Goal: Information Seeking & Learning: Check status

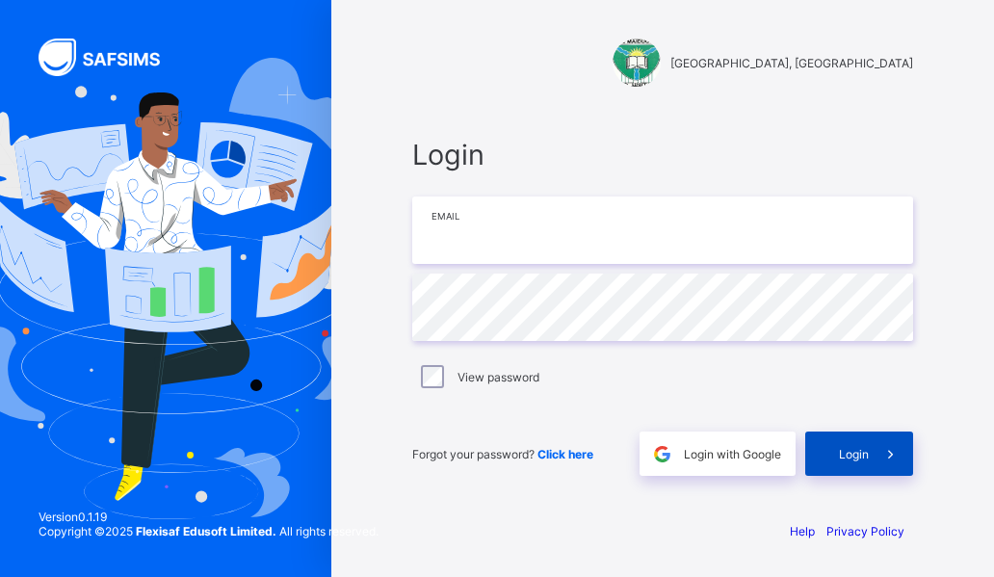
type input "**********"
click at [853, 447] on span "Login" at bounding box center [854, 454] width 30 height 14
click at [850, 458] on span "Login" at bounding box center [854, 454] width 30 height 14
type input "**********"
click at [854, 453] on span "Login" at bounding box center [854, 454] width 30 height 14
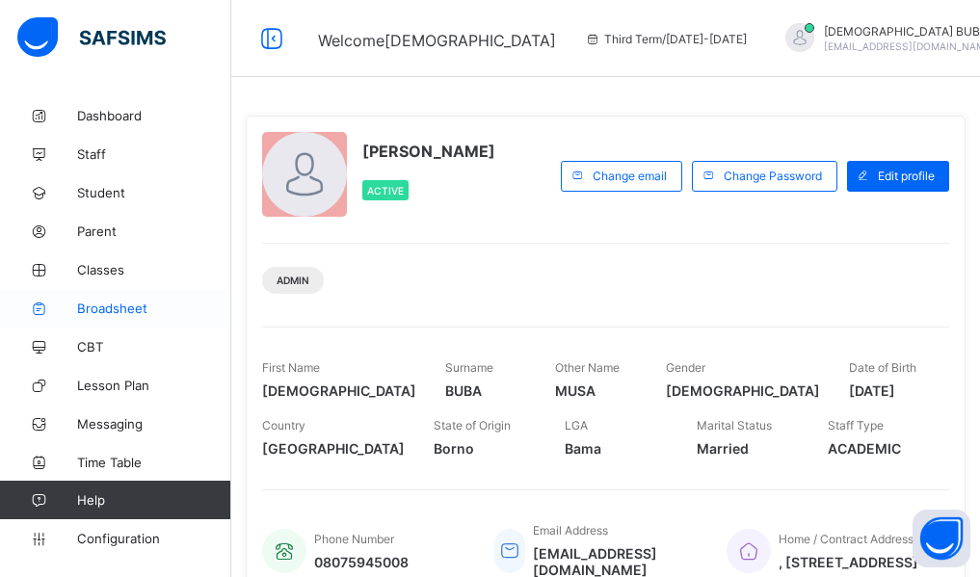
click at [114, 308] on span "Broadsheet" at bounding box center [154, 308] width 154 height 15
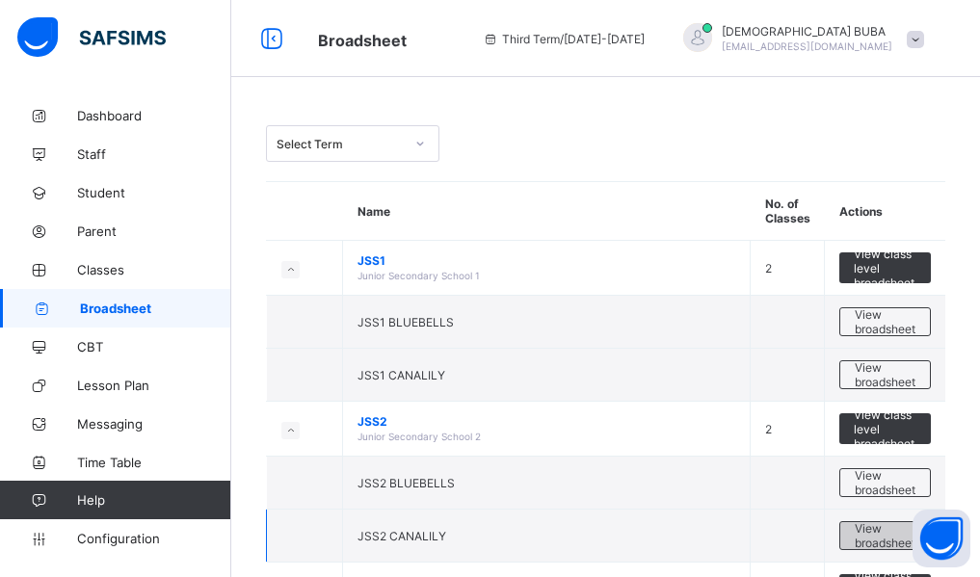
click at [882, 530] on span "View broadsheet" at bounding box center [884, 535] width 61 height 29
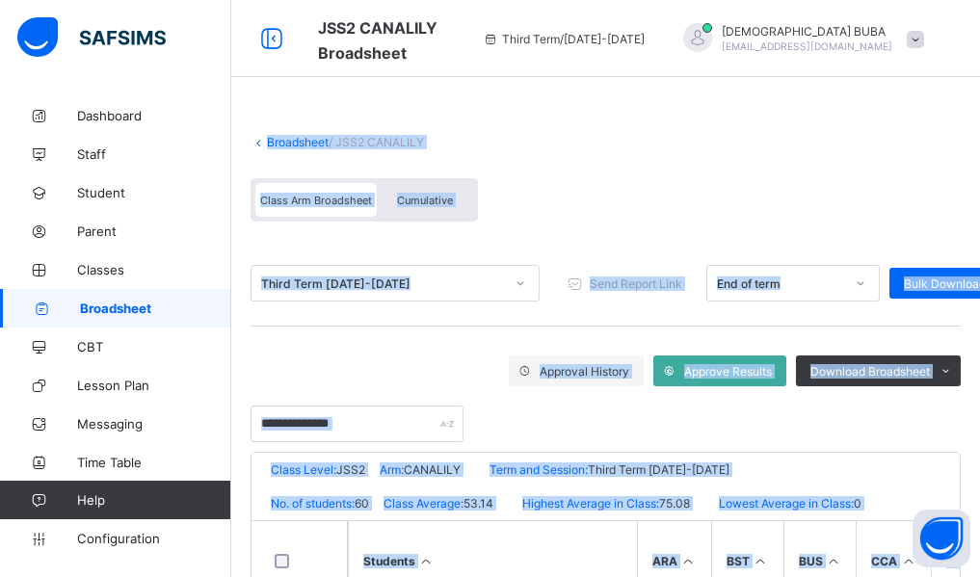
click at [377, 355] on div "Approval History Approve Results Download Broadsheet PDF Excel sheet" at bounding box center [605, 370] width 710 height 31
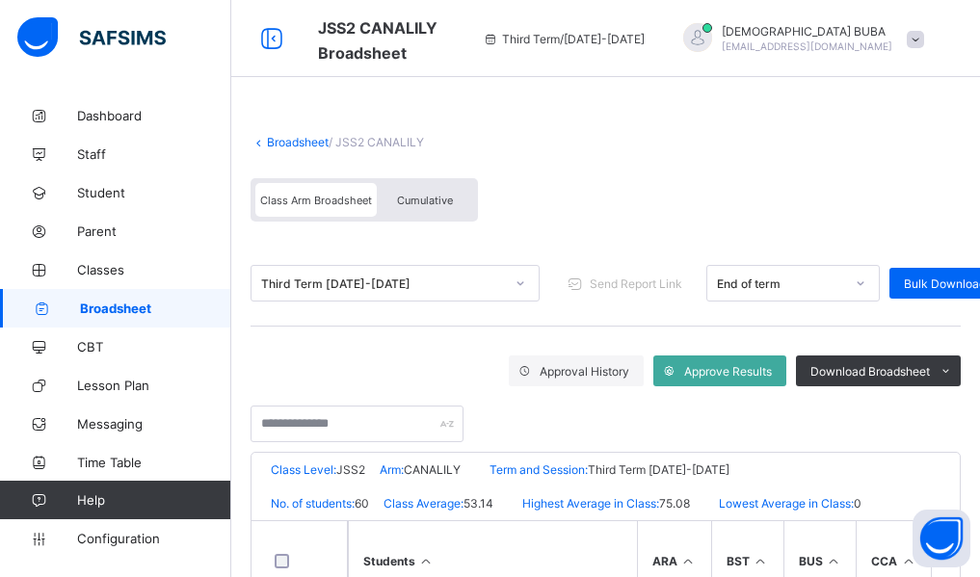
click at [419, 201] on span "Cumulative" at bounding box center [425, 200] width 56 height 13
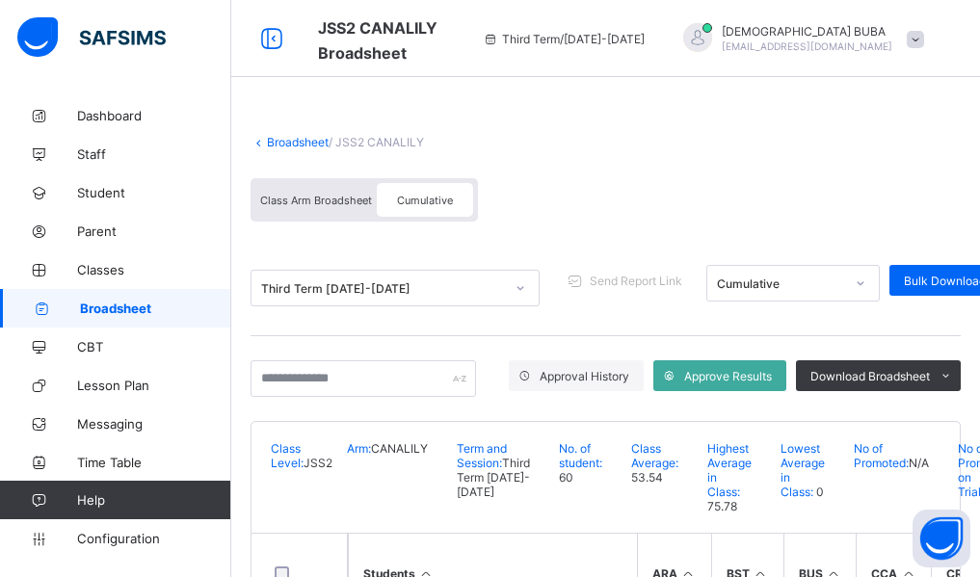
click at [238, 491] on div "Broadsheet / JSS2 CANALILY Class Arm Broadsheet Cumulative Third Term 2024-2025…" at bounding box center [605, 574] width 748 height 957
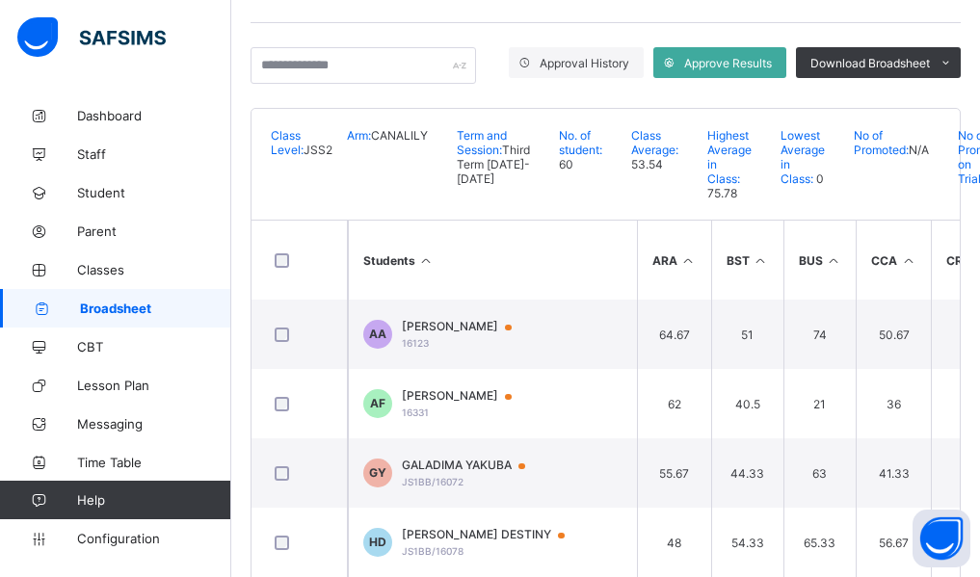
scroll to position [275, 0]
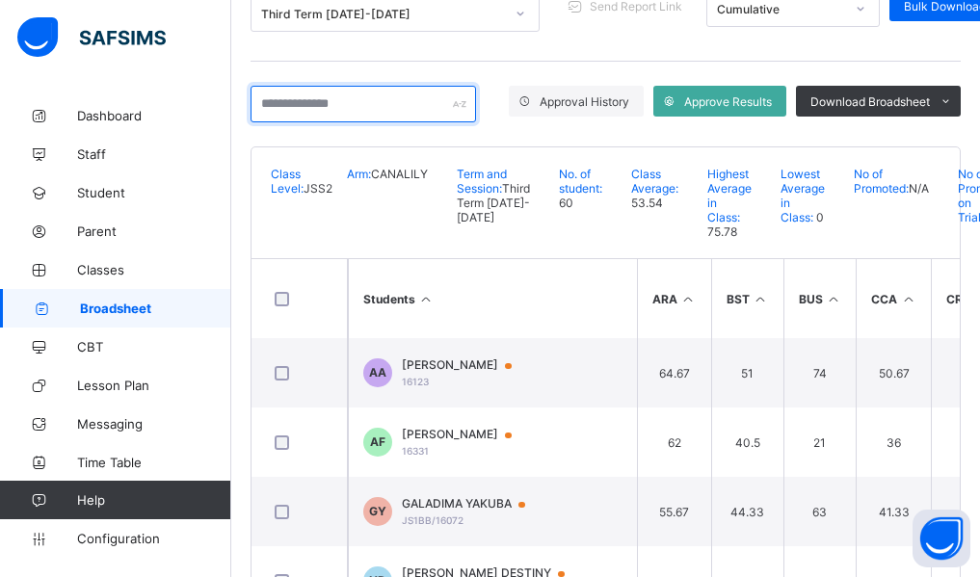
click at [309, 104] on input "text" at bounding box center [362, 104] width 225 height 37
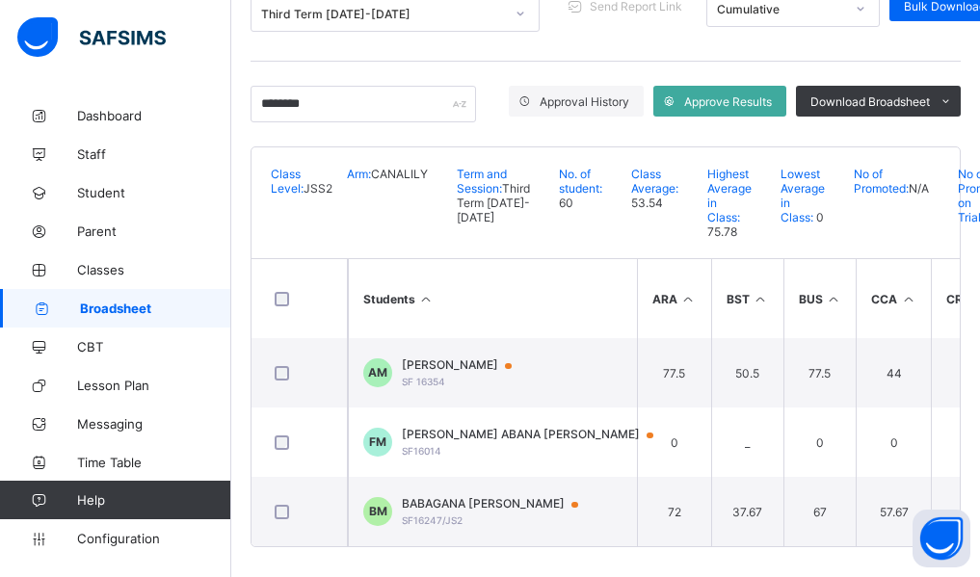
click at [238, 249] on div "Broadsheet / JSS2 CANALILY Class Arm Broadsheet Cumulative Third Term 2024-2025…" at bounding box center [605, 204] width 748 height 764
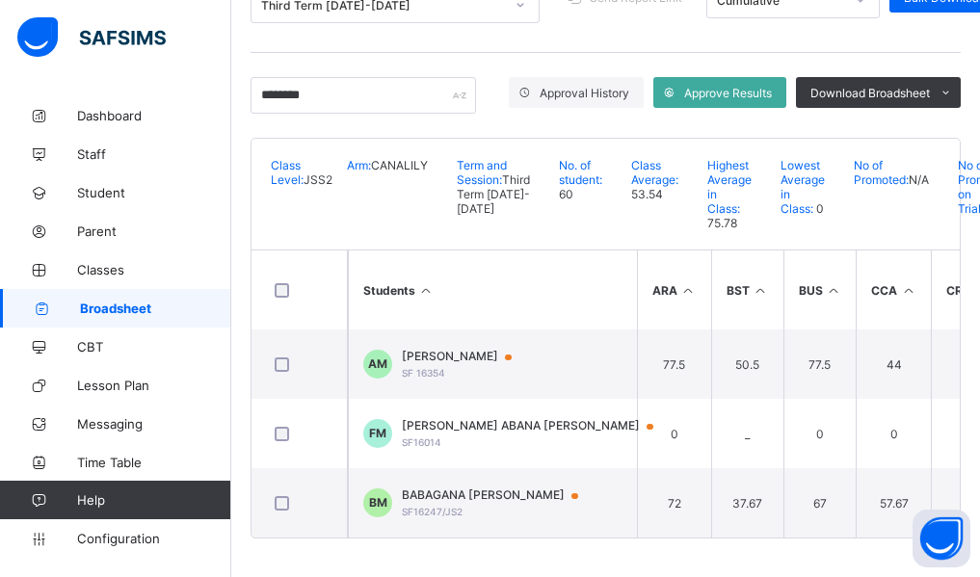
scroll to position [320, 0]
click at [321, 77] on input "********" at bounding box center [362, 95] width 225 height 37
type input "*"
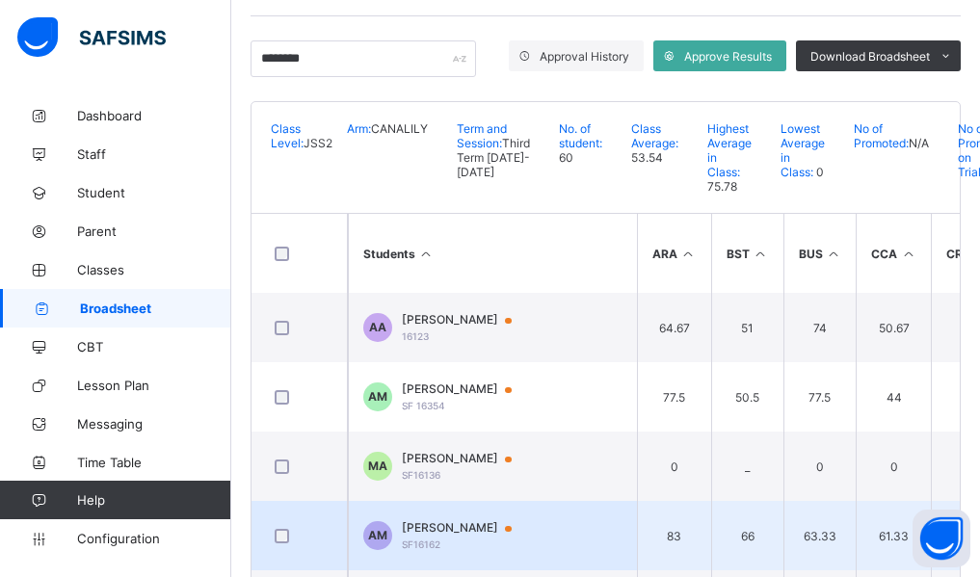
click at [516, 536] on span "ABUBAKAR ABUBAKAR MUHAMMAD" at bounding box center [466, 527] width 128 height 15
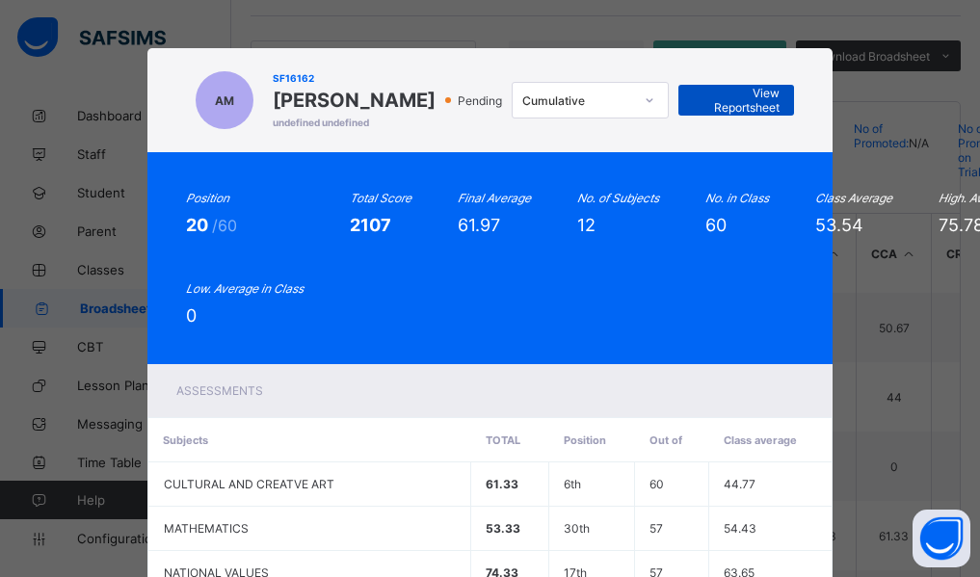
click at [762, 115] on span "View Reportsheet" at bounding box center [736, 100] width 87 height 29
click at [638, 364] on div "Position 20 /60 Total Score 2107 Final Average 61.97 No. of Subjects 12 No. in …" at bounding box center [490, 258] width 686 height 212
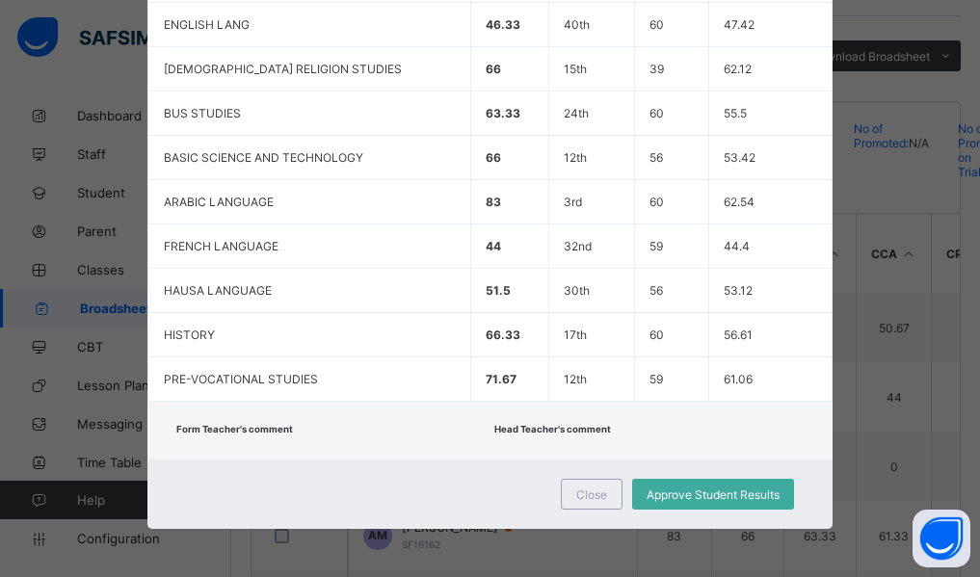
scroll to position [653, 0]
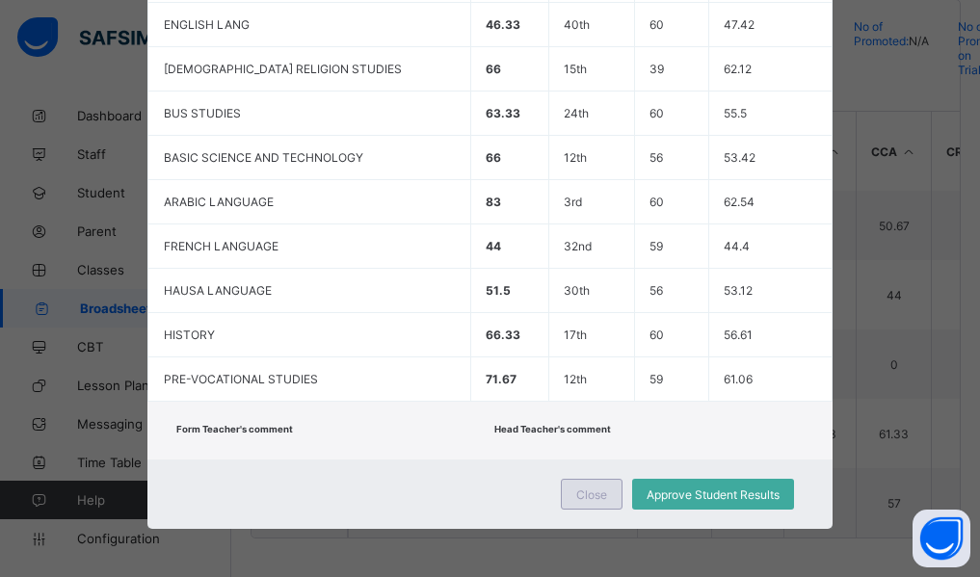
click at [590, 487] on span "Close" at bounding box center [591, 494] width 31 height 14
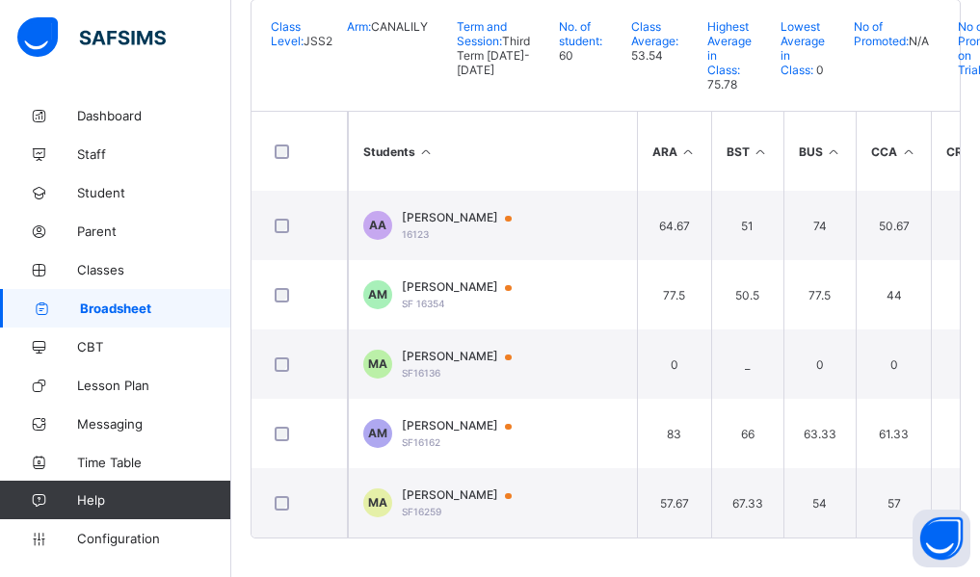
click at [241, 499] on div "Broadsheet / JSS2 CANALILY Class Arm Broadsheet Cumulative Third Term 2024-2025…" at bounding box center [605, 125] width 748 height 902
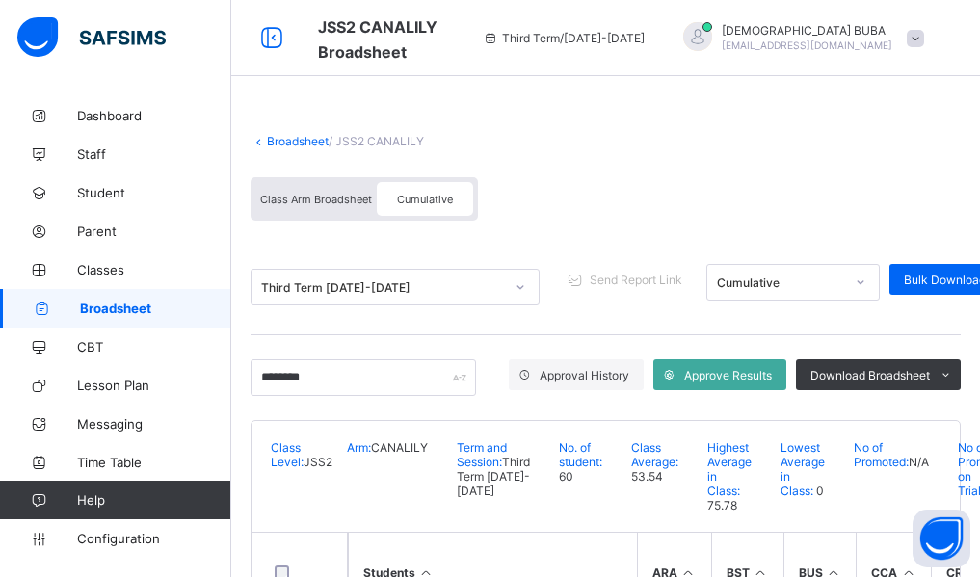
scroll to position [0, 0]
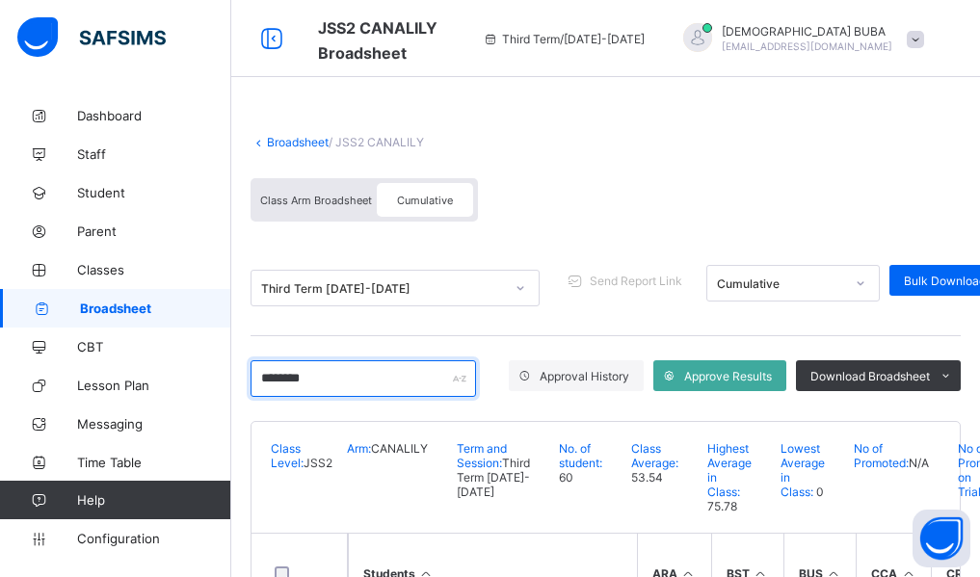
click at [337, 383] on input "********" at bounding box center [362, 378] width 225 height 37
type input "*"
click at [236, 454] on div "Broadsheet / JSS2 CANALILY Class Arm Broadsheet Cumulative Third Term 2024-2025…" at bounding box center [605, 478] width 748 height 764
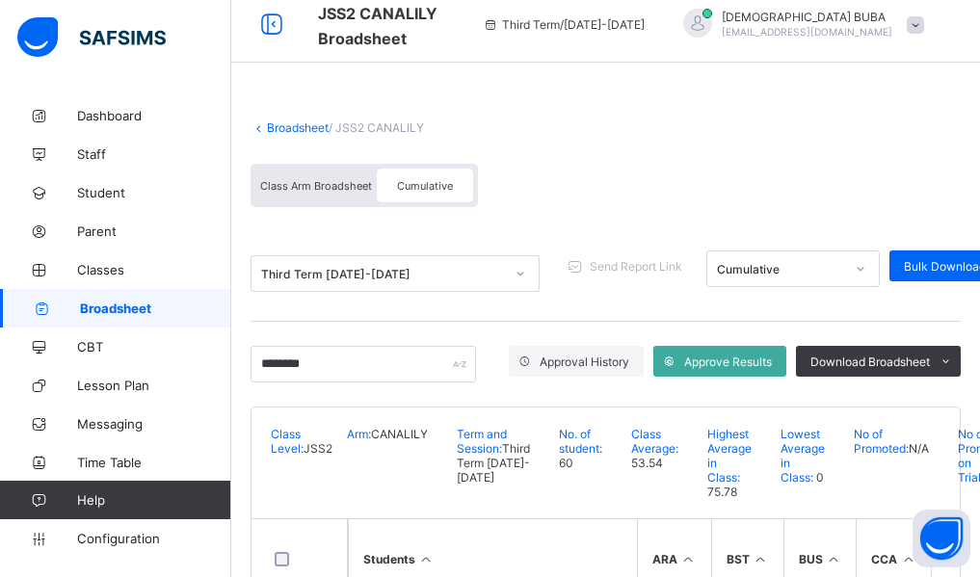
scroll to position [12, 0]
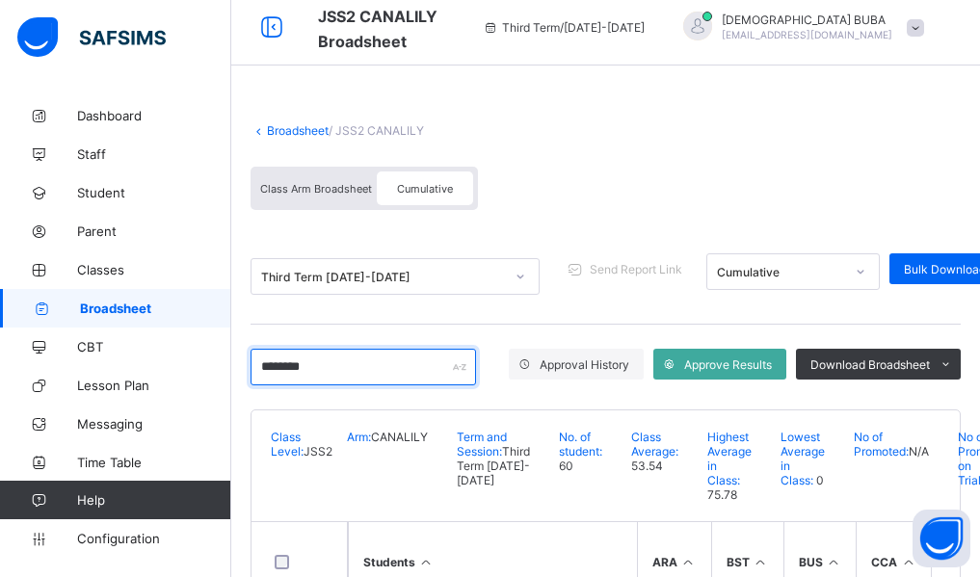
click at [347, 364] on input "********" at bounding box center [362, 367] width 225 height 37
type input "*"
click at [242, 418] on div "Broadsheet / JSS2 CANALILY Class Arm Broadsheet Cumulative Third Term 2024-2025…" at bounding box center [605, 397] width 748 height 625
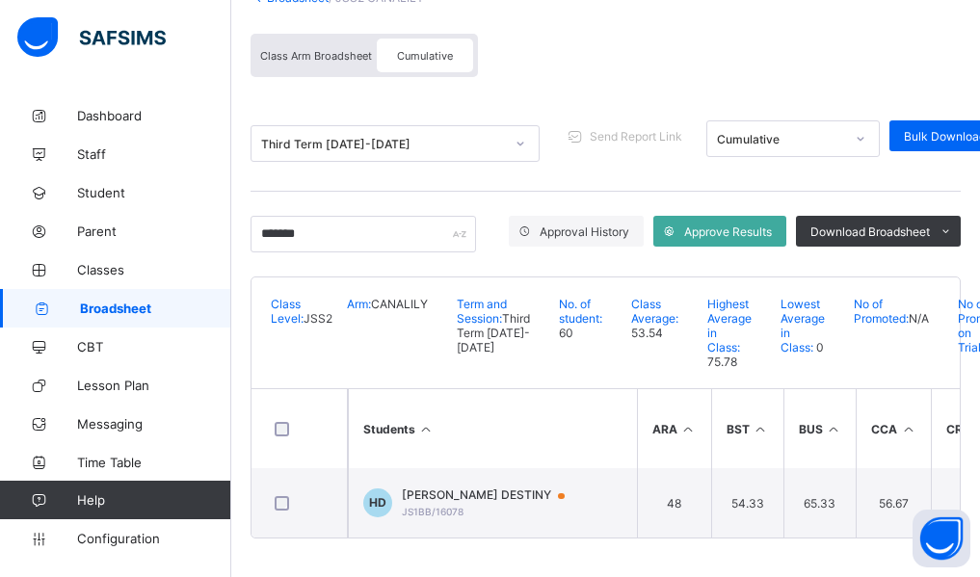
scroll to position [181, 0]
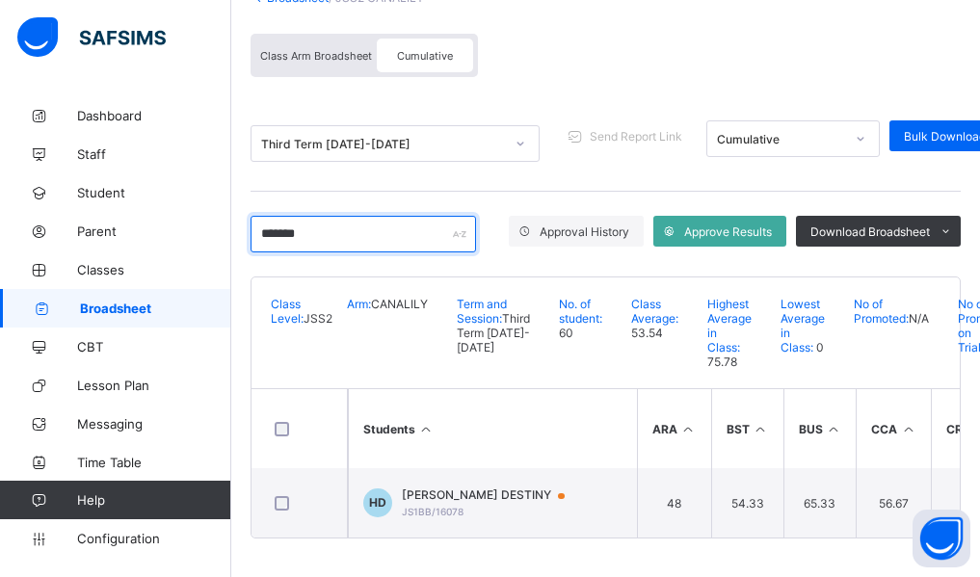
click at [337, 216] on input "*******" at bounding box center [362, 234] width 225 height 37
type input "*"
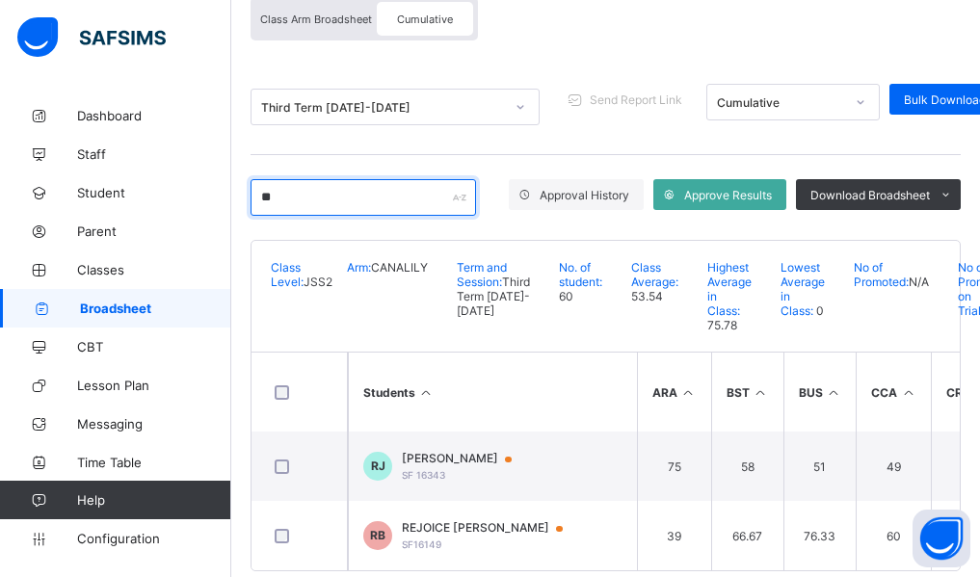
type input "*"
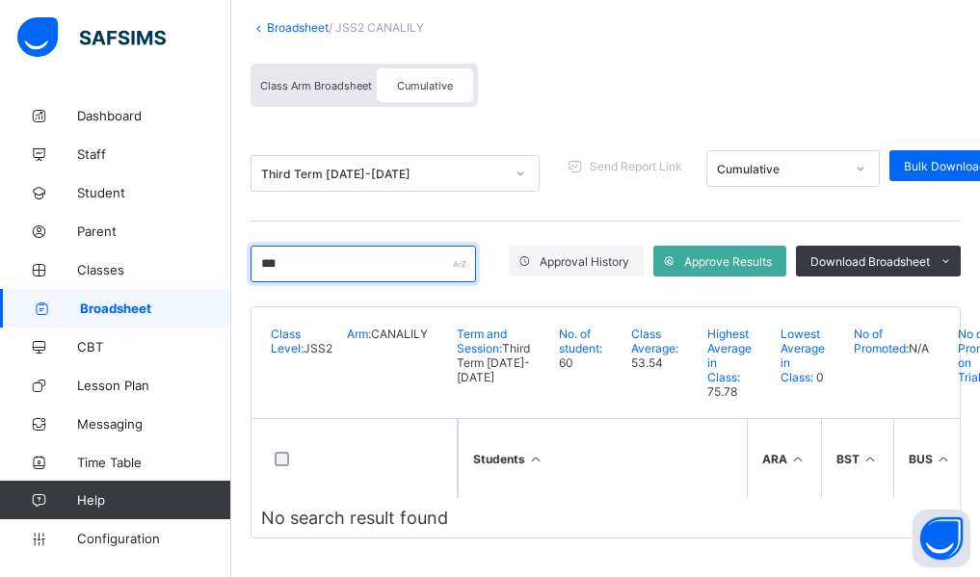
scroll to position [151, 0]
type input "*"
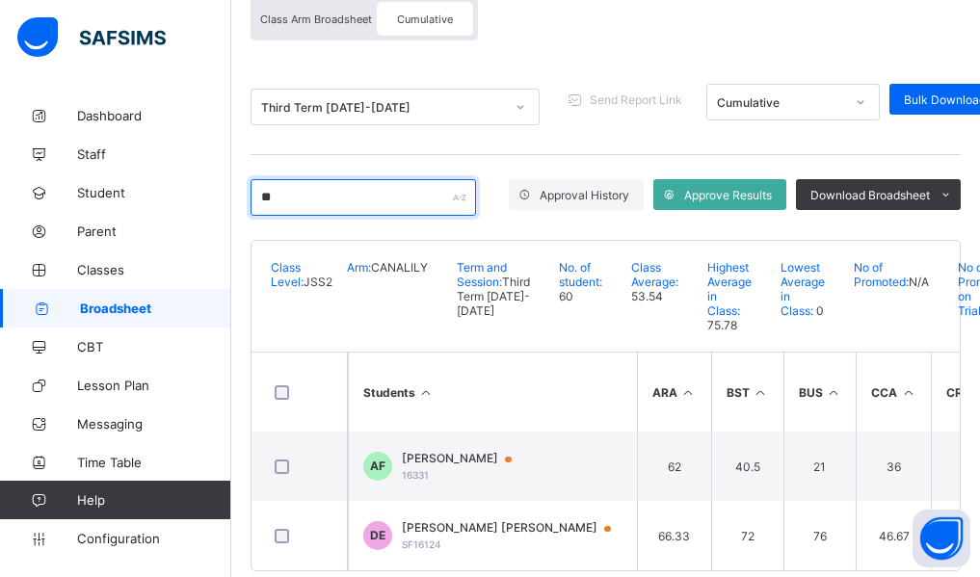
type input "*"
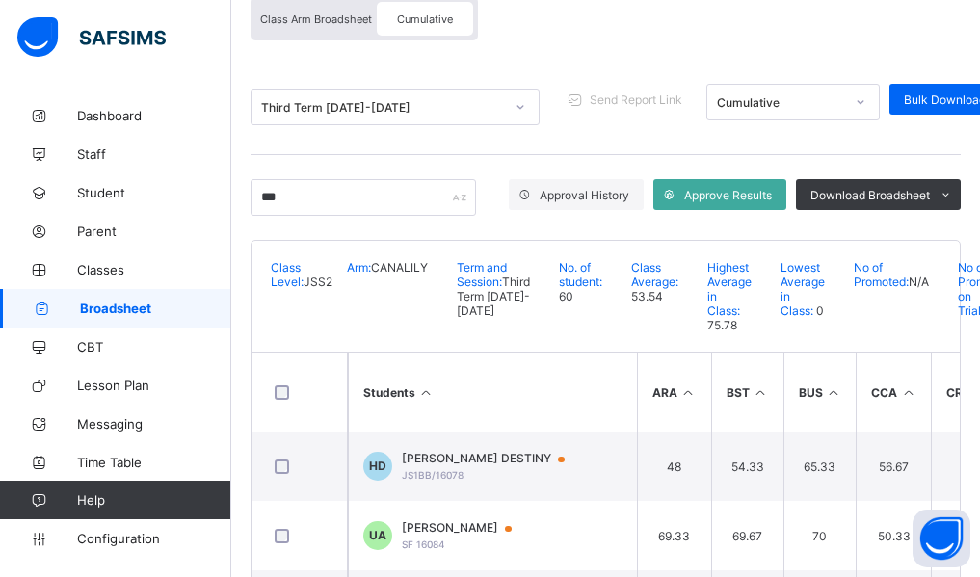
click at [236, 347] on div "Broadsheet / JSS2 CANALILY Class Arm Broadsheet Cumulative Third Term 2024-2025…" at bounding box center [605, 393] width 748 height 957
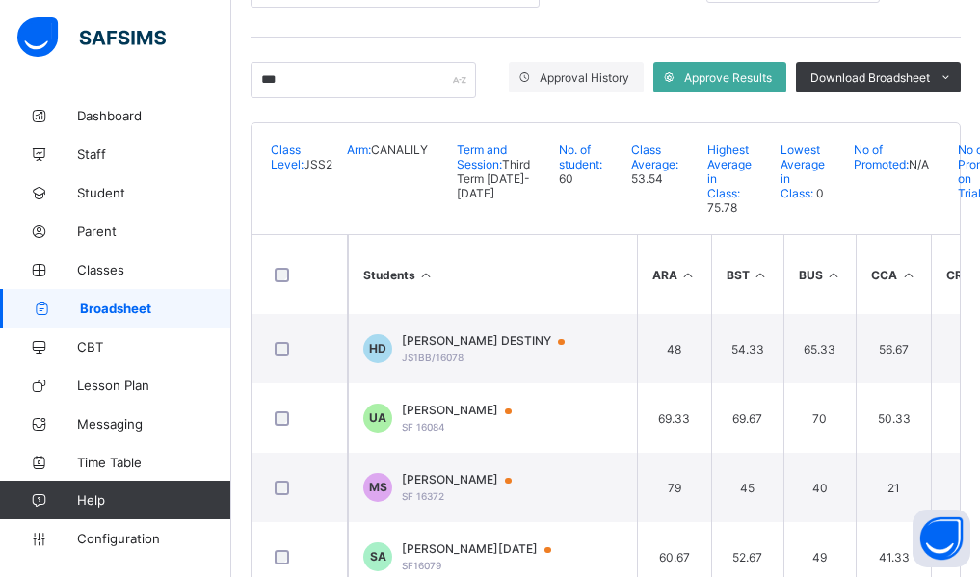
scroll to position [120, 0]
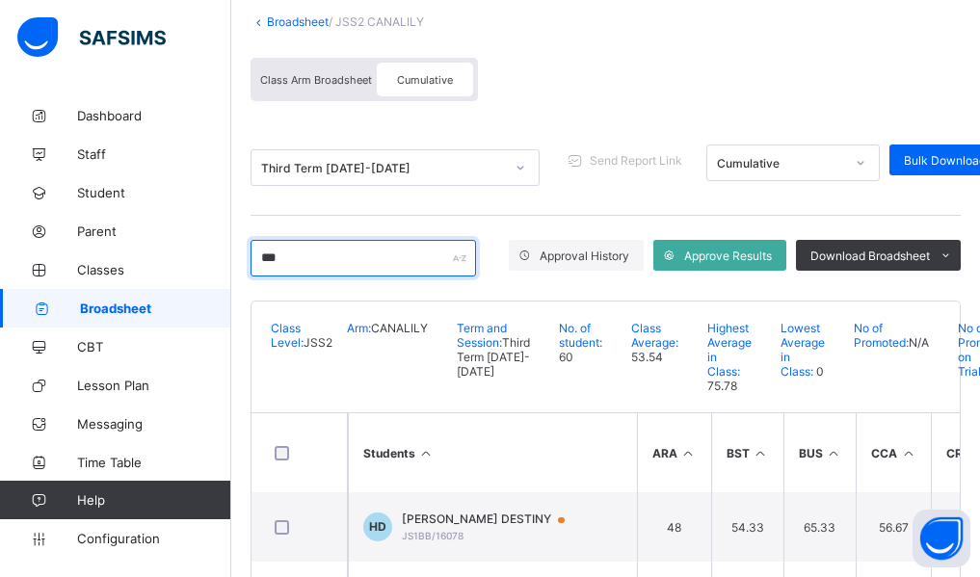
click at [300, 250] on input "***" at bounding box center [362, 258] width 225 height 37
type input "*"
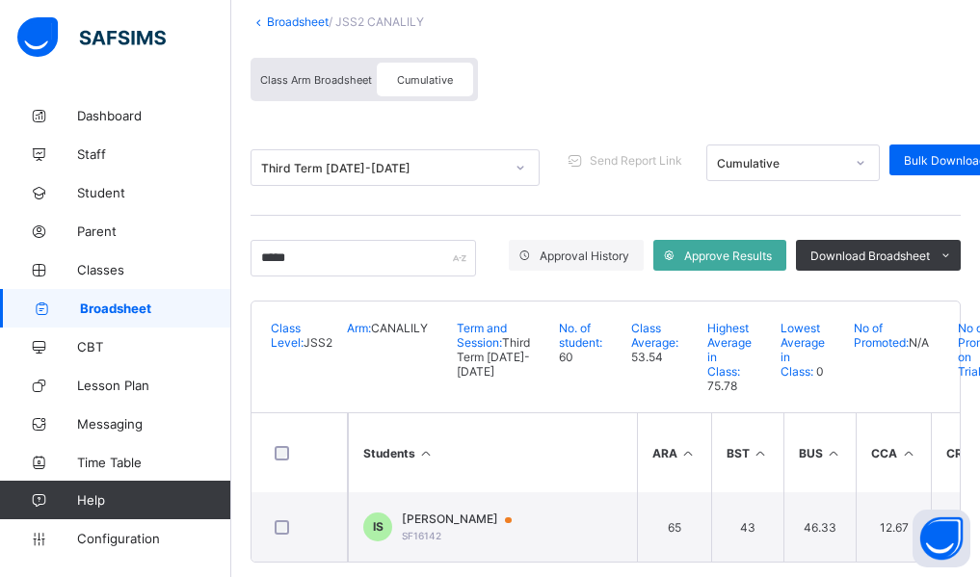
click at [240, 392] on div "Broadsheet / JSS2 CANALILY Class Arm Broadsheet Cumulative Third Term 2024-2025…" at bounding box center [605, 288] width 748 height 625
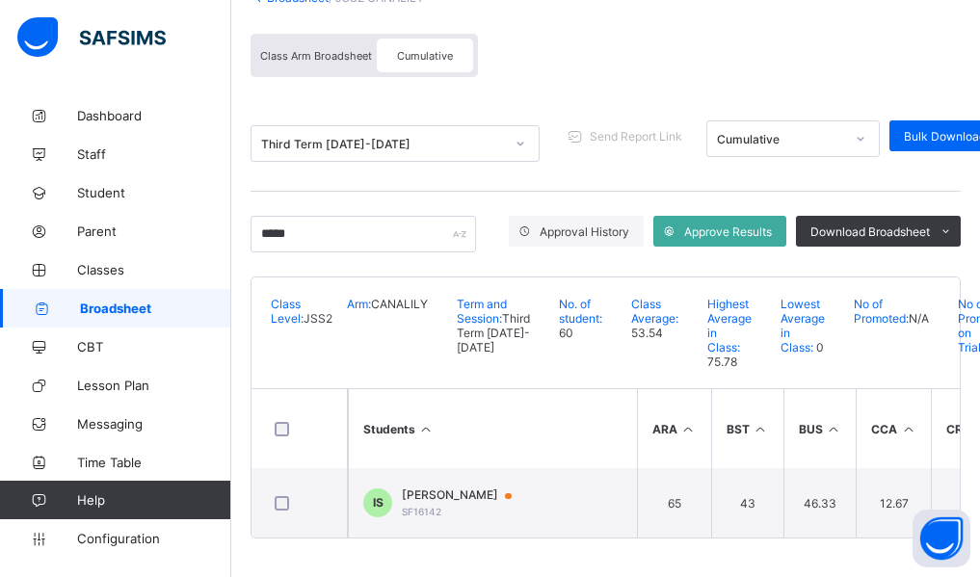
scroll to position [181, 0]
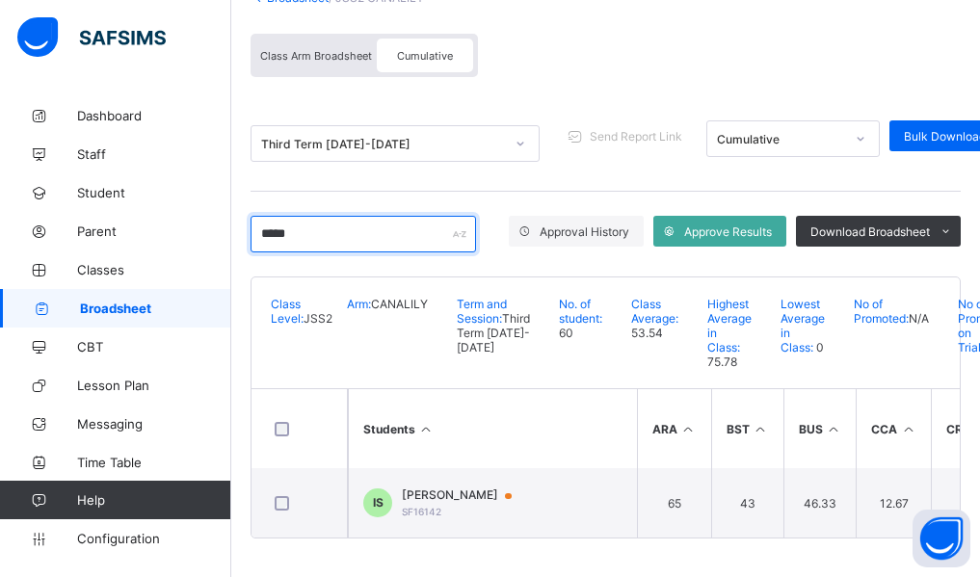
click at [301, 216] on input "*****" at bounding box center [362, 234] width 225 height 37
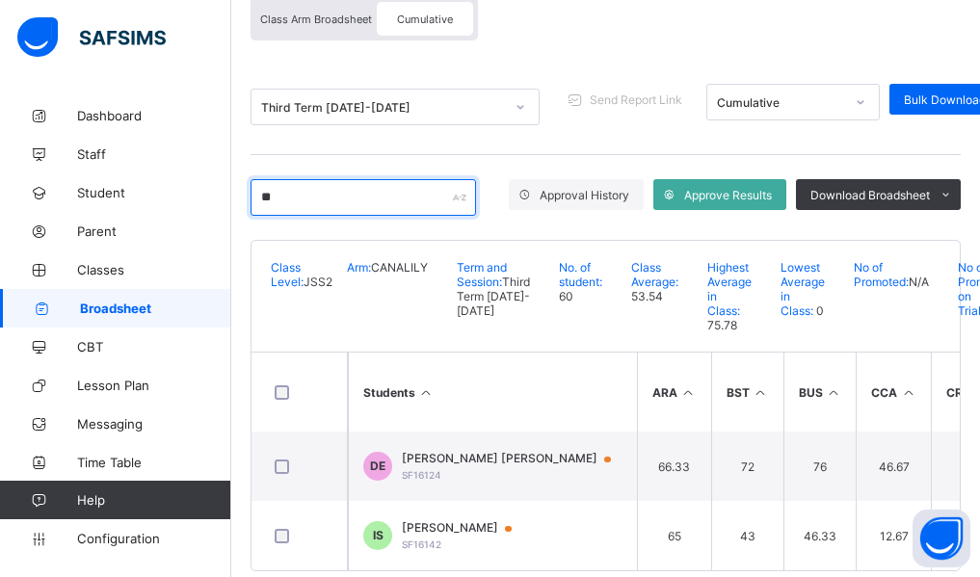
type input "*"
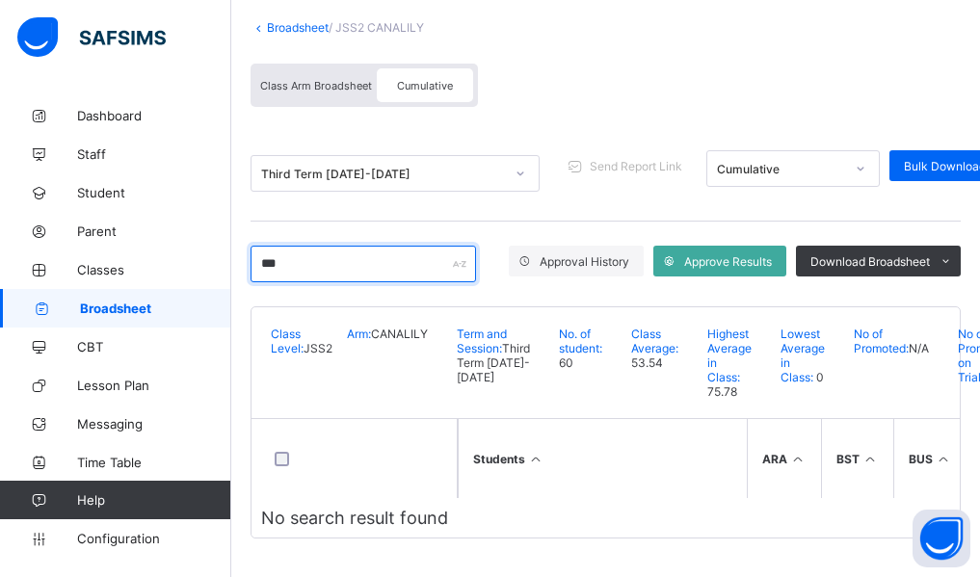
scroll to position [151, 0]
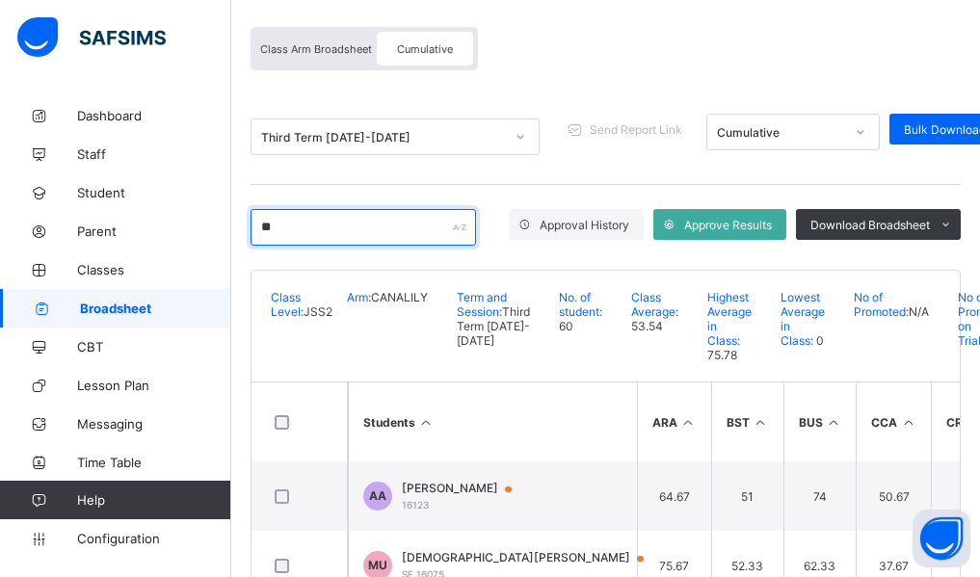
type input "*"
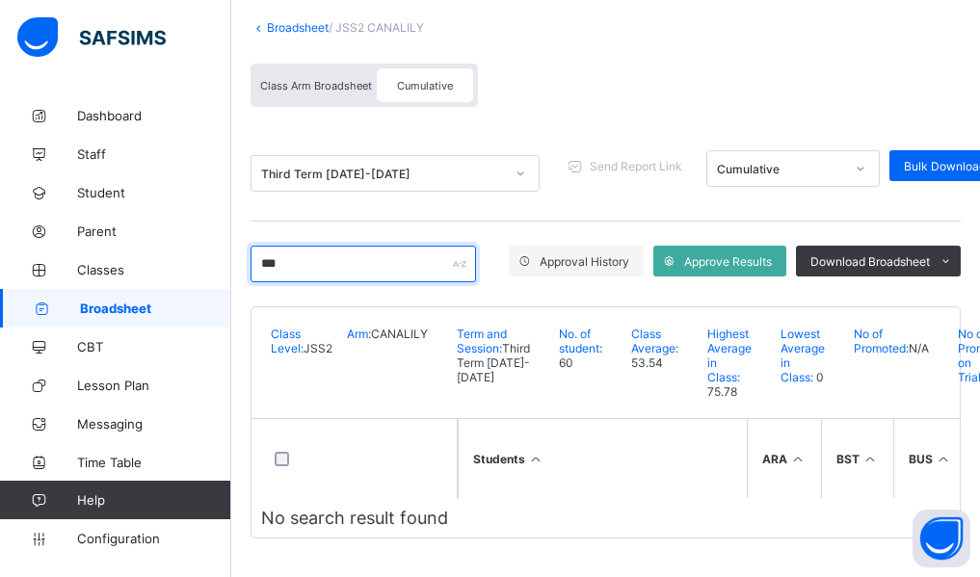
scroll to position [181, 0]
type input "*"
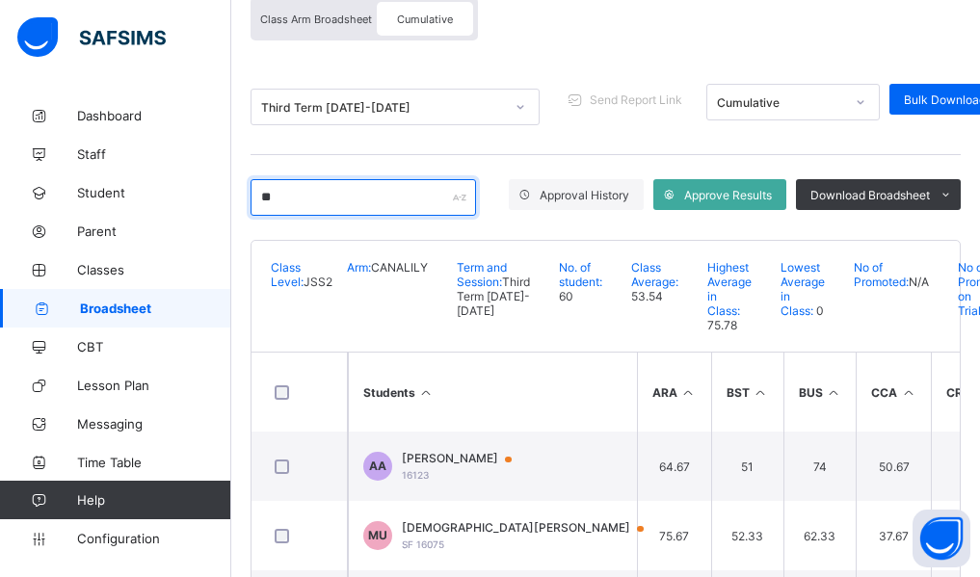
type input "*"
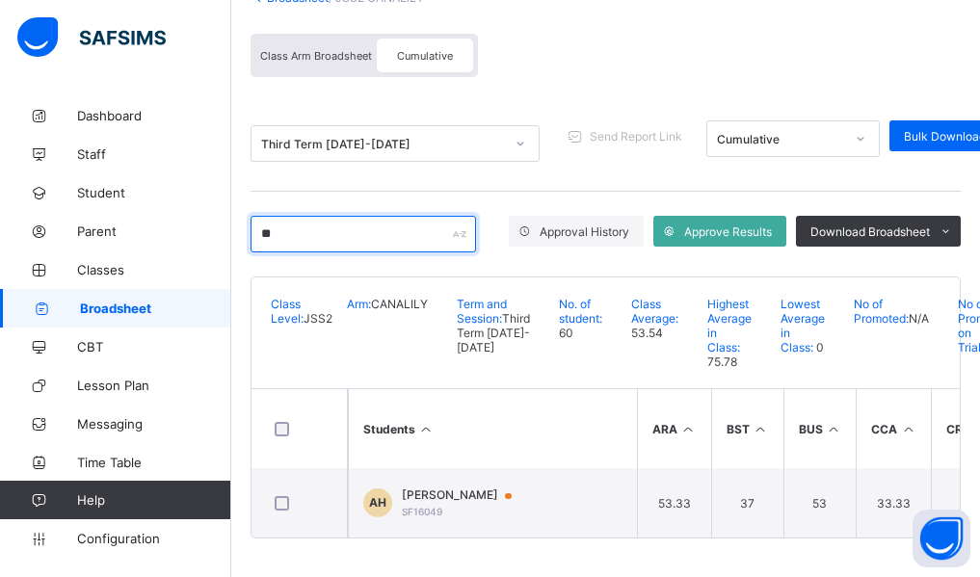
type input "*"
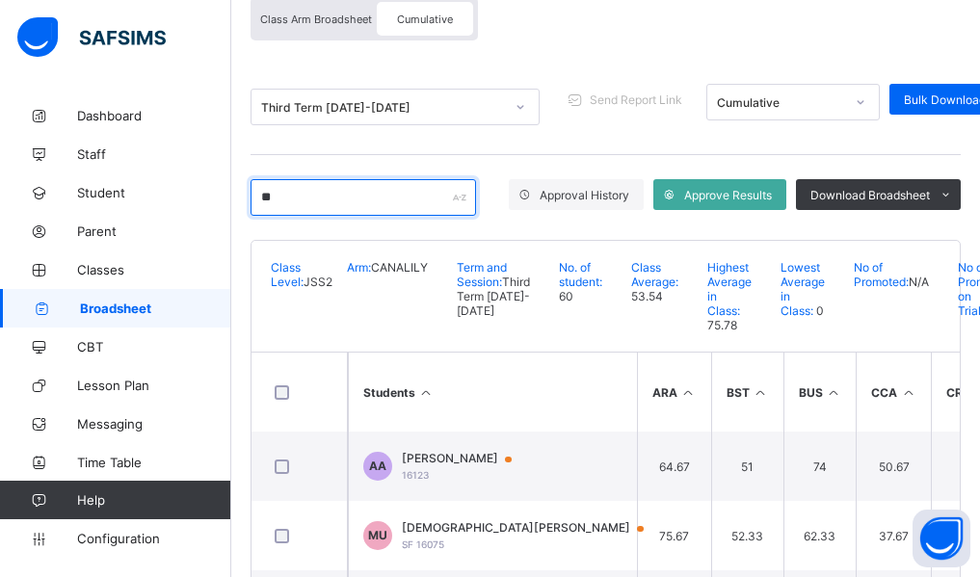
type input "*"
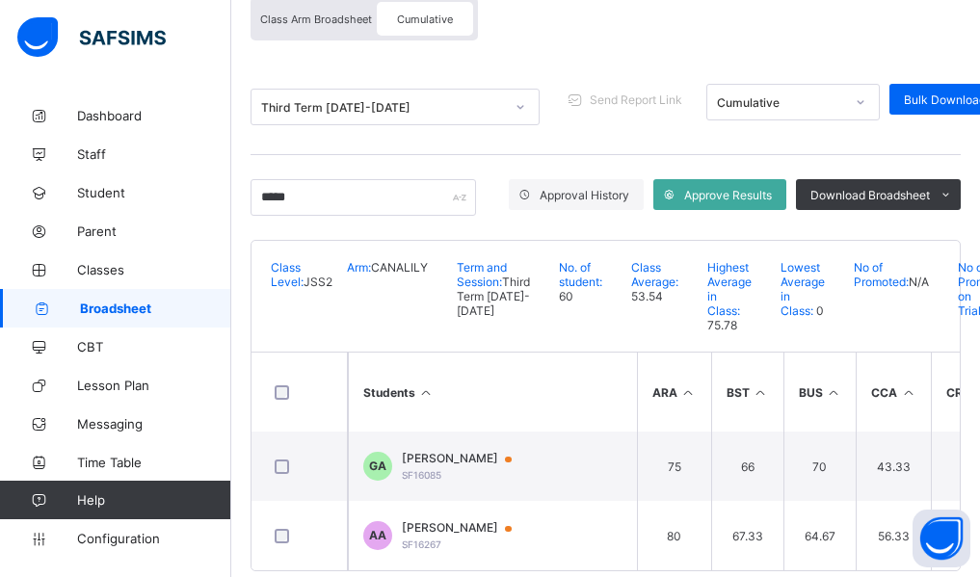
click at [243, 378] on div "Broadsheet / JSS2 CANALILY Class Arm Broadsheet Cumulative Third Term 2024-2025…" at bounding box center [605, 262] width 748 height 694
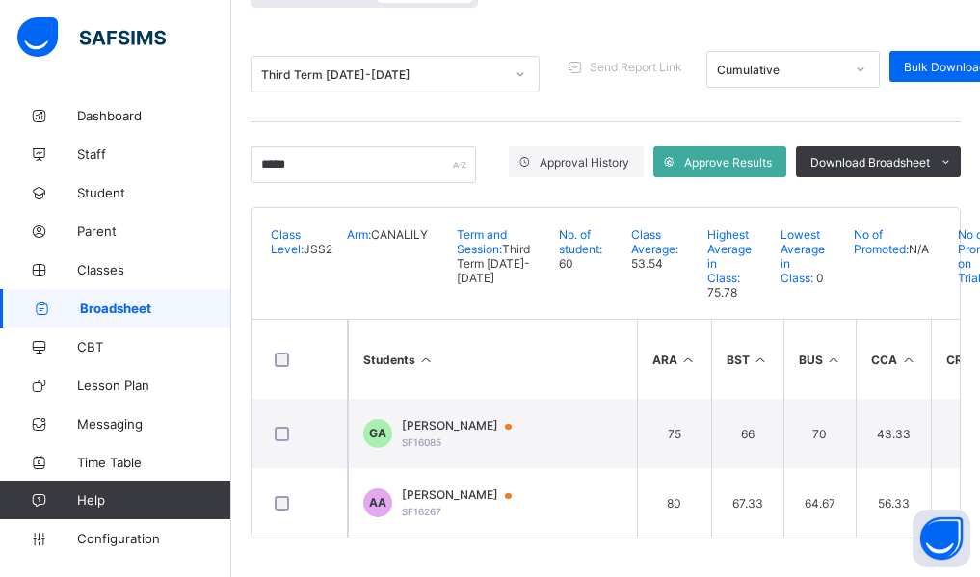
scroll to position [250, 0]
click at [324, 146] on input "*****" at bounding box center [362, 164] width 225 height 37
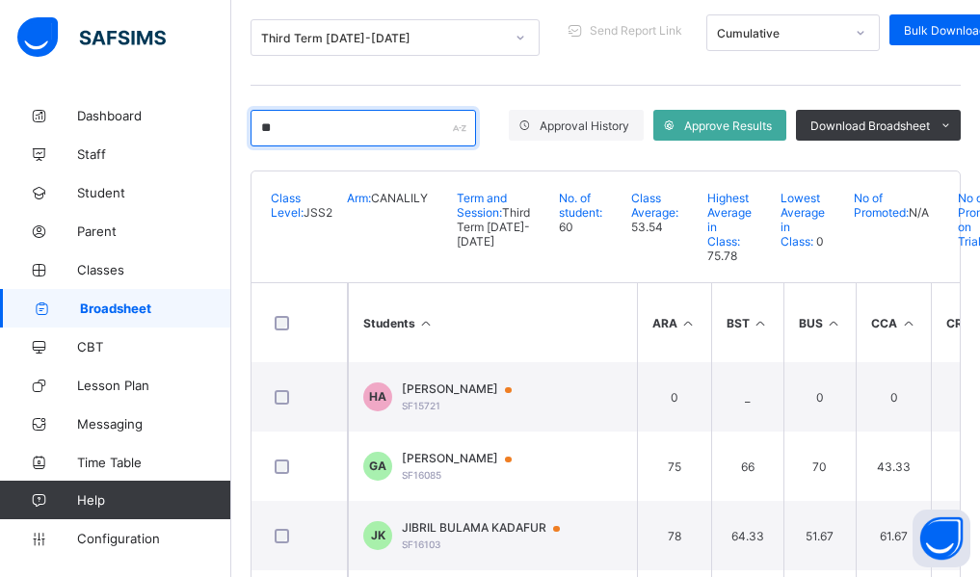
type input "*"
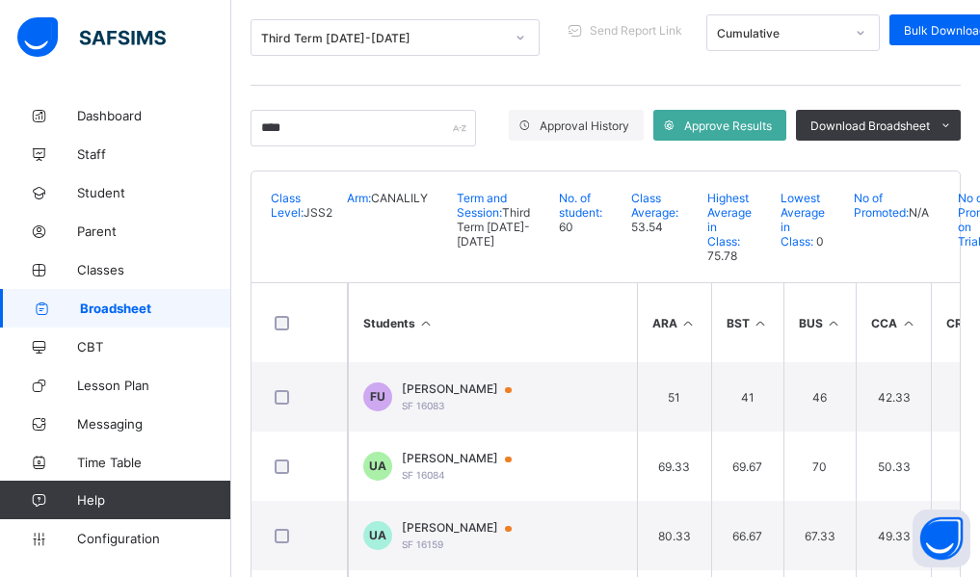
click at [238, 291] on div "Broadsheet / JSS2 CANALILY Class Arm Broadsheet Cumulative Third Term 2024-2025…" at bounding box center [605, 324] width 748 height 957
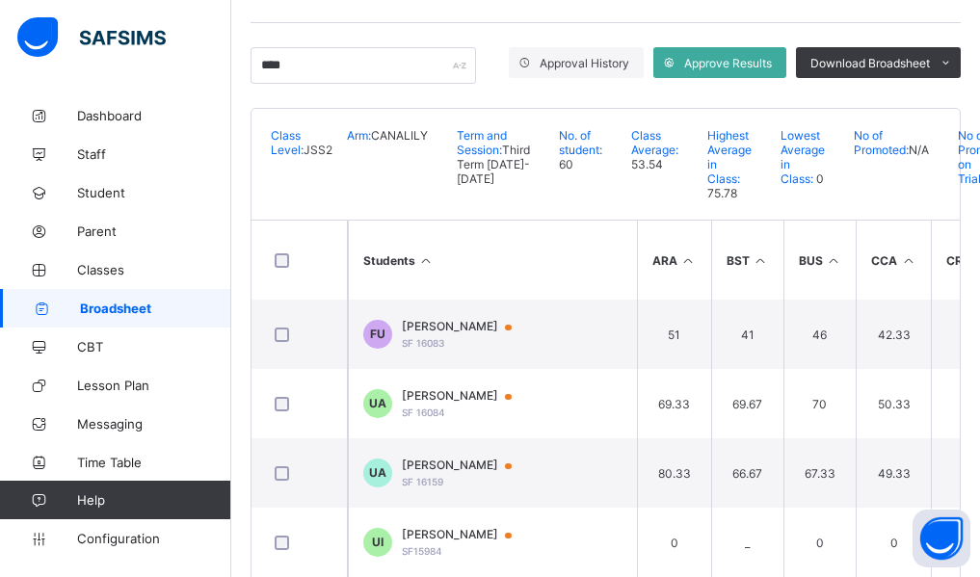
scroll to position [275, 0]
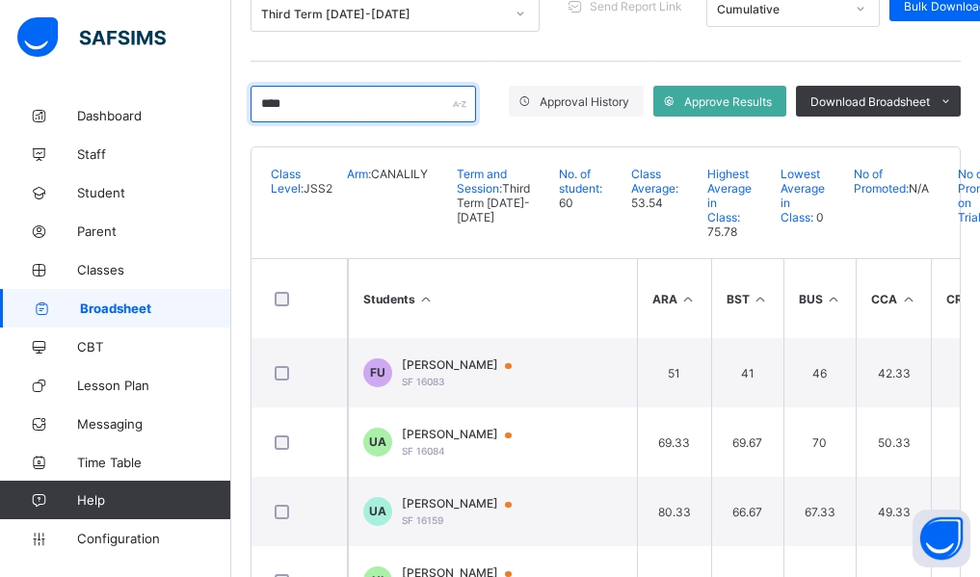
click at [303, 108] on input "****" at bounding box center [362, 104] width 225 height 37
type input "*"
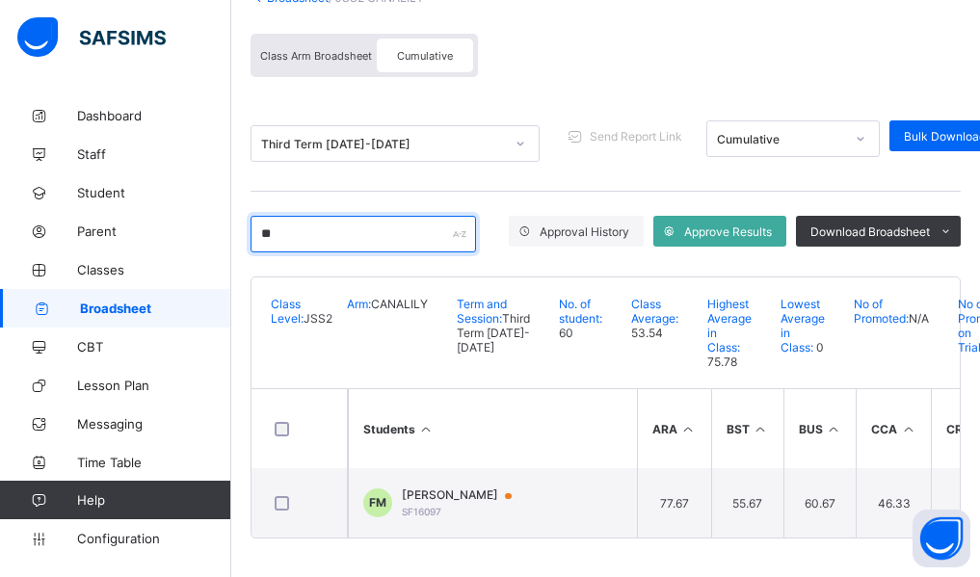
type input "*"
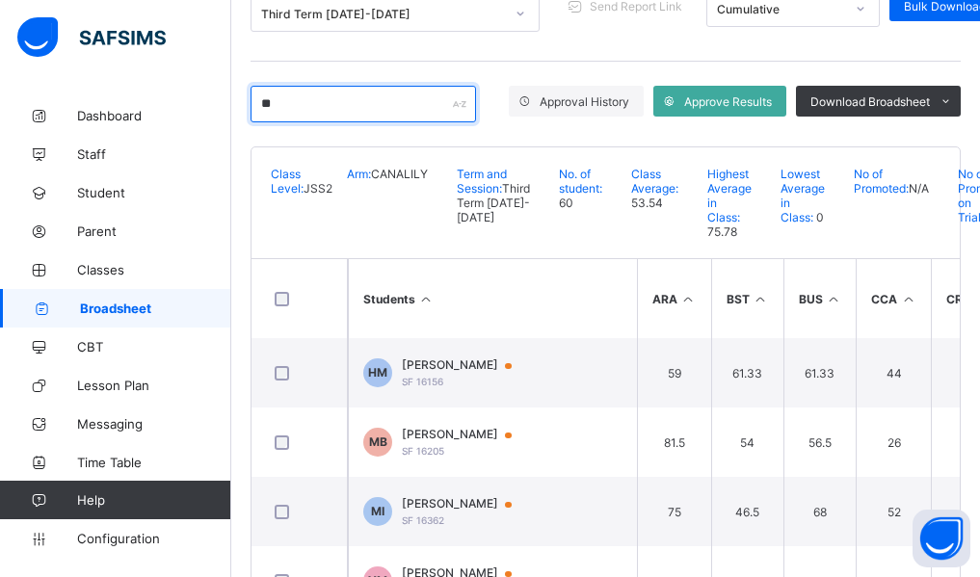
type input "*"
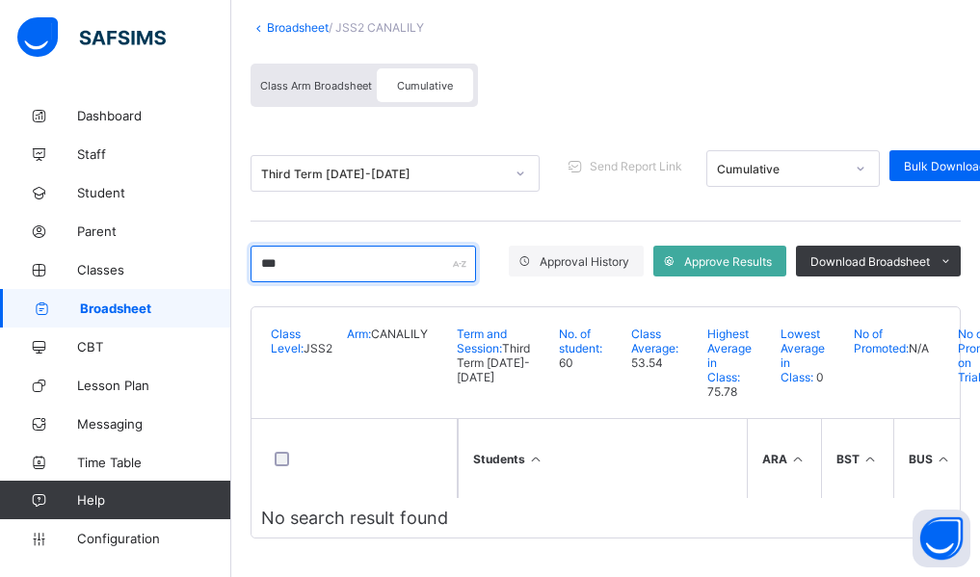
scroll to position [151, 0]
type input "*"
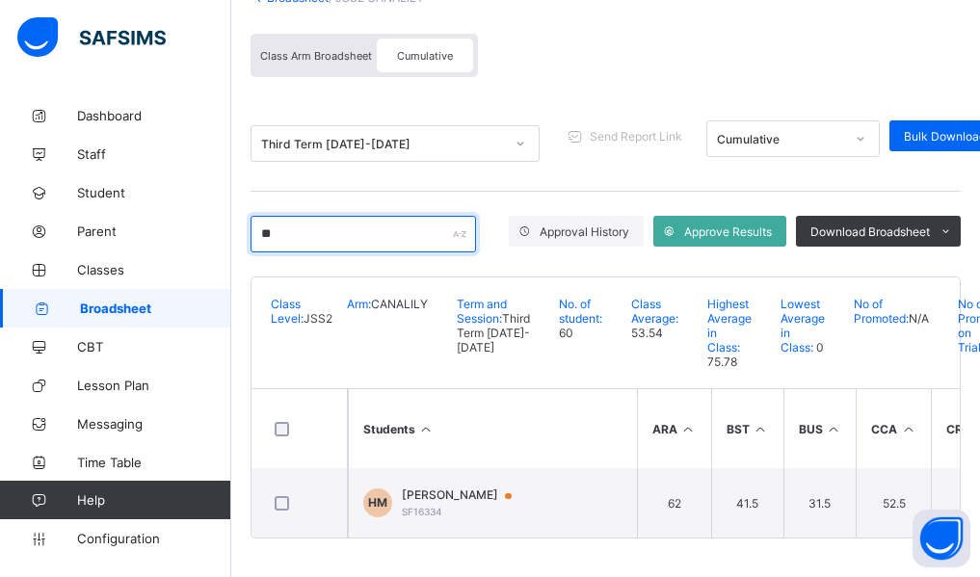
type input "*"
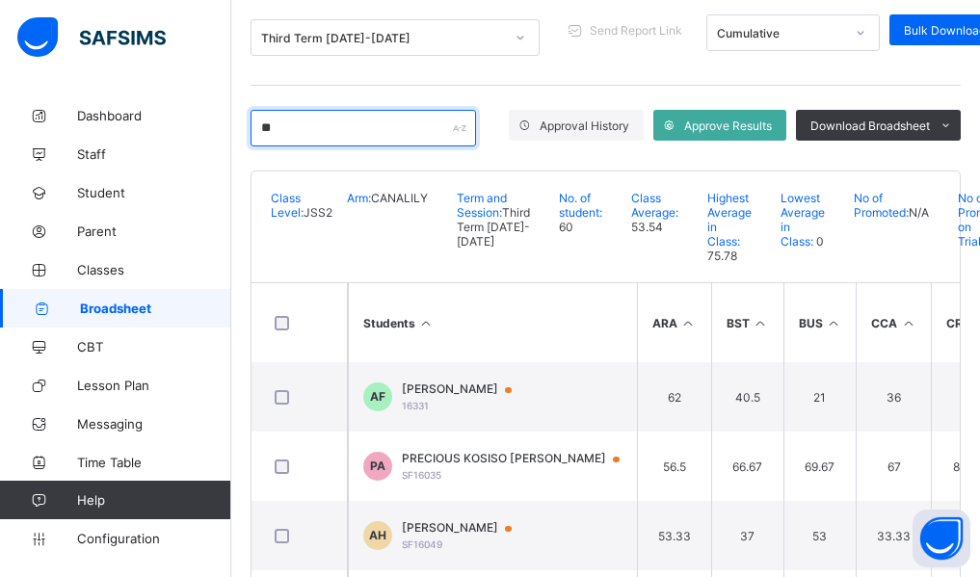
scroll to position [275, 0]
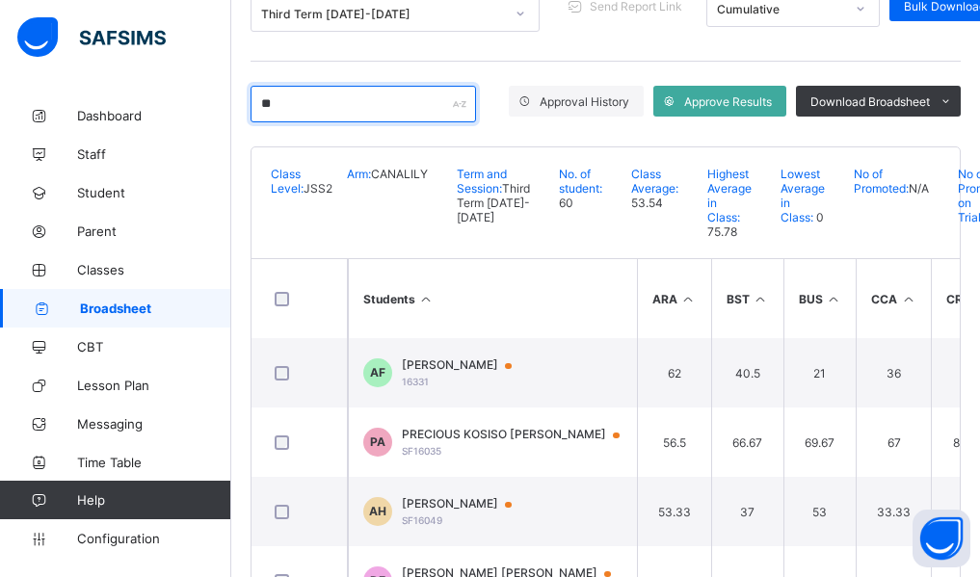
type input "*"
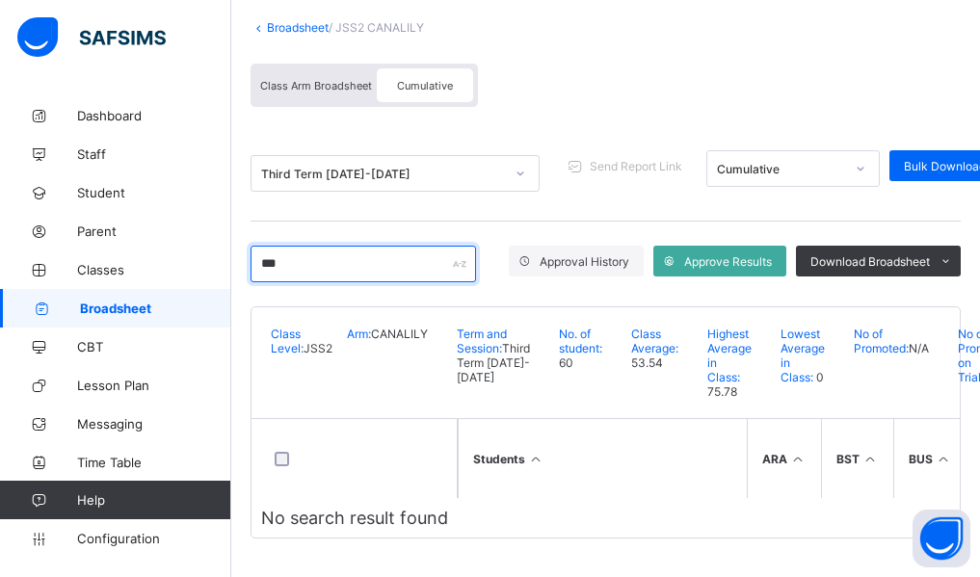
scroll to position [181, 0]
type input "*"
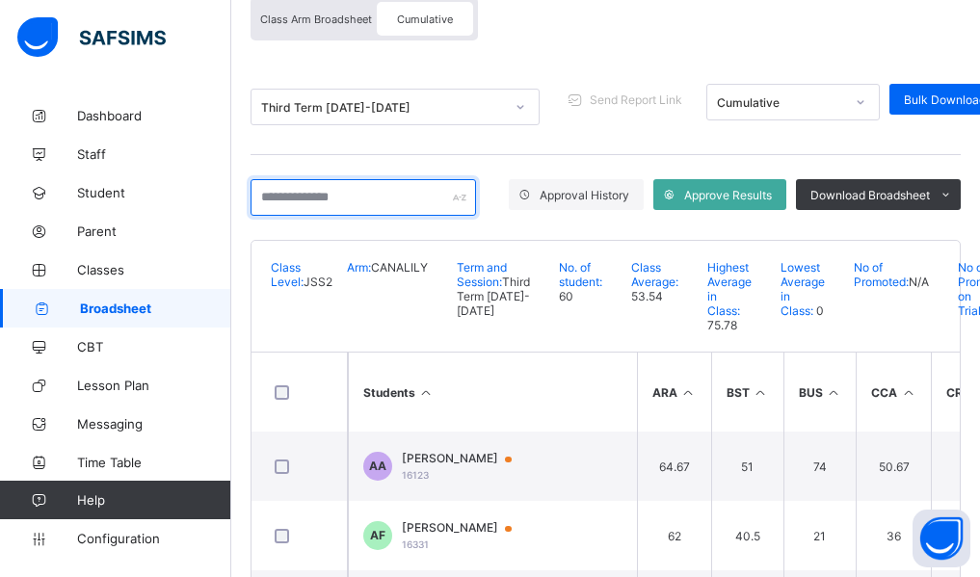
scroll to position [275, 0]
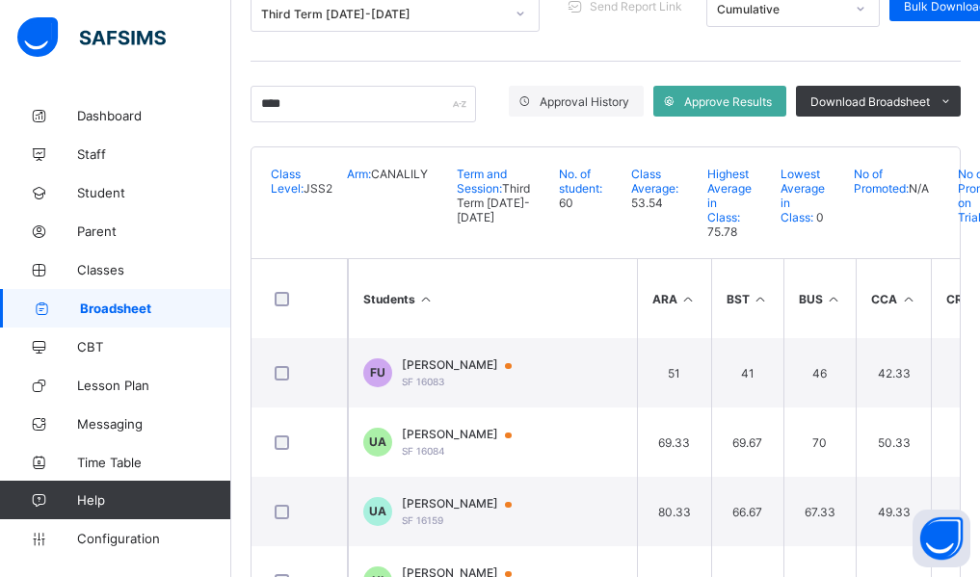
click at [244, 333] on div "Broadsheet / JSS2 CANALILY Class Arm Broadsheet Cumulative Third Term 2024-2025…" at bounding box center [605, 300] width 748 height 957
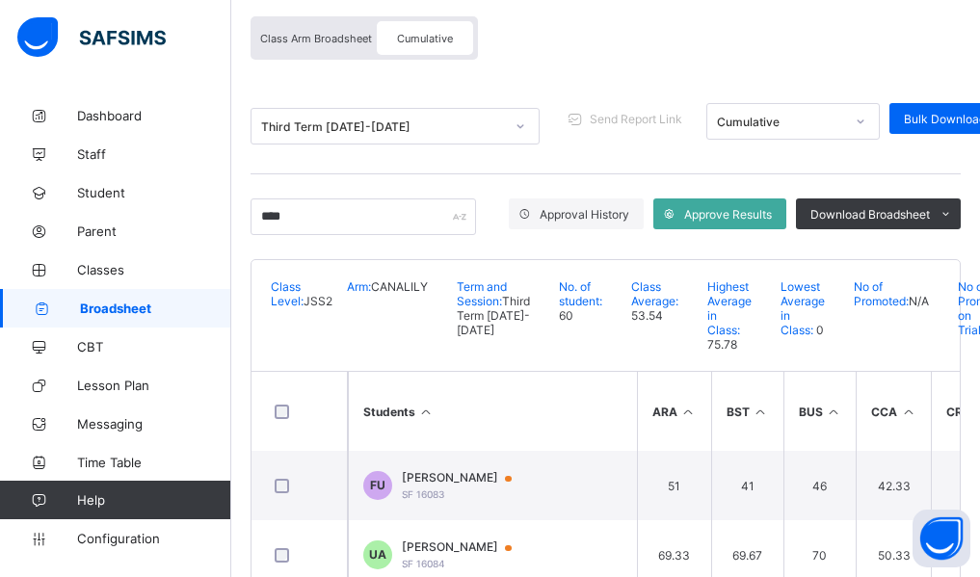
scroll to position [5, 0]
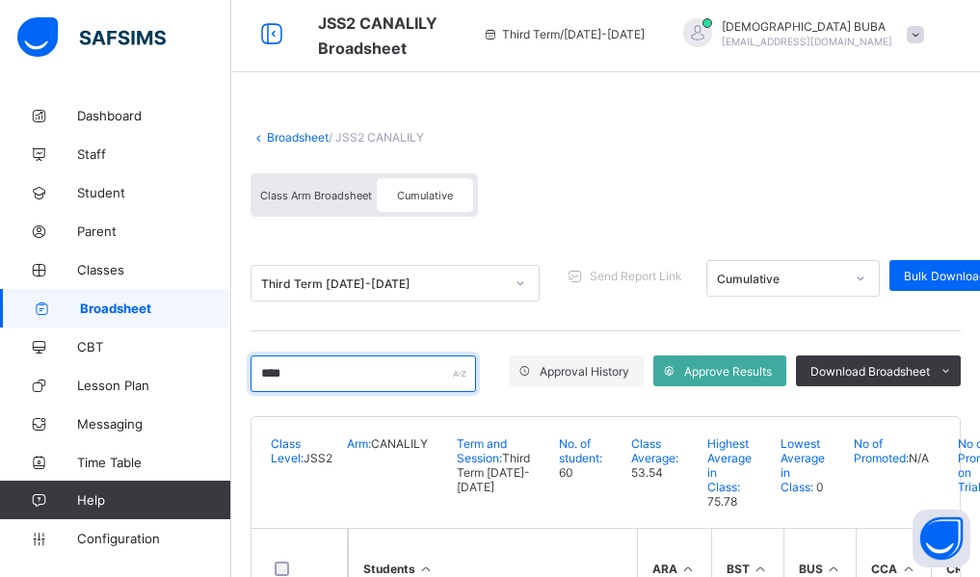
click at [316, 379] on input "****" at bounding box center [362, 373] width 225 height 37
type input "*"
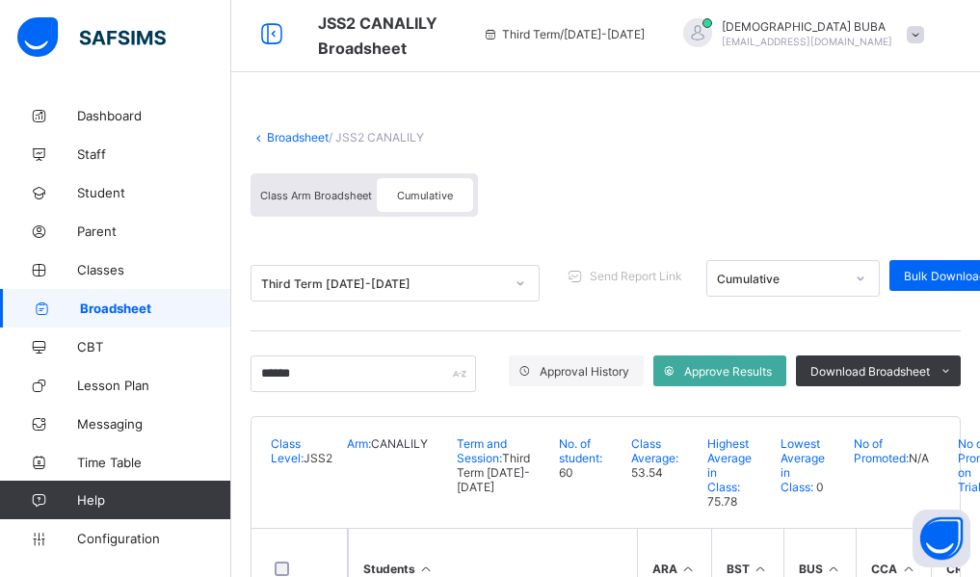
click at [247, 396] on div "Broadsheet / JSS2 CANALILY Class Arm Broadsheet Cumulative Third Term 2024-2025…" at bounding box center [605, 404] width 748 height 625
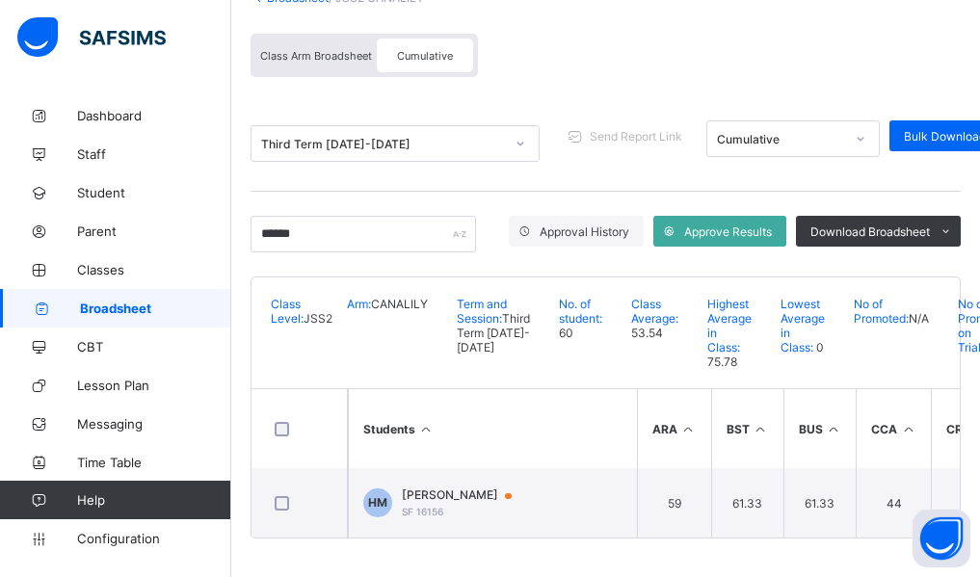
scroll to position [181, 0]
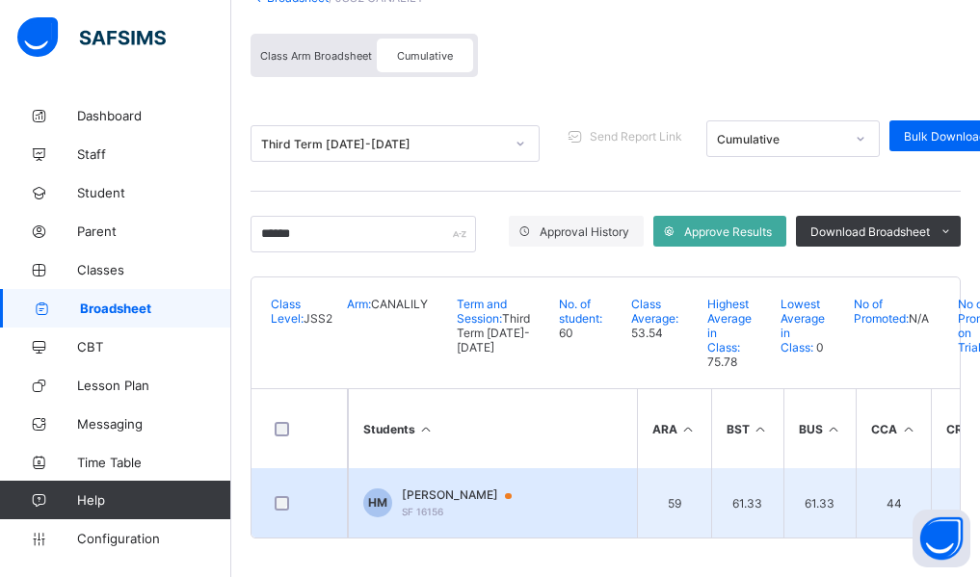
click at [458, 487] on span "HANNAH YAZZA MATHEW" at bounding box center [466, 494] width 128 height 15
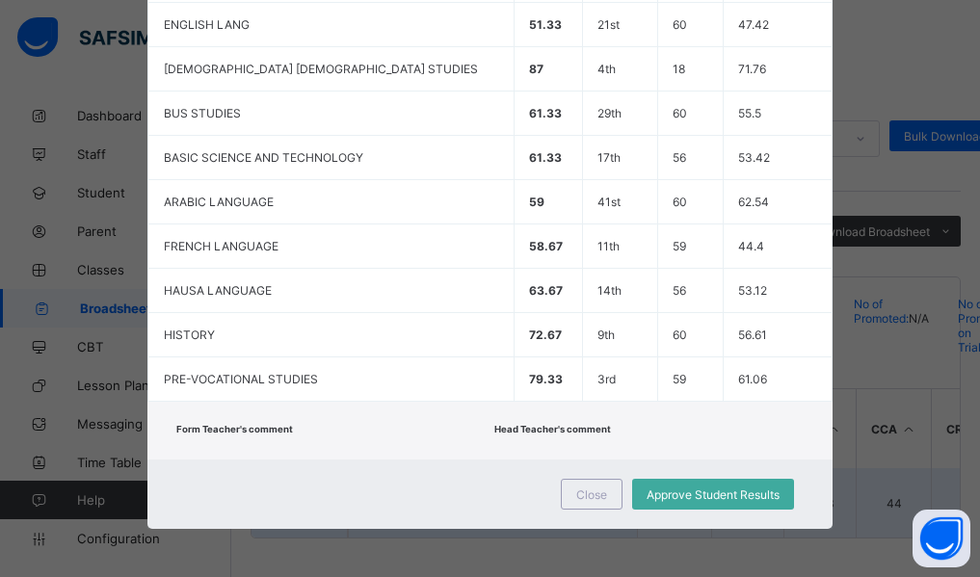
scroll to position [630, 0]
click at [484, 472] on div "Close Approve Student Results" at bounding box center [490, 493] width 686 height 69
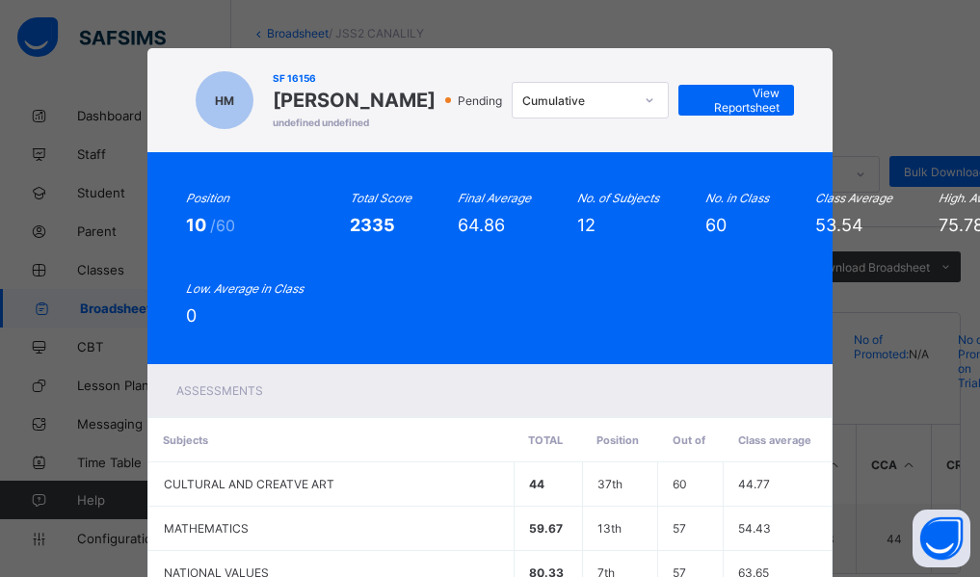
scroll to position [65, 0]
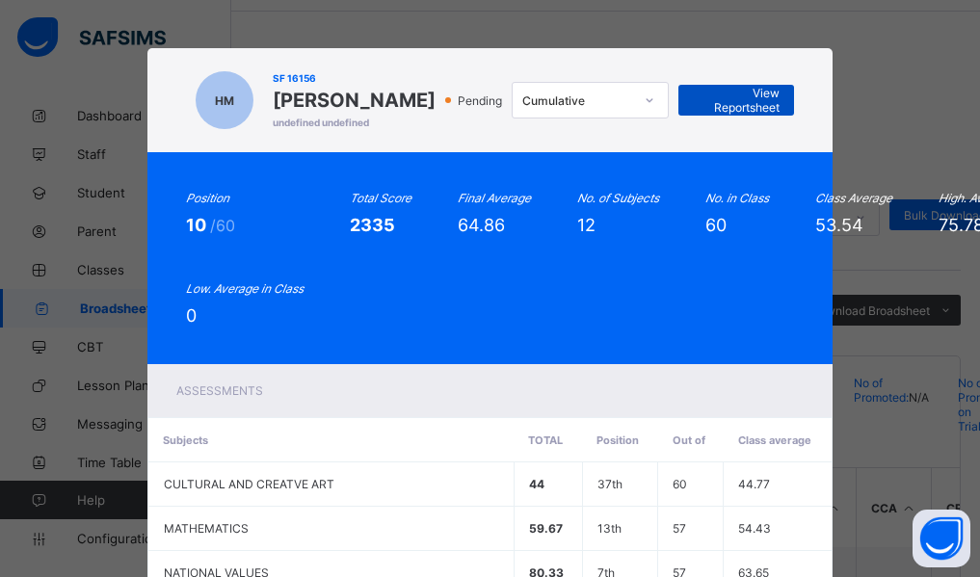
click at [747, 115] on span "View Reportsheet" at bounding box center [736, 100] width 87 height 29
click at [400, 364] on div "Position 10 /60 Total Score 2335 Final Average 64.86 No. of Subjects 12 No. in …" at bounding box center [490, 258] width 686 height 212
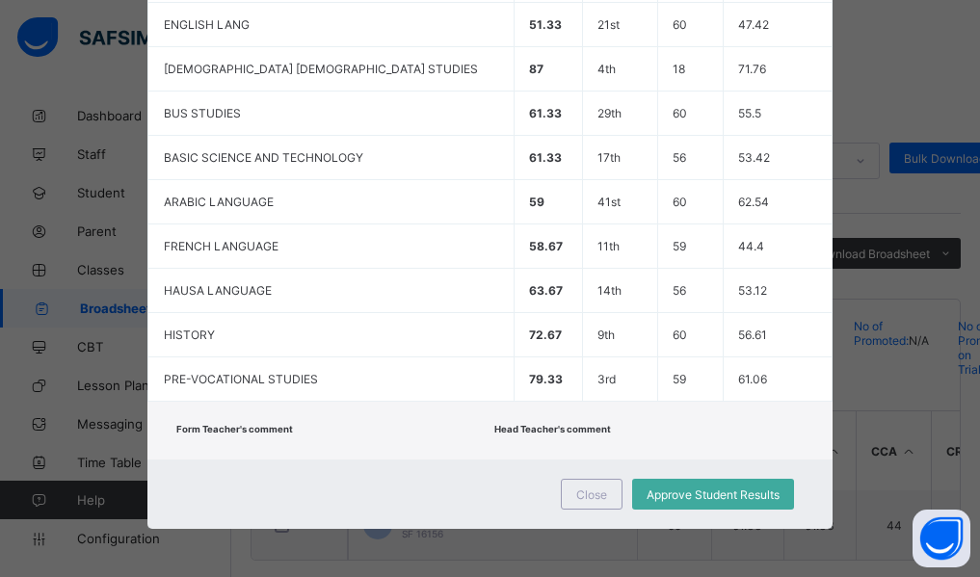
scroll to position [181, 0]
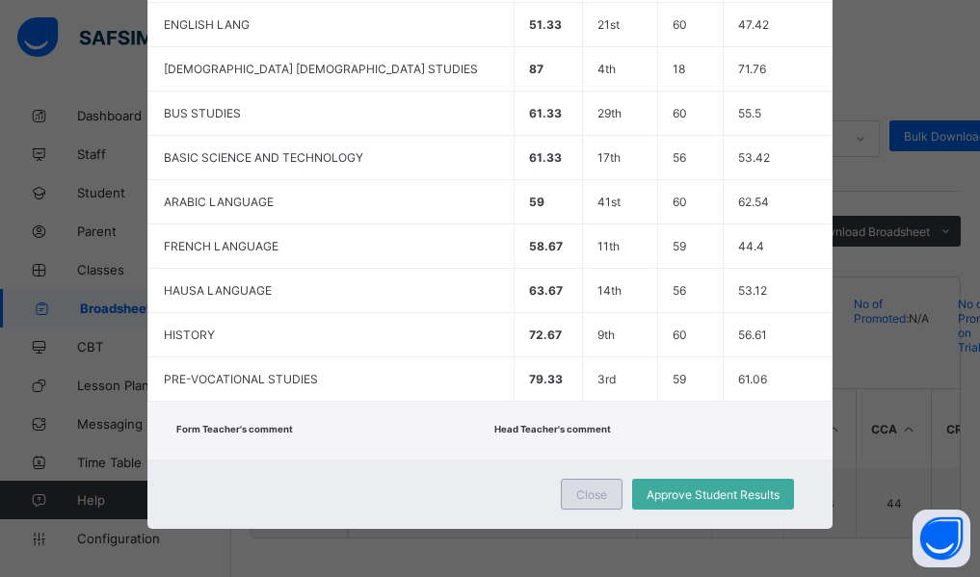
click at [602, 487] on span "Close" at bounding box center [591, 494] width 31 height 14
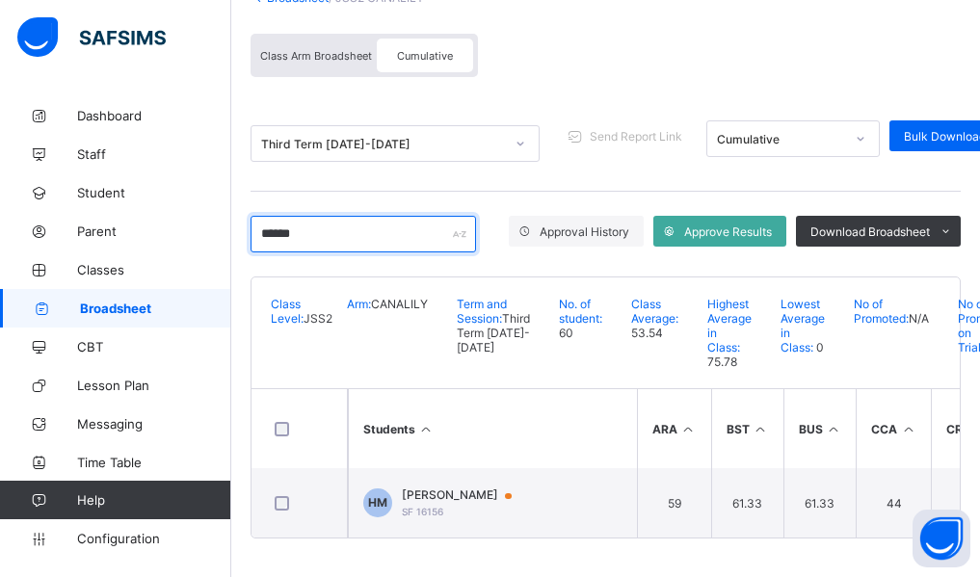
click at [327, 216] on input "******" at bounding box center [362, 234] width 225 height 37
type input "*"
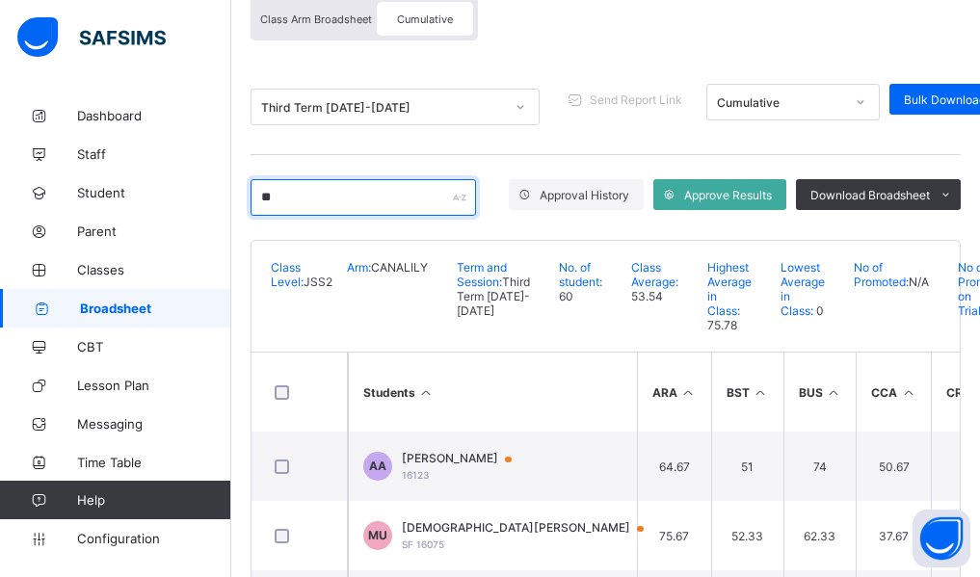
type input "*"
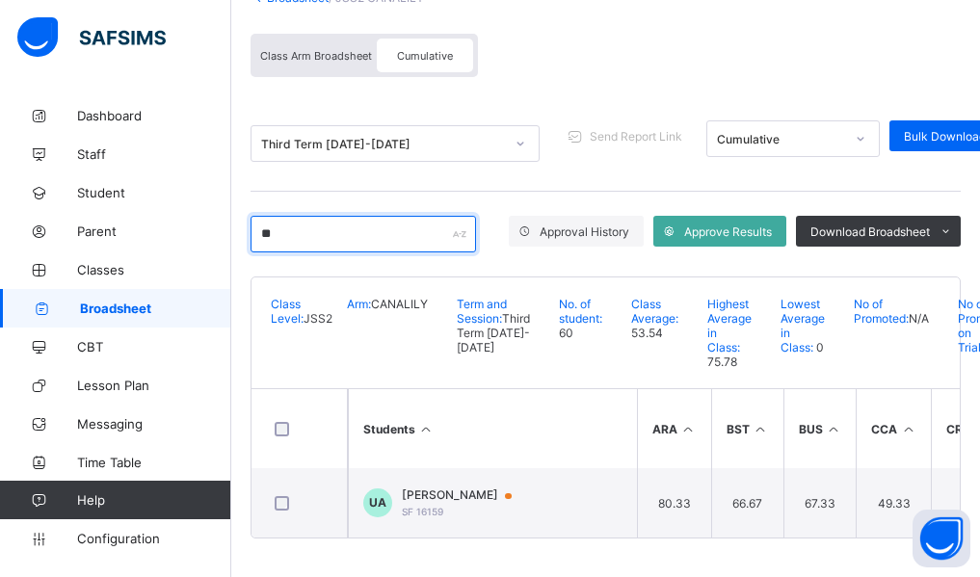
type input "*"
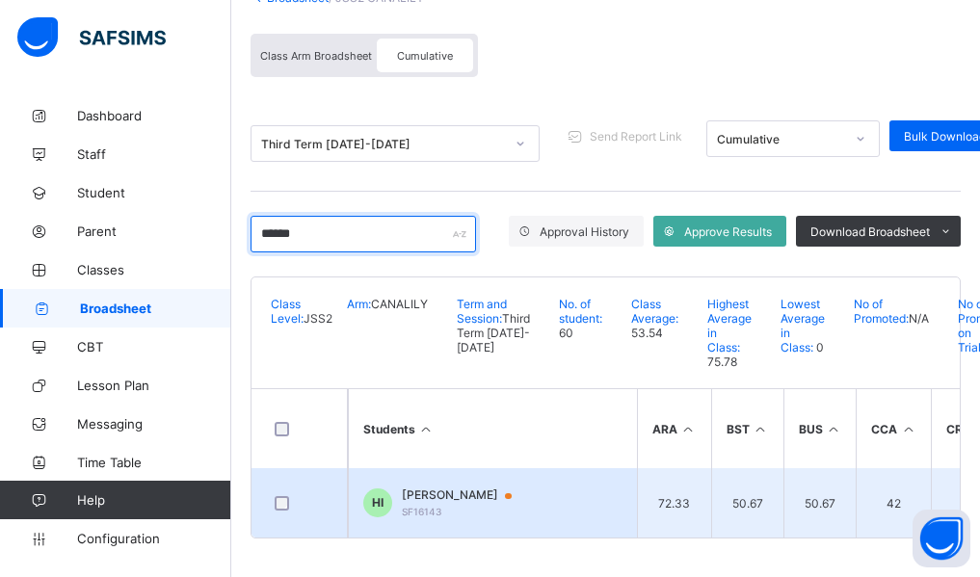
type input "******"
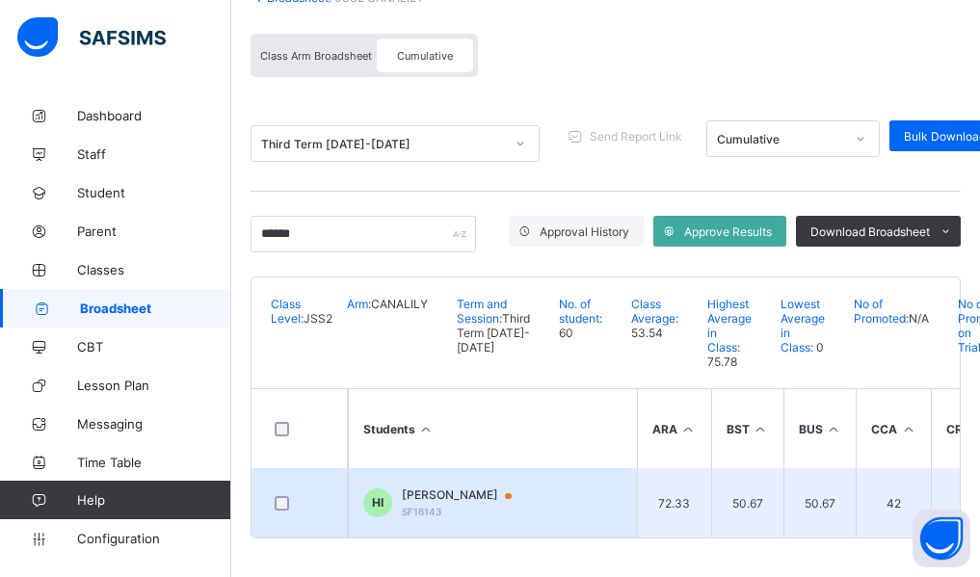
click at [447, 491] on span "HADIZA AHMADU ISA" at bounding box center [466, 494] width 128 height 15
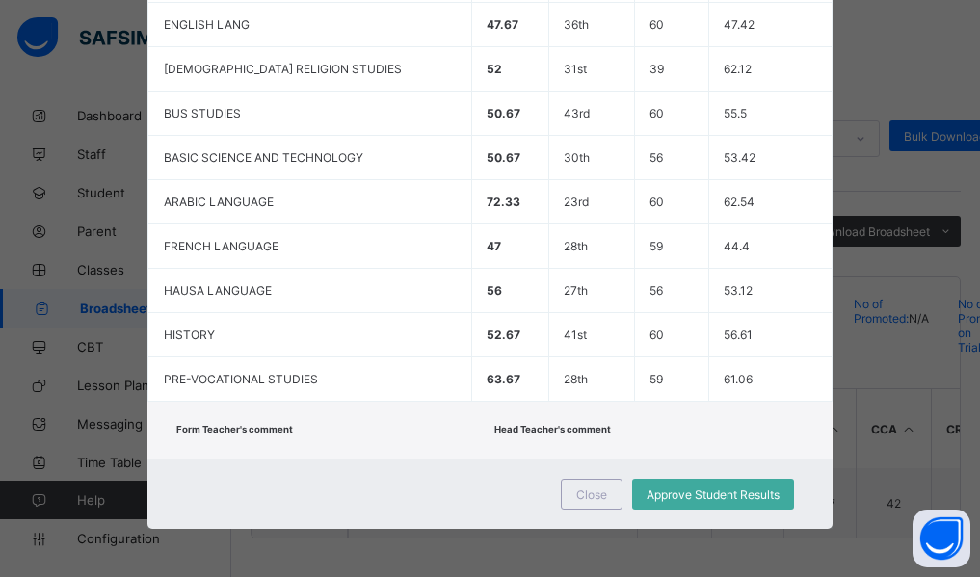
click at [492, 467] on div "Close Approve Student Results" at bounding box center [490, 493] width 686 height 69
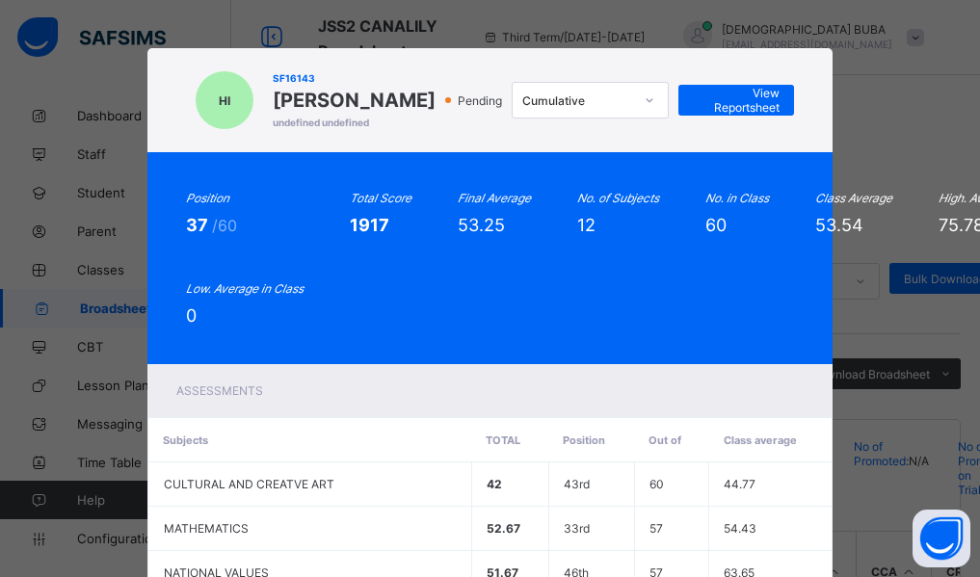
scroll to position [0, 0]
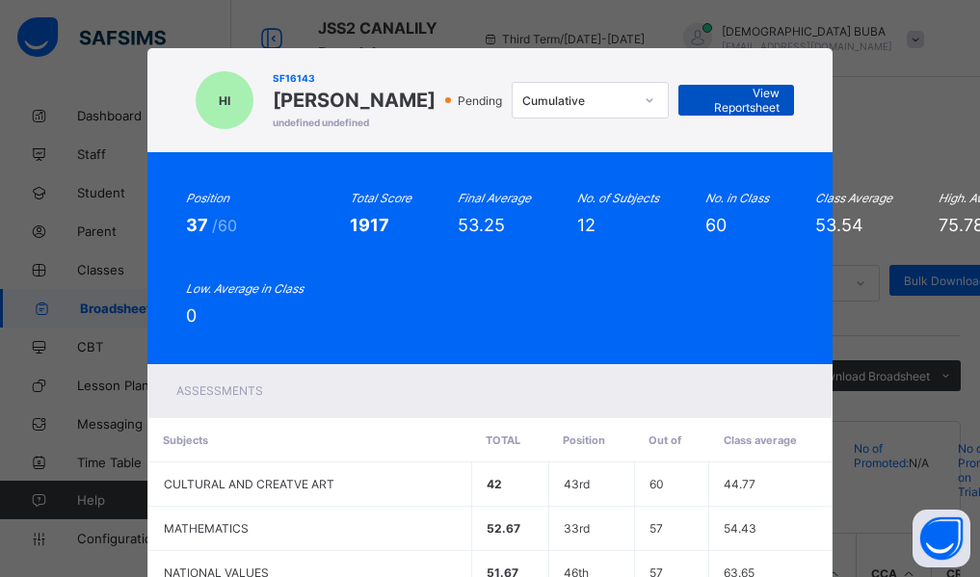
click at [749, 115] on span "View Reportsheet" at bounding box center [736, 100] width 87 height 29
click at [450, 363] on div "Position 37 /60 Total Score 1917 Final Average 53.25 No. of Subjects 12 No. in …" at bounding box center [490, 258] width 686 height 212
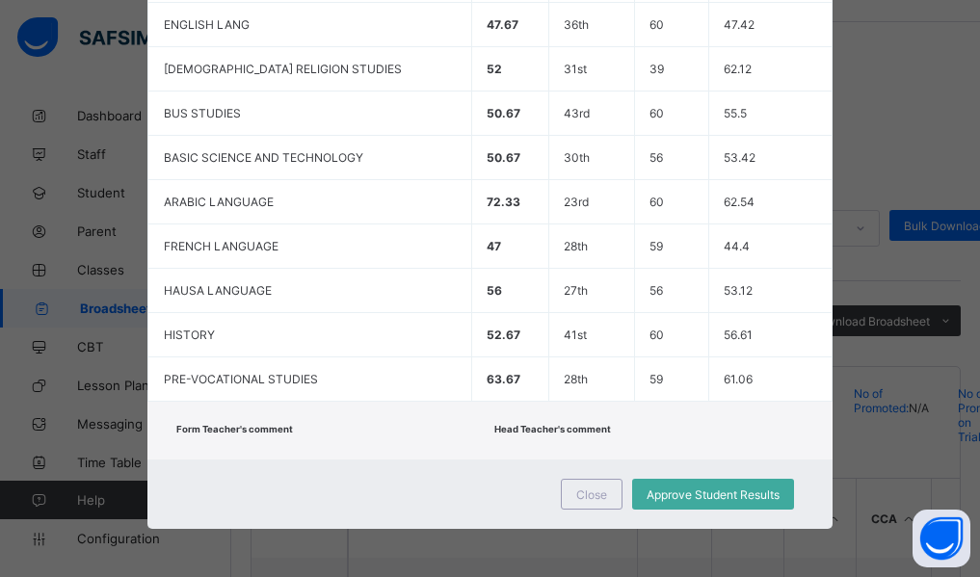
scroll to position [181, 0]
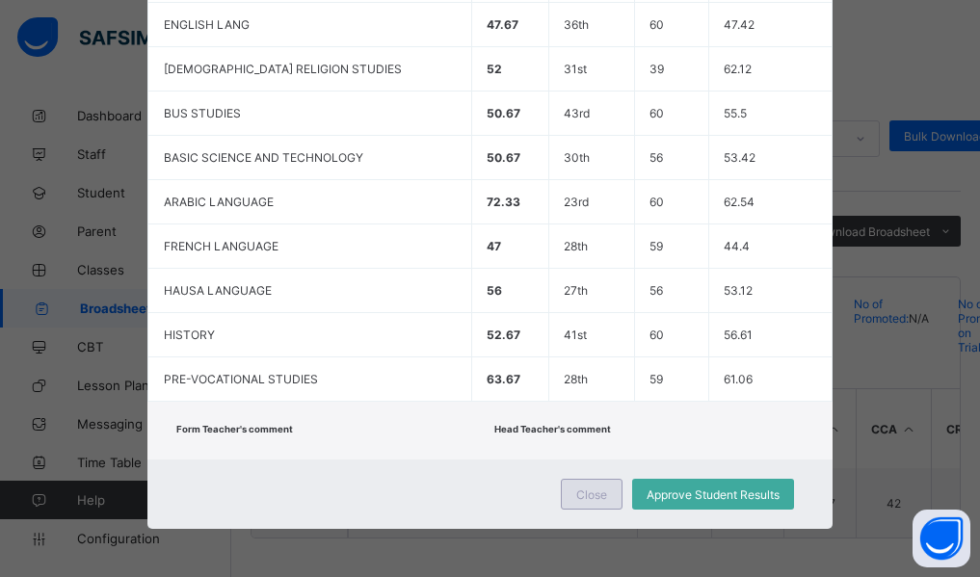
click at [584, 487] on span "Close" at bounding box center [591, 494] width 31 height 14
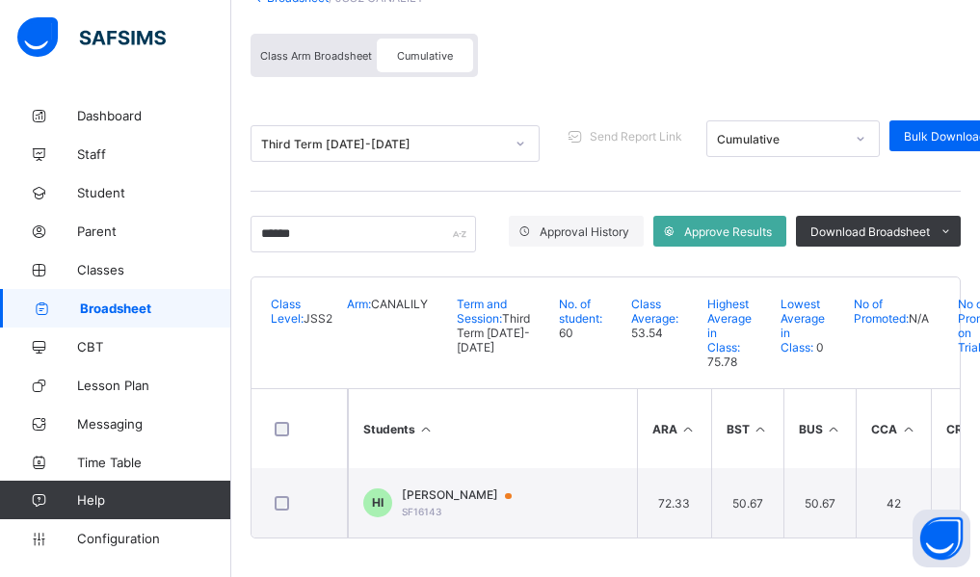
click at [428, 96] on div "Third Term 2024-2025 Send Report Link Cumulative Bulk Download Cumulative Repor…" at bounding box center [605, 143] width 710 height 95
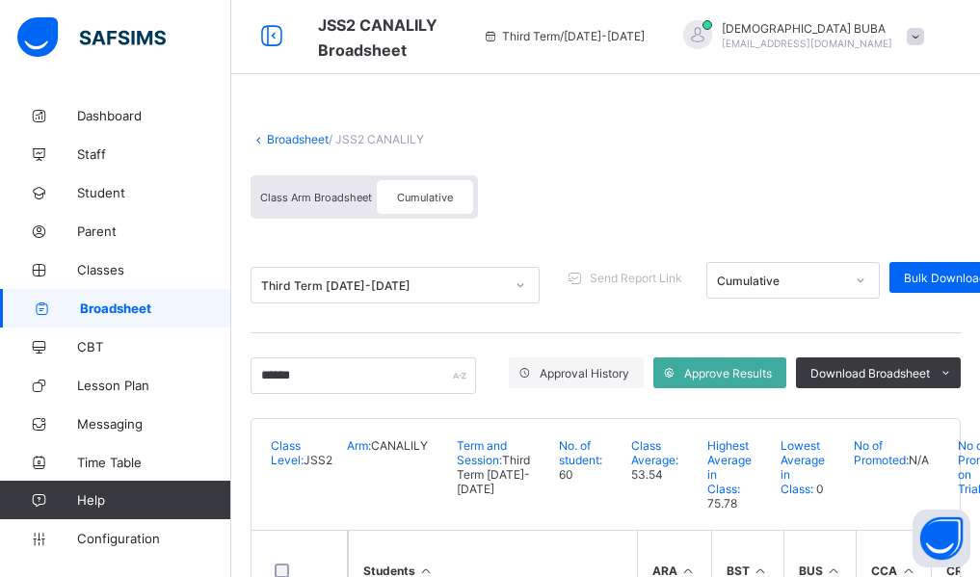
scroll to position [0, 0]
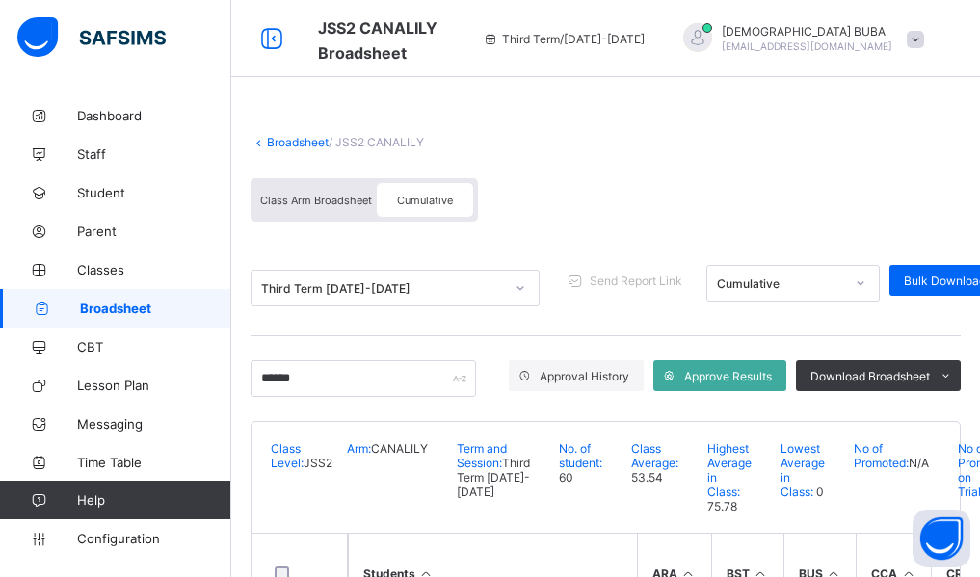
click at [310, 143] on link "Broadsheet" at bounding box center [298, 142] width 62 height 14
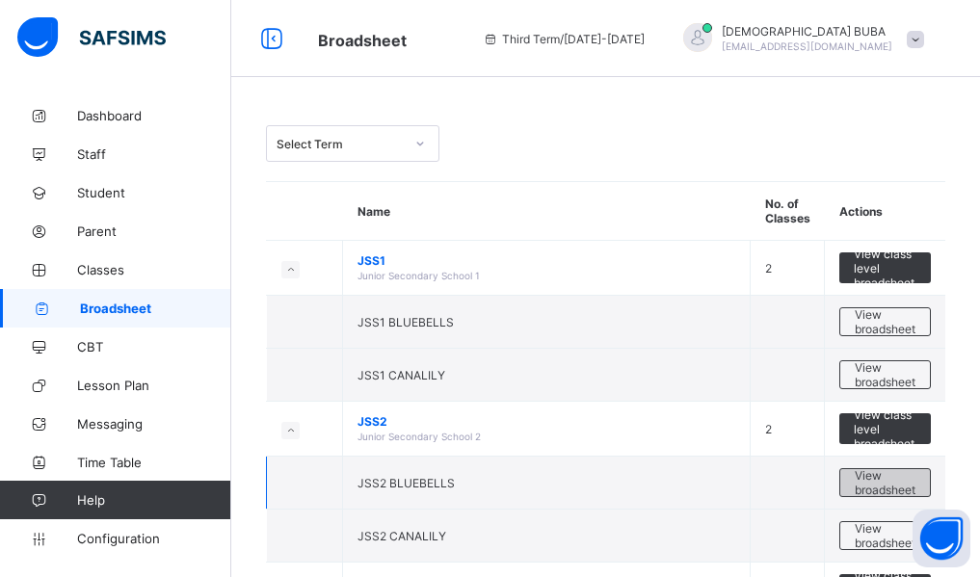
click at [888, 482] on span "View broadsheet" at bounding box center [884, 482] width 61 height 29
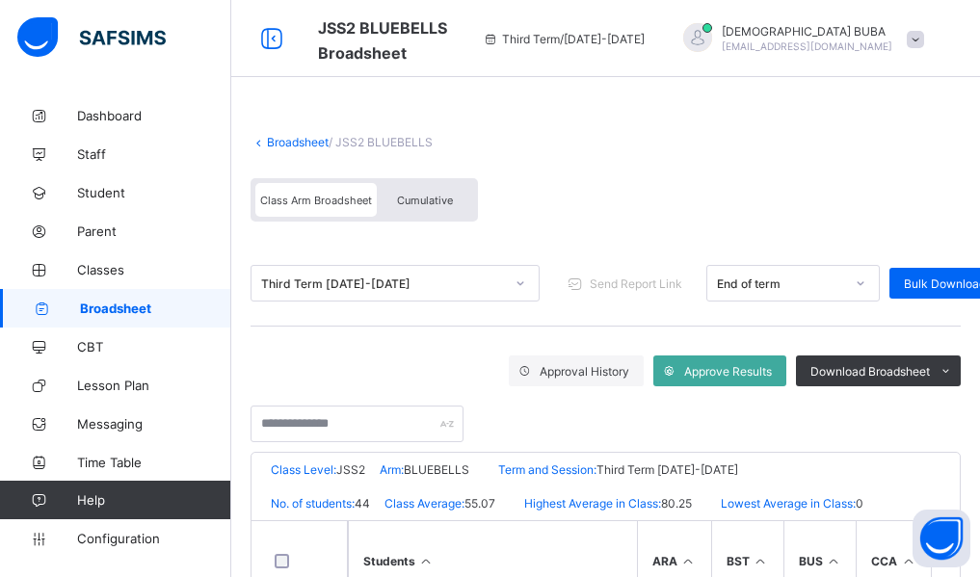
click at [426, 200] on span "Cumulative" at bounding box center [425, 200] width 56 height 13
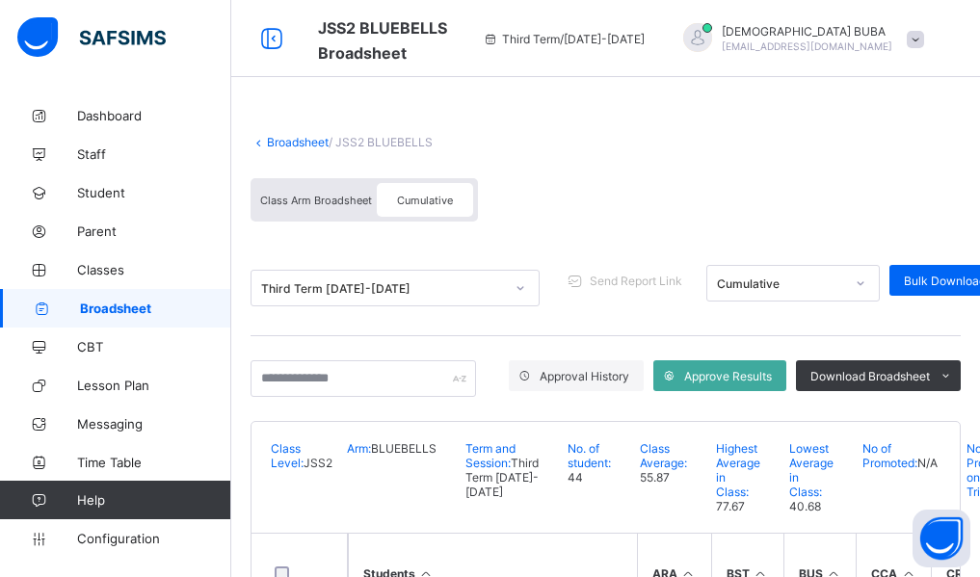
click at [244, 375] on div "Broadsheet / JSS2 BLUEBELLS Class Arm Broadsheet Cumulative Third Term 2024-202…" at bounding box center [605, 574] width 748 height 957
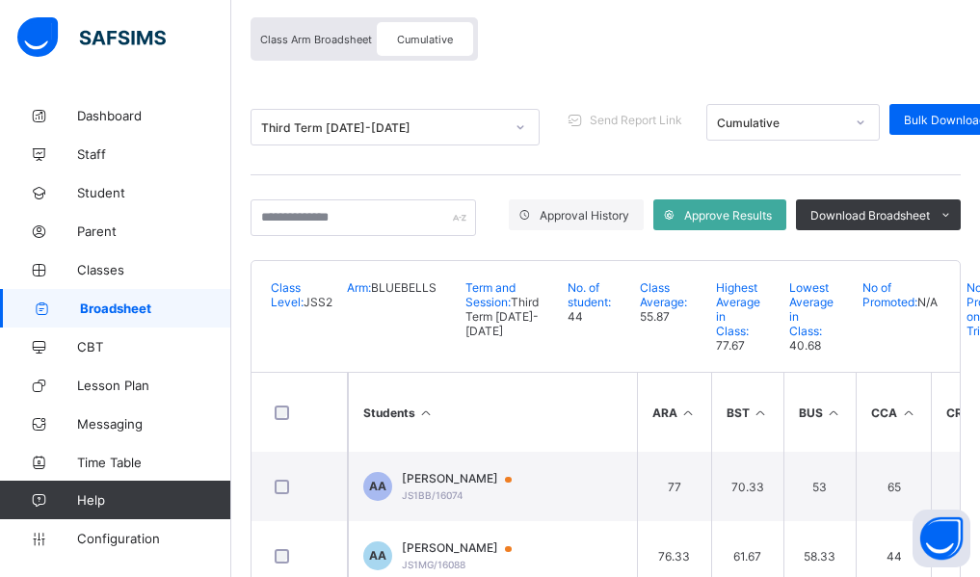
scroll to position [193, 0]
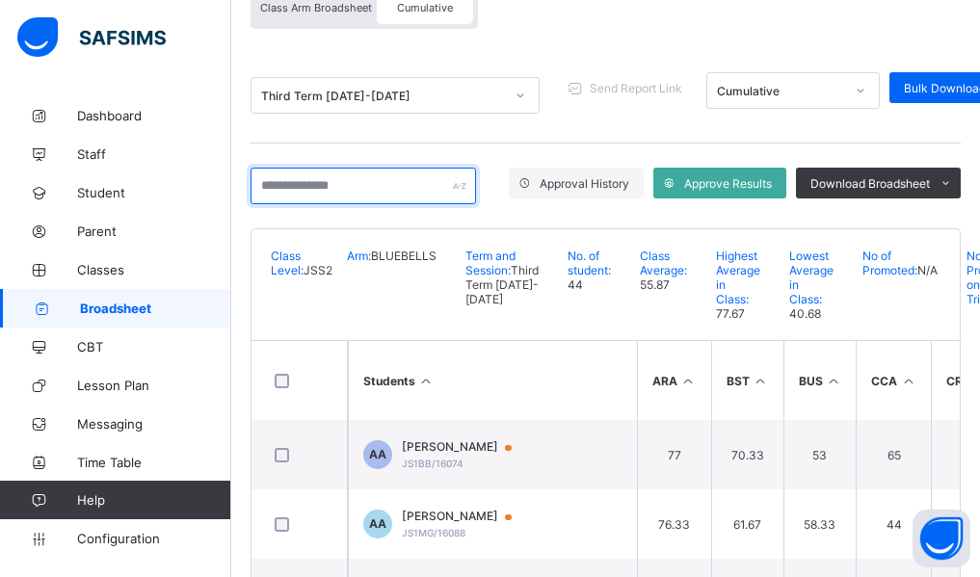
click at [301, 189] on input "text" at bounding box center [362, 186] width 225 height 37
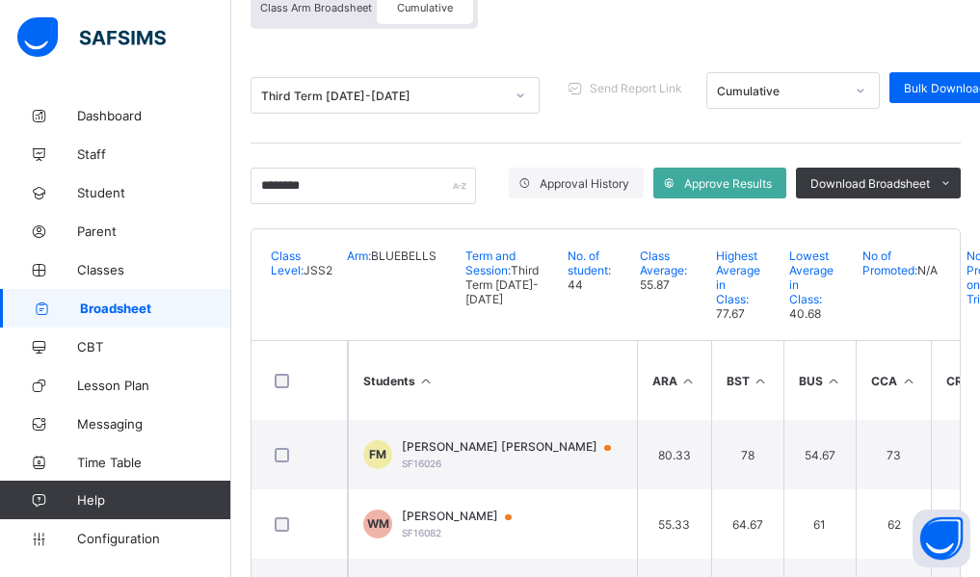
click at [237, 380] on div "Broadsheet / JSS2 BLUEBELLS Class Arm Broadsheet Cumulative Third Term 2024-202…" at bounding box center [605, 286] width 748 height 764
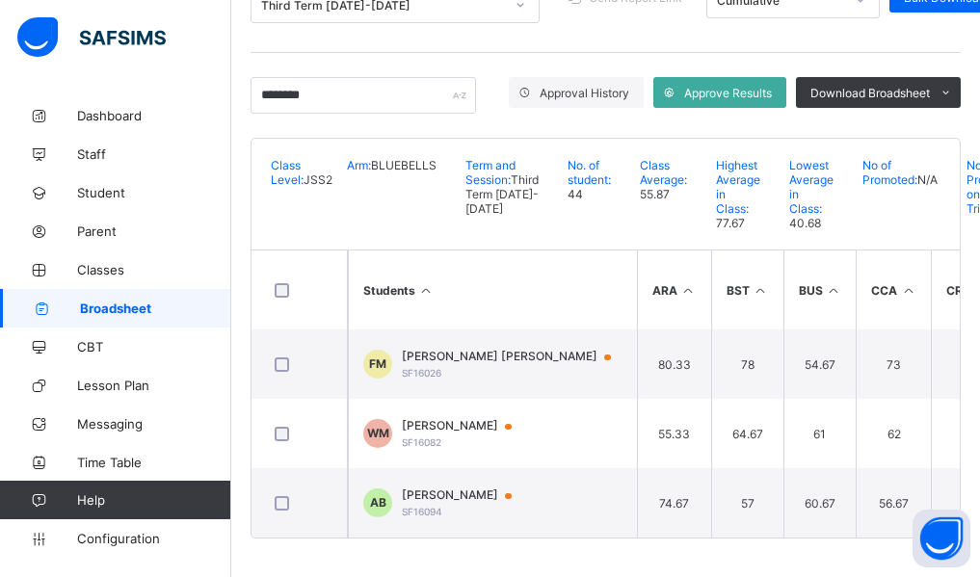
scroll to position [320, 0]
click at [342, 77] on input "********" at bounding box center [362, 95] width 225 height 37
type input "*"
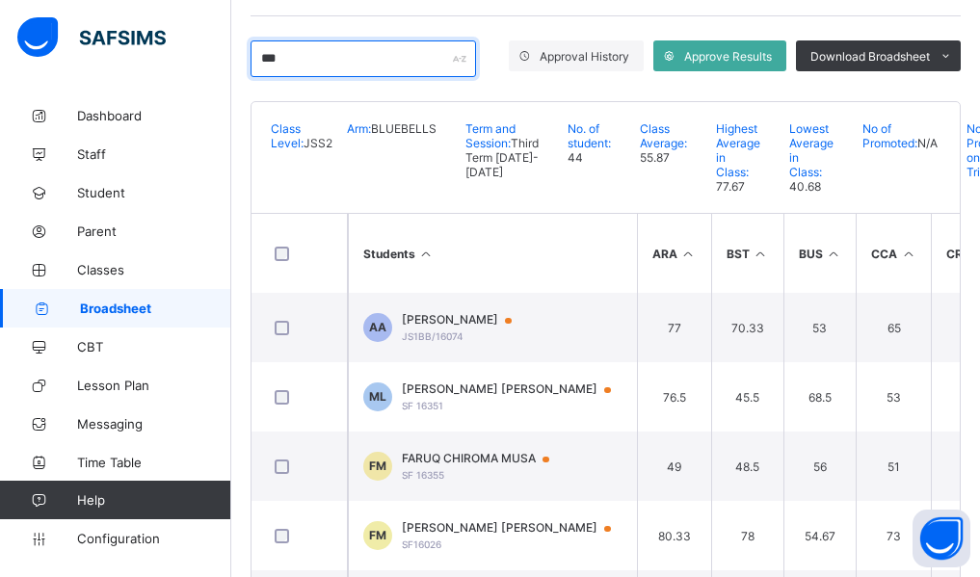
scroll to position [151, 0]
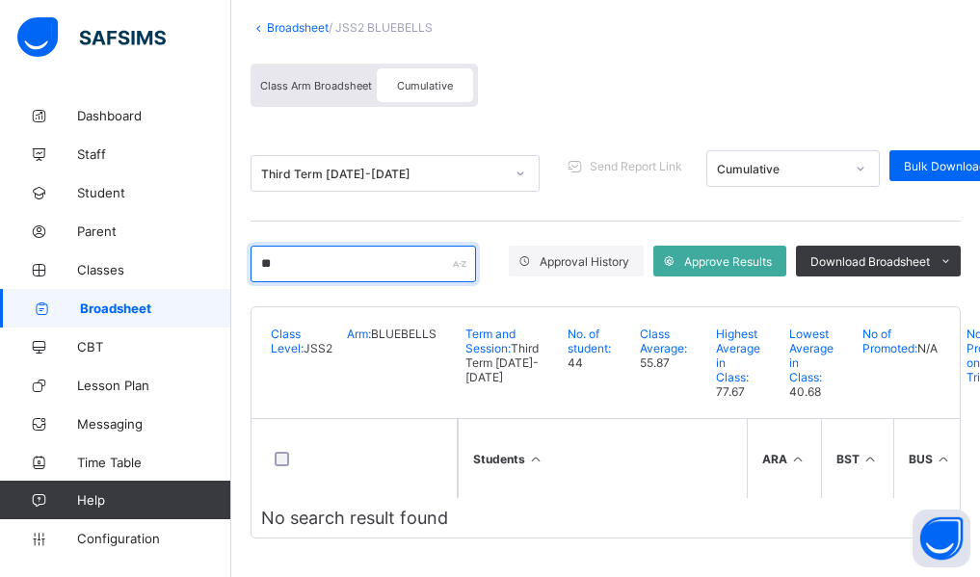
type input "*"
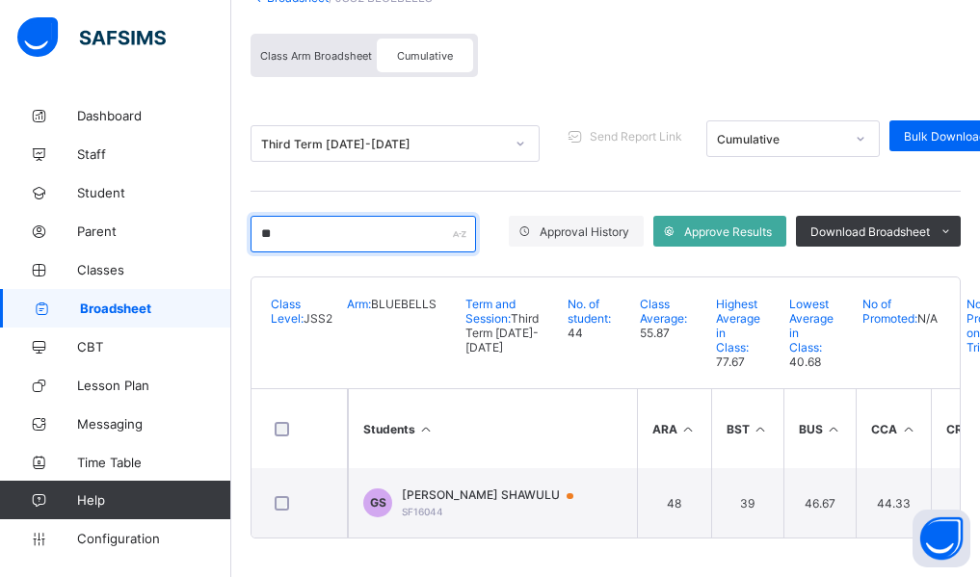
scroll to position [181, 0]
type input "*"
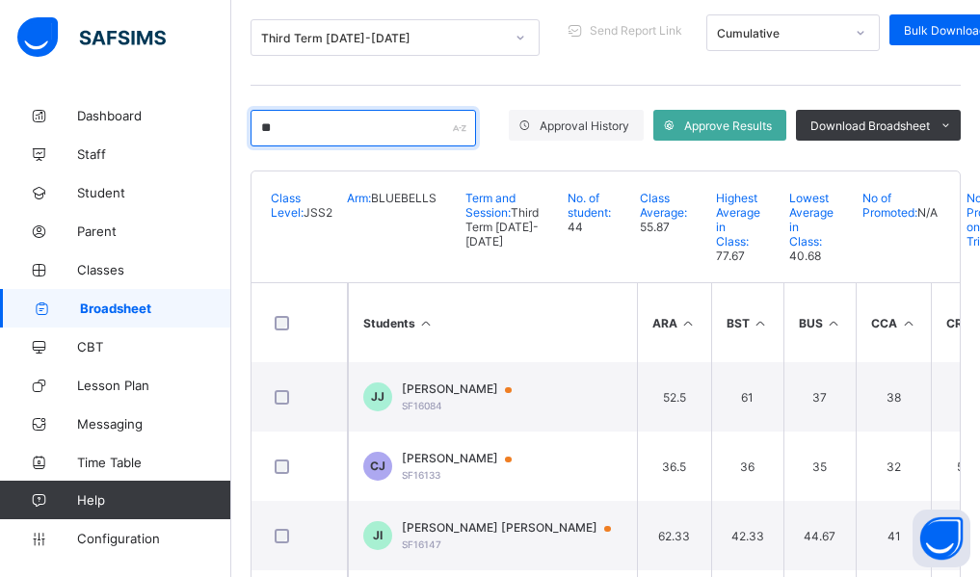
scroll to position [320, 0]
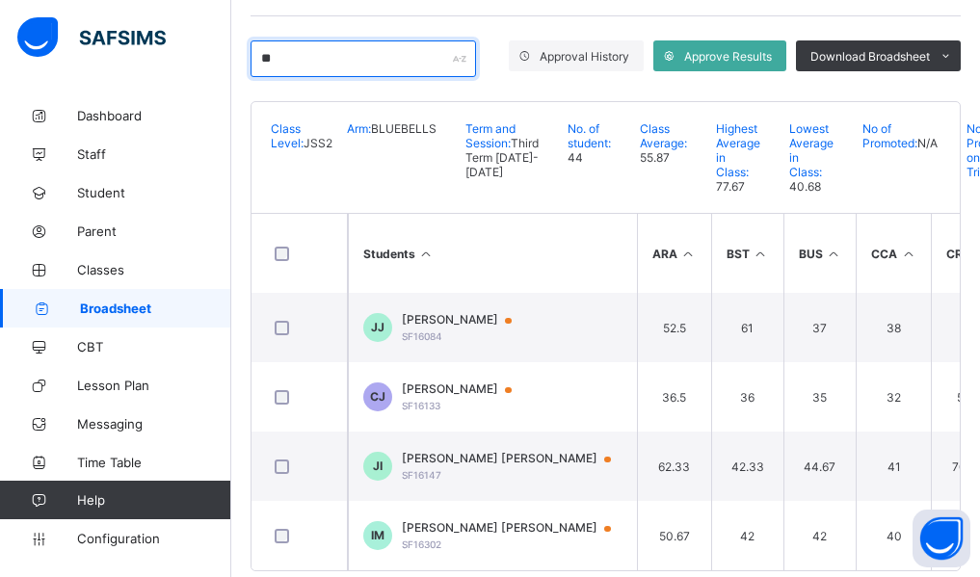
type input "*"
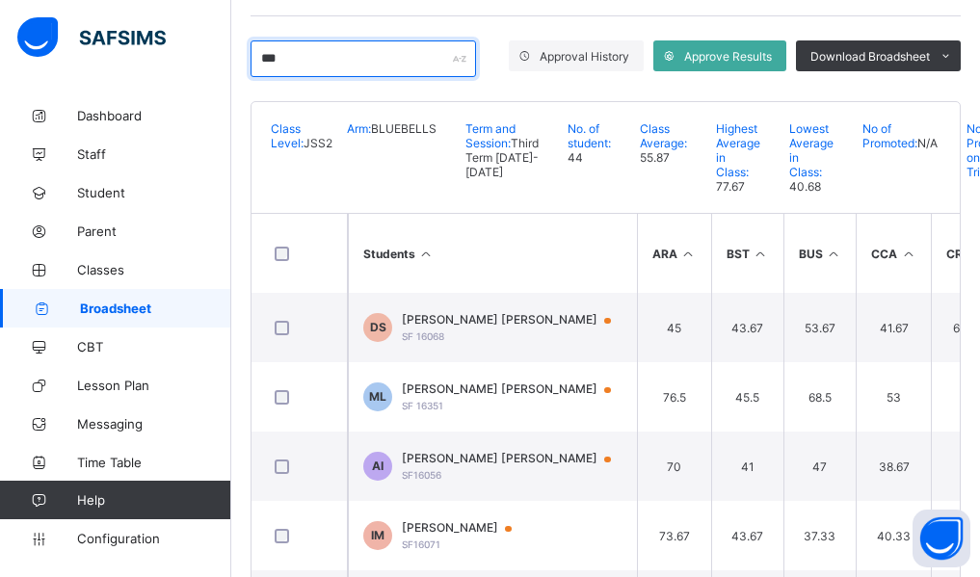
scroll to position [151, 0]
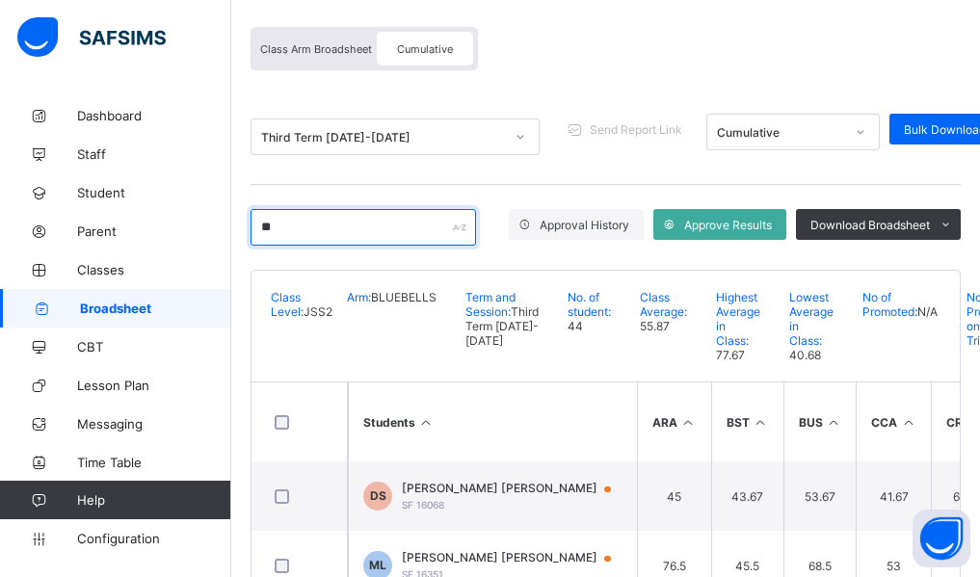
type input "*"
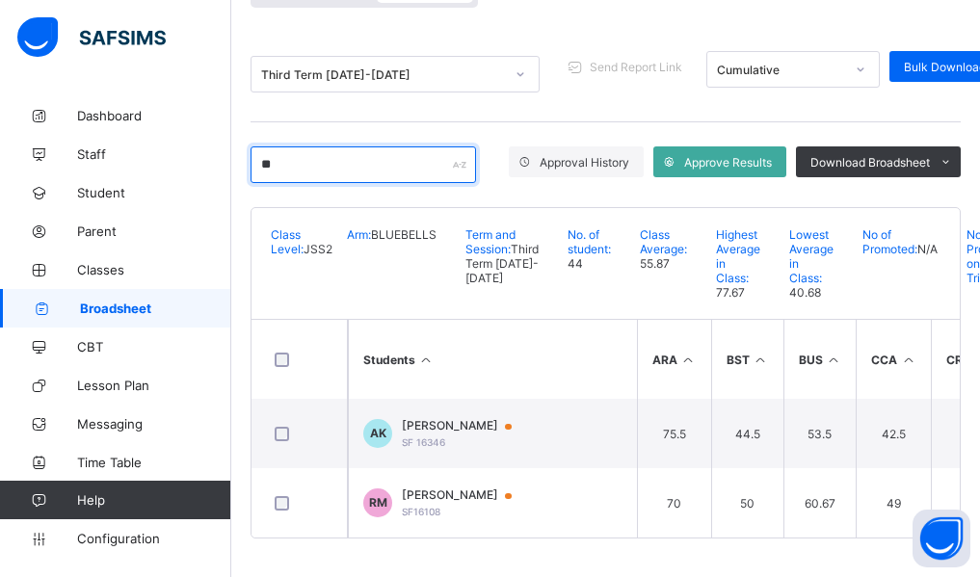
type input "*"
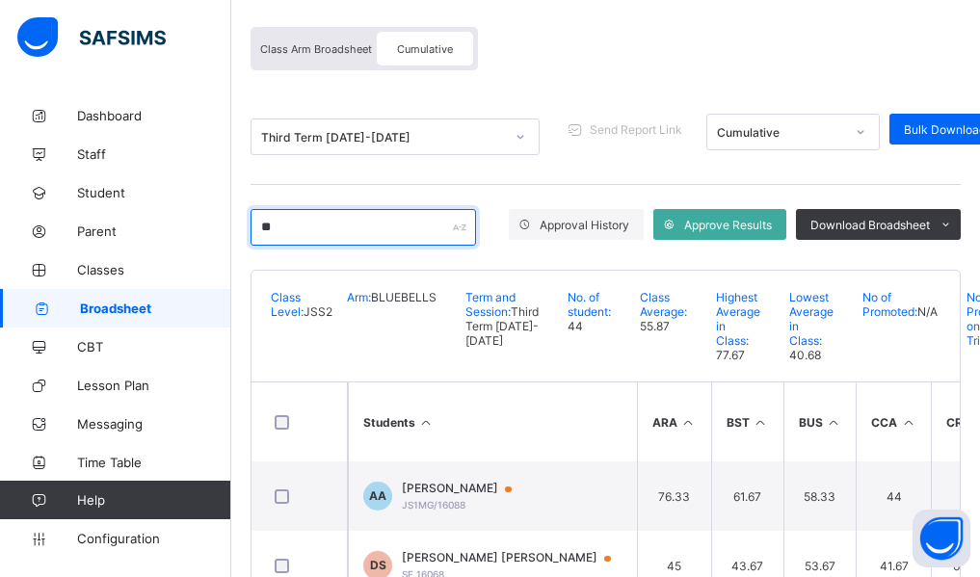
scroll to position [320, 0]
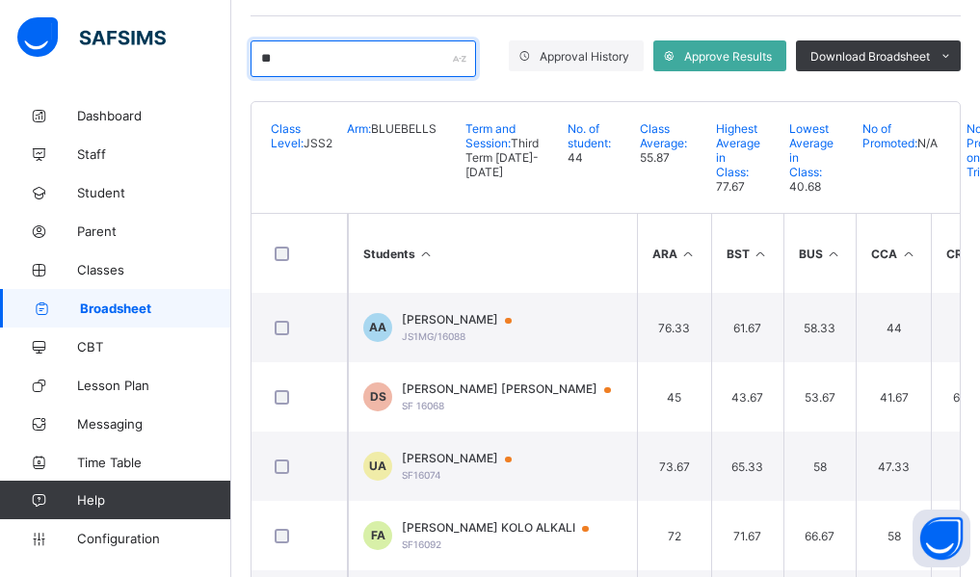
type input "*"
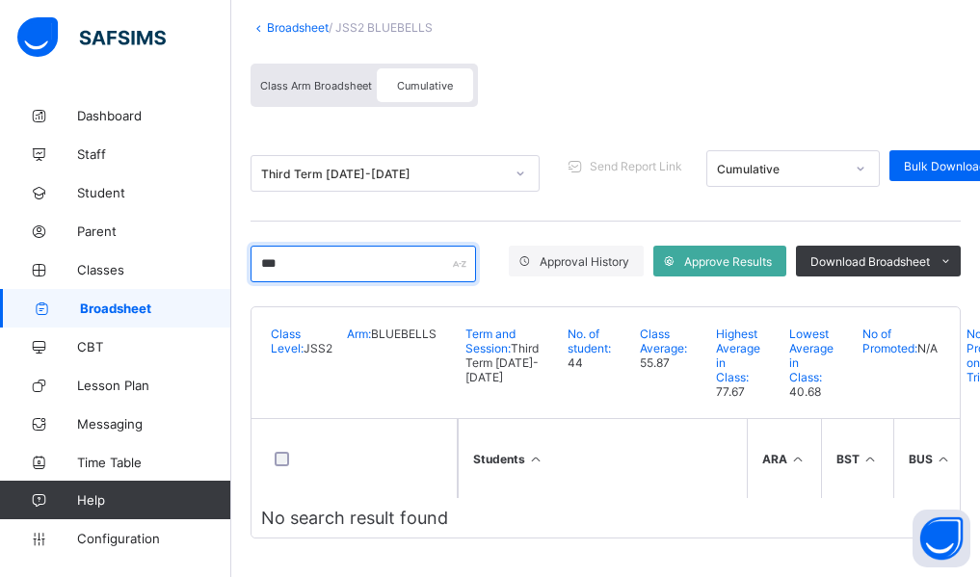
scroll to position [151, 0]
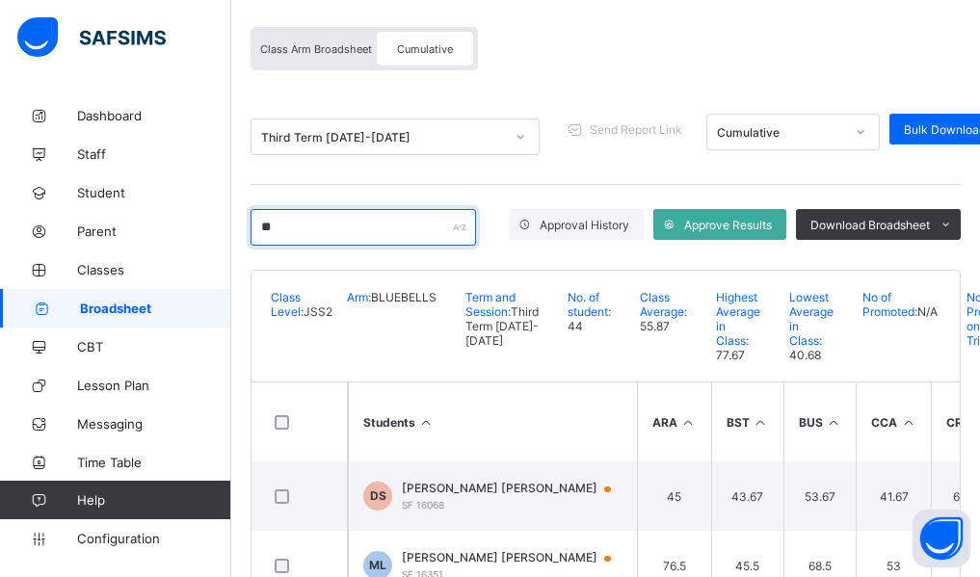
type input "*"
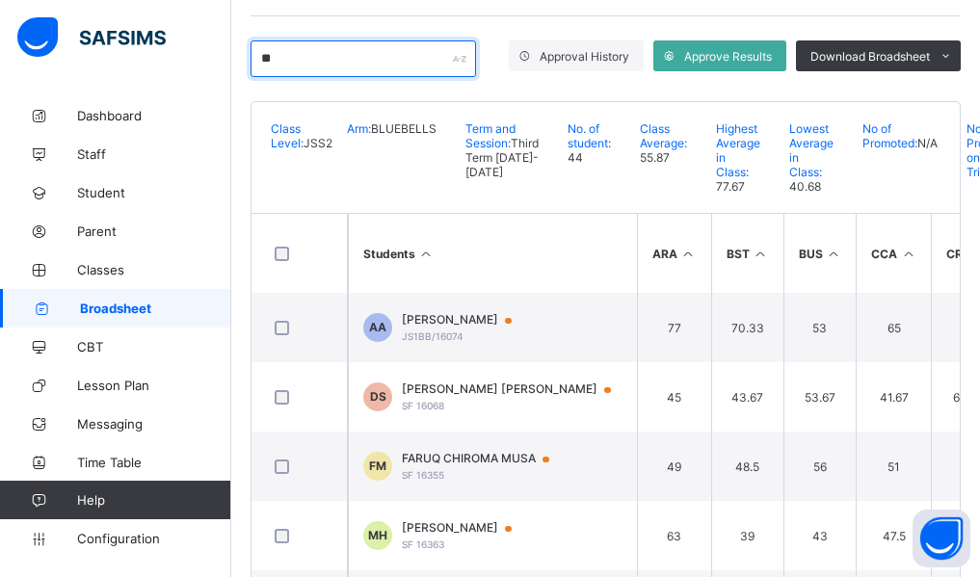
type input "*"
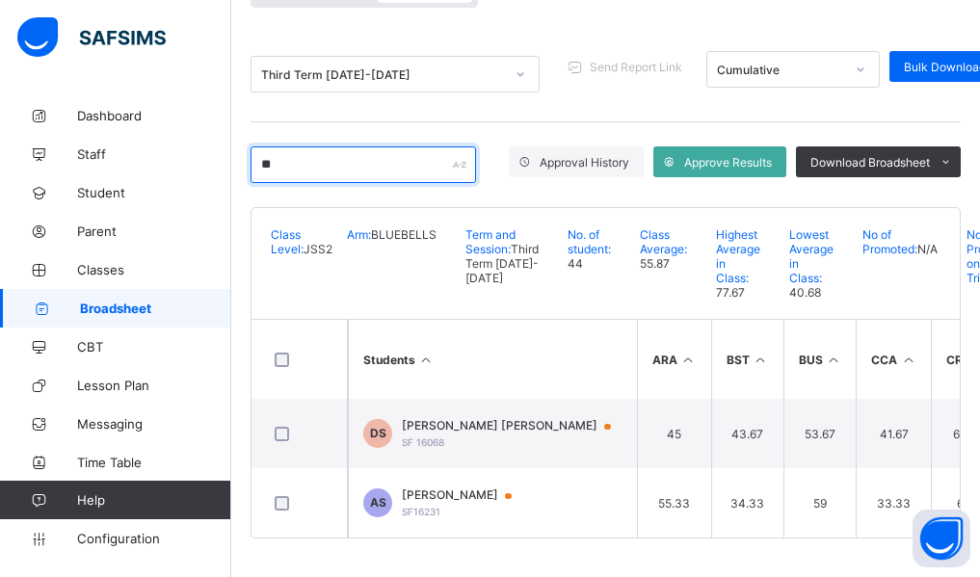
type input "*"
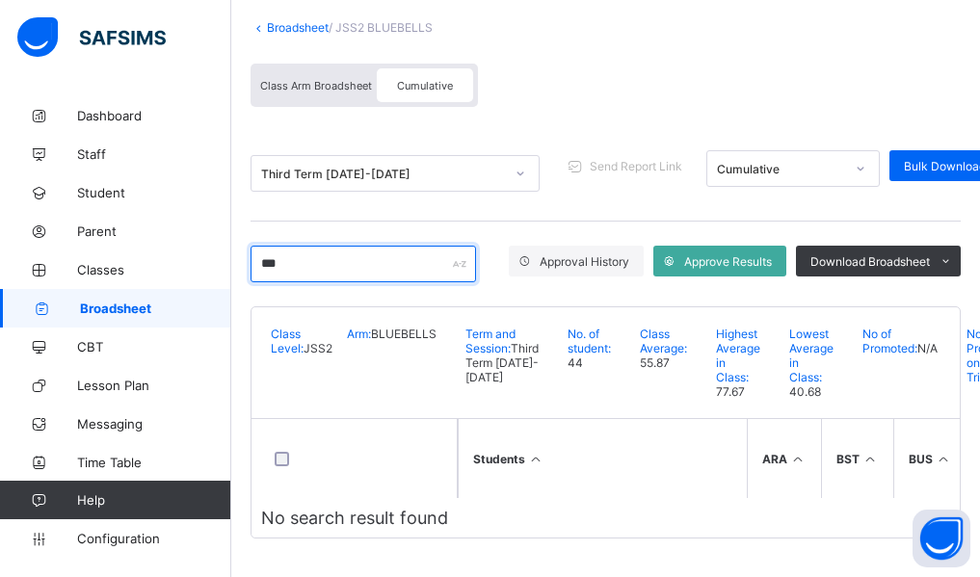
scroll to position [151, 0]
type input "*"
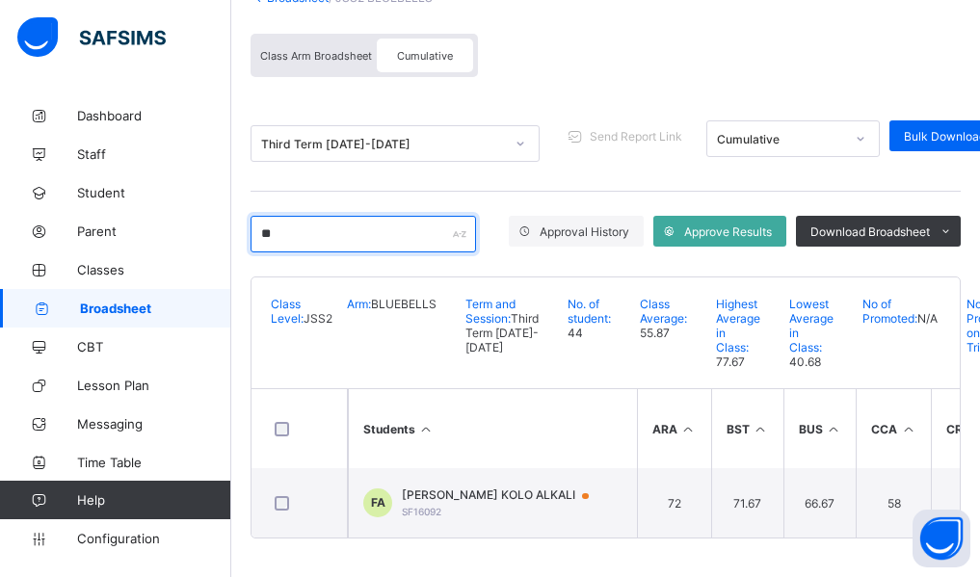
scroll to position [320, 0]
type input "*"
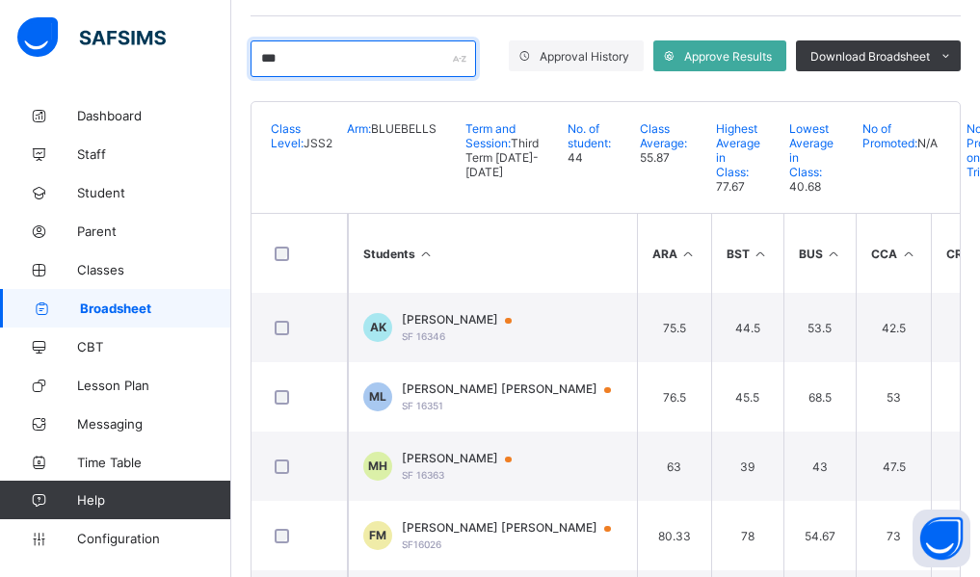
scroll to position [181, 0]
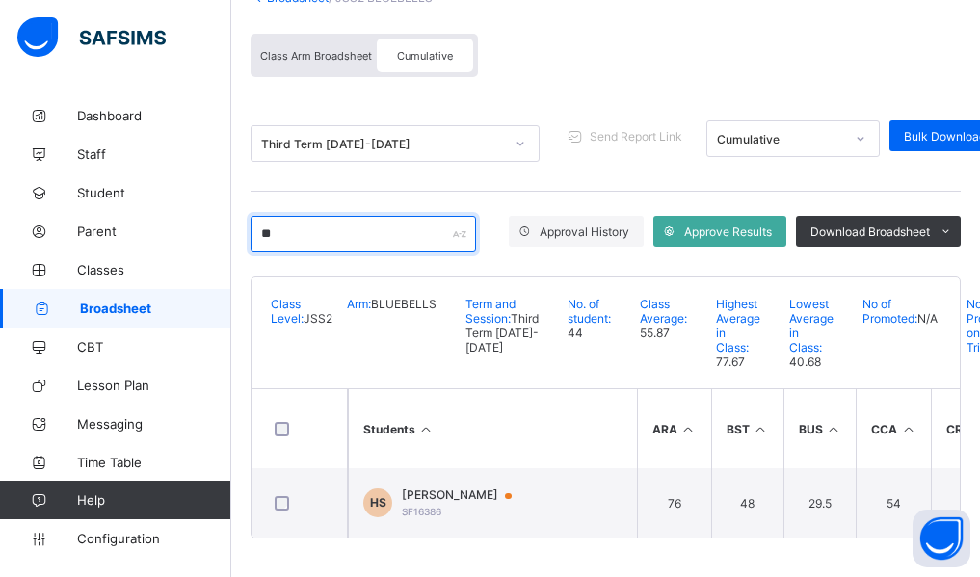
type input "*"
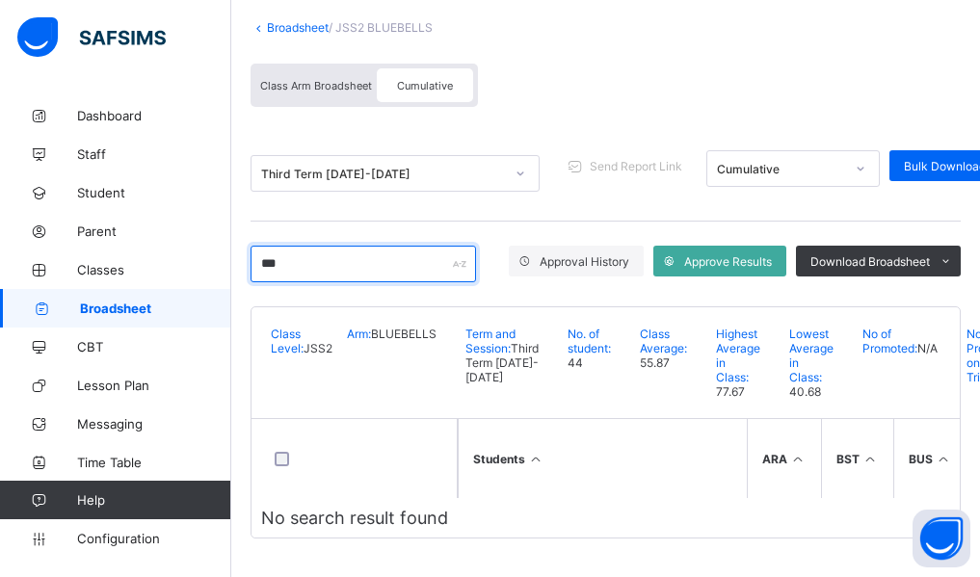
scroll to position [151, 0]
click at [303, 246] on input "***" at bounding box center [362, 264] width 225 height 37
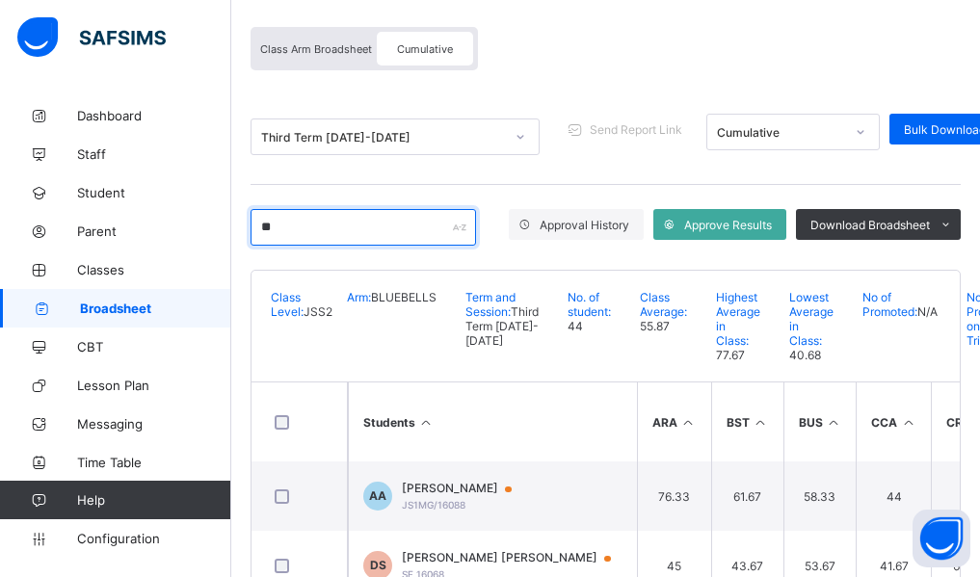
scroll to position [320, 0]
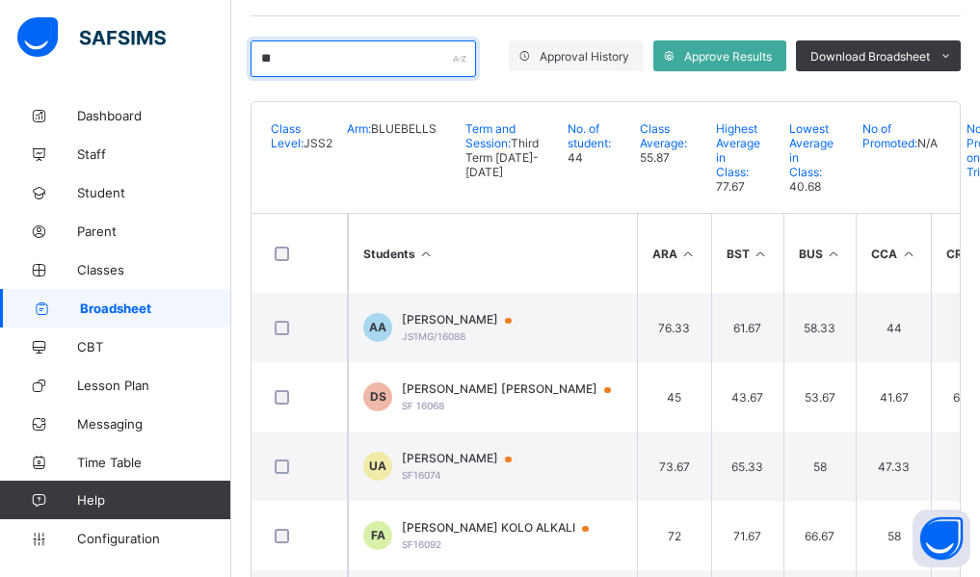
type input "*"
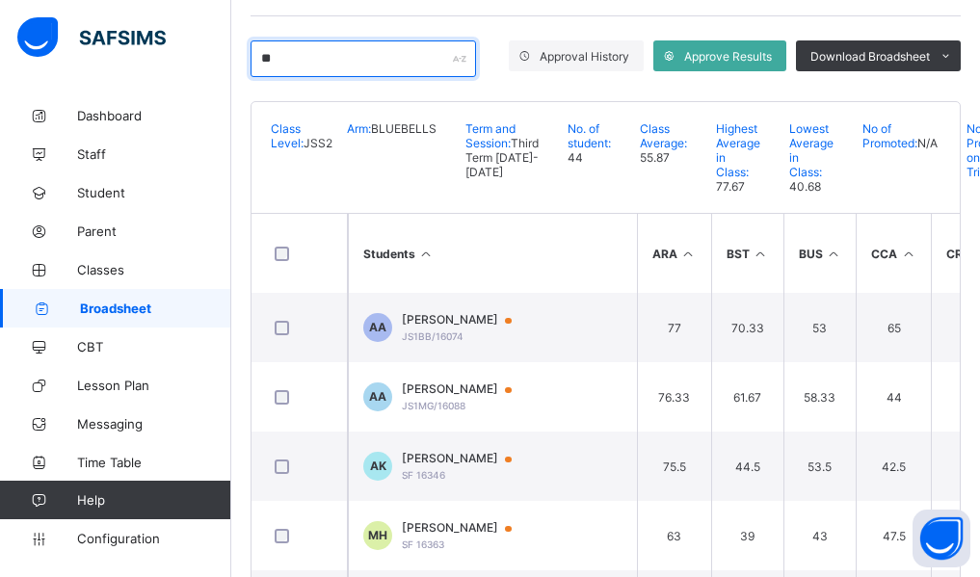
type input "*"
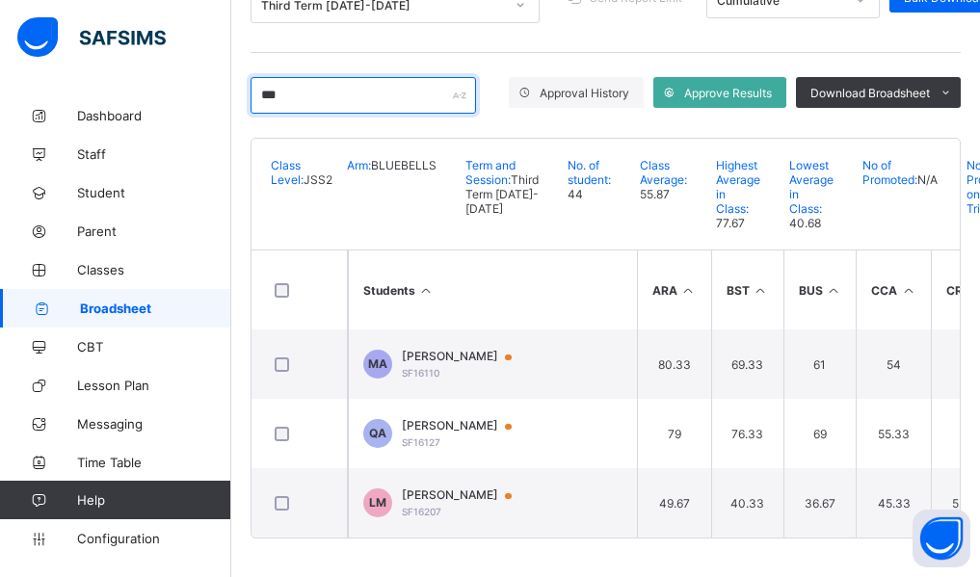
scroll to position [250, 0]
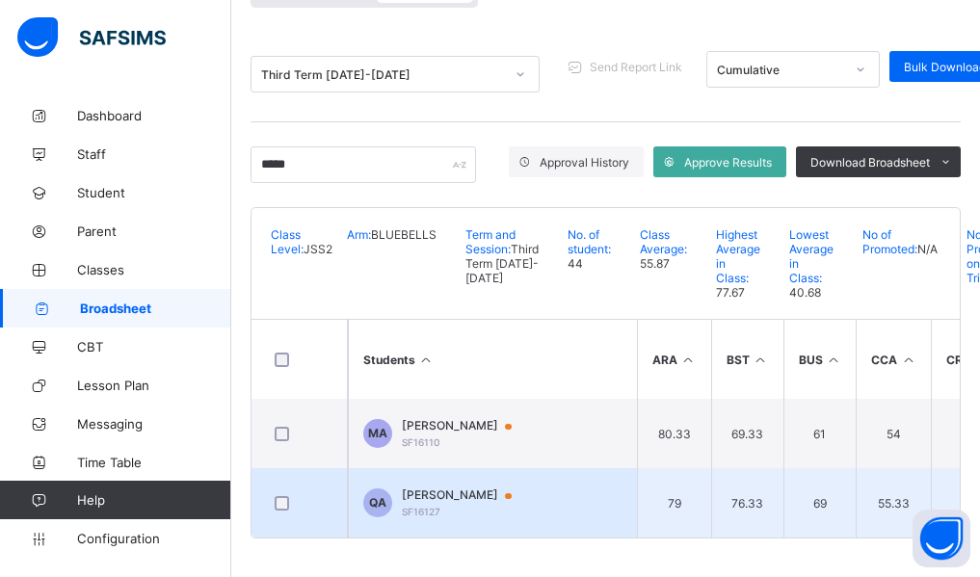
click at [825, 468] on td "69" at bounding box center [819, 502] width 73 height 69
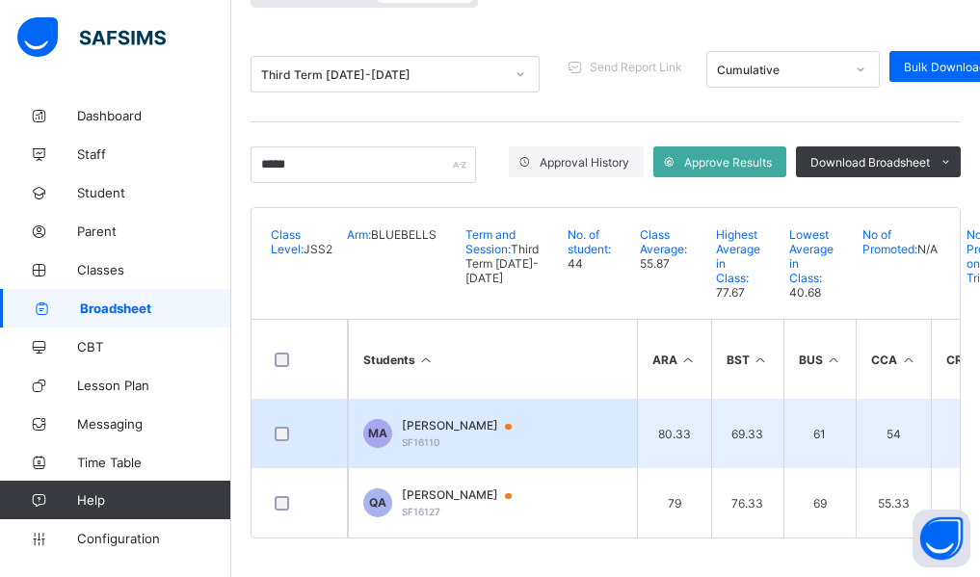
click at [498, 419] on span "MUHAMMAD BABA ASHGAR" at bounding box center [466, 425] width 128 height 15
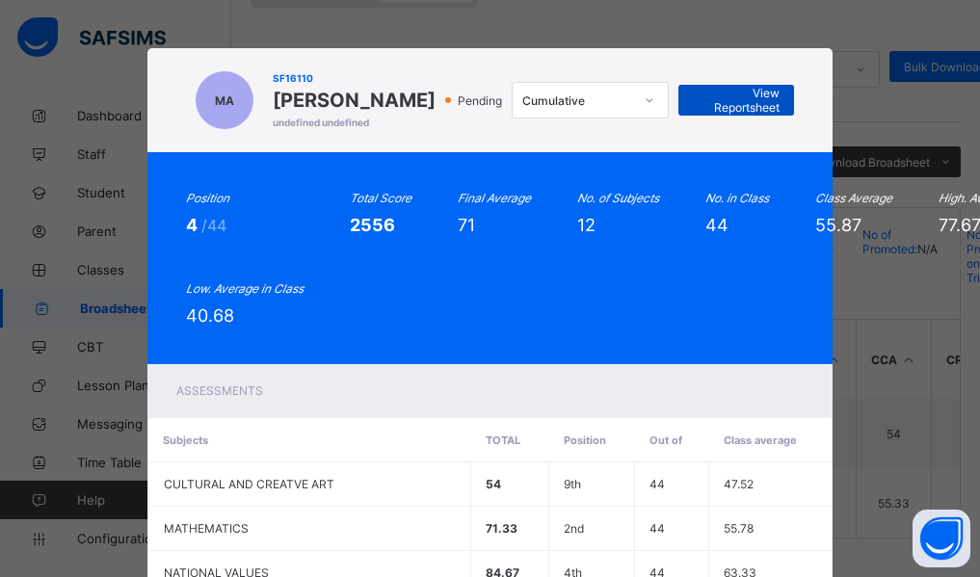
click at [761, 112] on span "View Reportsheet" at bounding box center [736, 100] width 87 height 29
click at [406, 364] on div "Position 4 /44 Total Score 2556 Final Average 71 No. of Subjects 12 No. in Clas…" at bounding box center [490, 258] width 686 height 212
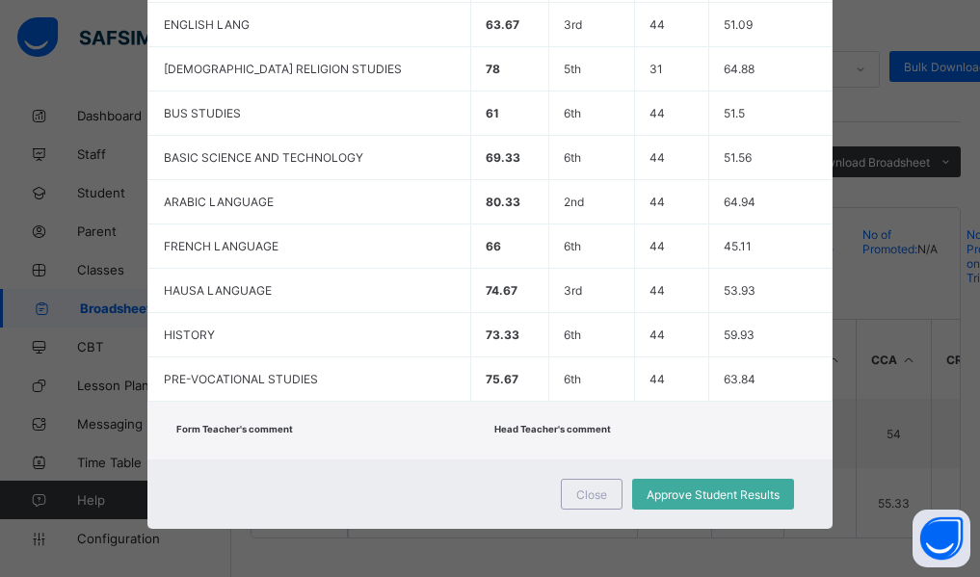
scroll to position [630, 0]
click at [585, 487] on div "Close" at bounding box center [592, 494] width 62 height 31
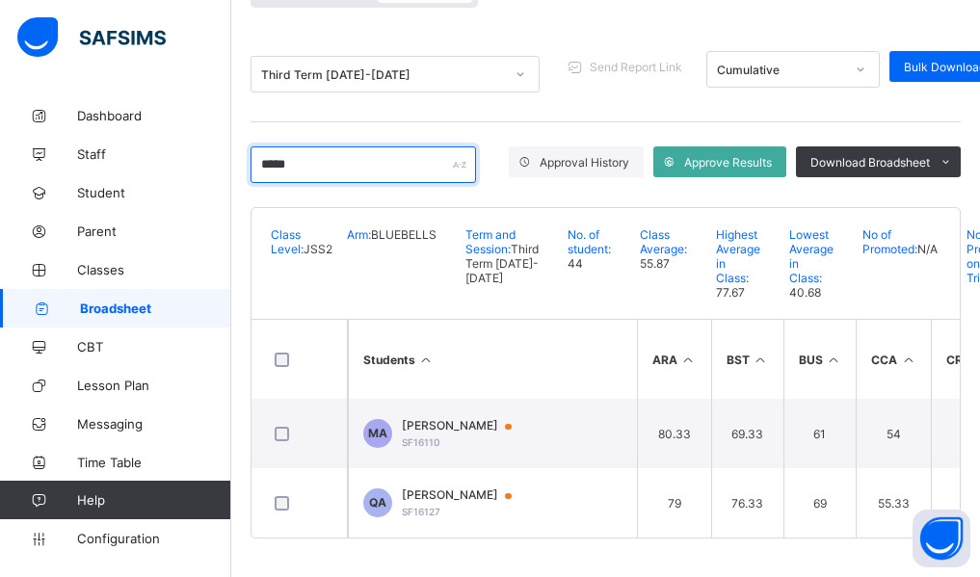
click at [315, 146] on input "*****" at bounding box center [362, 164] width 225 height 37
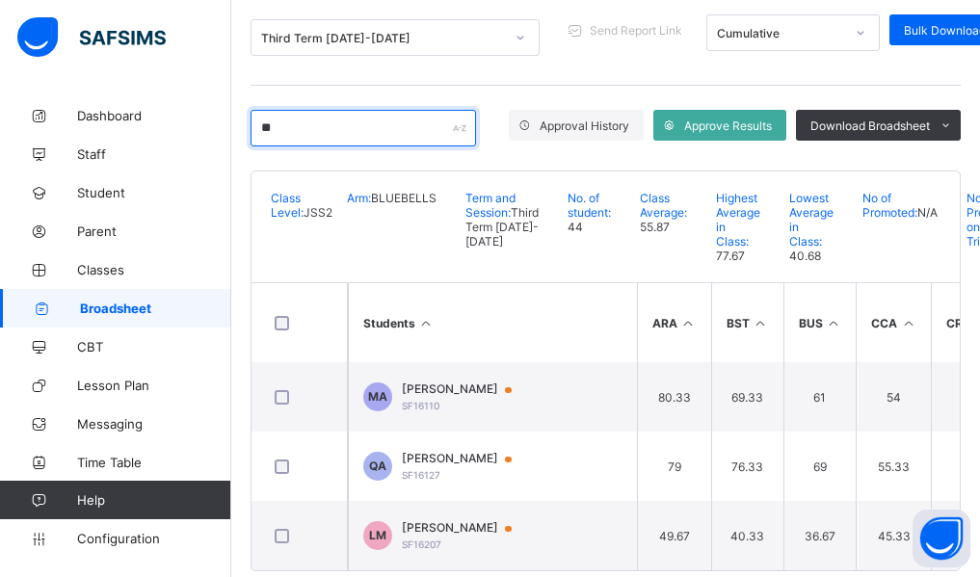
type input "*"
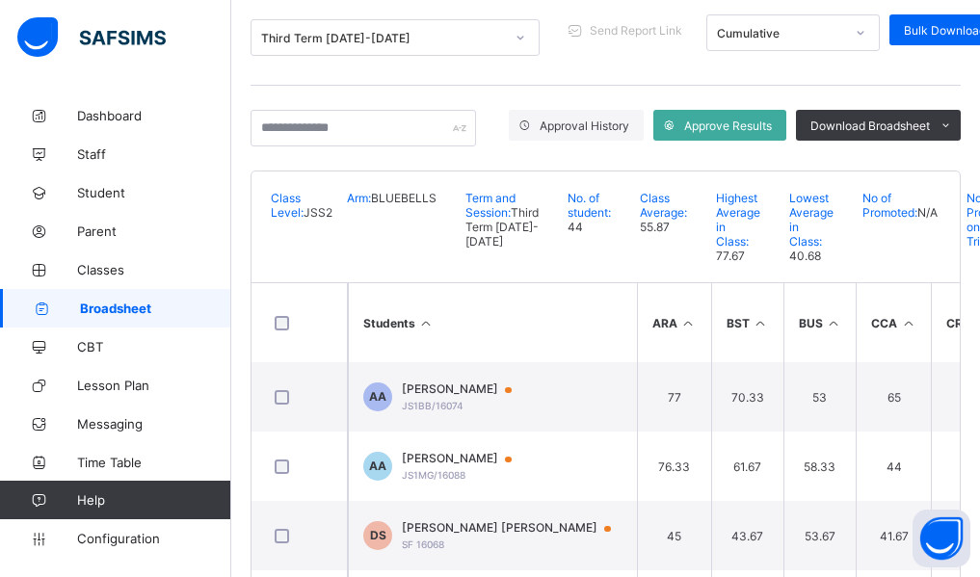
click at [240, 356] on div "Broadsheet / JSS2 BLUEBELLS Class Arm Broadsheet Cumulative Third Term 2024-202…" at bounding box center [605, 324] width 748 height 957
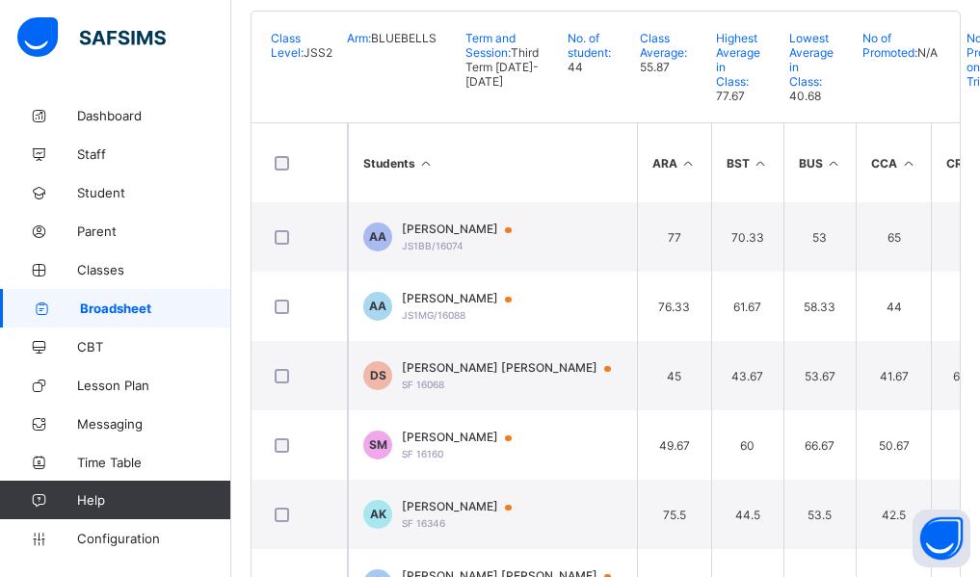
scroll to position [236, 0]
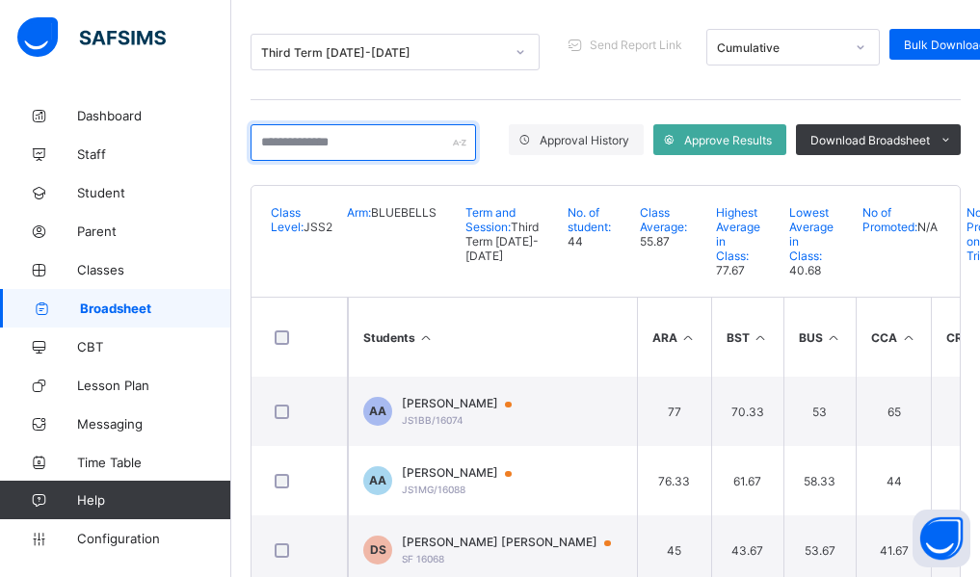
click at [277, 141] on input "text" at bounding box center [362, 142] width 225 height 37
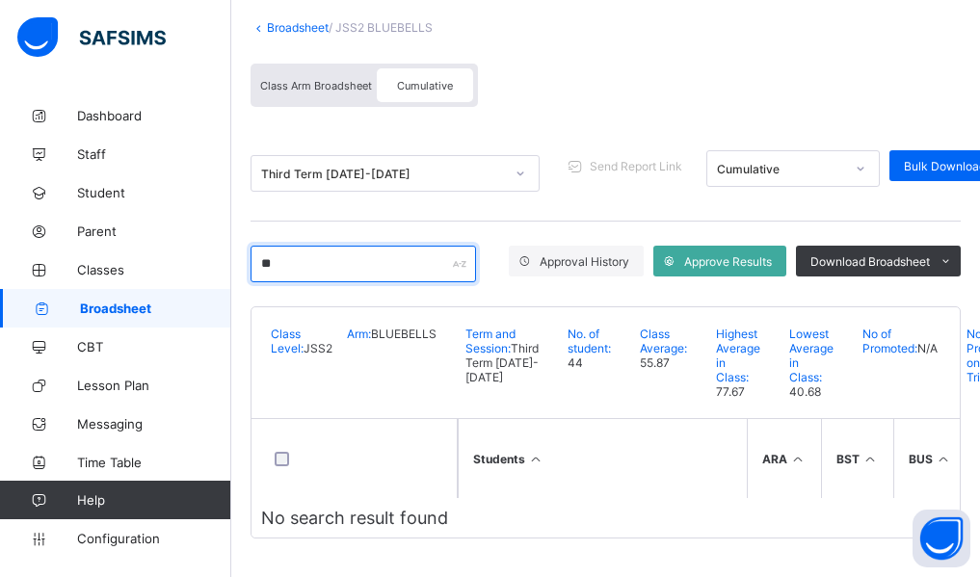
type input "*"
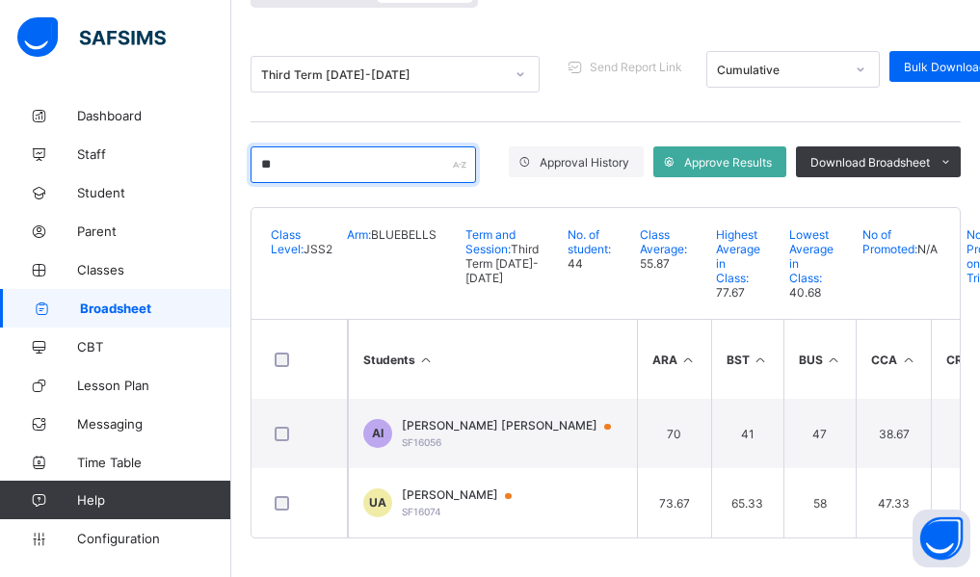
type input "*"
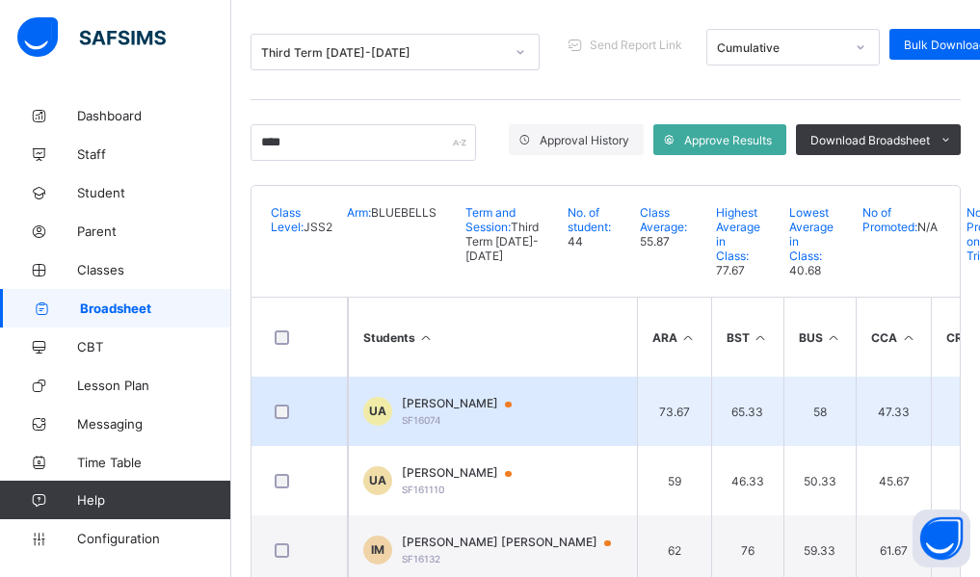
click at [478, 411] on span "UMAR ADAM ABUBAKAR" at bounding box center [466, 403] width 128 height 15
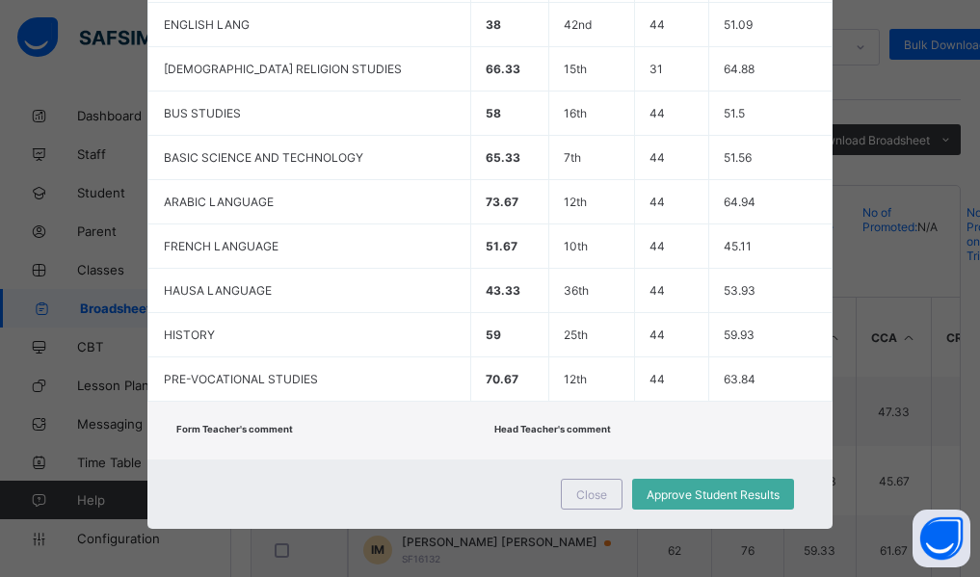
click at [670, 426] on div "Form Teacher's comment Head Teacher's comment" at bounding box center [490, 431] width 686 height 58
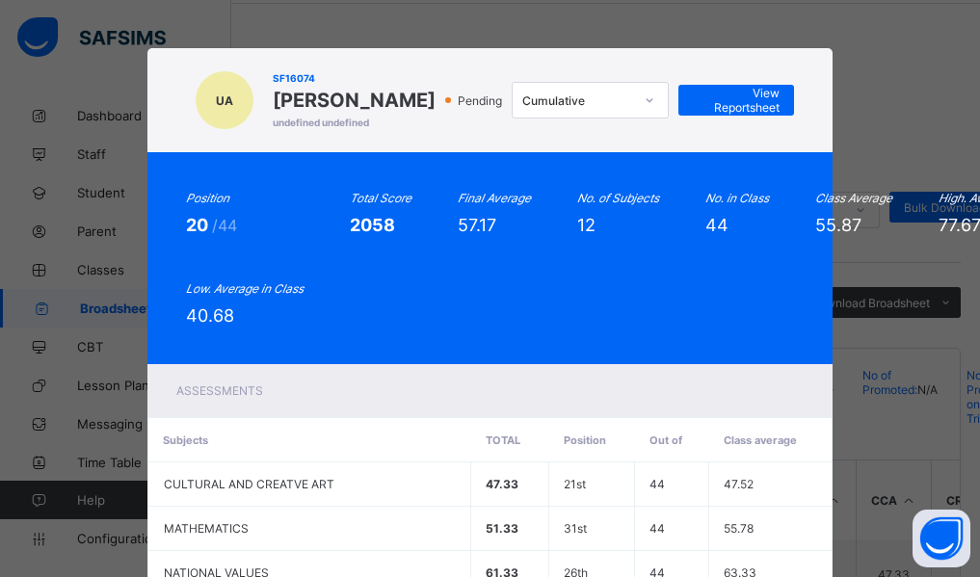
scroll to position [43, 0]
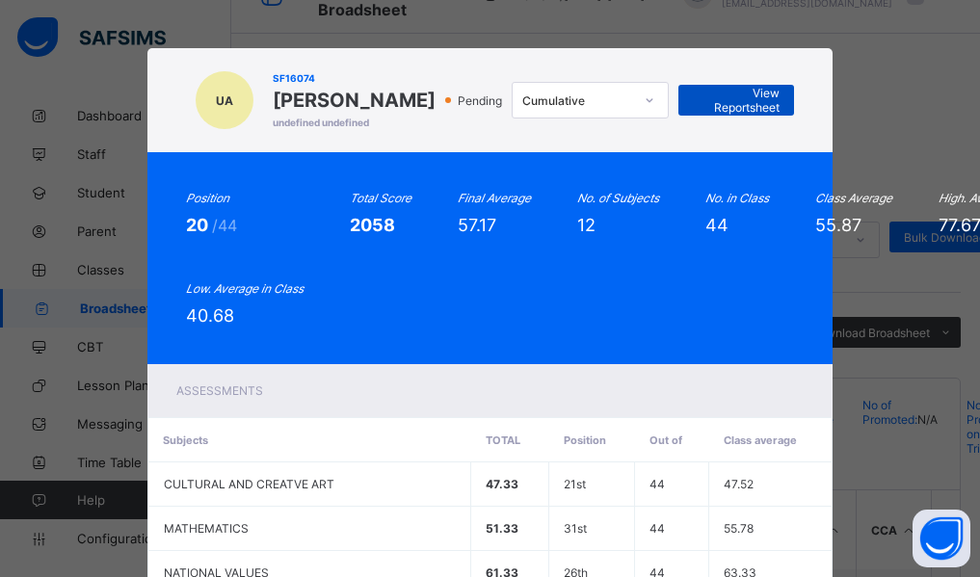
click at [746, 112] on span "View Reportsheet" at bounding box center [736, 100] width 87 height 29
click at [603, 357] on div "Position 20 /44 Total Score 2058 Final Average 57.17 No. of Subjects 12 No. in …" at bounding box center [490, 258] width 686 height 212
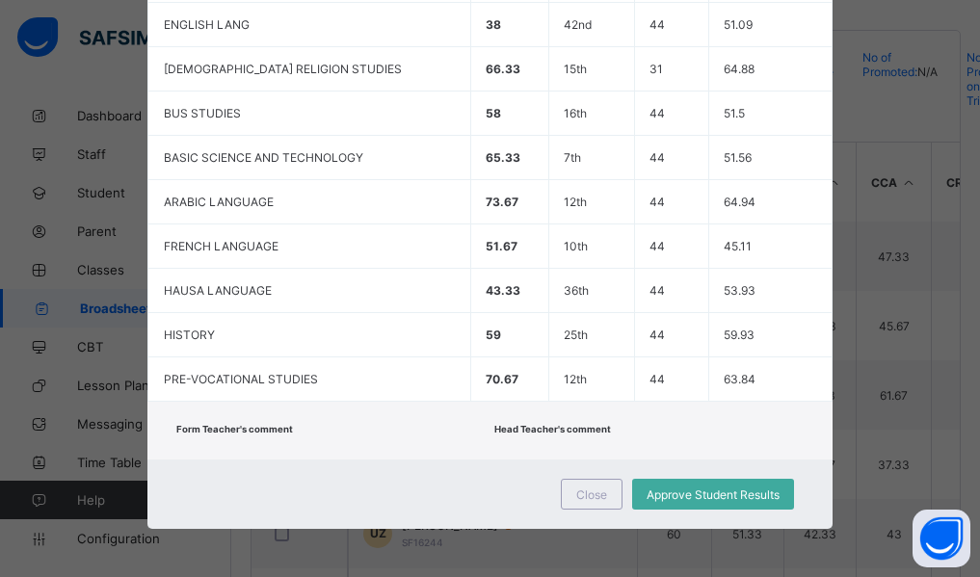
scroll to position [429, 0]
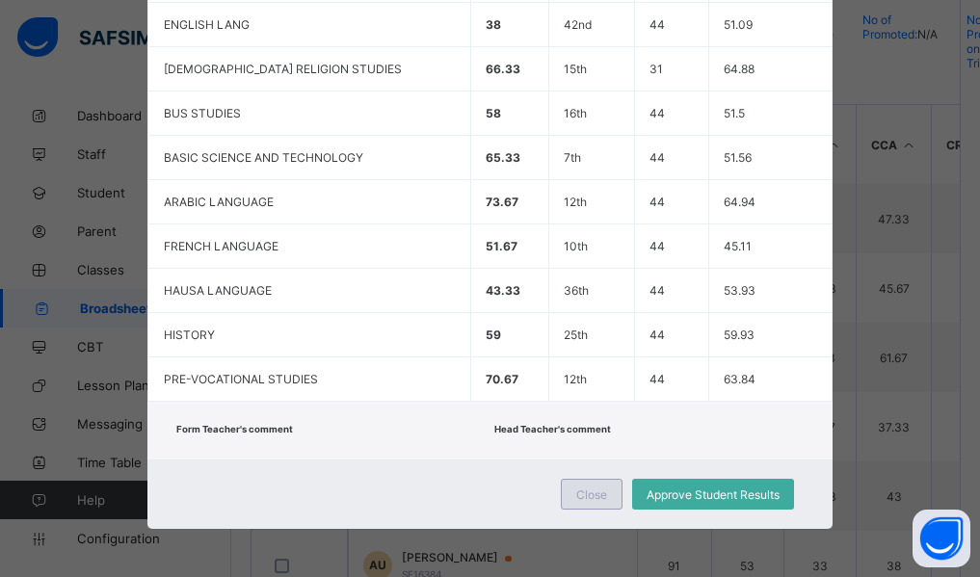
click at [577, 487] on span "Close" at bounding box center [591, 494] width 31 height 14
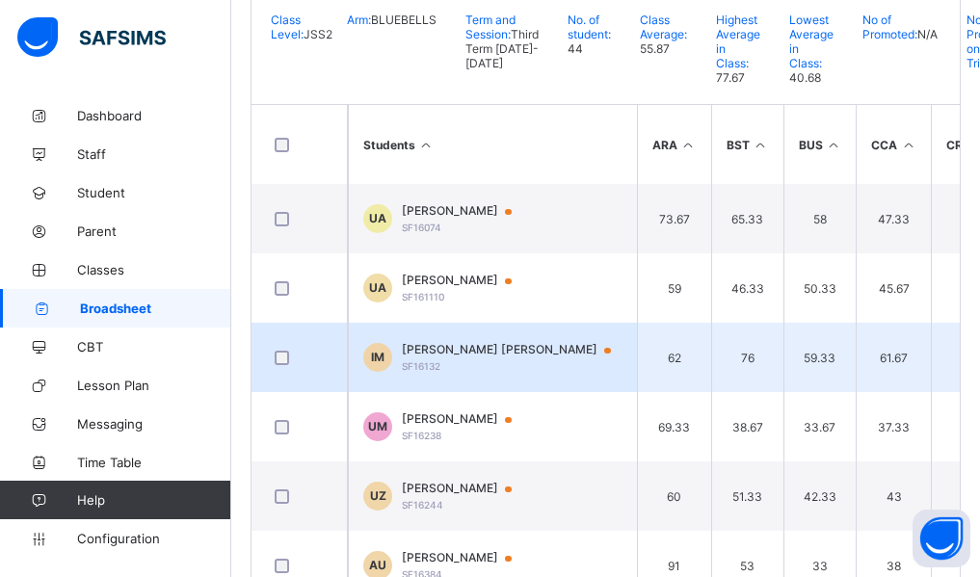
click at [457, 357] on span "IBRAHIM UMAR MUKTAR" at bounding box center [515, 349] width 227 height 15
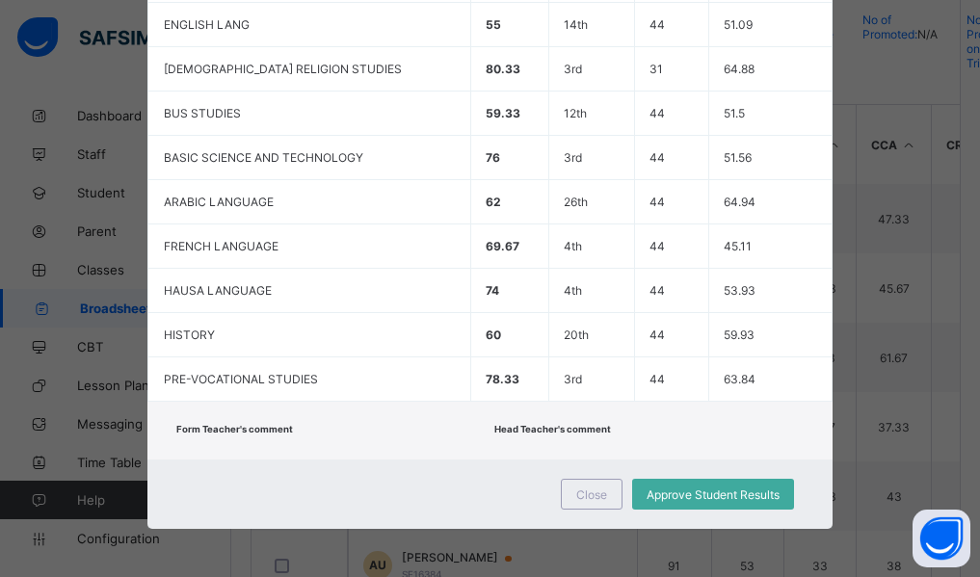
click at [457, 438] on div "Form Teacher's comment Head Teacher's comment" at bounding box center [490, 431] width 686 height 58
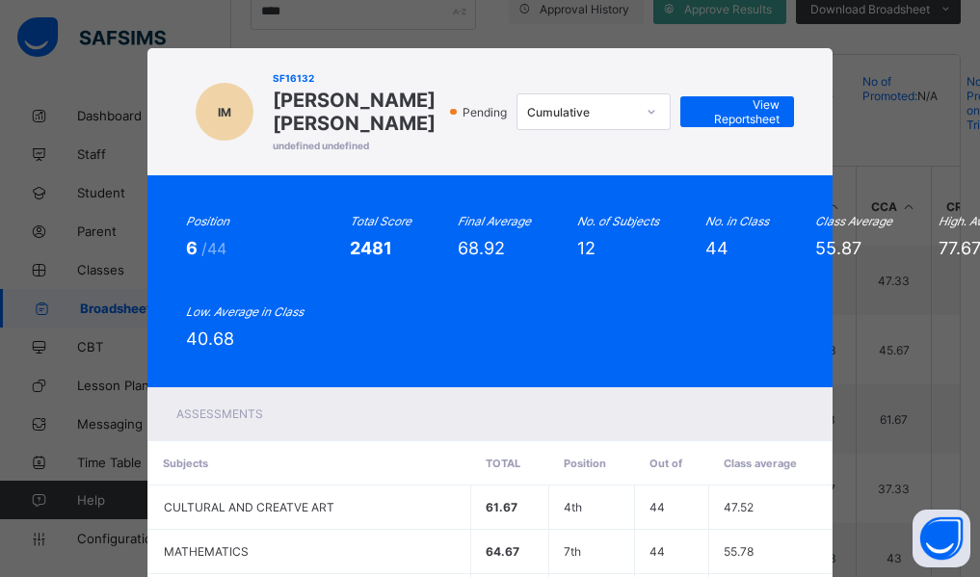
scroll to position [313, 0]
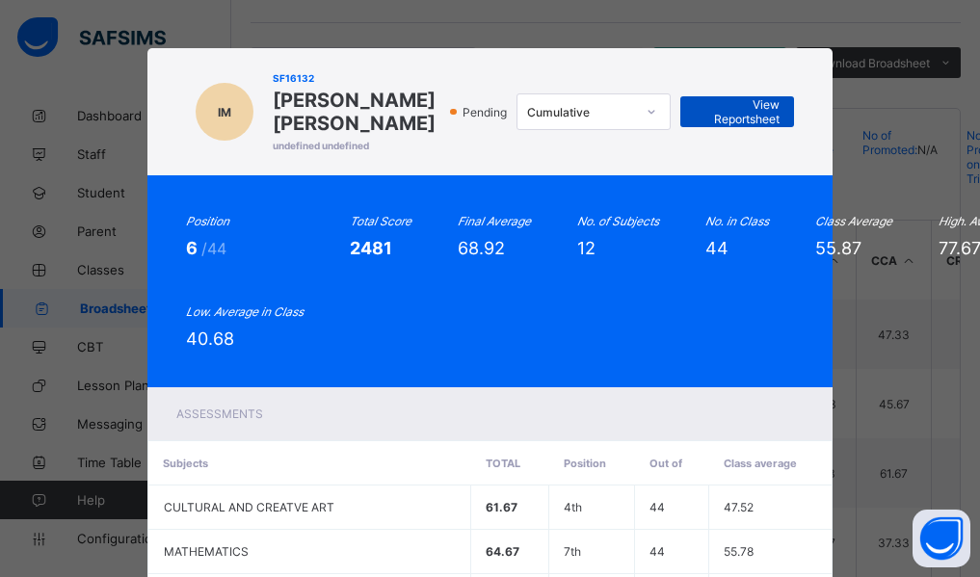
click at [761, 119] on span "View Reportsheet" at bounding box center [736, 111] width 85 height 29
click at [644, 340] on div "Position 6 /44 Total Score 2481 Final Average 68.92 No. of Subjects 12 No. in C…" at bounding box center [490, 281] width 609 height 135
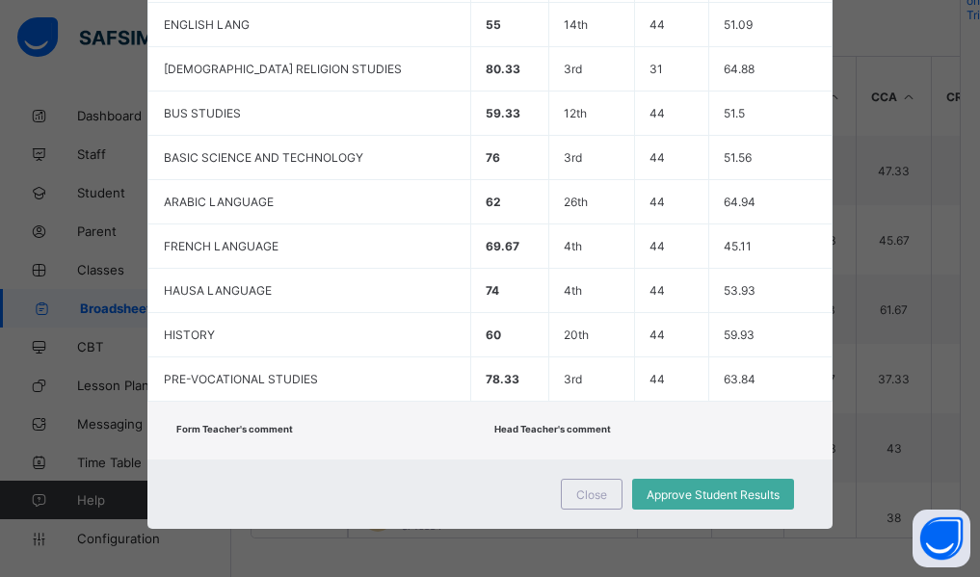
scroll to position [506, 0]
click at [589, 487] on span "Close" at bounding box center [591, 494] width 31 height 14
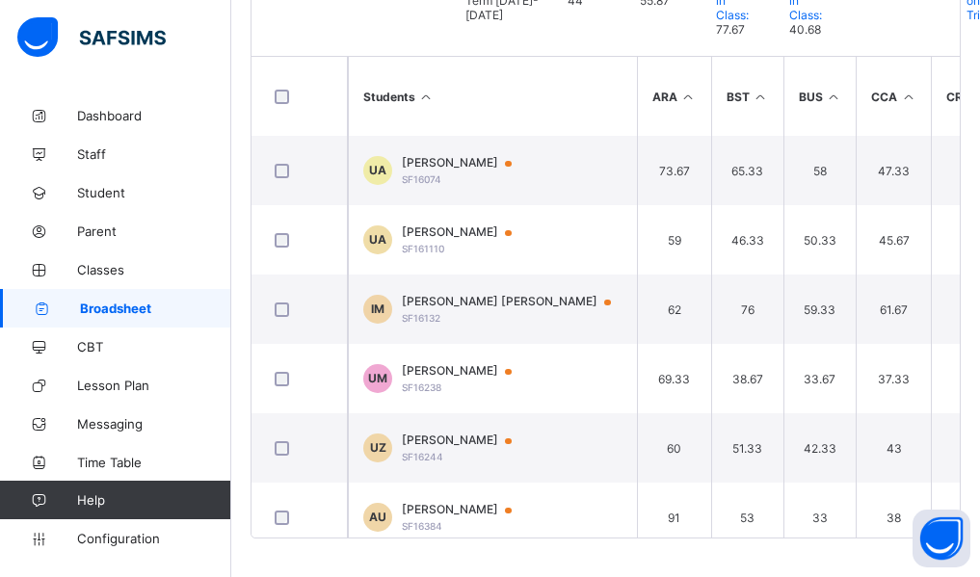
click at [242, 205] on div "Broadsheet / JSS2 BLUEBELLS Class Arm Broadsheet Cumulative Third Term 2024-202…" at bounding box center [605, 98] width 748 height 957
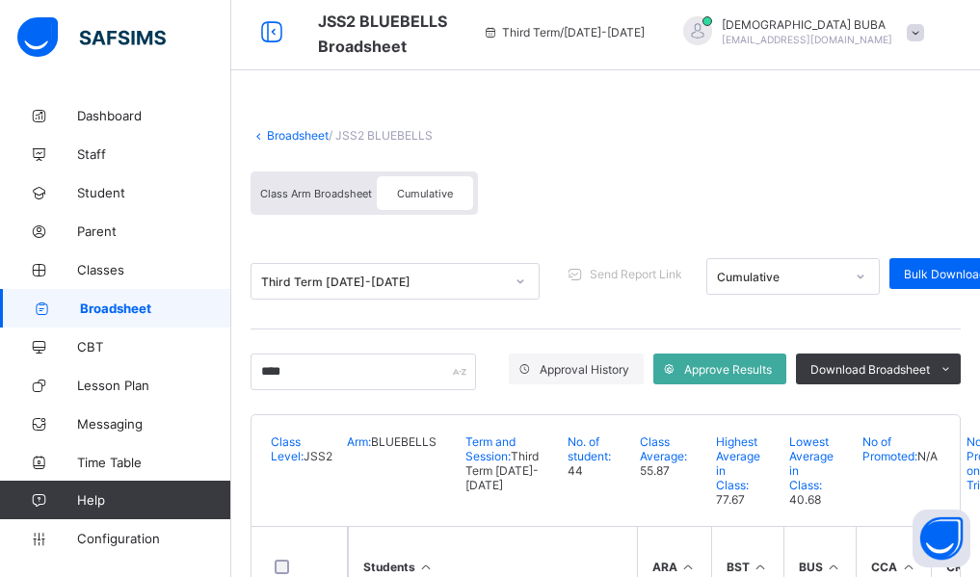
scroll to position [0, 0]
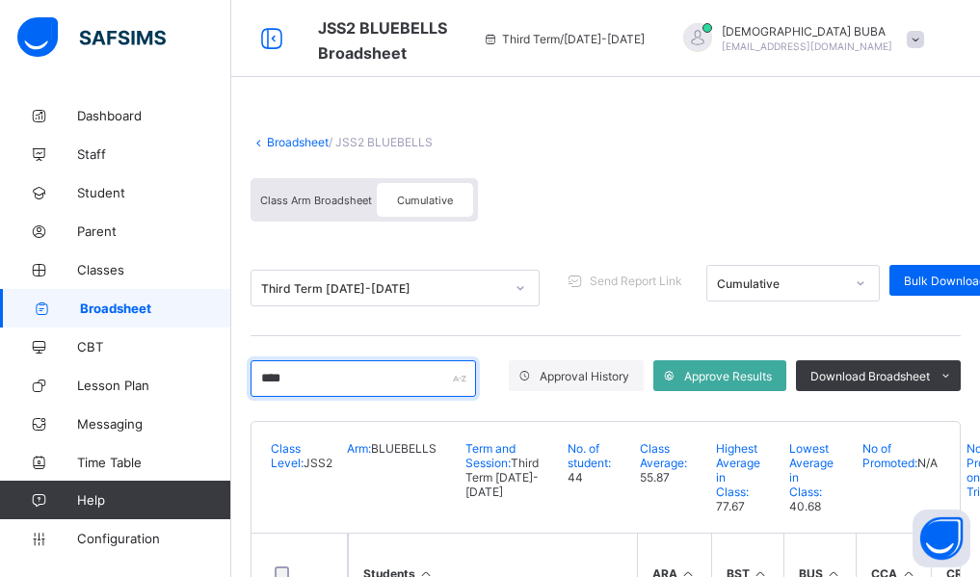
click at [318, 377] on input "****" at bounding box center [362, 378] width 225 height 37
type input "*"
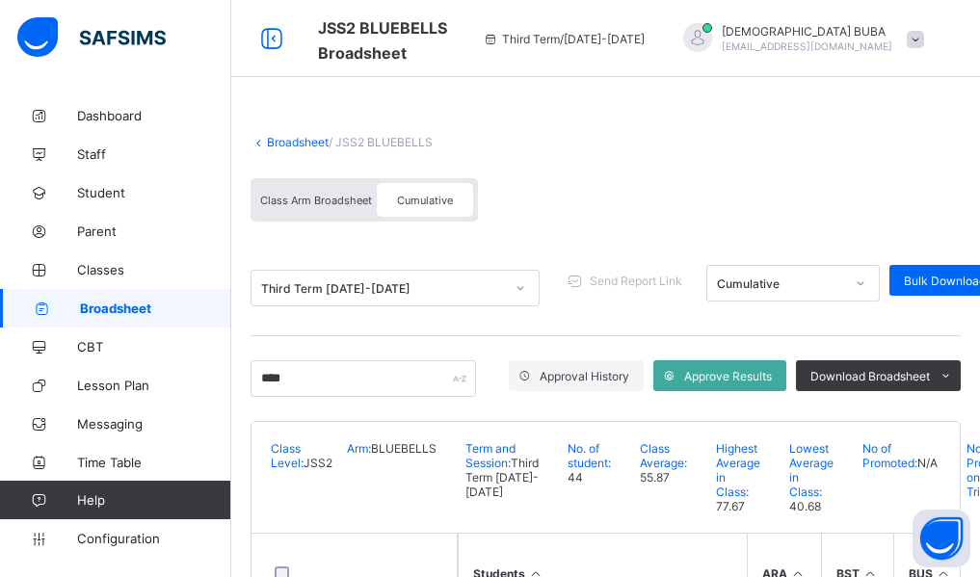
click at [245, 426] on div "Broadsheet / JSS2 BLUEBELLS Class Arm Broadsheet Cumulative Third Term 2024-202…" at bounding box center [605, 393] width 748 height 595
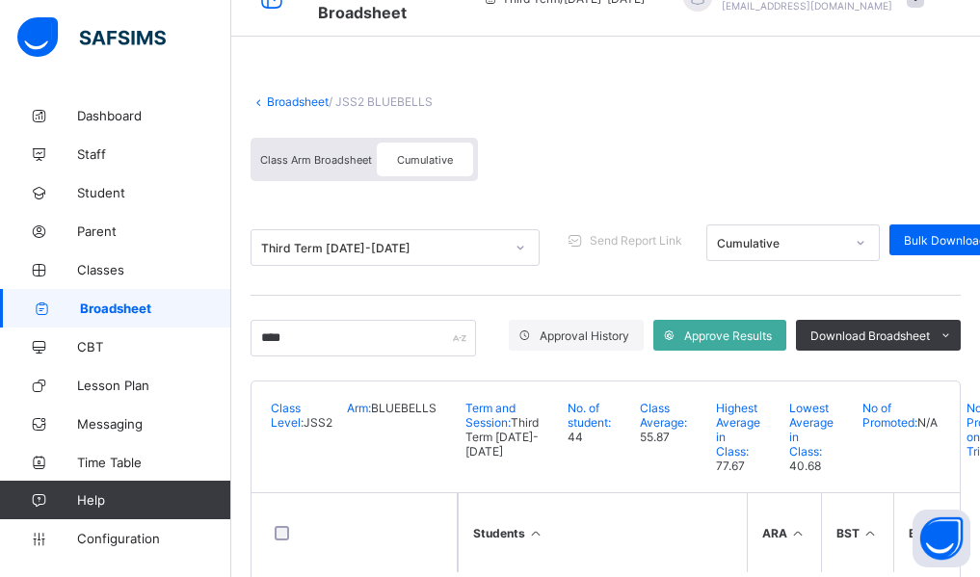
scroll to position [39, 0]
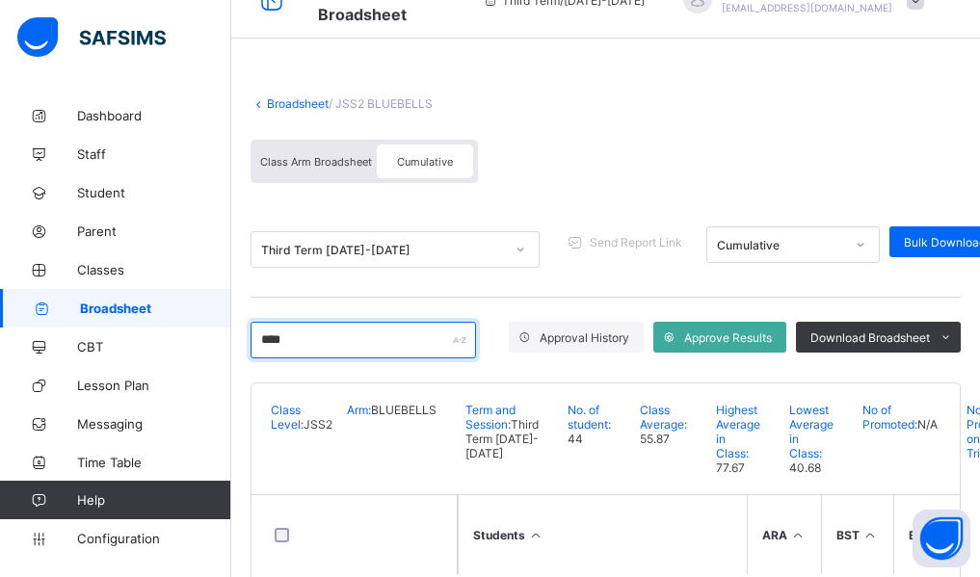
click at [324, 341] on input "****" at bounding box center [362, 340] width 225 height 37
type input "*"
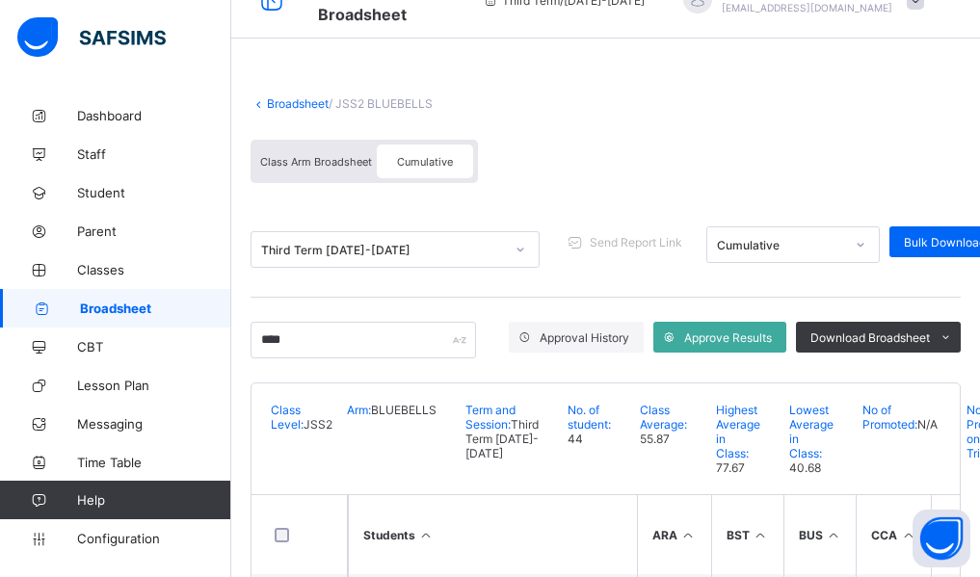
click at [236, 434] on div "Broadsheet / JSS2 BLUEBELLS Class Arm Broadsheet Cumulative Third Term 2024-202…" at bounding box center [605, 440] width 748 height 764
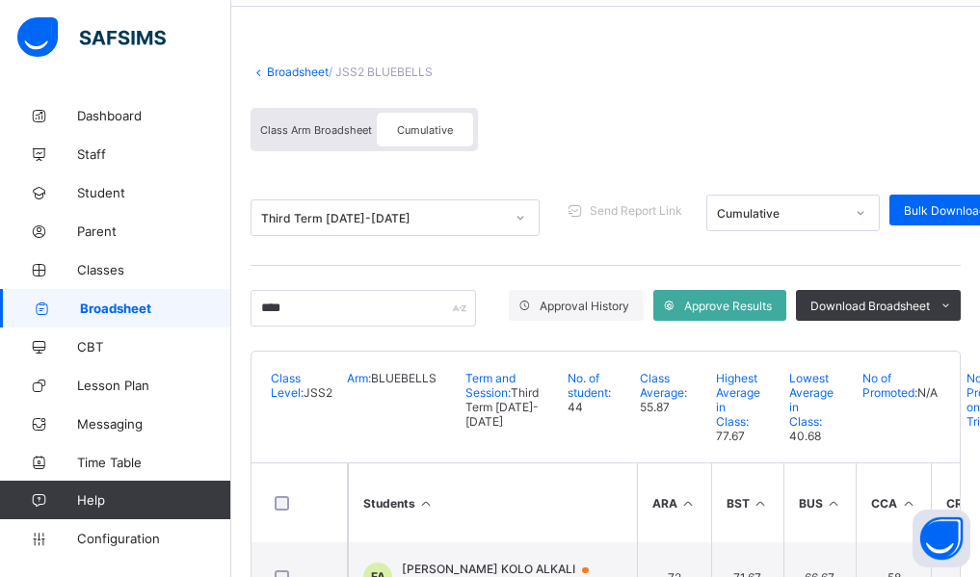
scroll to position [0, 0]
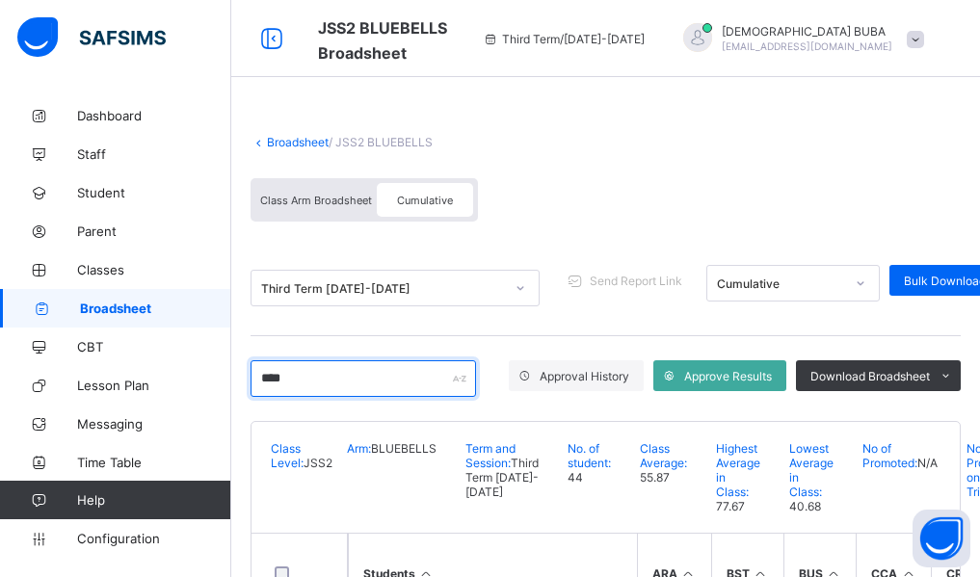
click at [305, 379] on input "****" at bounding box center [362, 378] width 225 height 37
type input "*"
click at [241, 476] on div "Broadsheet / JSS2 BLUEBELLS Class Arm Broadsheet Cumulative Third Term 2024-202…" at bounding box center [605, 547] width 748 height 902
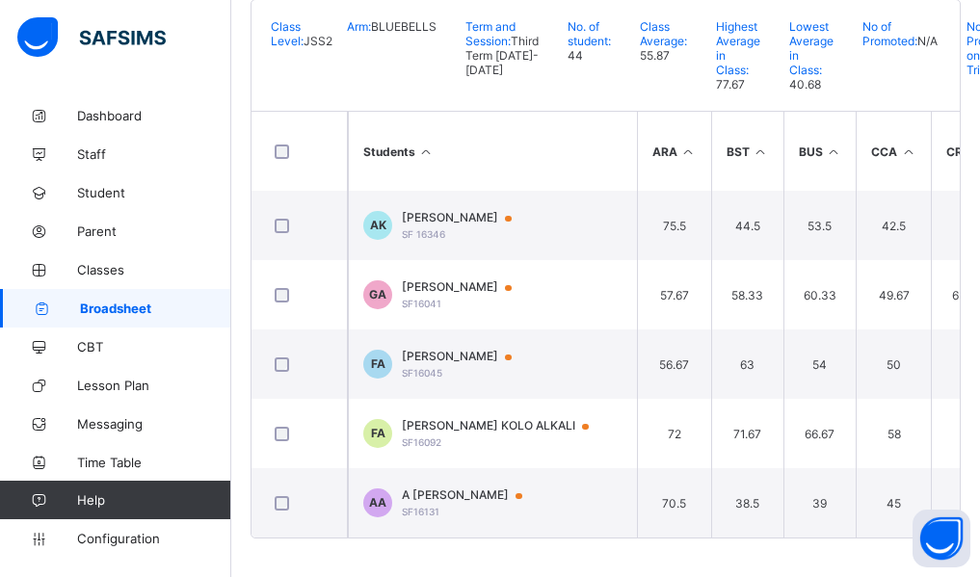
scroll to position [458, 0]
click at [241, 476] on div "Broadsheet / JSS2 BLUEBELLS Class Arm Broadsheet Cumulative Third Term 2024-202…" at bounding box center [605, 125] width 748 height 902
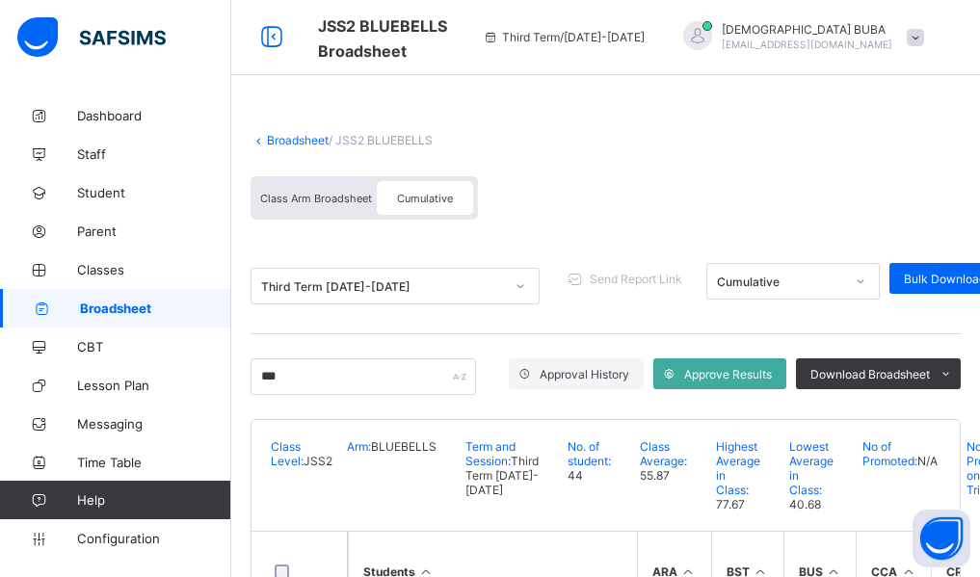
scroll to position [0, 0]
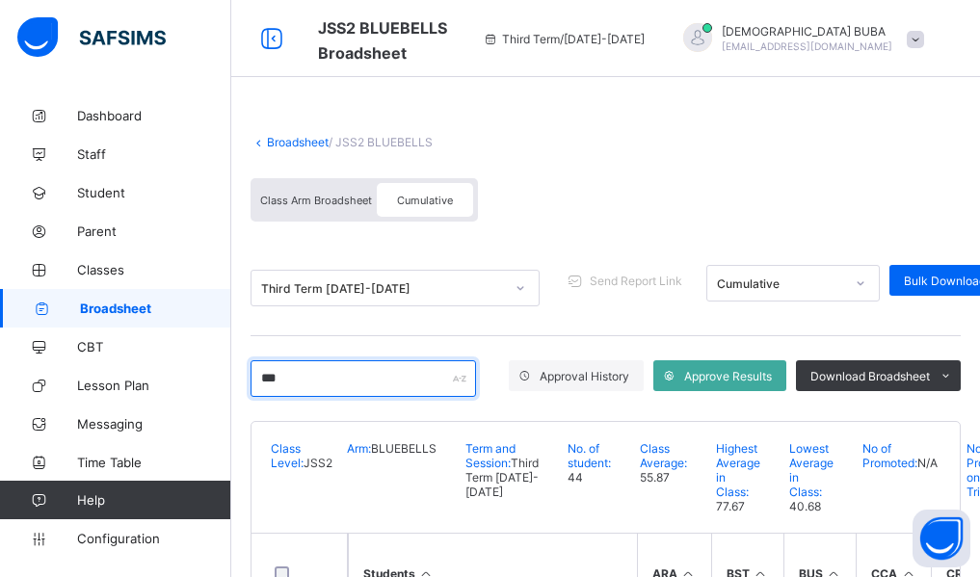
click at [293, 376] on input "***" at bounding box center [362, 378] width 225 height 37
type input "*"
click at [239, 467] on div "Broadsheet / JSS2 BLUEBELLS Class Arm Broadsheet Cumulative Third Term 2024-202…" at bounding box center [605, 408] width 748 height 625
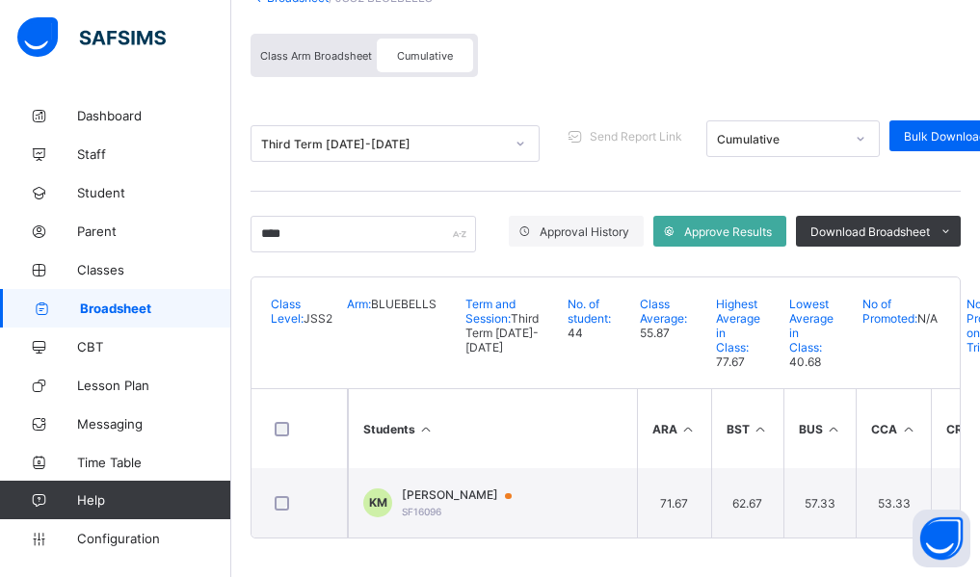
scroll to position [181, 0]
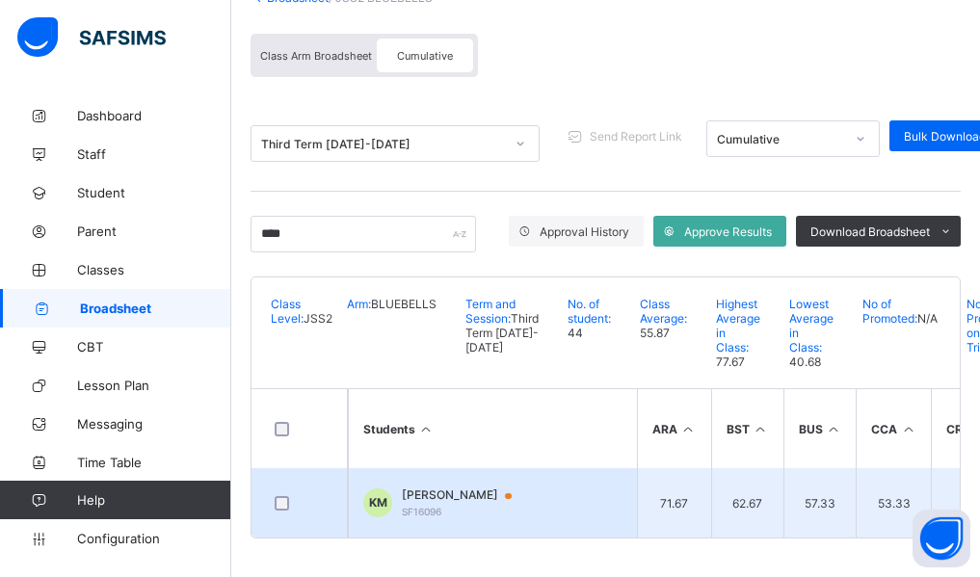
click at [494, 479] on td "KM KANENE AHMED MALA SF16096" at bounding box center [492, 502] width 289 height 69
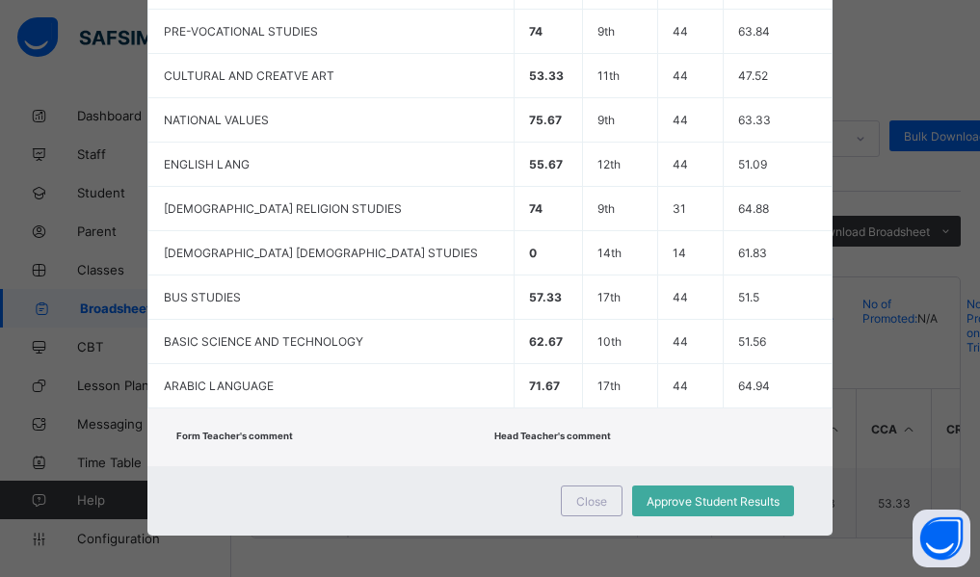
click at [433, 517] on div "Close Approve Student Results" at bounding box center [490, 500] width 686 height 69
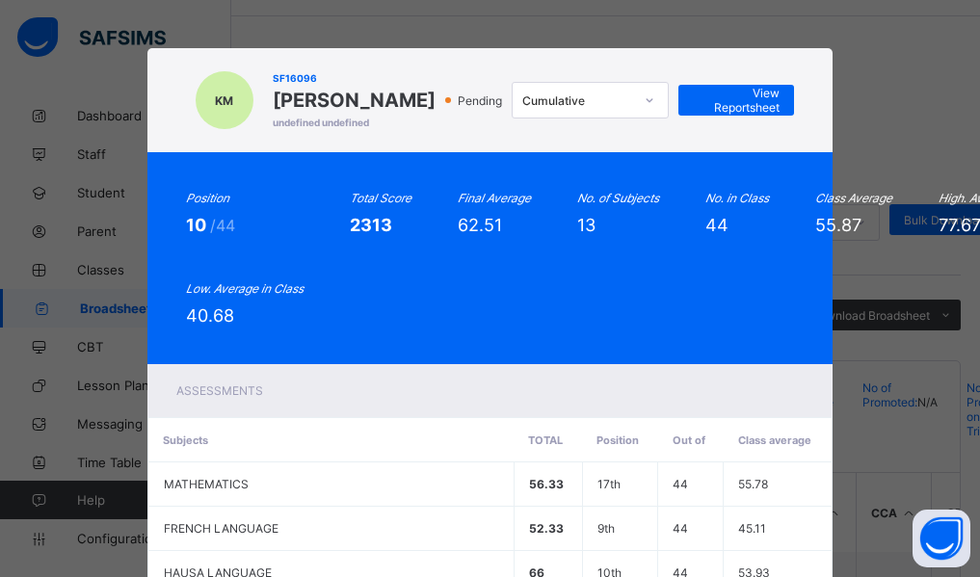
scroll to position [27, 0]
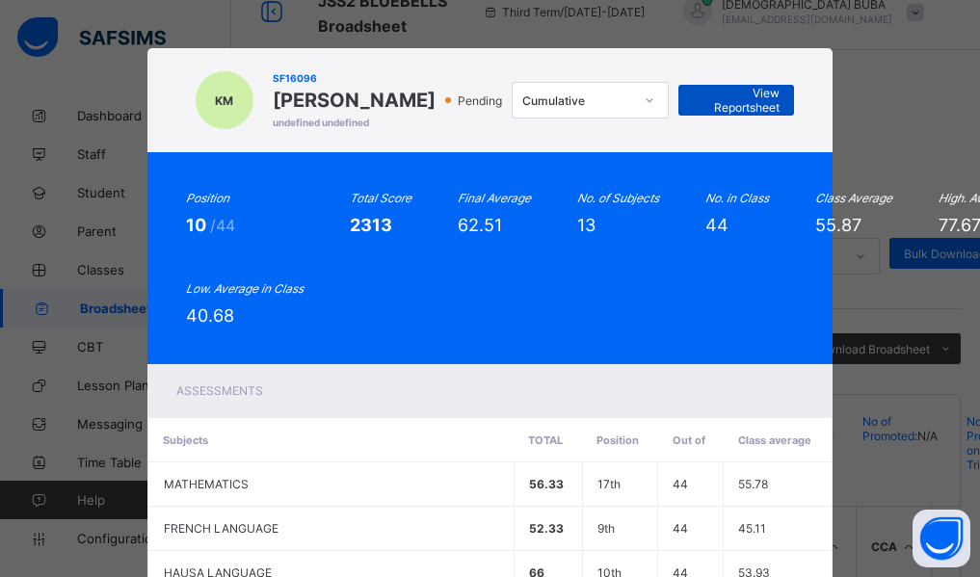
click at [750, 115] on span "View Reportsheet" at bounding box center [736, 100] width 87 height 29
click at [365, 417] on div "Assessments" at bounding box center [490, 390] width 686 height 53
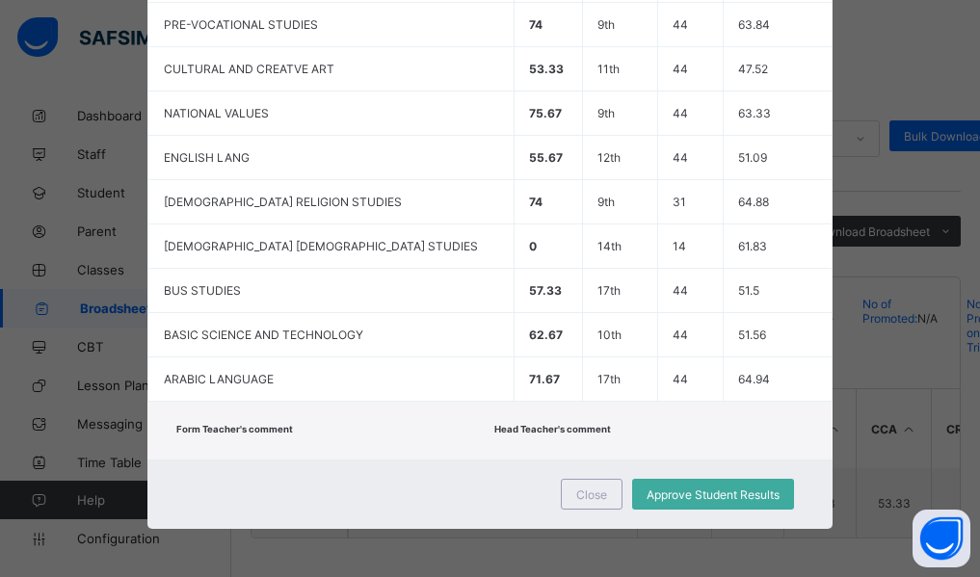
scroll to position [181, 0]
click at [598, 487] on span "Close" at bounding box center [591, 494] width 31 height 14
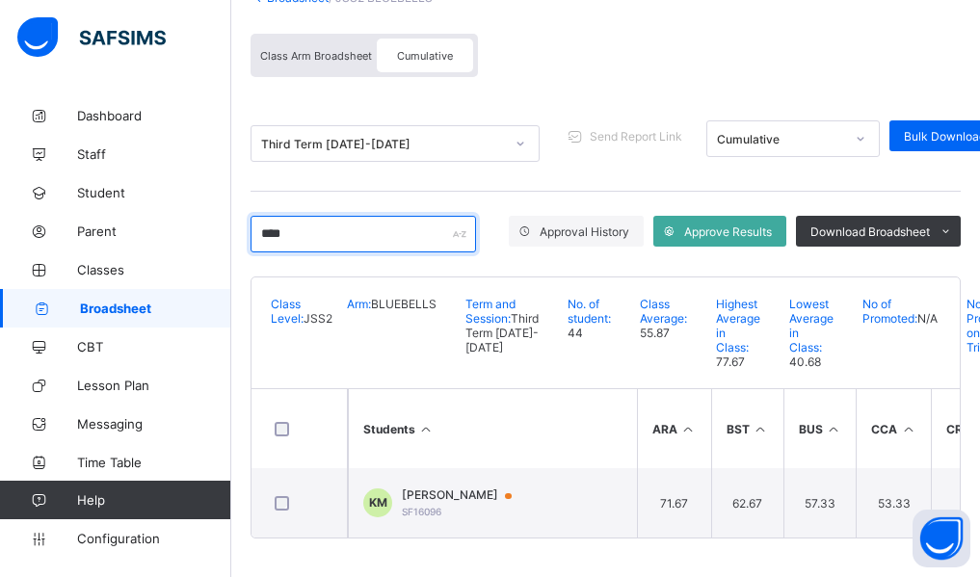
click at [329, 216] on input "****" at bounding box center [362, 234] width 225 height 37
type input "*"
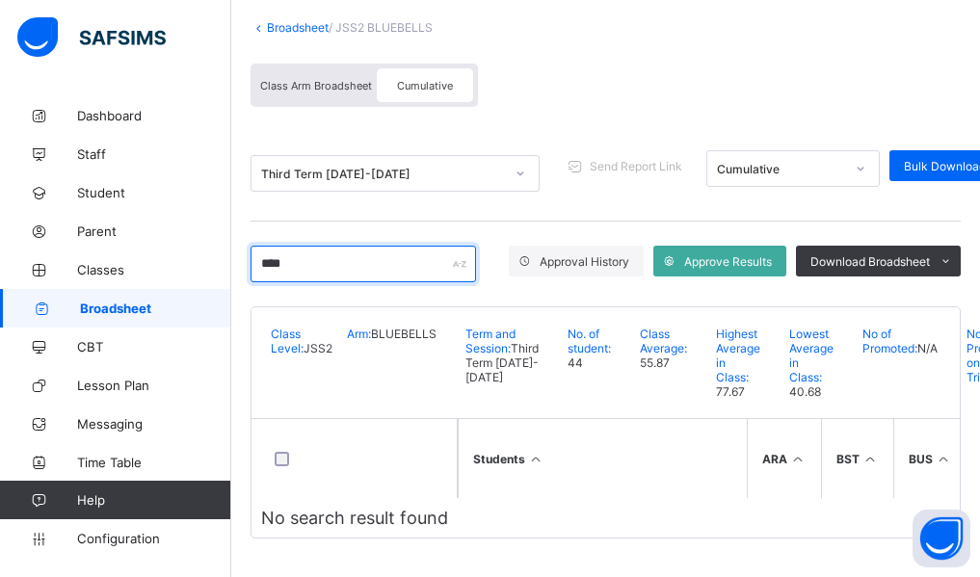
scroll to position [151, 0]
click at [238, 433] on div "Broadsheet / JSS2 BLUEBELLS Class Arm Broadsheet Cumulative Third Term 2024-202…" at bounding box center [605, 279] width 748 height 595
click at [338, 246] on input "******" at bounding box center [362, 264] width 225 height 37
type input "*"
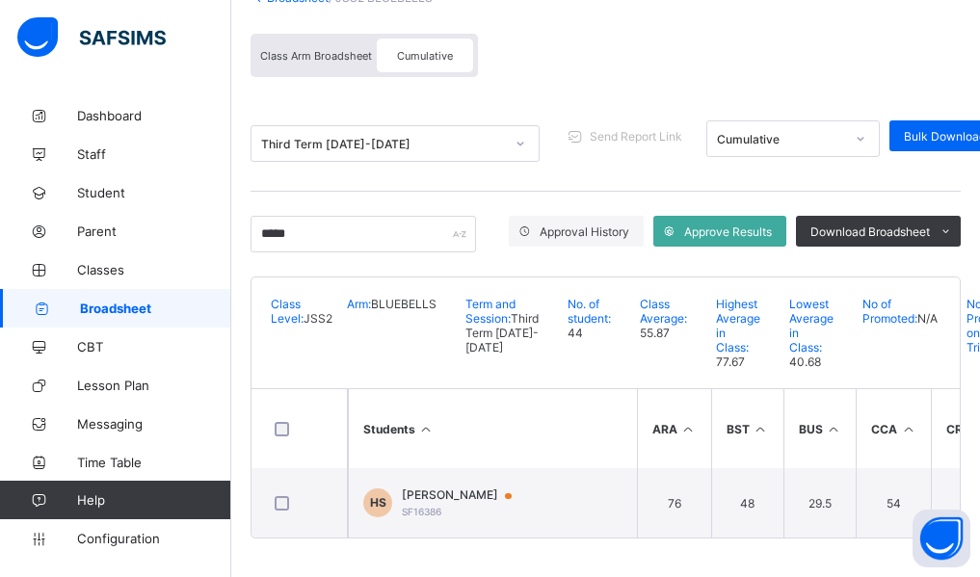
click at [242, 429] on div "Broadsheet / JSS2 BLUEBELLS Class Arm Broadsheet Cumulative Third Term 2024-202…" at bounding box center [605, 264] width 748 height 625
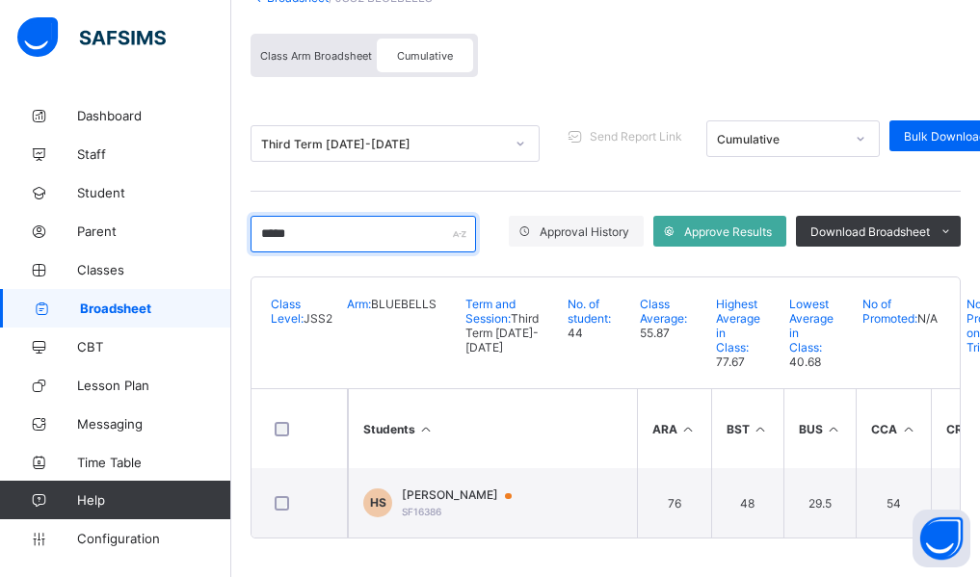
click at [327, 216] on input "*****" at bounding box center [362, 234] width 225 height 37
type input "*"
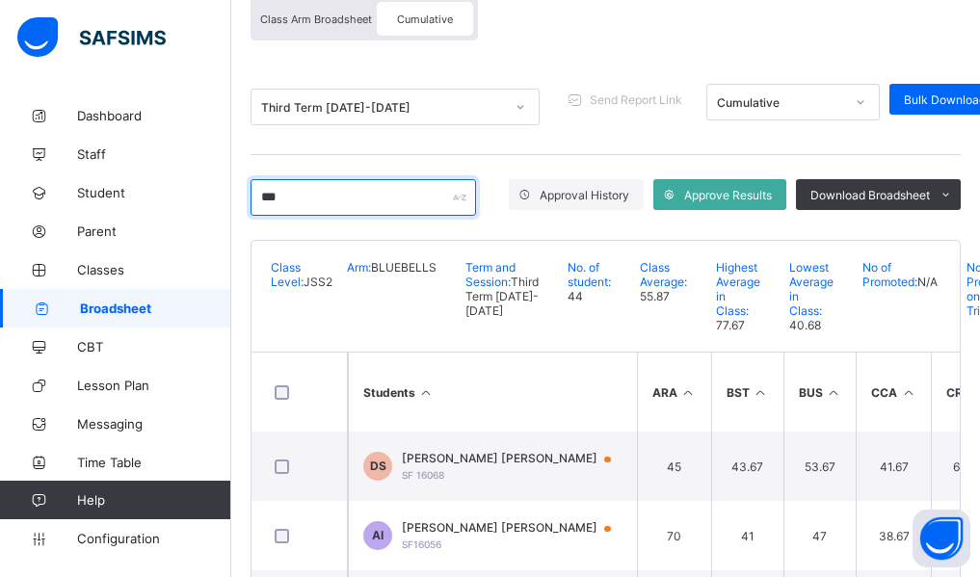
scroll to position [151, 0]
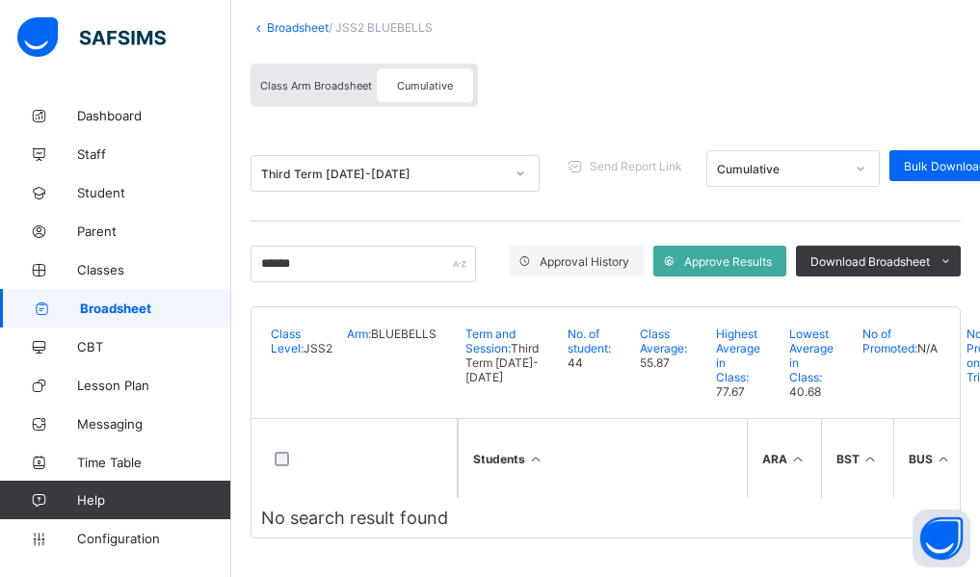
click at [243, 343] on div "Broadsheet / JSS2 BLUEBELLS Class Arm Broadsheet Cumulative Third Term 2024-202…" at bounding box center [605, 279] width 748 height 595
click at [332, 246] on input "******" at bounding box center [362, 264] width 225 height 37
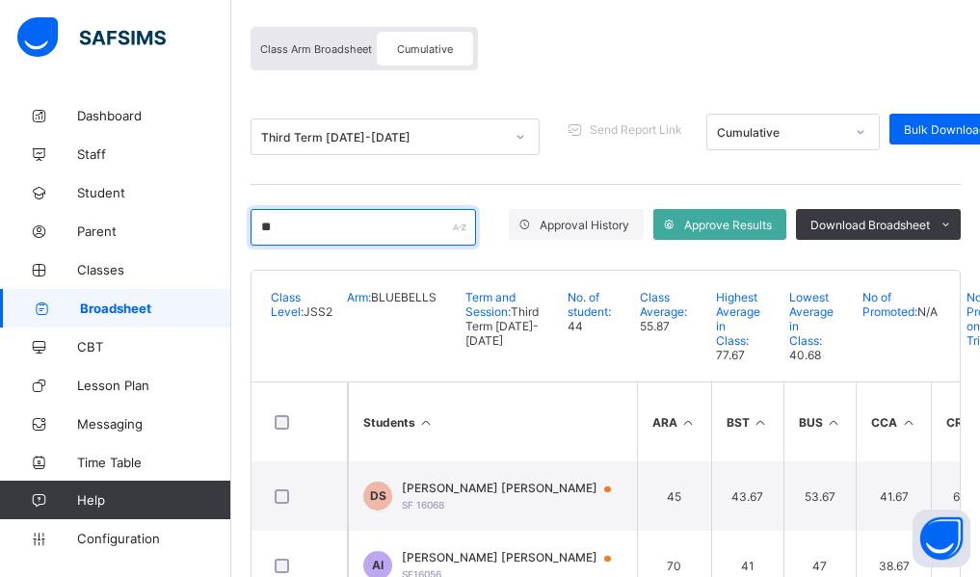
type input "*"
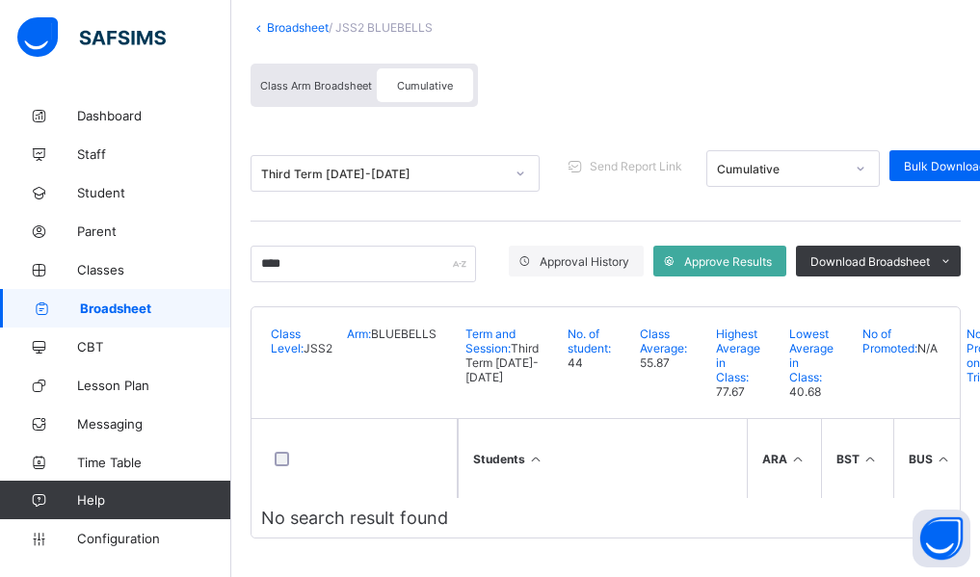
click at [237, 407] on div "Broadsheet / JSS2 BLUEBELLS Class Arm Broadsheet Cumulative Third Term 2024-202…" at bounding box center [605, 279] width 748 height 595
click at [339, 246] on input "****" at bounding box center [362, 264] width 225 height 37
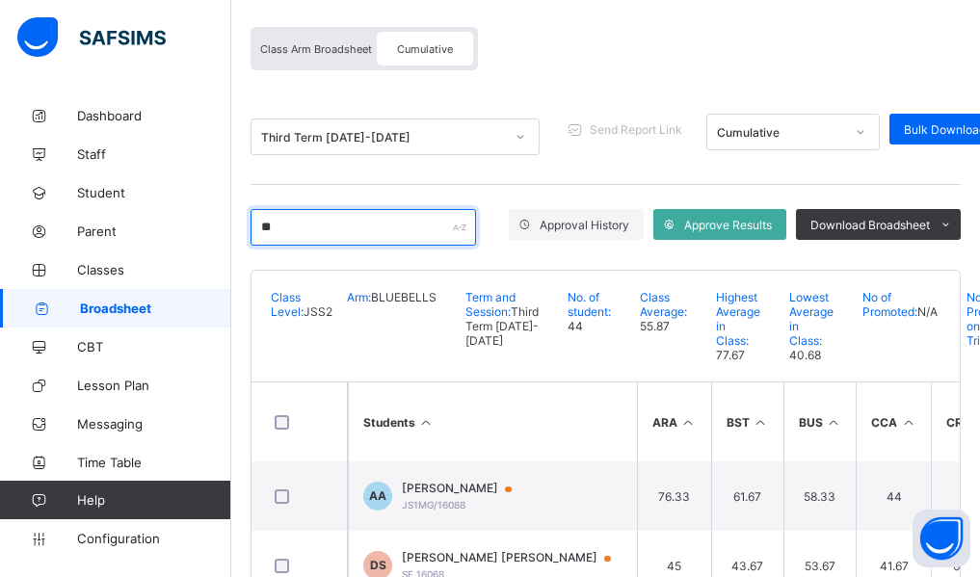
type input "*"
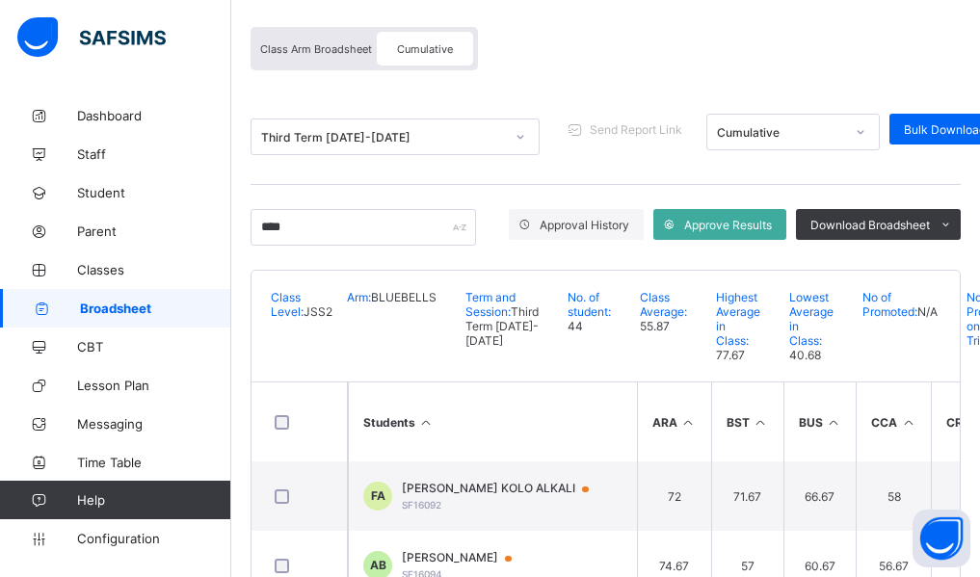
click at [238, 349] on div "Broadsheet / JSS2 BLUEBELLS Class Arm Broadsheet Cumulative Third Term 2024-202…" at bounding box center [605, 327] width 748 height 764
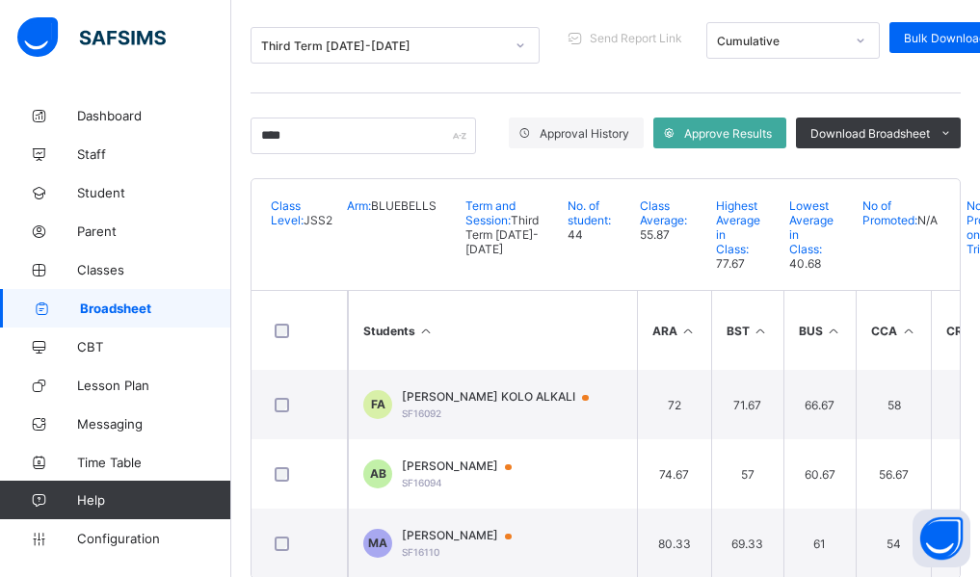
scroll to position [204, 0]
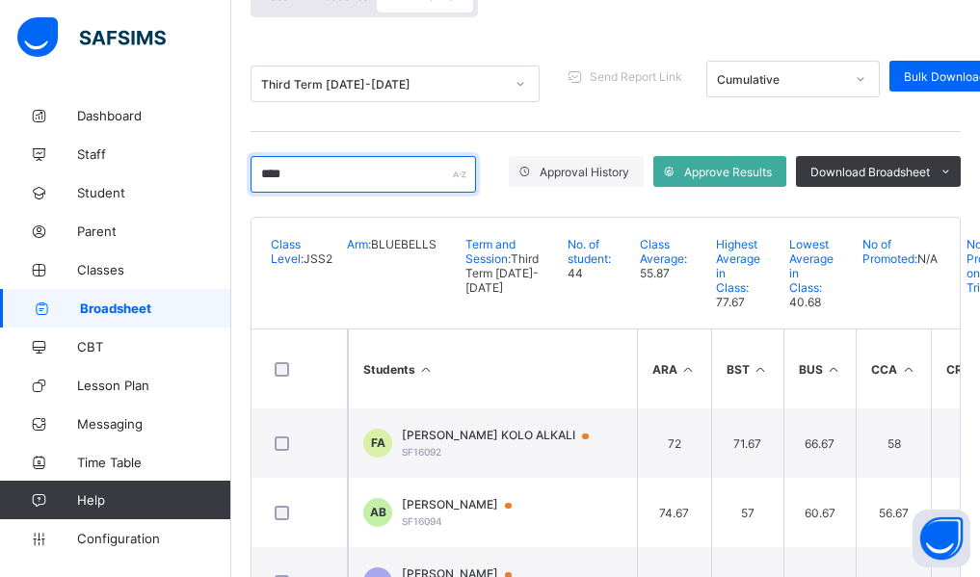
click at [318, 175] on input "****" at bounding box center [362, 174] width 225 height 37
type input "*"
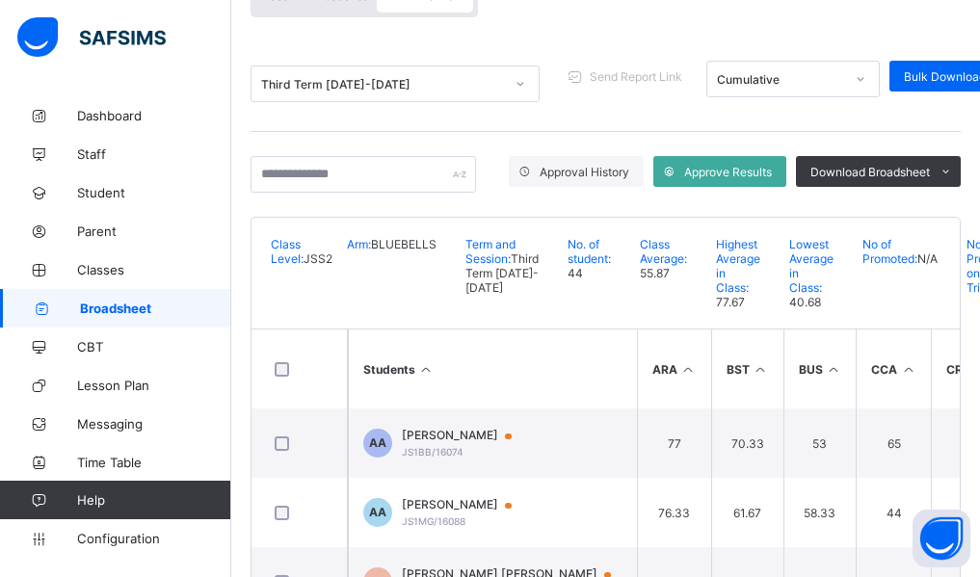
click at [244, 301] on div "Broadsheet / JSS2 BLUEBELLS Class Arm Broadsheet Cumulative Third Term 2024-202…" at bounding box center [605, 370] width 748 height 957
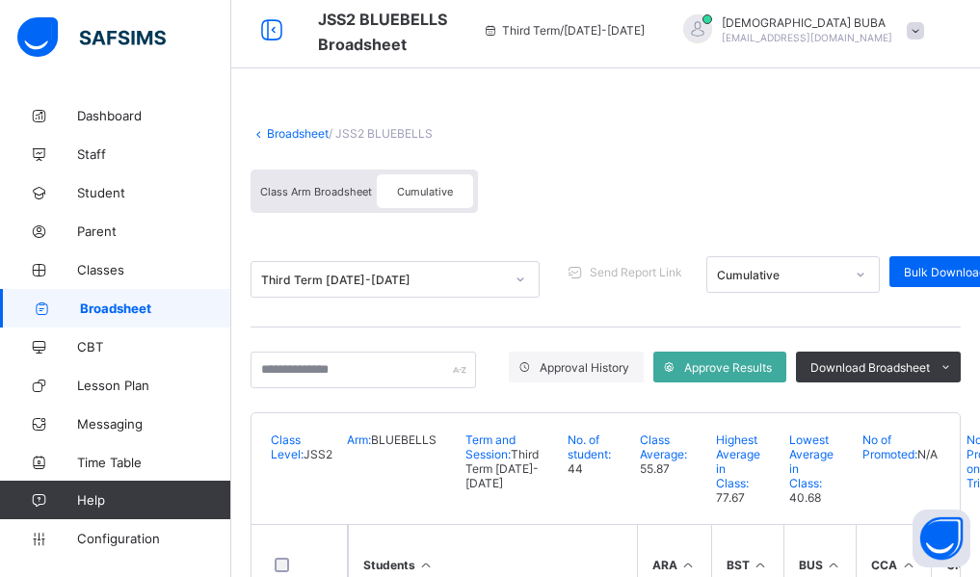
scroll to position [0, 0]
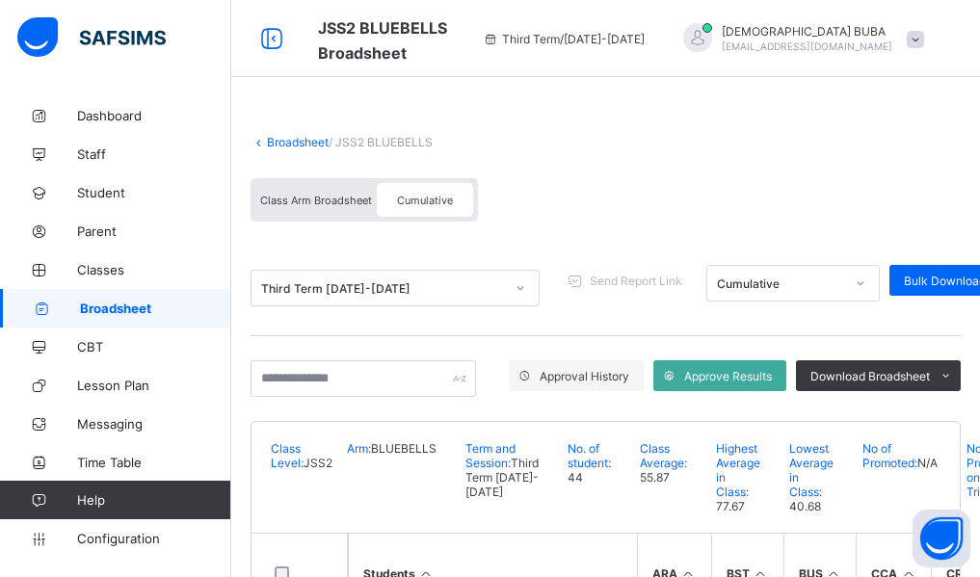
click at [306, 143] on link "Broadsheet" at bounding box center [298, 142] width 62 height 14
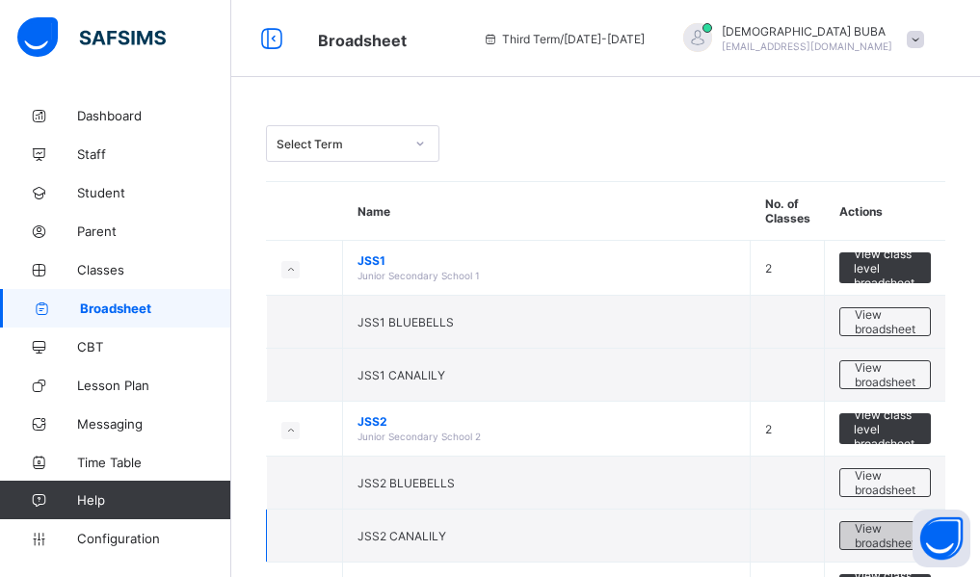
click at [875, 535] on span "View broadsheet" at bounding box center [884, 535] width 61 height 29
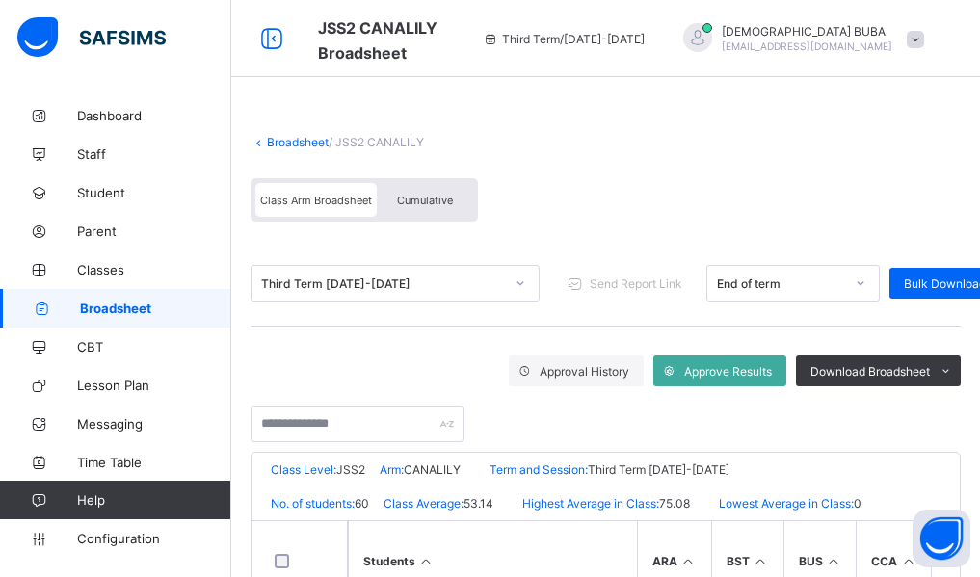
click at [429, 204] on span "Cumulative" at bounding box center [425, 200] width 56 height 13
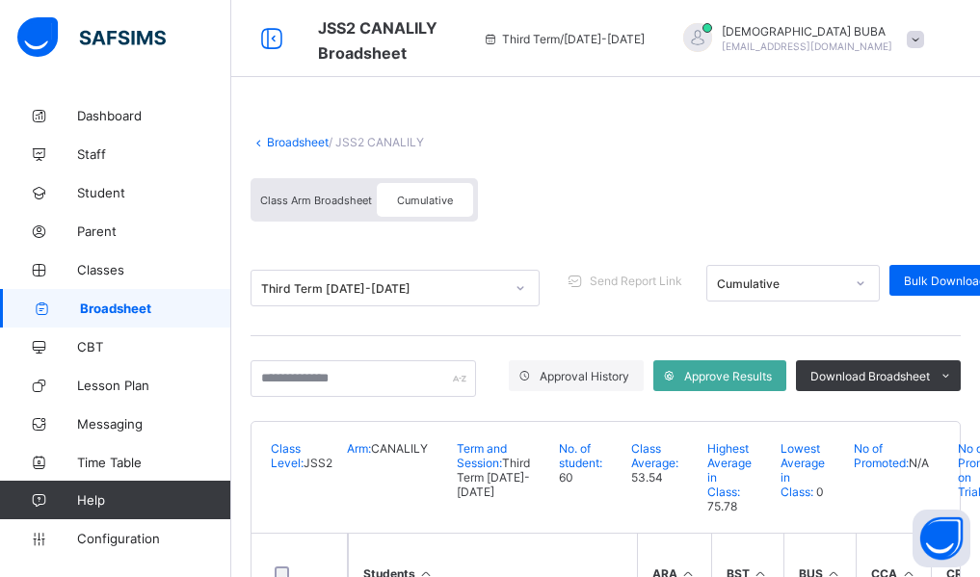
click at [429, 204] on span "Cumulative" at bounding box center [425, 200] width 56 height 13
click at [281, 377] on input "text" at bounding box center [362, 378] width 225 height 37
click at [585, 215] on div "Class Arm Broadsheet Cumulative" at bounding box center [605, 205] width 710 height 72
click at [428, 201] on span "Cumulative" at bounding box center [425, 200] width 56 height 13
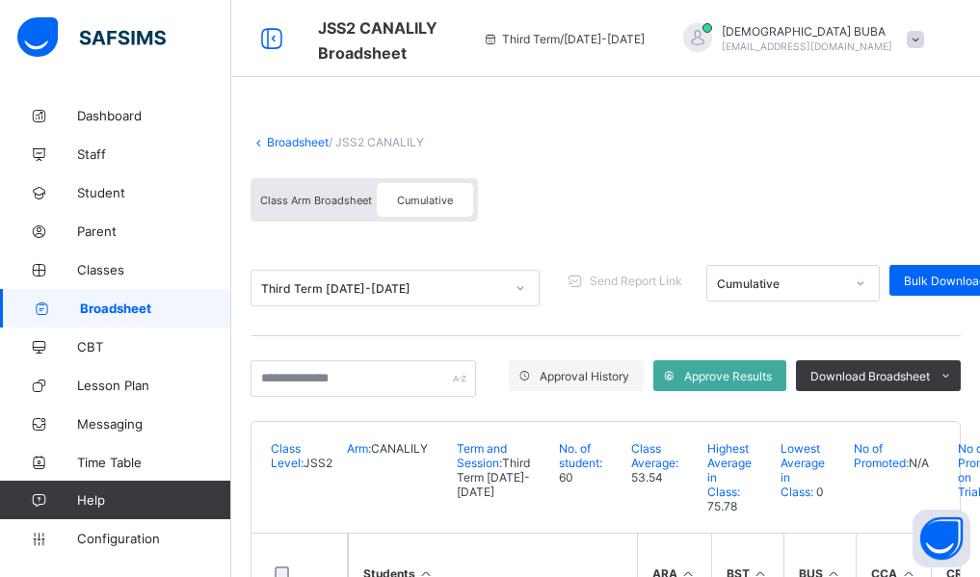
click at [428, 201] on span "Cumulative" at bounding box center [425, 200] width 56 height 13
click at [463, 246] on div "Third Term 2024-2025 Send Report Link Cumulative Bulk Download Cumulative Repor…" at bounding box center [605, 288] width 710 height 95
click at [293, 386] on input "text" at bounding box center [362, 378] width 225 height 37
click at [239, 448] on div "Broadsheet / JSS2 CANALILY Class Arm Broadsheet Cumulative Third Term 2024-2025…" at bounding box center [605, 393] width 748 height 595
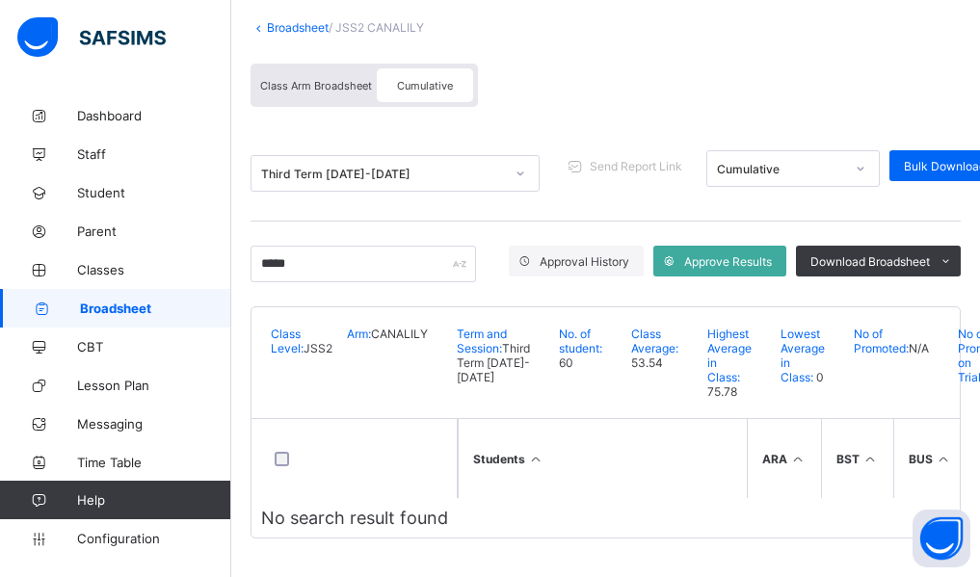
scroll to position [151, 0]
click at [311, 246] on input "*****" at bounding box center [362, 264] width 225 height 37
type input "*"
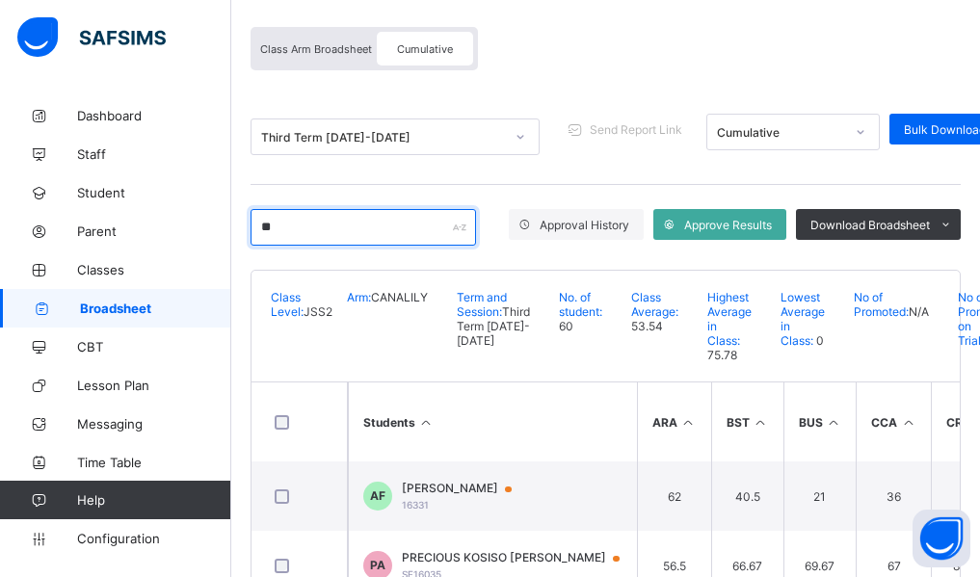
type input "*"
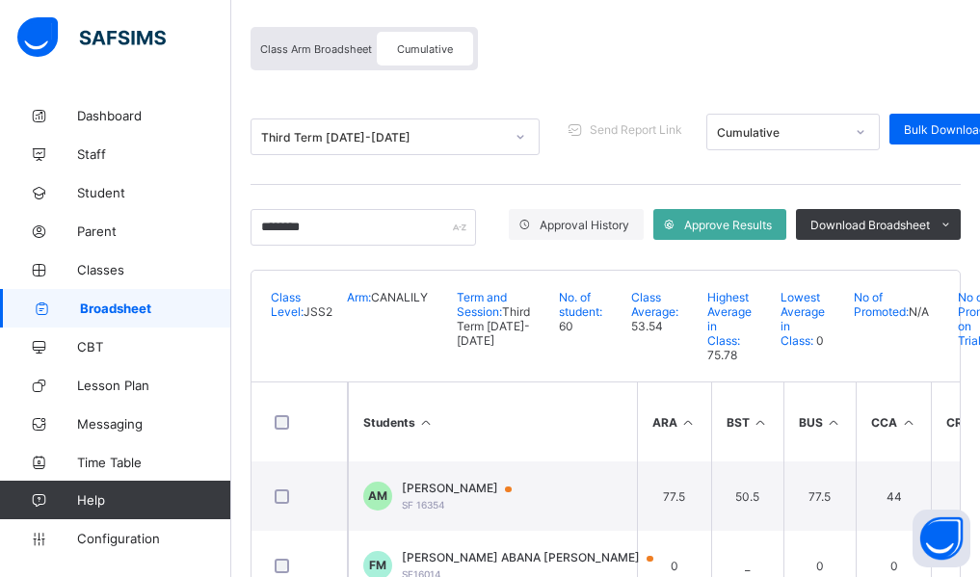
click at [239, 529] on div "Broadsheet / JSS2 CANALILY Class Arm Broadsheet Cumulative Third Term 2024-2025…" at bounding box center [605, 327] width 748 height 764
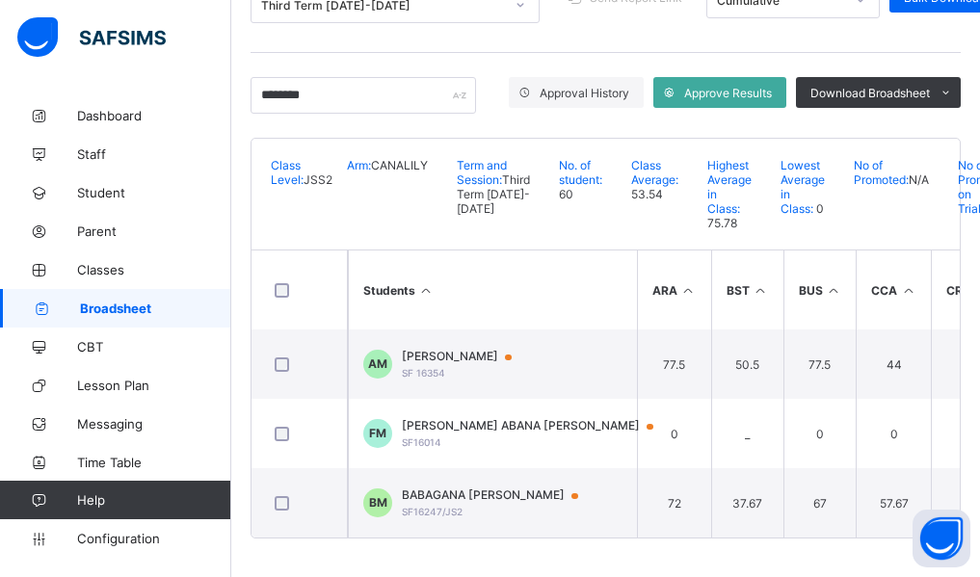
scroll to position [320, 0]
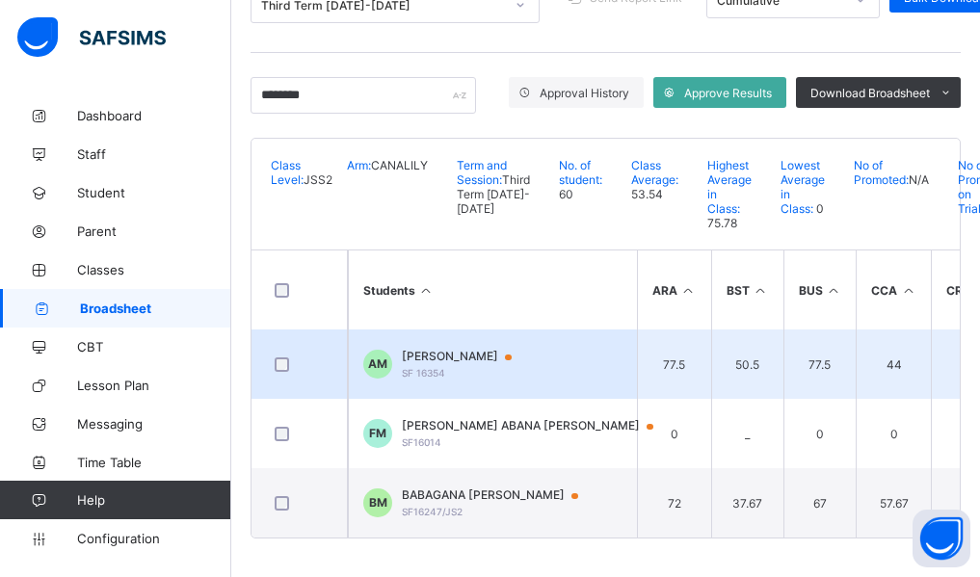
click at [505, 353] on span "ABUBAKAR MUSTAPHA MUHAMMAD" at bounding box center [466, 356] width 128 height 15
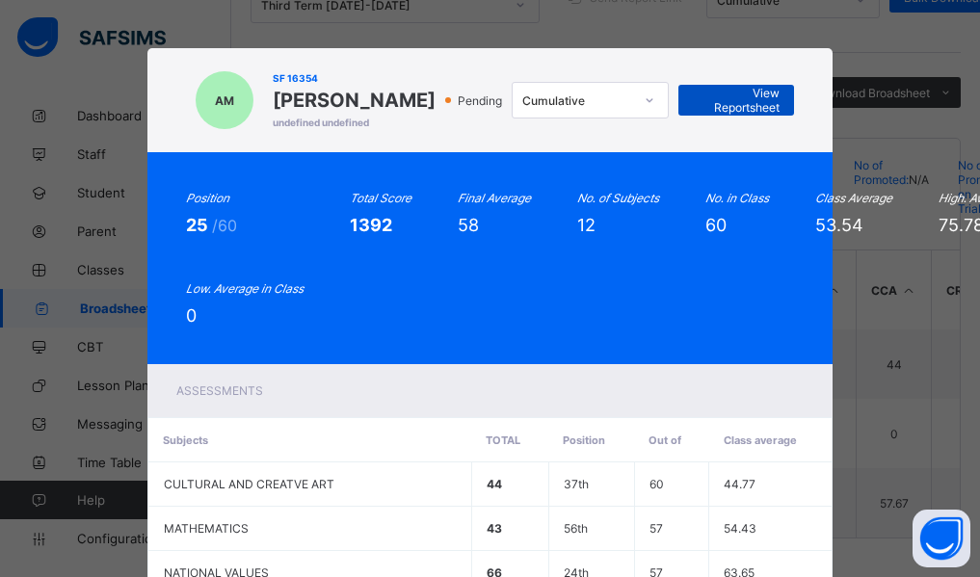
click at [752, 115] on span "View Reportsheet" at bounding box center [736, 100] width 87 height 29
click at [381, 417] on div "Assessments" at bounding box center [490, 390] width 686 height 53
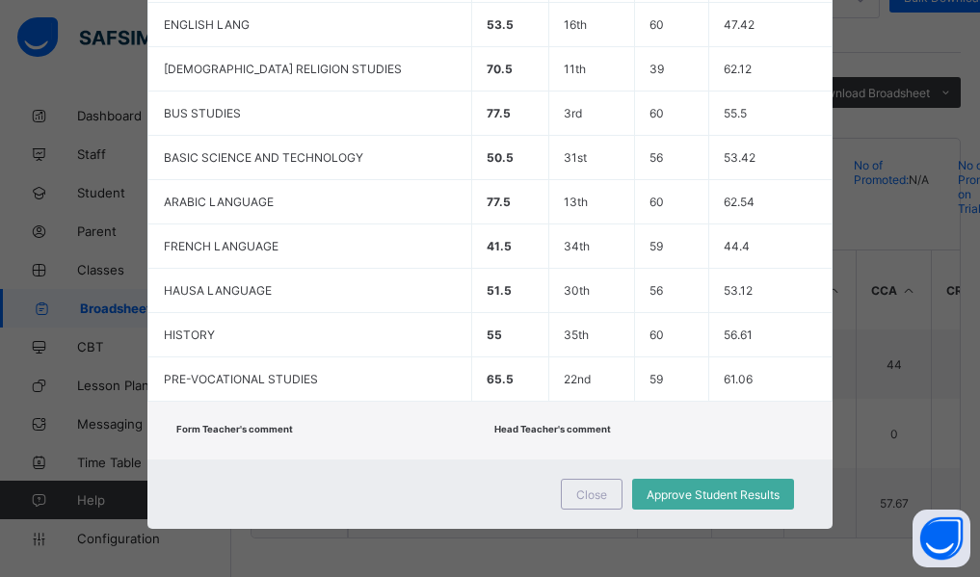
scroll to position [653, 0]
click at [599, 487] on span "Close" at bounding box center [591, 494] width 31 height 14
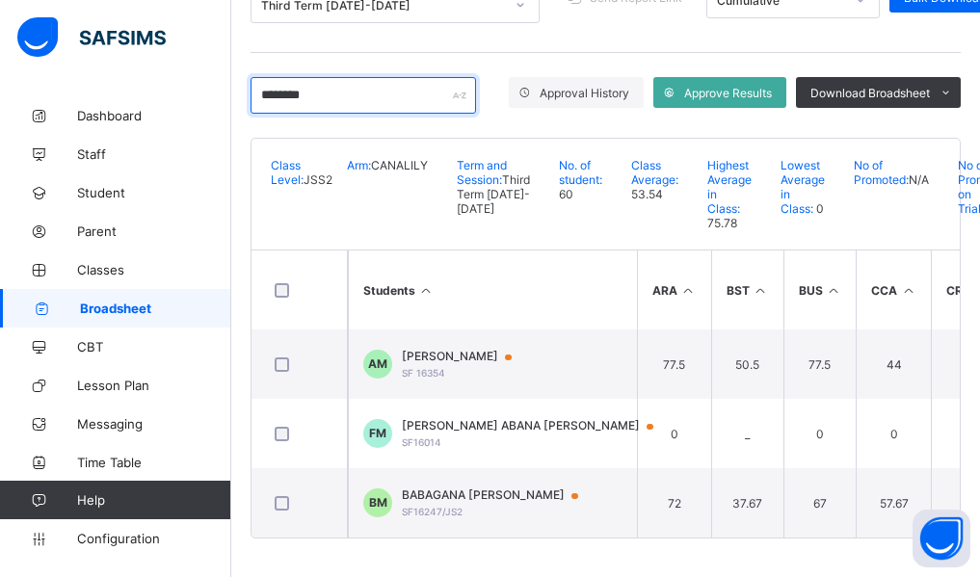
click at [346, 77] on input "********" at bounding box center [362, 95] width 225 height 37
type input "*"
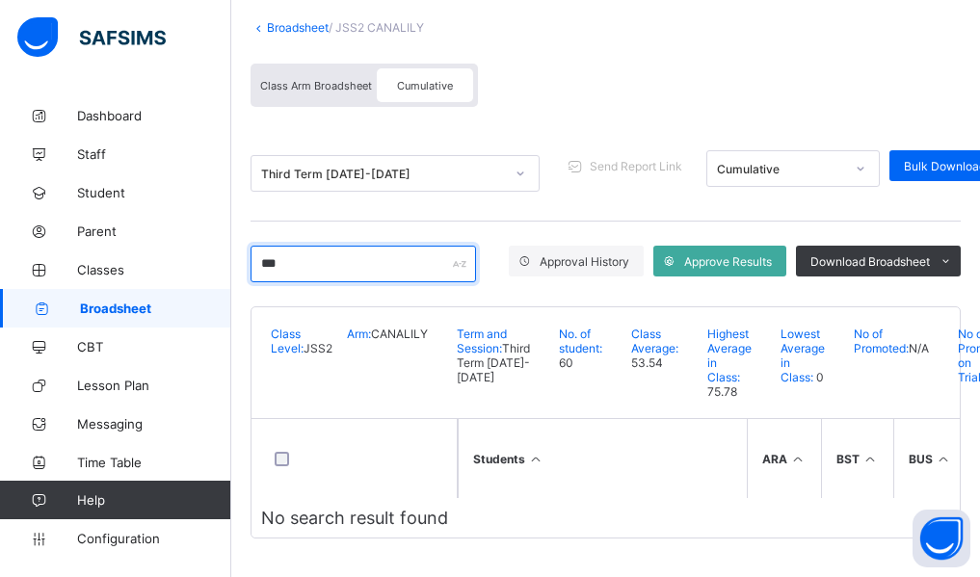
scroll to position [151, 0]
click at [237, 276] on div "Broadsheet / JSS2 CANALILY Class Arm Broadsheet Cumulative Third Term 2024-2025…" at bounding box center [605, 279] width 748 height 595
click at [365, 246] on input "*******" at bounding box center [362, 264] width 225 height 37
type input "*"
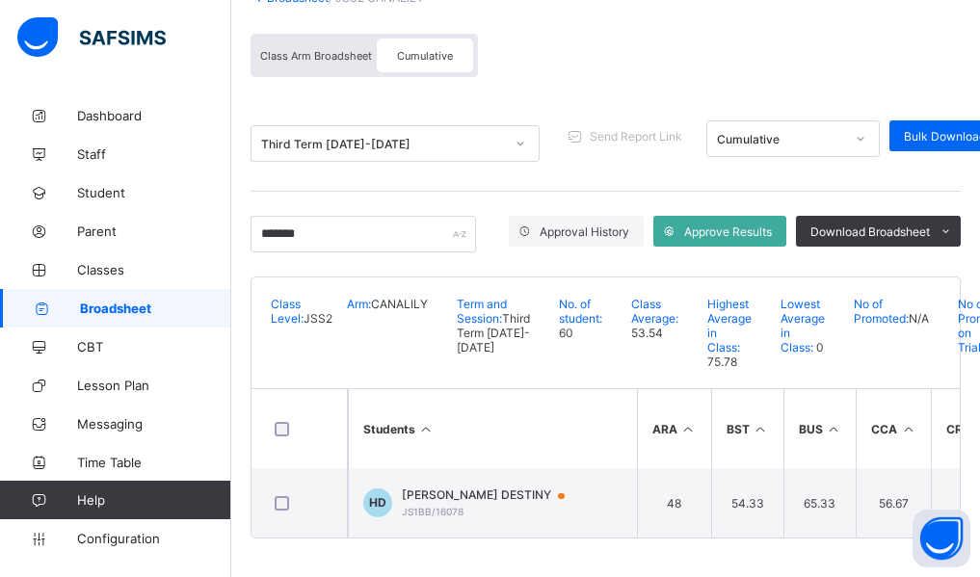
click at [240, 384] on div "Broadsheet / JSS2 CANALILY Class Arm Broadsheet Cumulative Third Term 2024-2025…" at bounding box center [605, 264] width 748 height 625
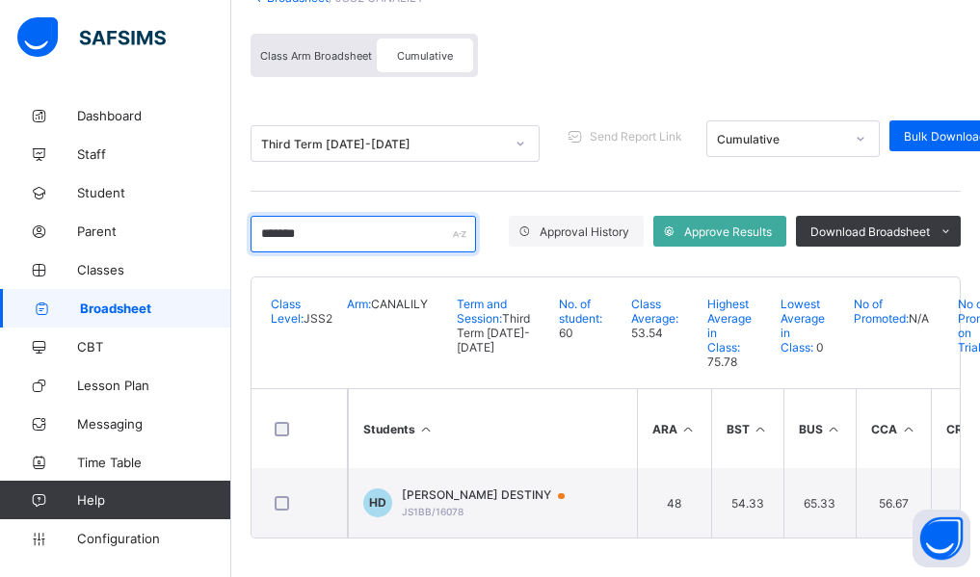
click at [355, 216] on input "*******" at bounding box center [362, 234] width 225 height 37
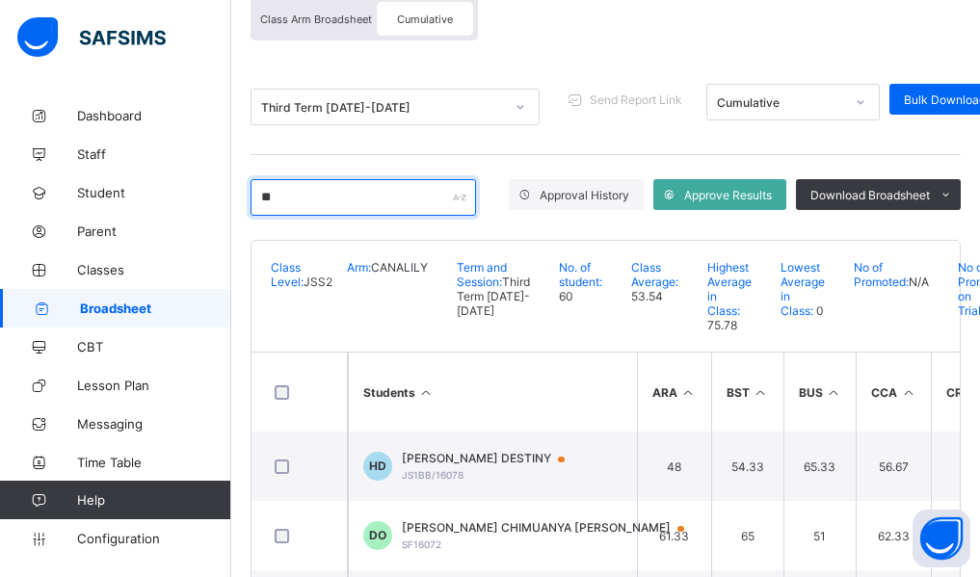
type input "*"
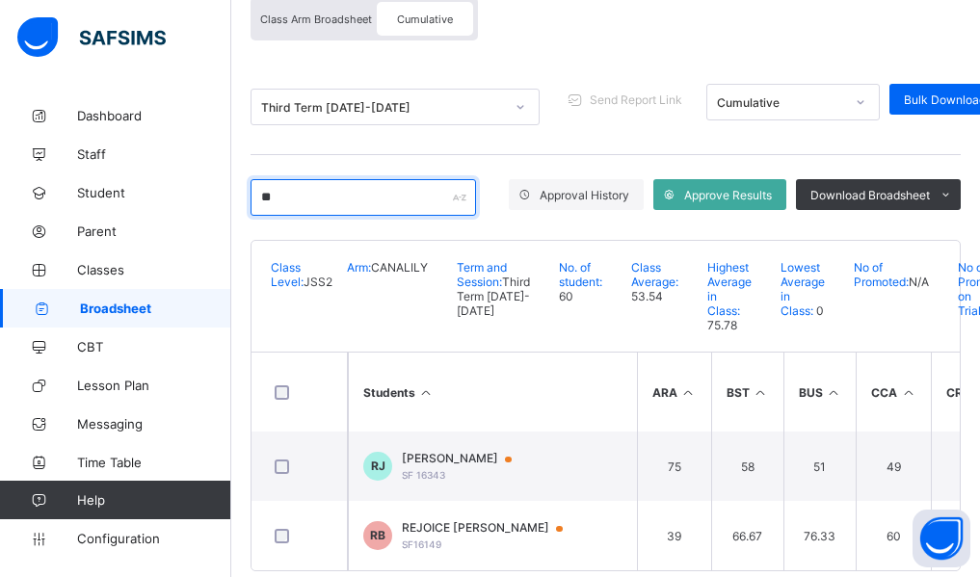
type input "*"
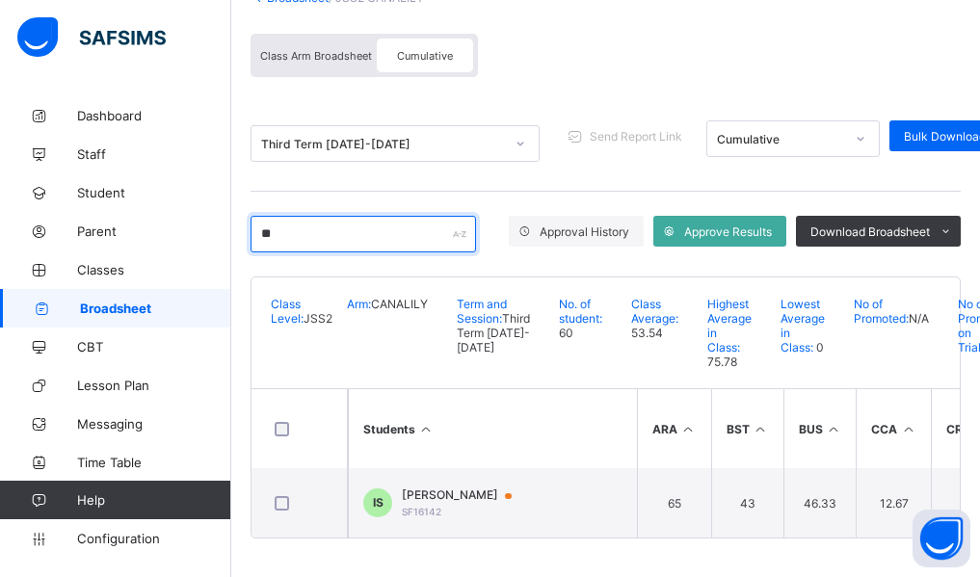
type input "*"
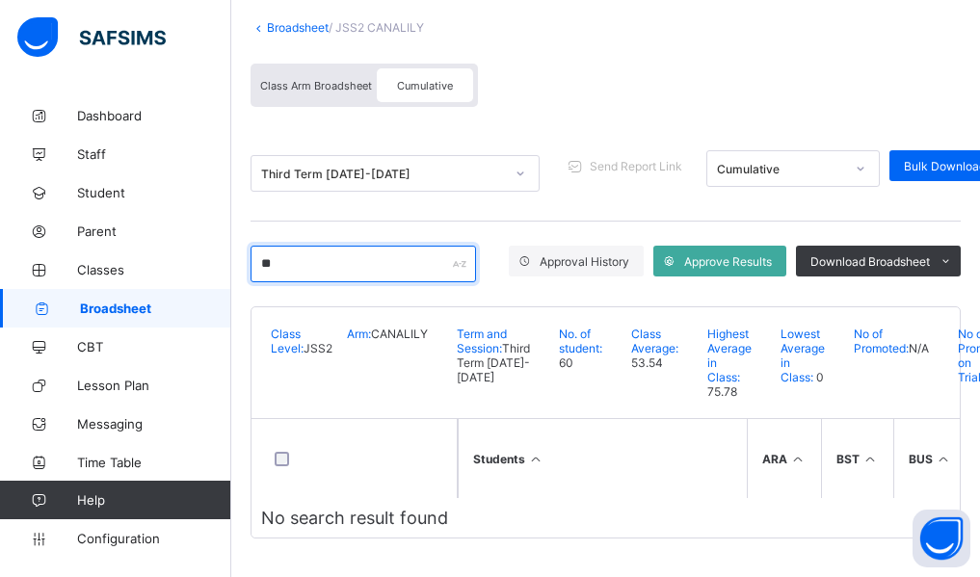
type input "*"
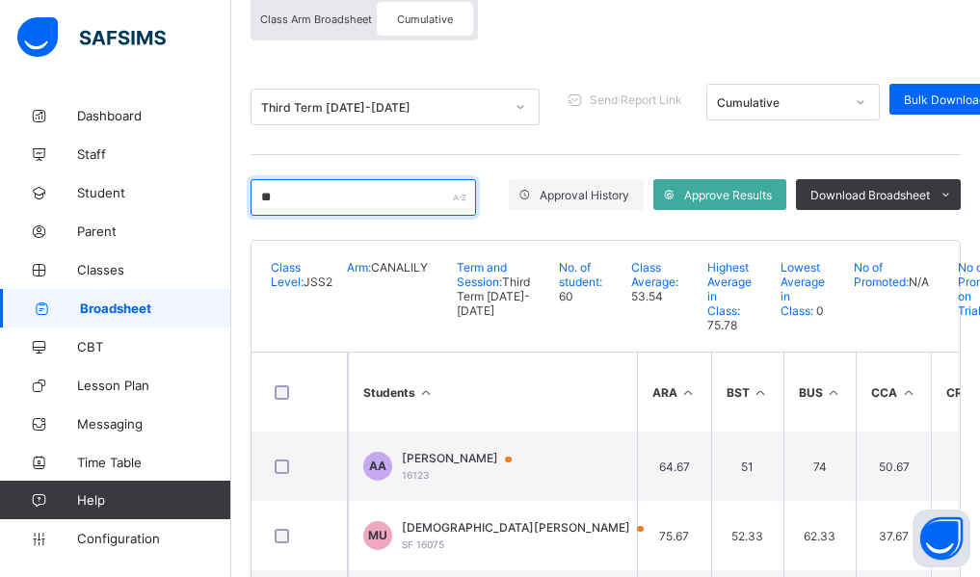
type input "*"
type input "***"
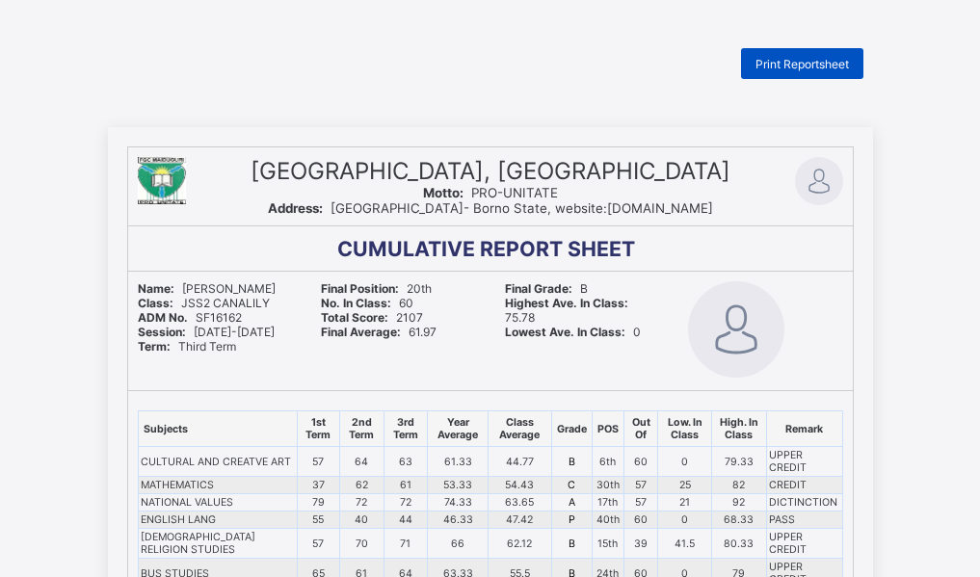
click at [811, 68] on span "Print Reportsheet" at bounding box center [801, 64] width 93 height 14
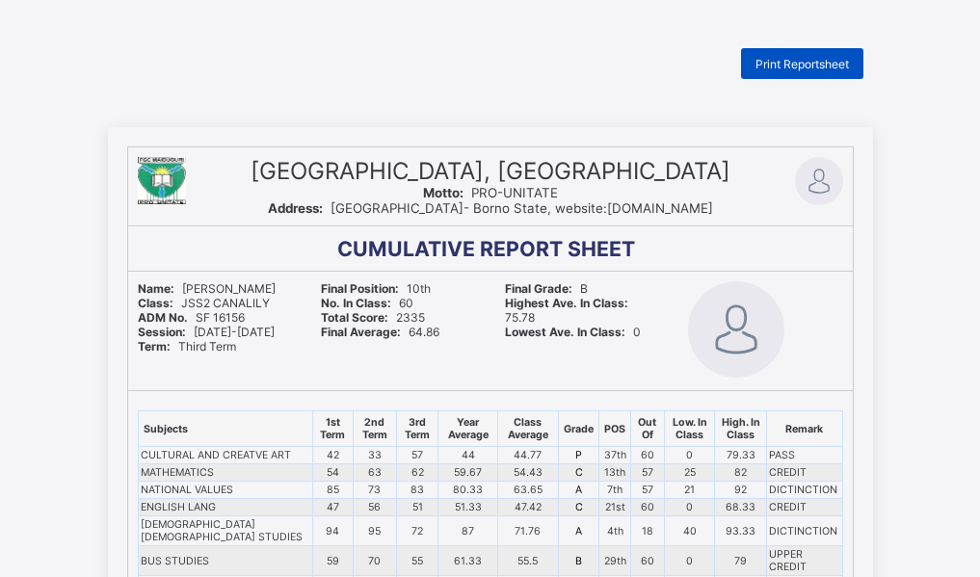
click at [805, 73] on div "Print Reportsheet" at bounding box center [802, 63] width 122 height 31
click at [798, 59] on span "Print Reportsheet" at bounding box center [801, 64] width 93 height 14
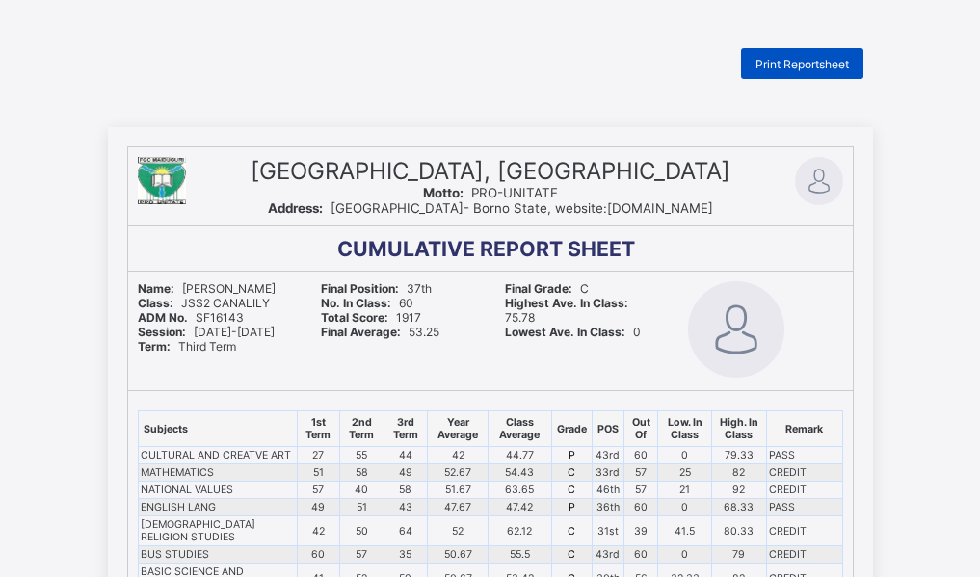
click at [824, 68] on span "Print Reportsheet" at bounding box center [801, 64] width 93 height 14
click at [801, 71] on div "Print Reportsheet" at bounding box center [802, 63] width 122 height 31
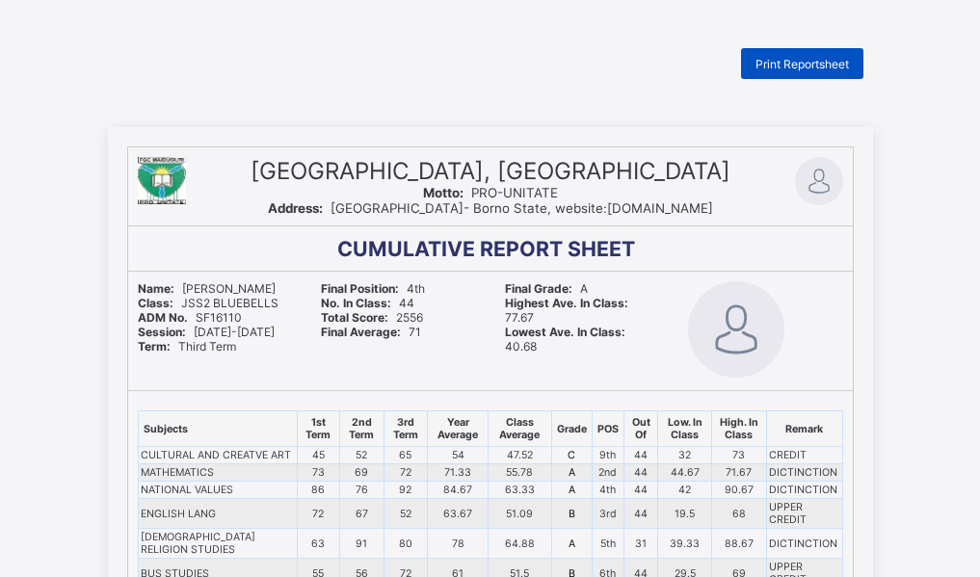
click at [788, 61] on span "Print Reportsheet" at bounding box center [801, 64] width 93 height 14
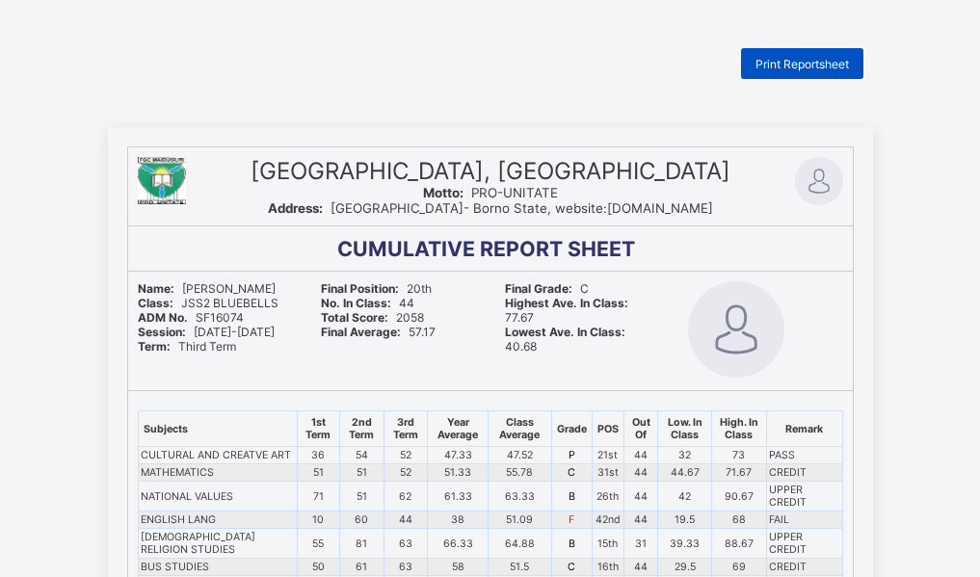
click at [809, 69] on span "Print Reportsheet" at bounding box center [801, 64] width 93 height 14
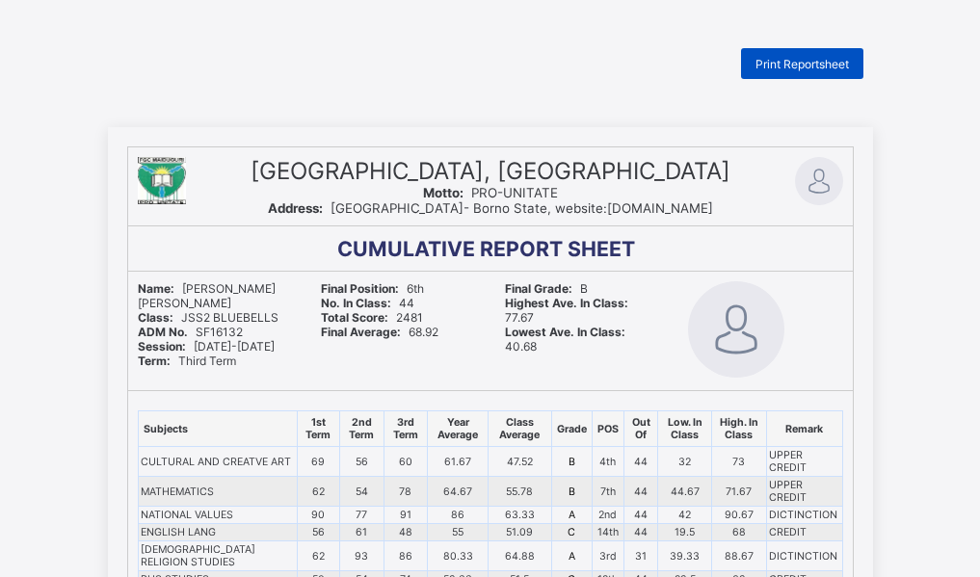
click at [803, 67] on span "Print Reportsheet" at bounding box center [801, 64] width 93 height 14
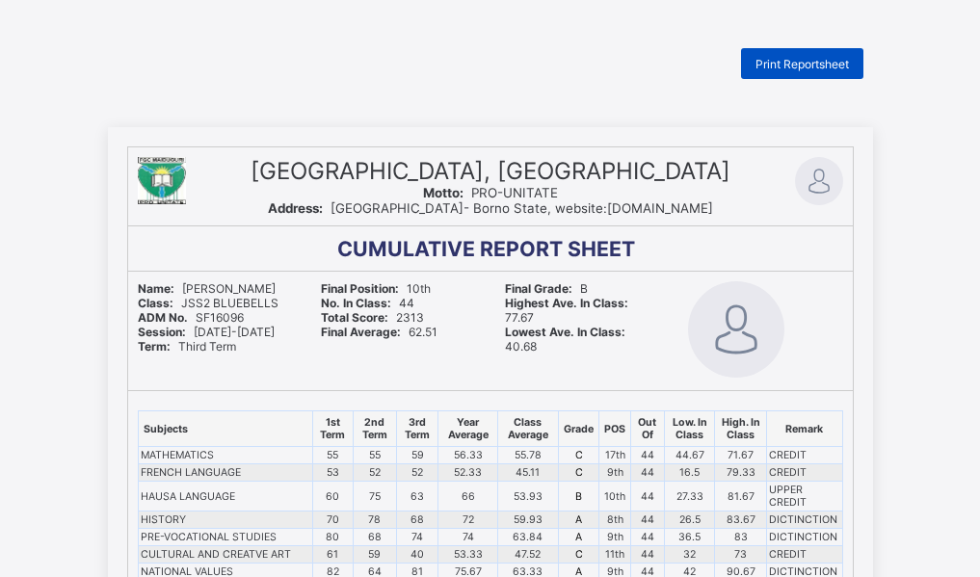
click at [822, 62] on span "Print Reportsheet" at bounding box center [801, 64] width 93 height 14
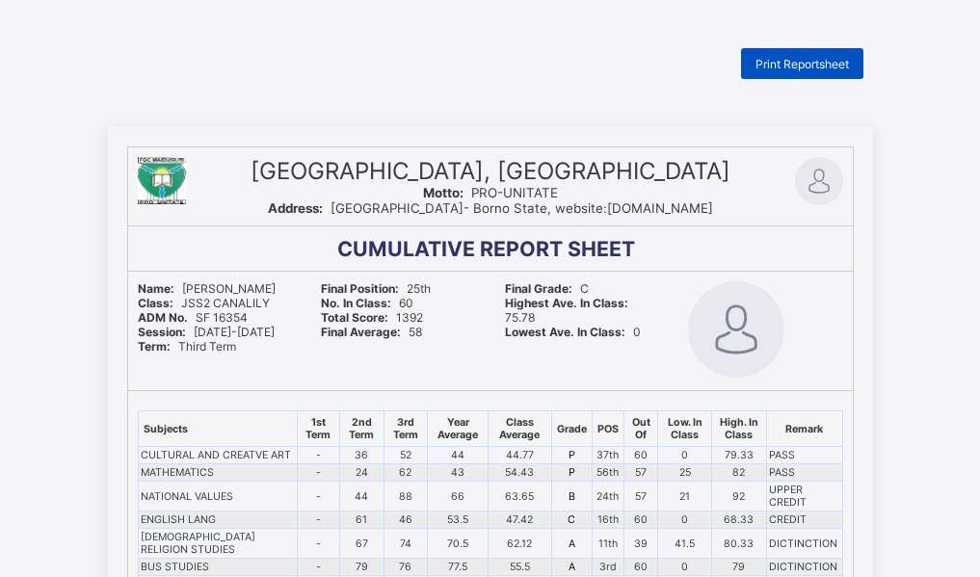
click at [847, 59] on span "Print Reportsheet" at bounding box center [801, 64] width 93 height 14
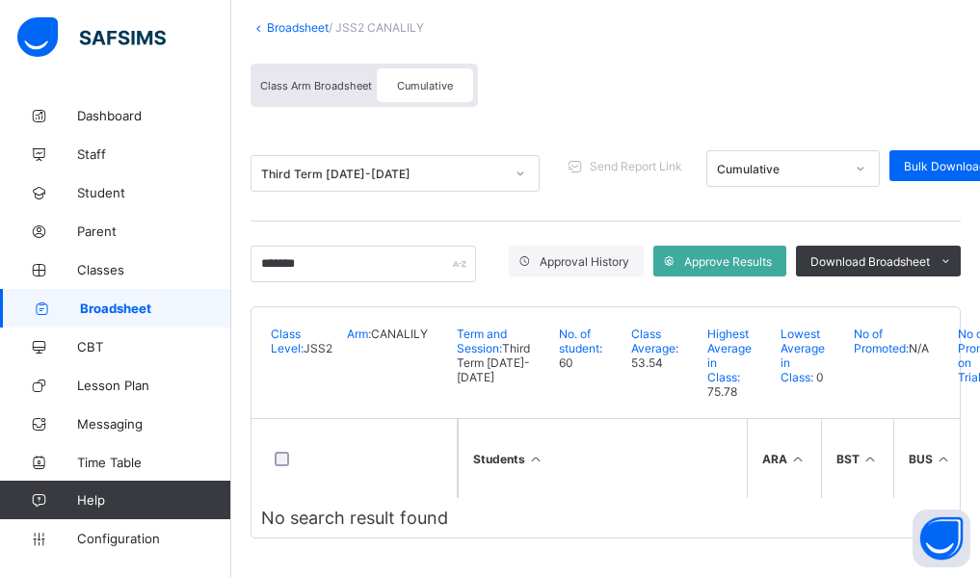
scroll to position [181, 0]
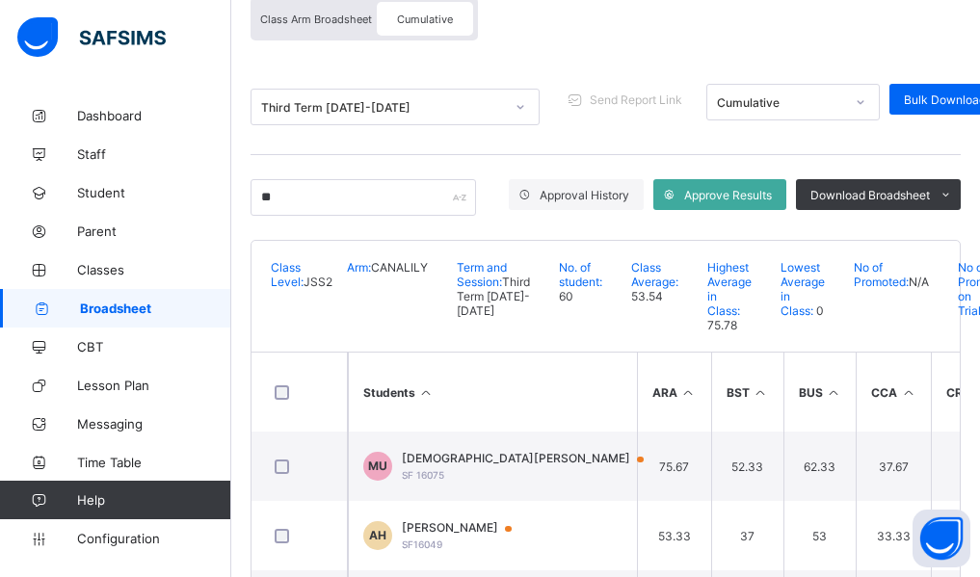
type input "*"
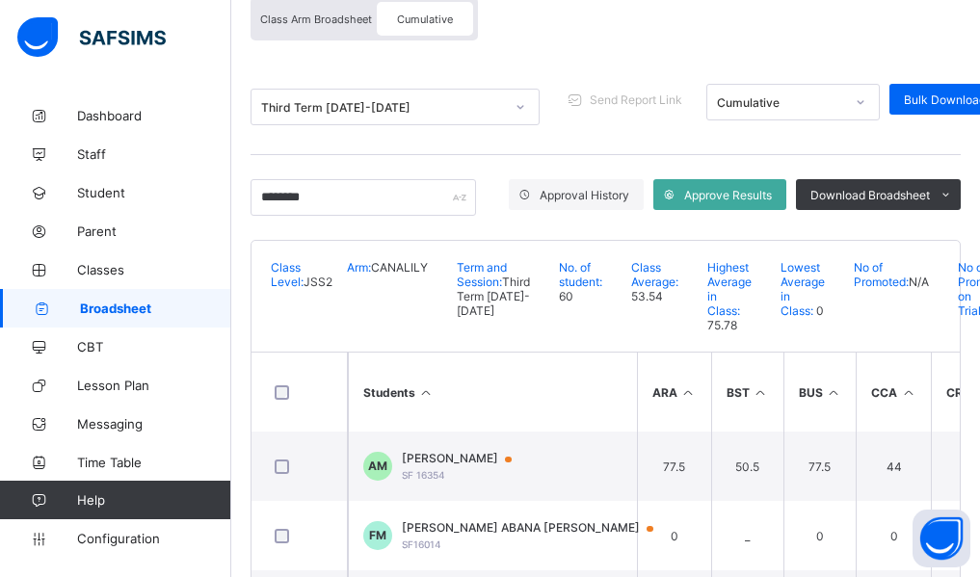
click at [243, 378] on div "Broadsheet / JSS2 CANALILY Class Arm Broadsheet Cumulative Third Term [DATE]-[D…" at bounding box center [605, 297] width 748 height 764
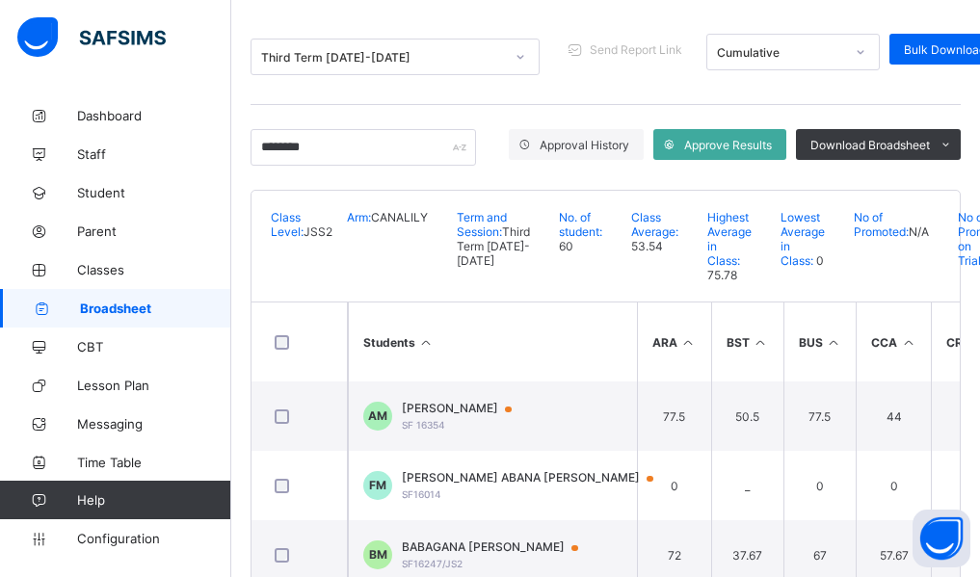
scroll to position [320, 0]
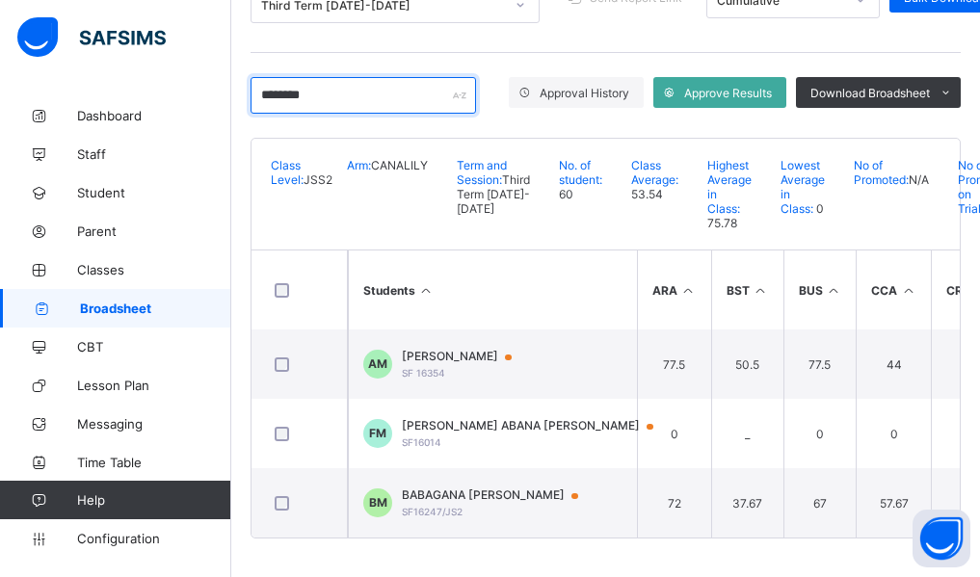
click at [382, 77] on input "********" at bounding box center [362, 95] width 225 height 37
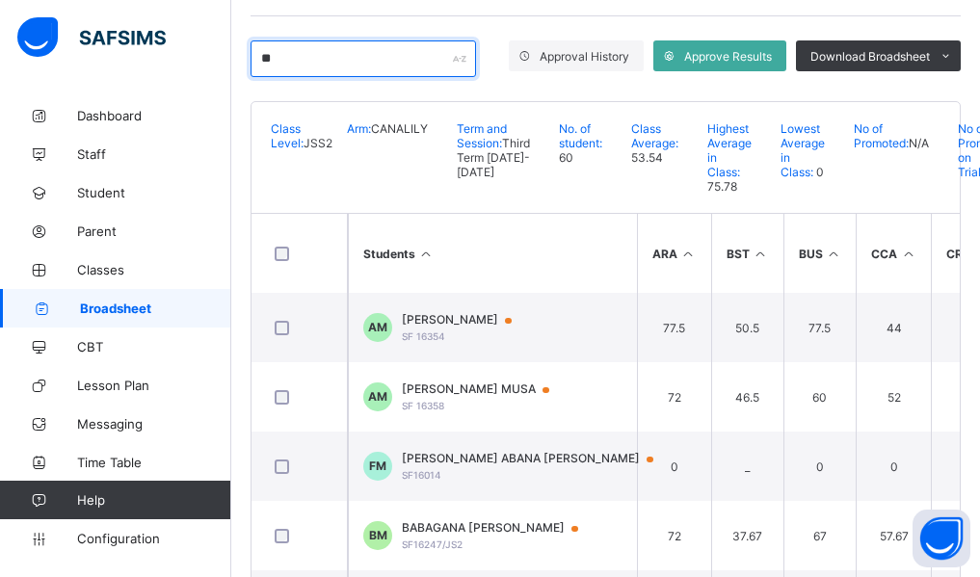
type input "*"
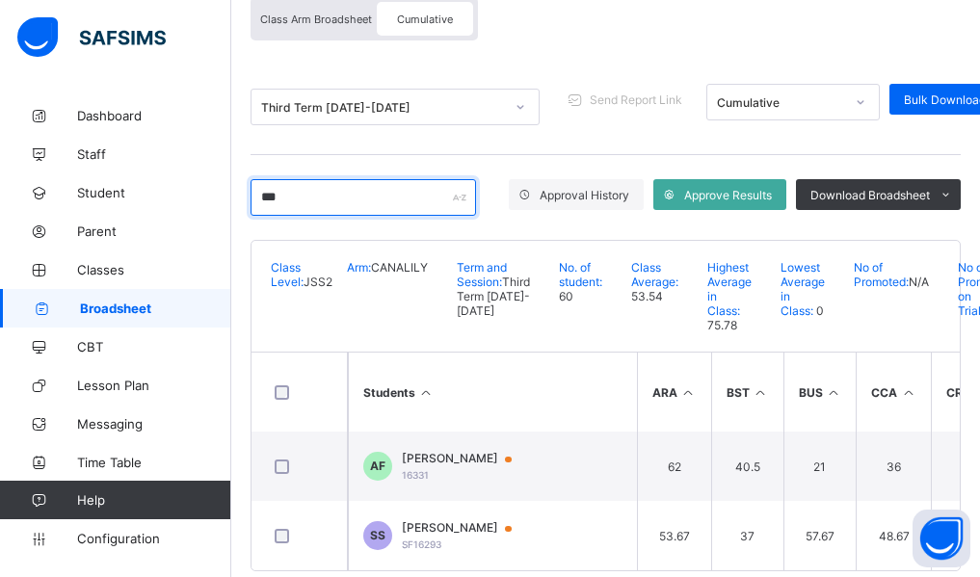
scroll to position [250, 0]
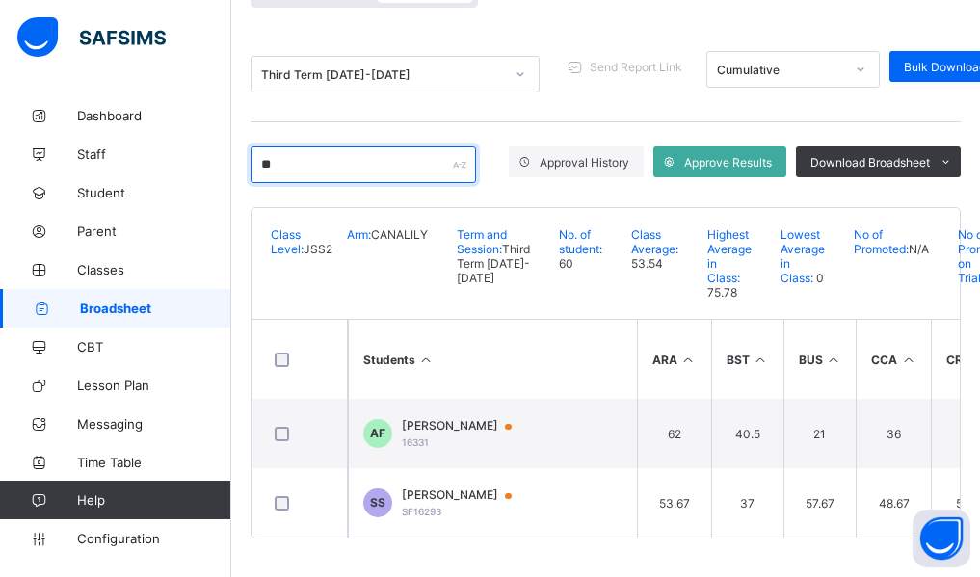
type input "*"
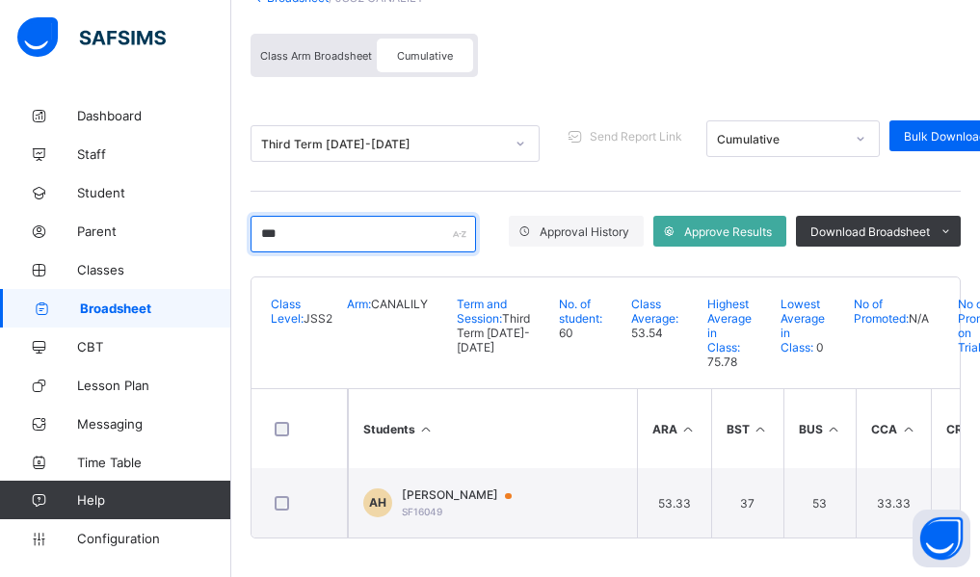
scroll to position [181, 0]
type input "*"
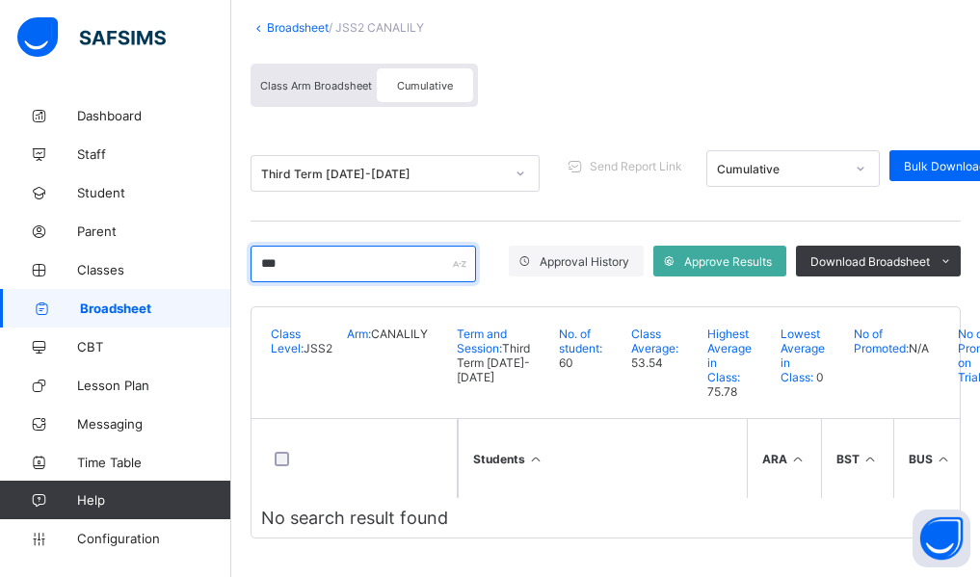
scroll to position [151, 0]
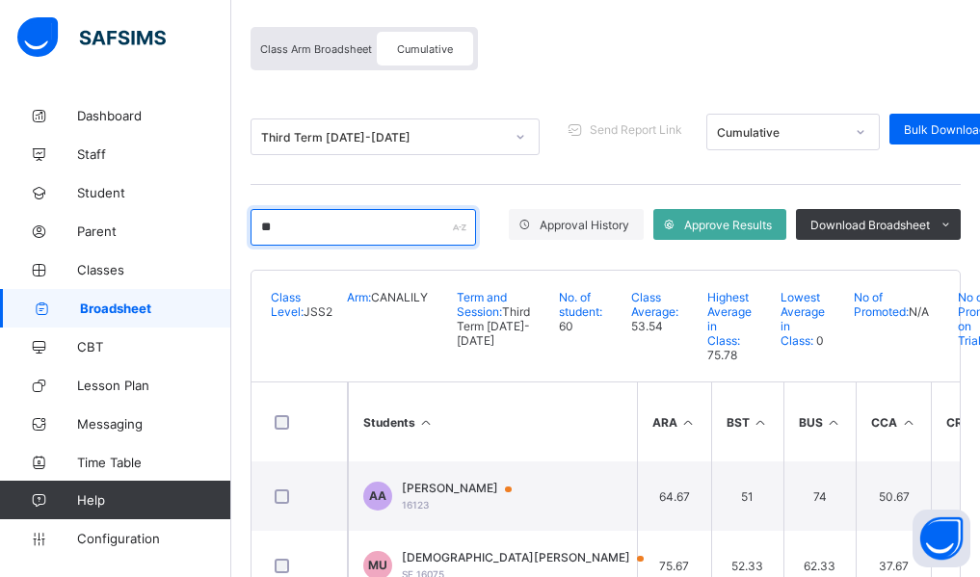
type input "*"
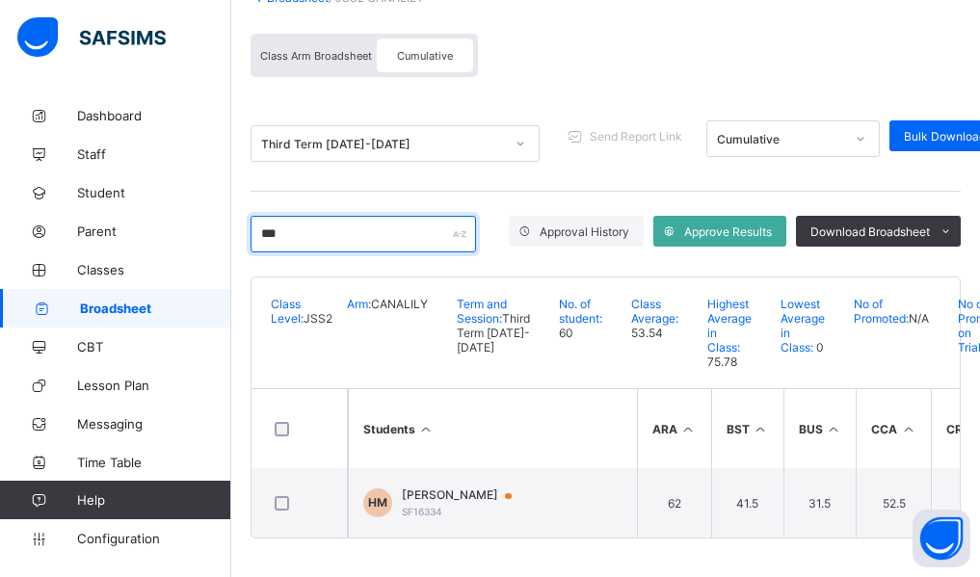
scroll to position [181, 0]
type input "*"
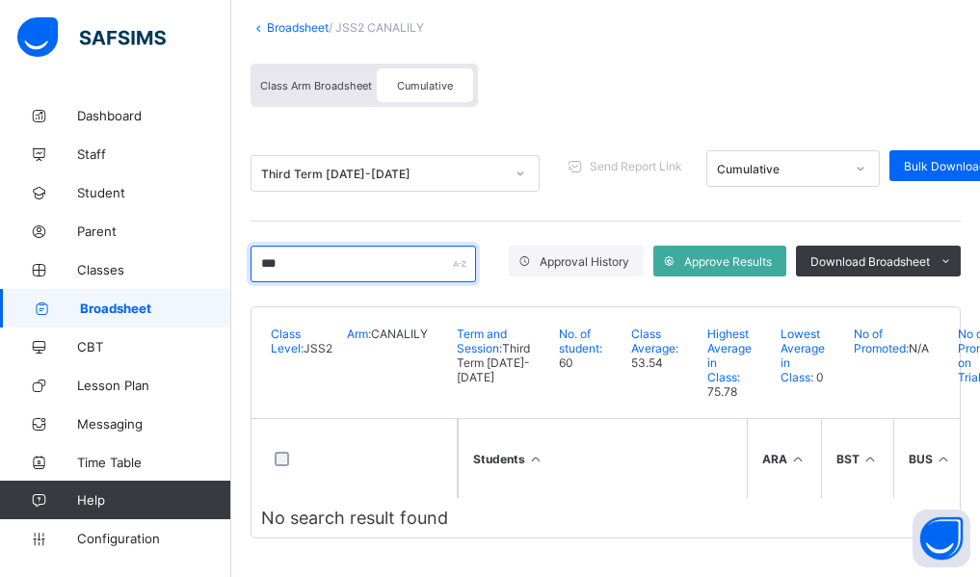
scroll to position [151, 0]
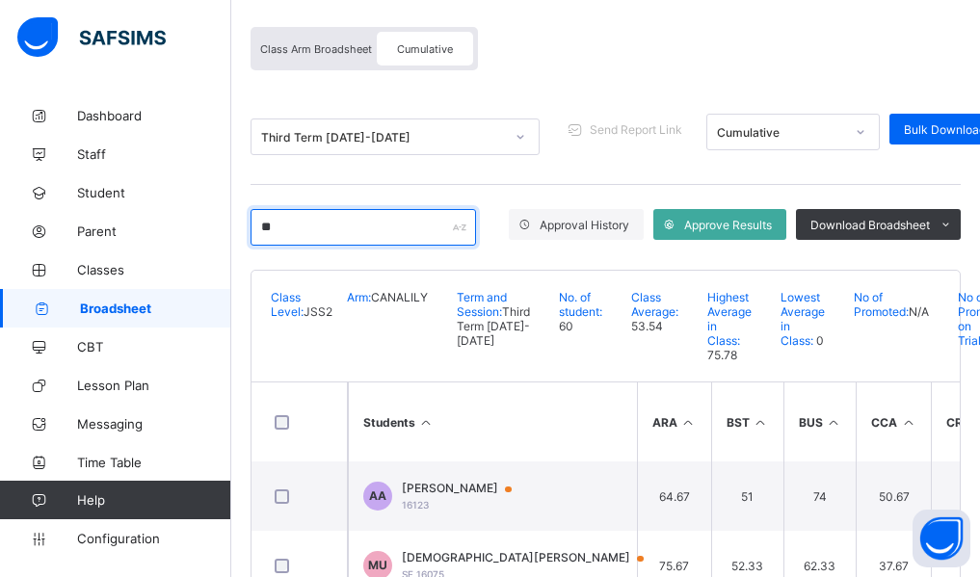
type input "*"
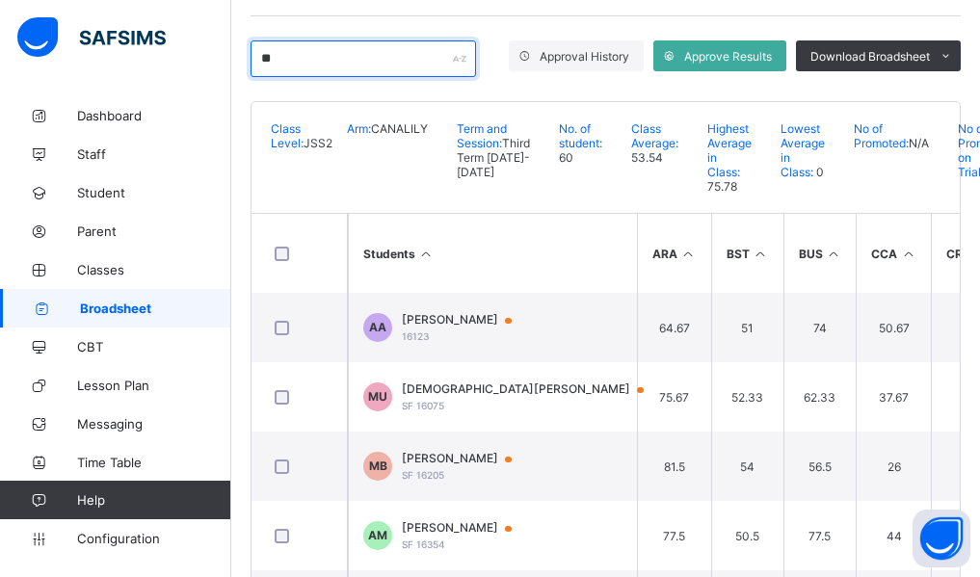
type input "*"
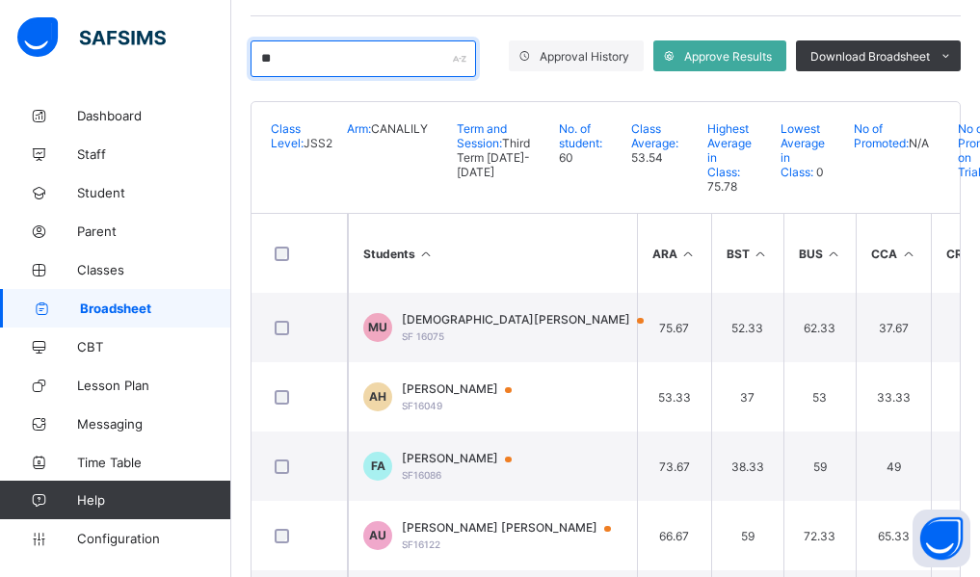
type input "*"
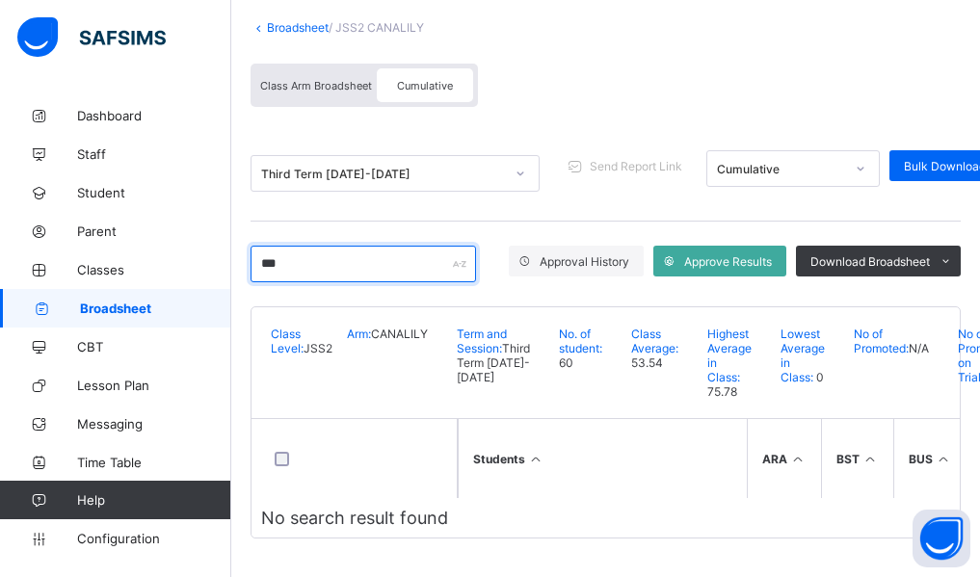
scroll to position [151, 0]
type input "*"
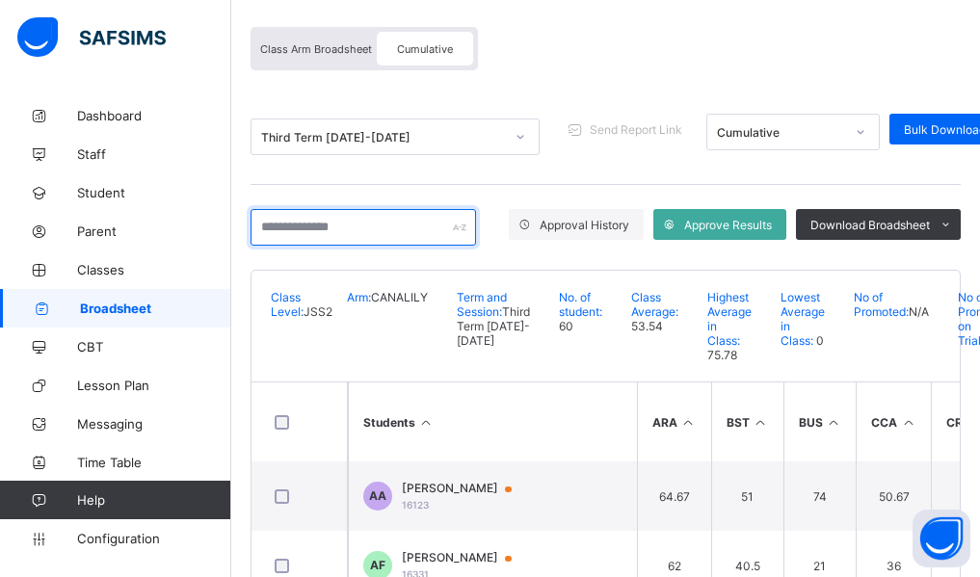
scroll to position [320, 0]
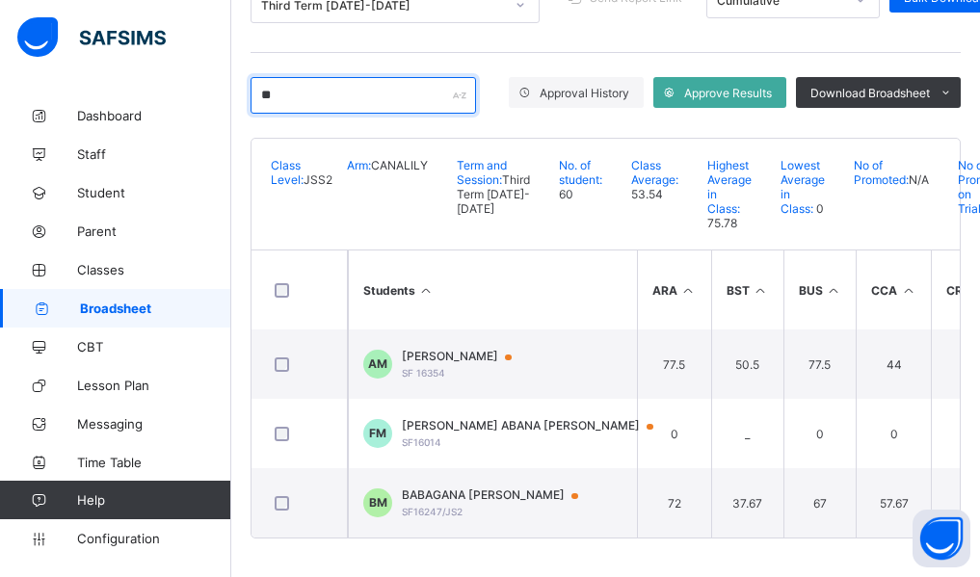
type input "*"
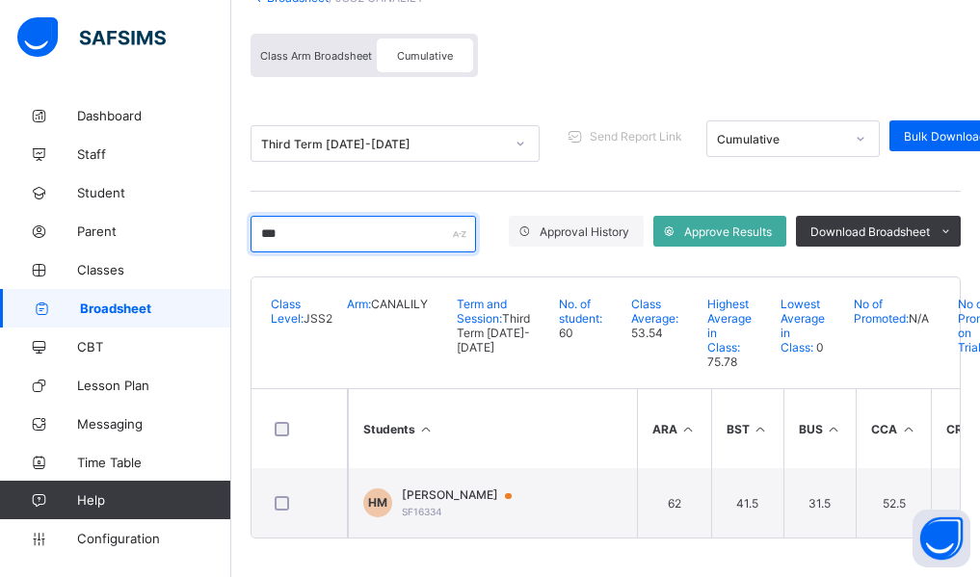
scroll to position [181, 0]
type input "*"
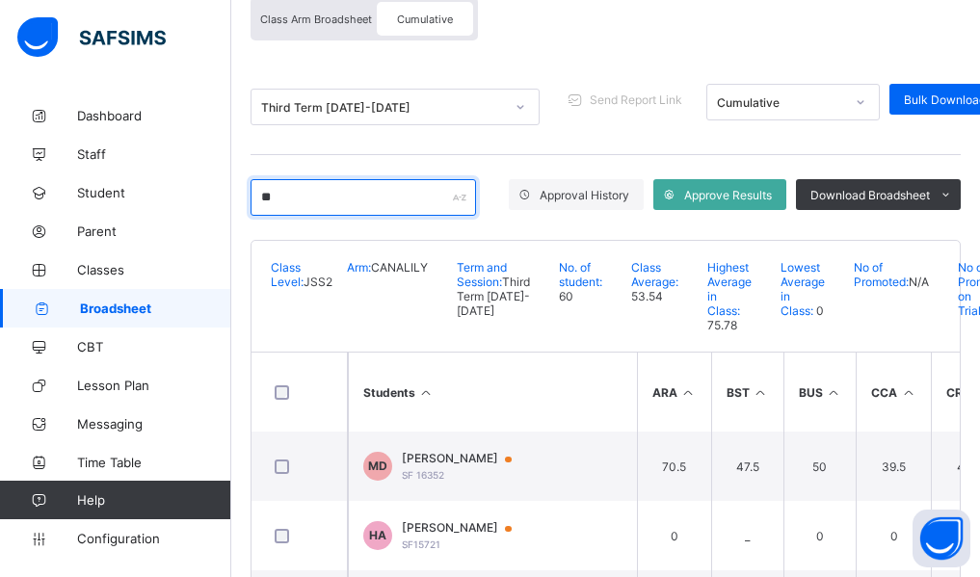
type input "*"
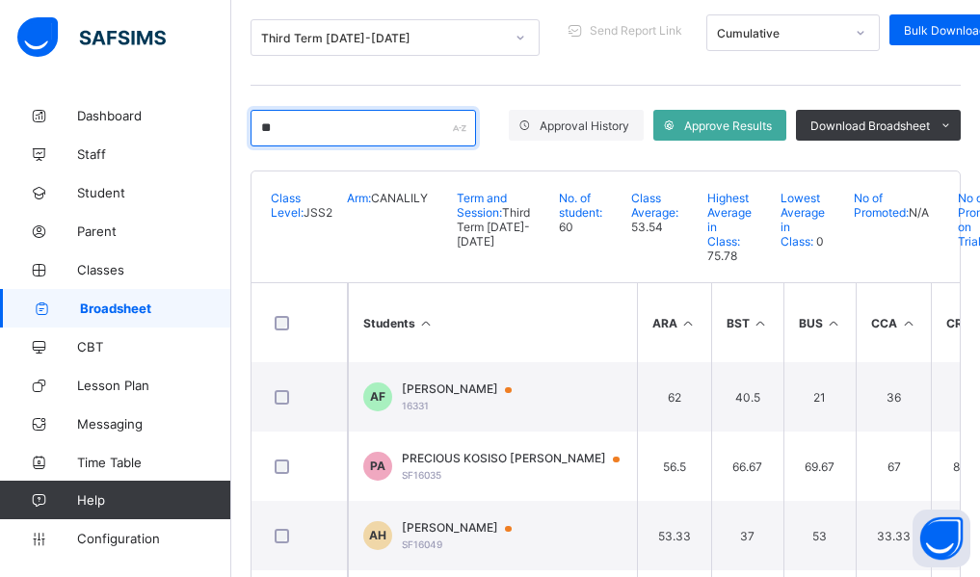
scroll to position [320, 0]
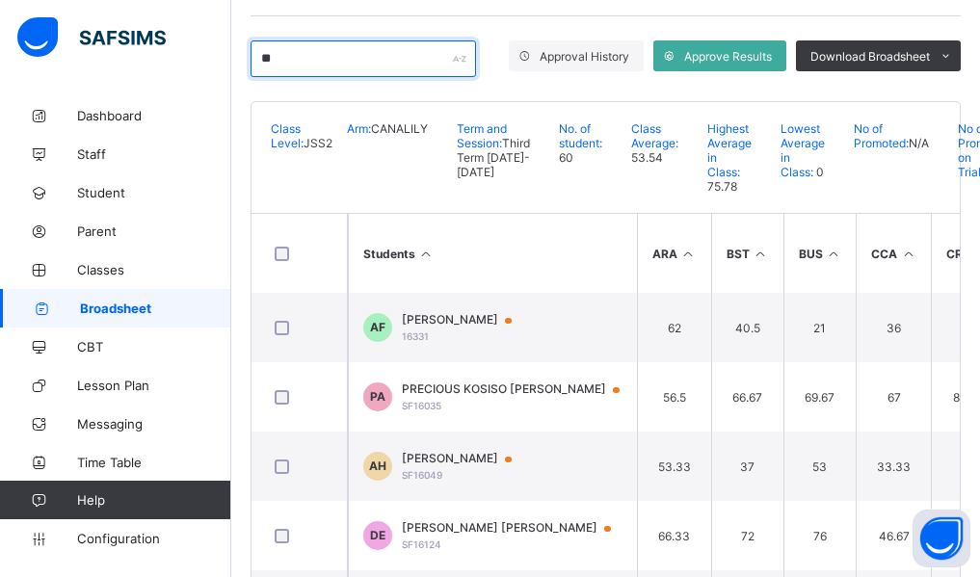
type input "*"
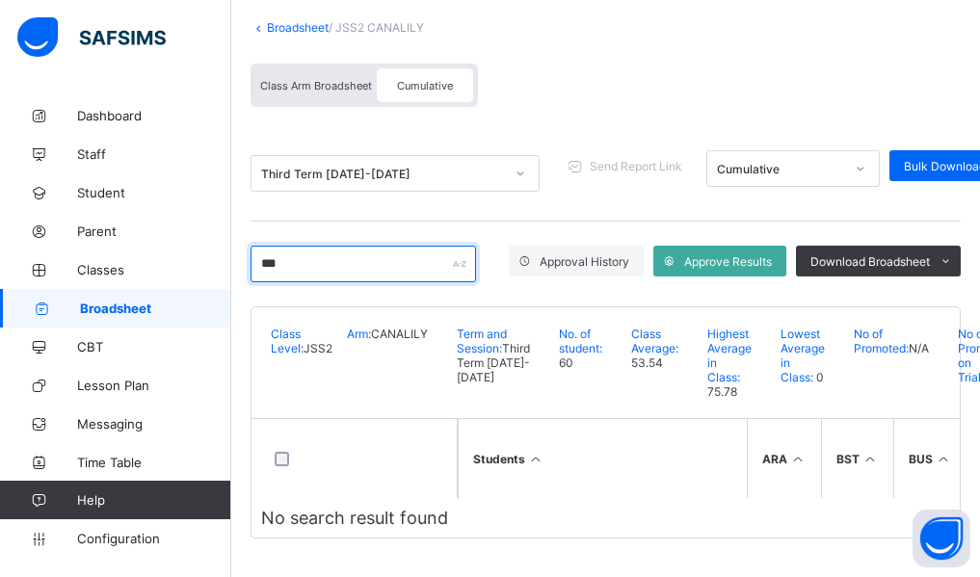
scroll to position [151, 0]
type input "****"
click at [254, 126] on div "Third Term 2024-2025 Send Report Link Cumulative Bulk Download Cumulative Repor…" at bounding box center [605, 173] width 710 height 95
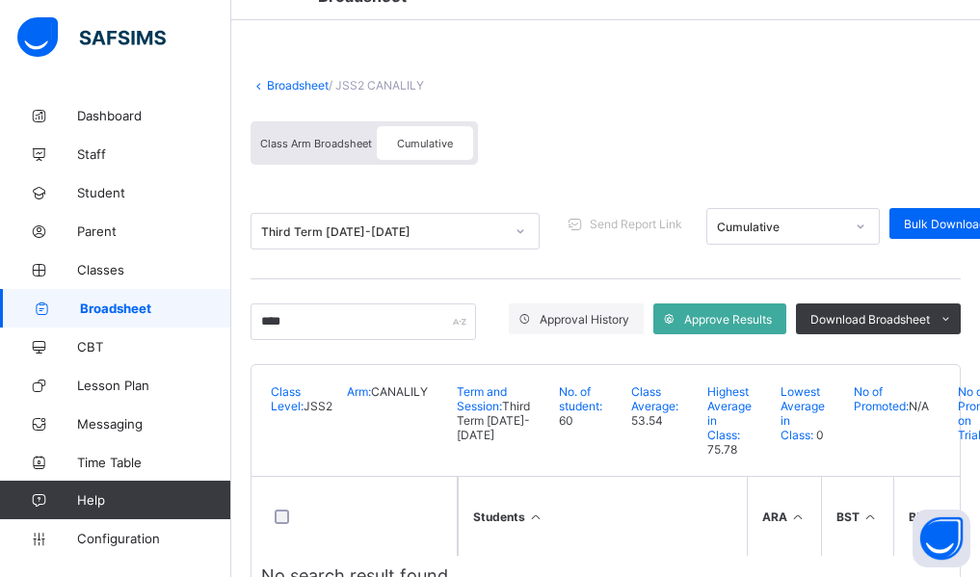
scroll to position [0, 0]
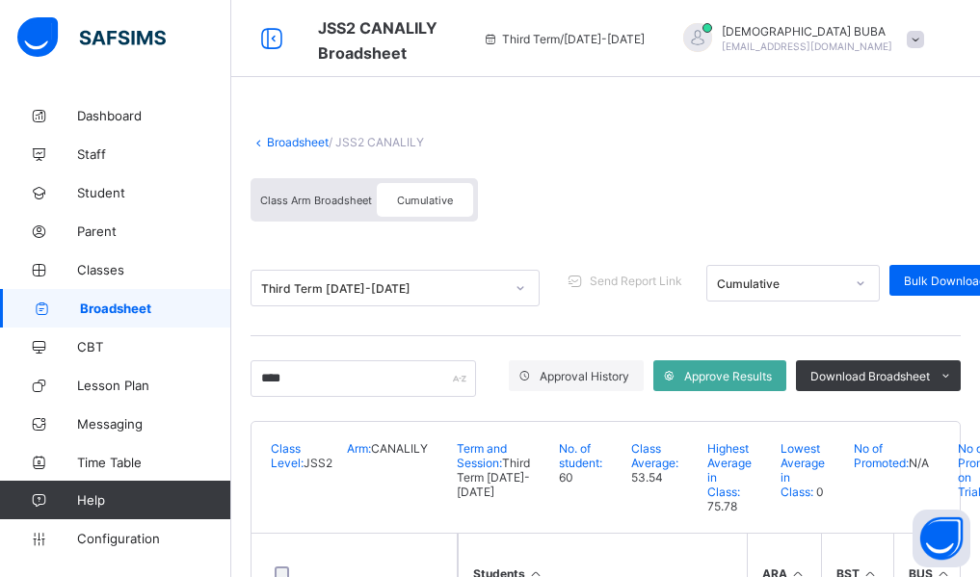
click at [301, 144] on link "Broadsheet" at bounding box center [298, 142] width 62 height 14
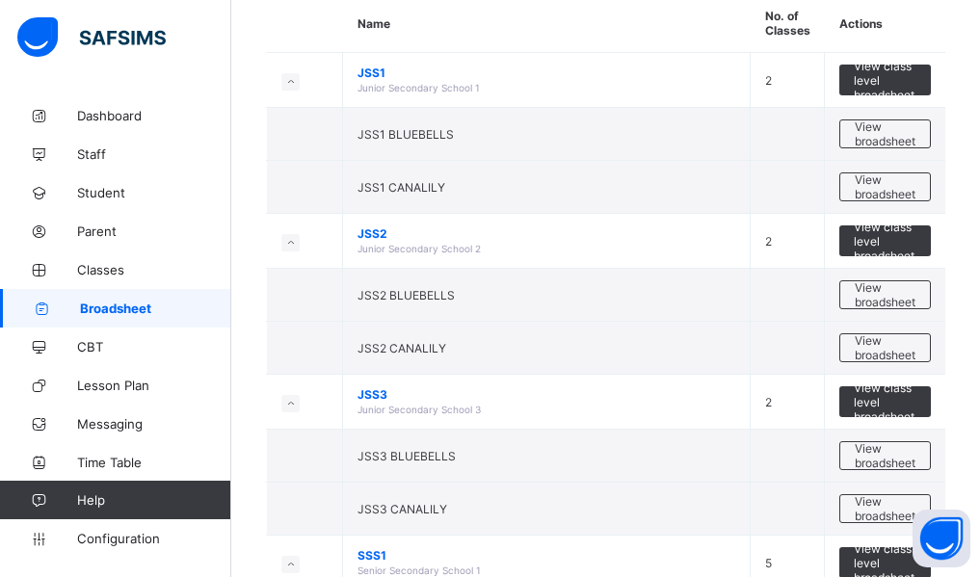
scroll to position [193, 0]
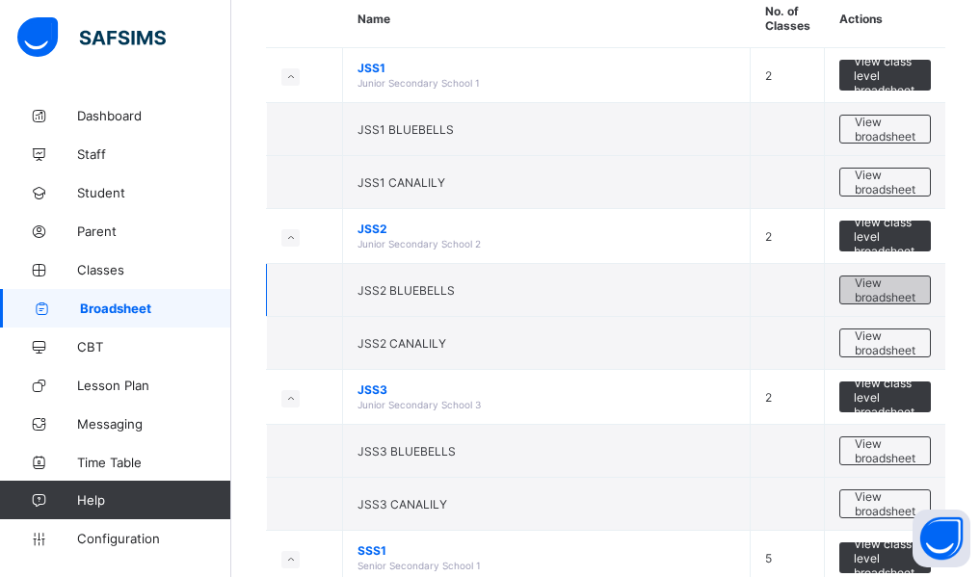
click at [891, 299] on span "View broadsheet" at bounding box center [884, 289] width 61 height 29
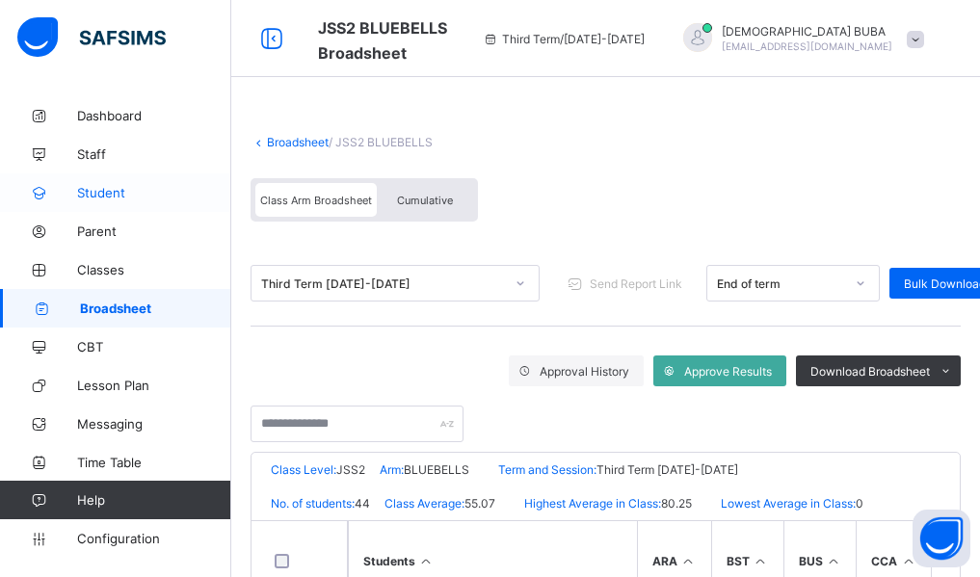
click at [104, 198] on span "Student" at bounding box center [154, 192] width 154 height 15
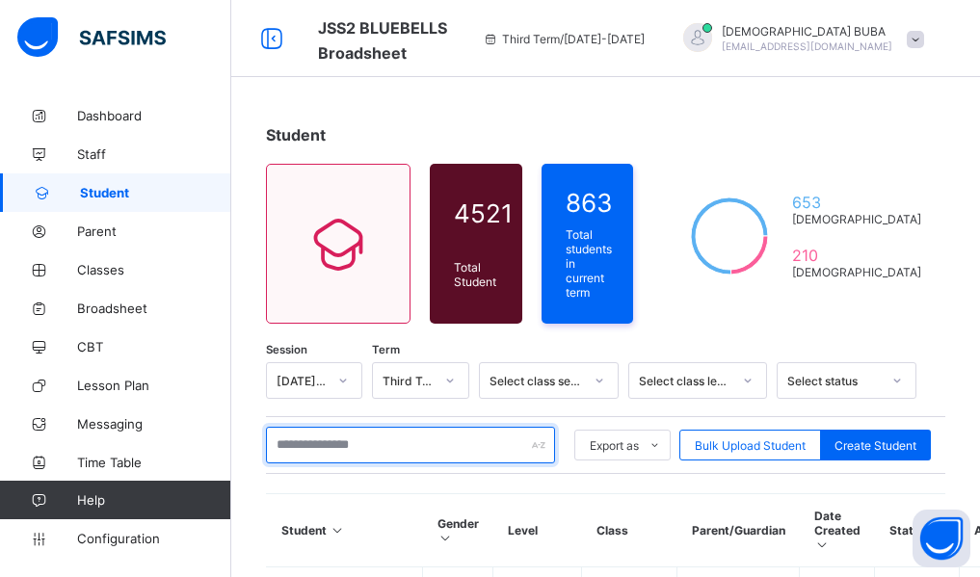
click at [391, 443] on input "text" at bounding box center [410, 445] width 289 height 37
click at [375, 443] on input "text" at bounding box center [410, 445] width 289 height 37
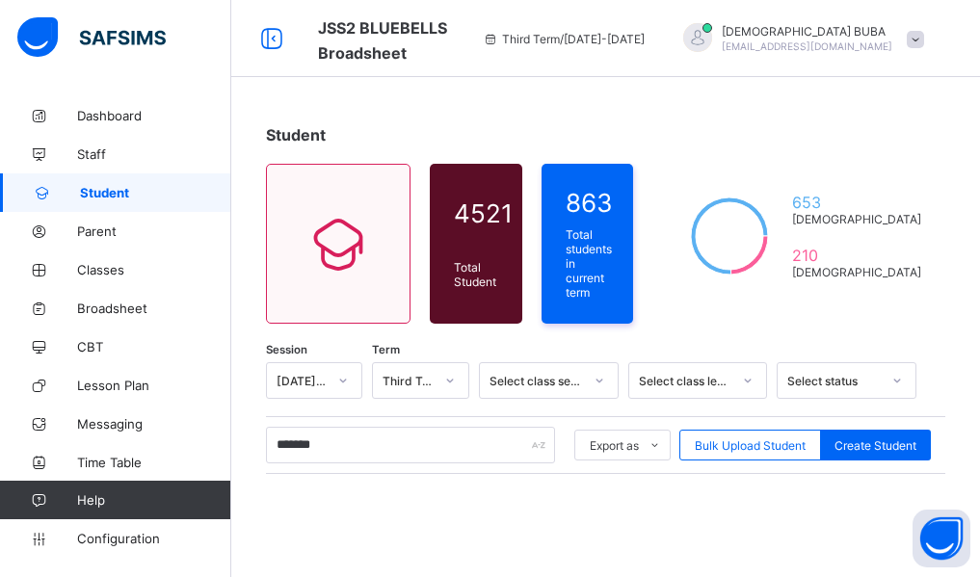
click at [249, 520] on div "Student 4521 Total Student Active Student 4521 Deactivated Student 0 863 Total …" at bounding box center [605, 482] width 748 height 772
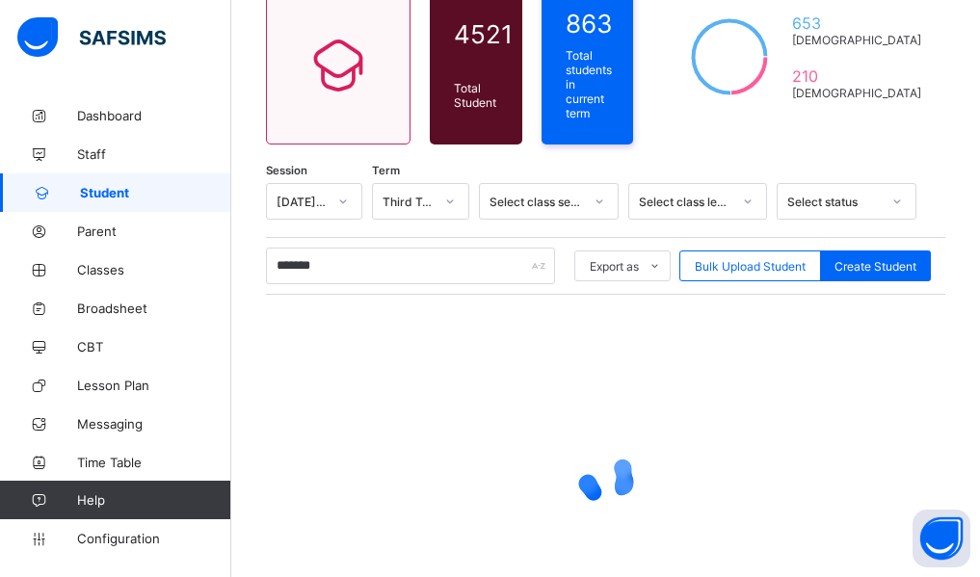
scroll to position [193, 0]
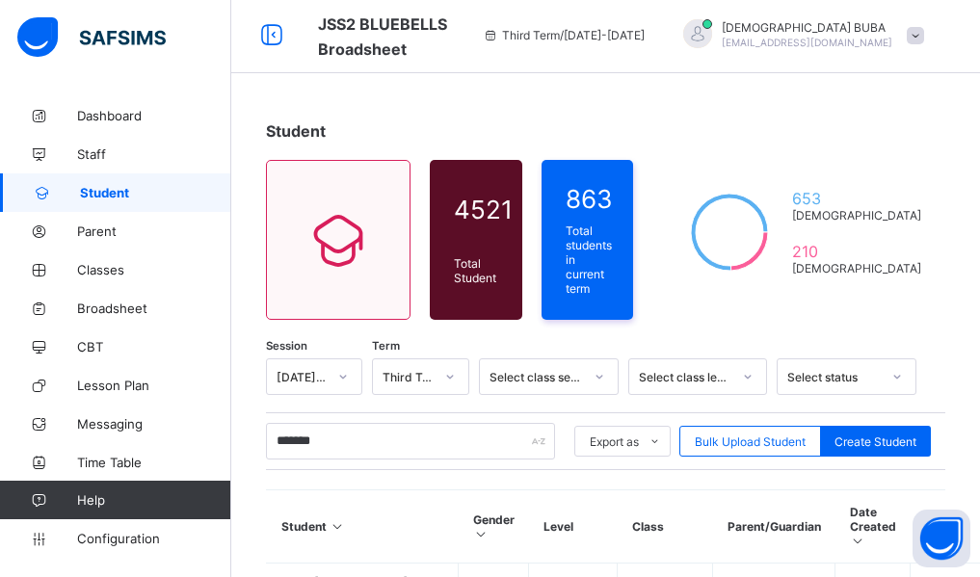
scroll to position [0, 0]
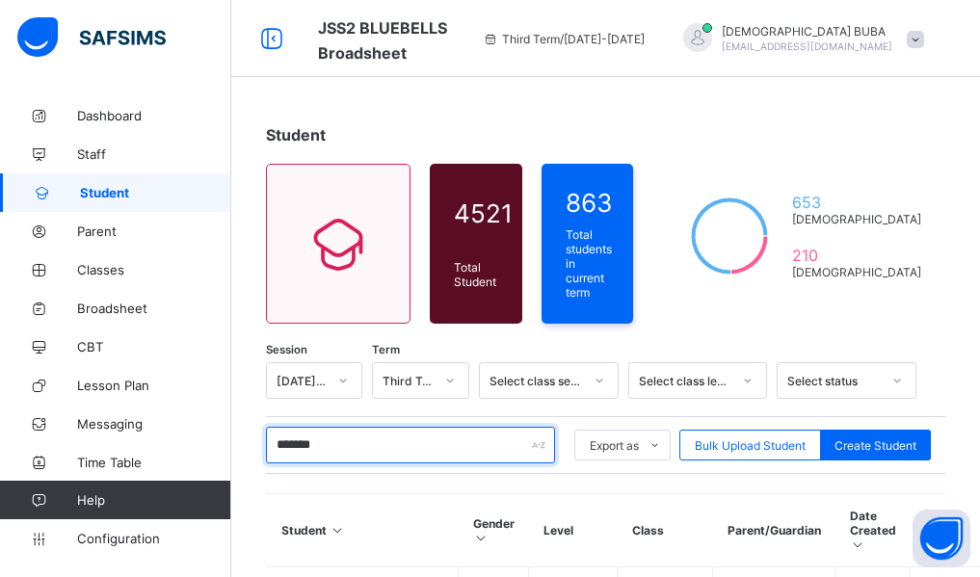
click at [346, 432] on input "*******" at bounding box center [410, 445] width 289 height 37
type input "*"
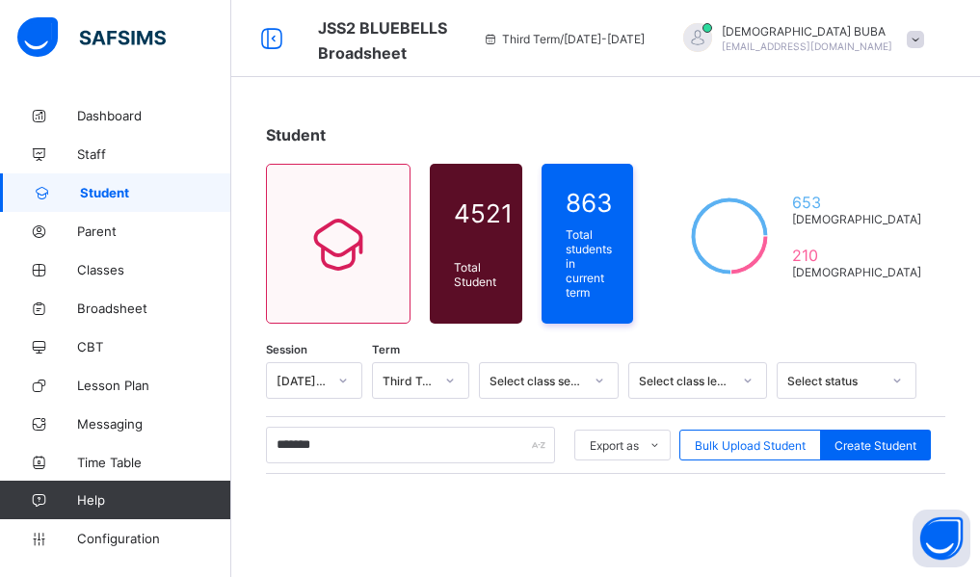
click at [246, 512] on div "Student 4521 Total Student Active Student 4521 Deactivated Student 0 863 Total …" at bounding box center [605, 482] width 748 height 772
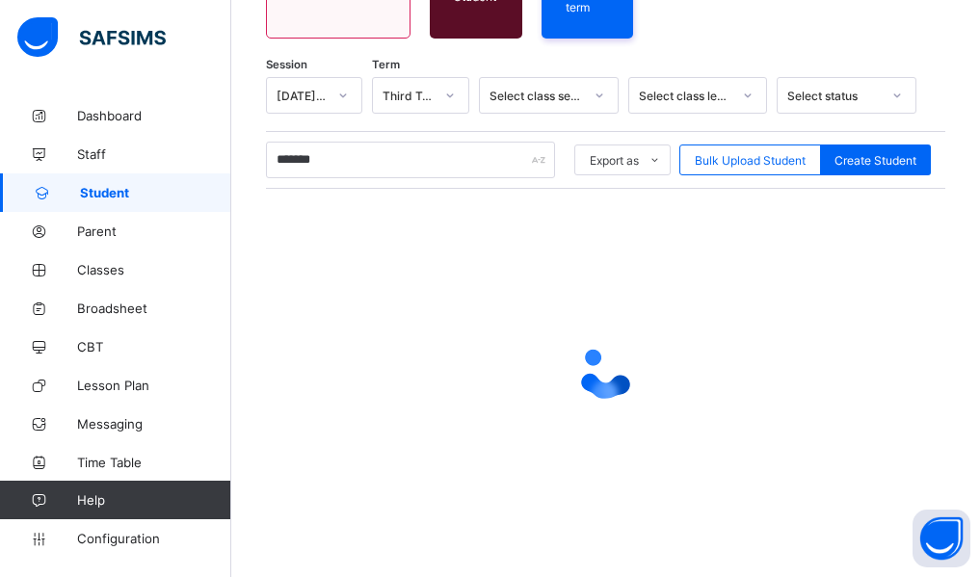
scroll to position [286, 0]
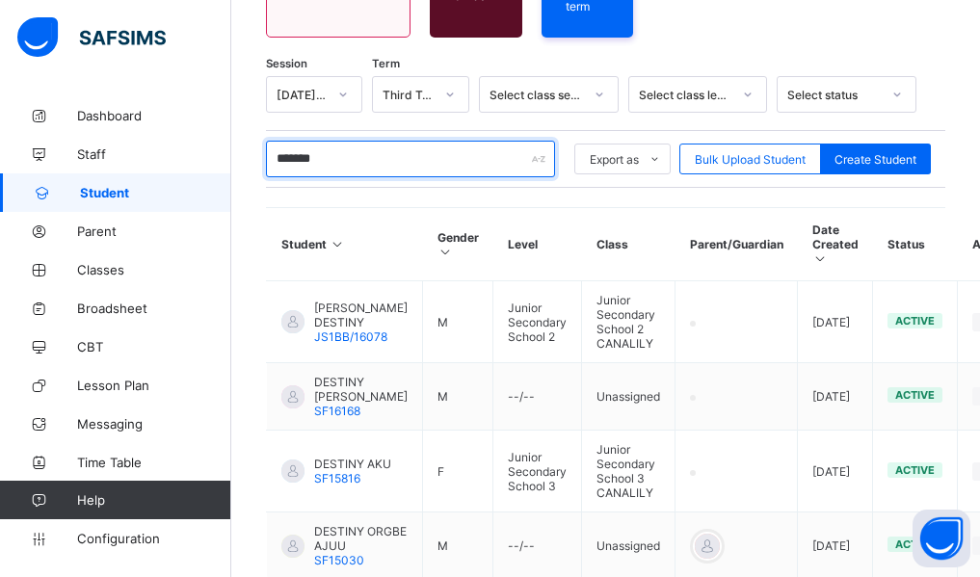
click at [353, 162] on input "*******" at bounding box center [410, 159] width 289 height 37
type input "*"
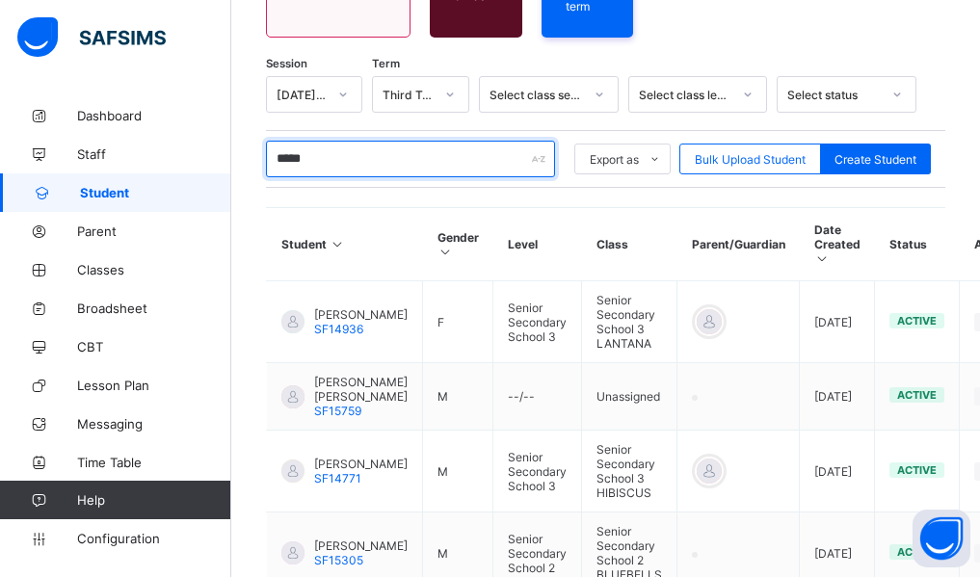
type input "*****"
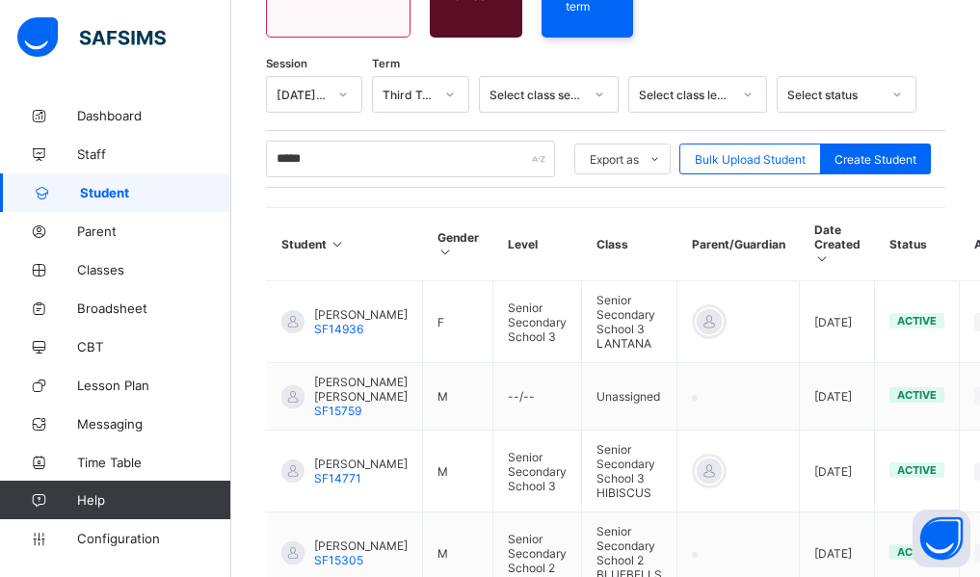
click at [249, 307] on div "Student 4521 Total Student Active Student 4521 Deactivated Student 0 863 Total …" at bounding box center [605, 505] width 748 height 1391
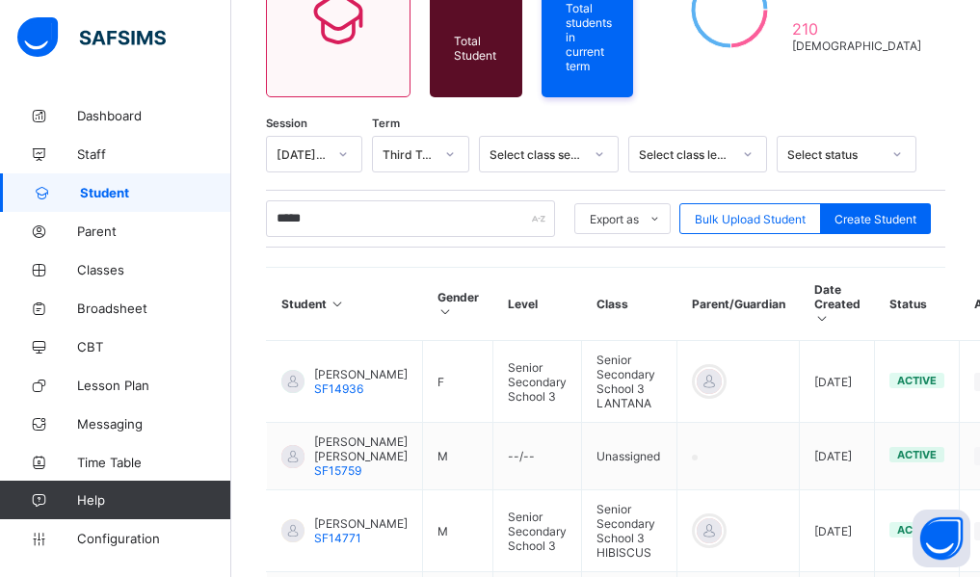
scroll to position [225, 0]
click at [117, 311] on span "Broadsheet" at bounding box center [154, 308] width 154 height 15
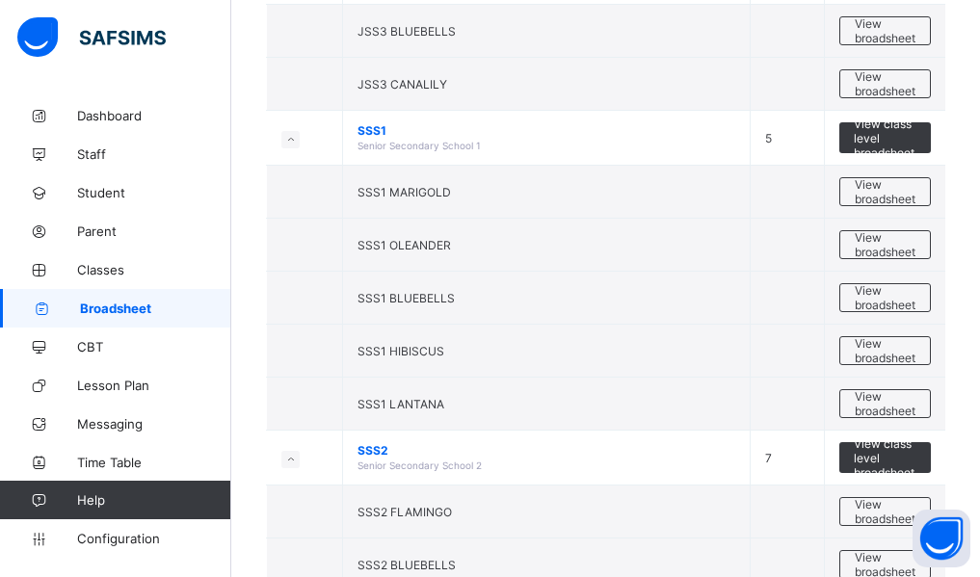
scroll to position [616, 0]
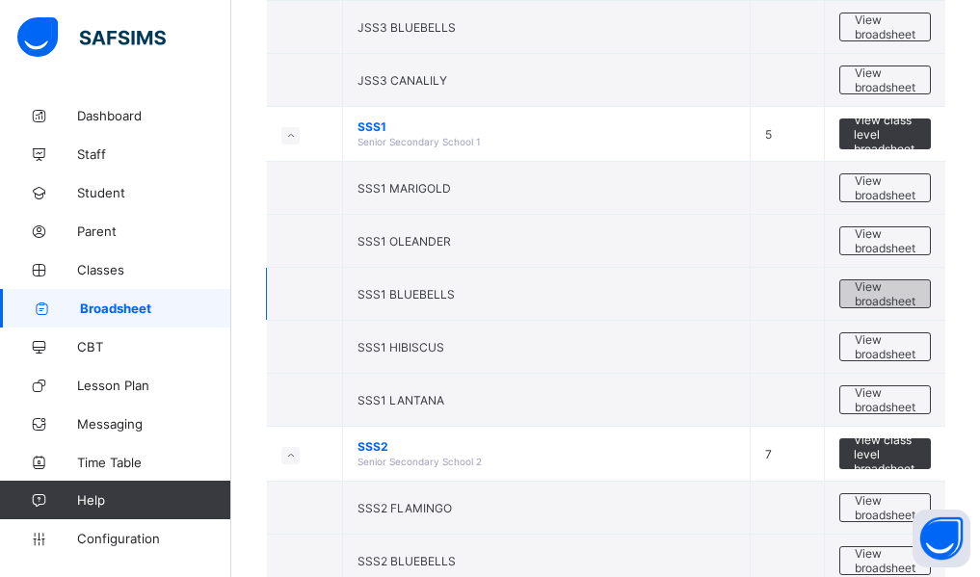
click at [877, 294] on span "View broadsheet" at bounding box center [884, 293] width 61 height 29
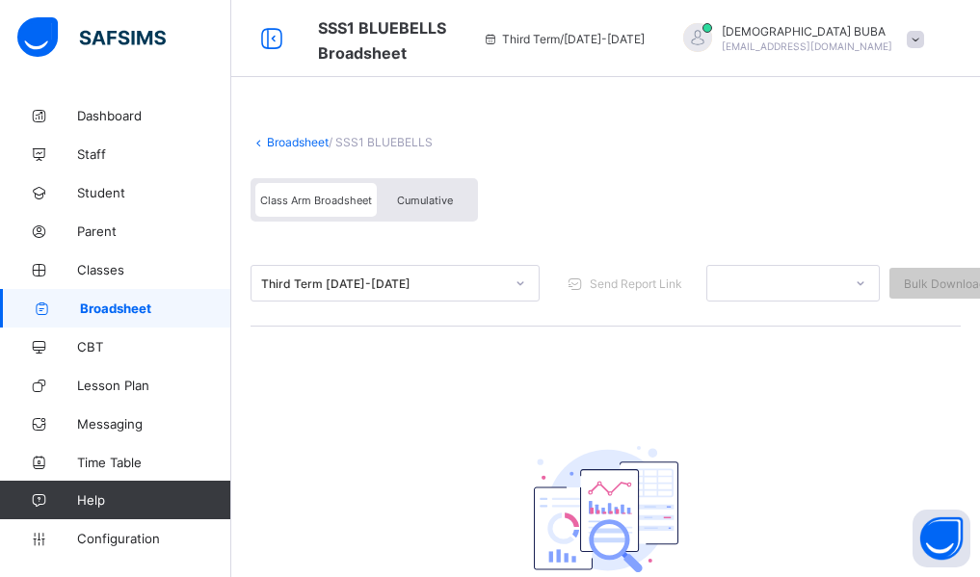
click at [443, 201] on span "Cumulative" at bounding box center [425, 200] width 56 height 13
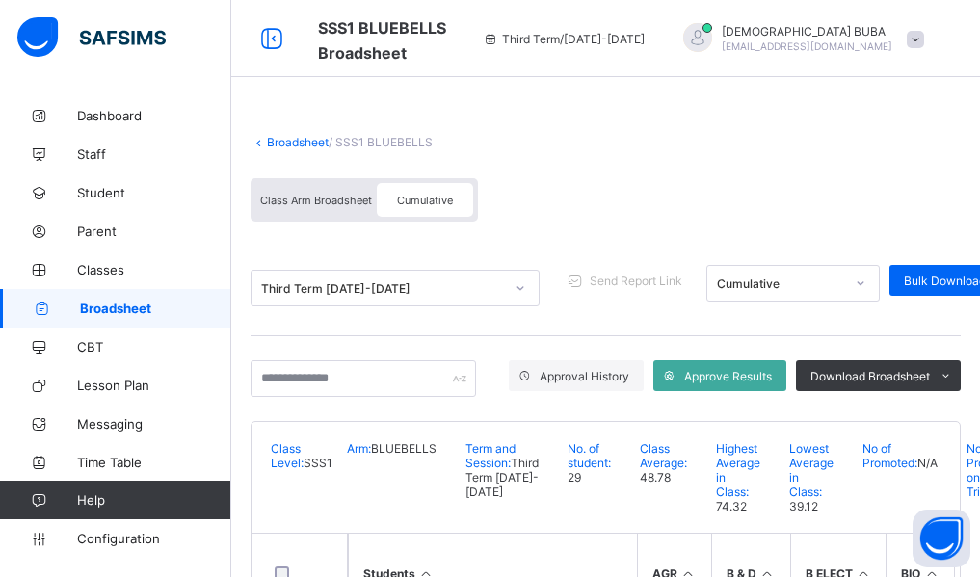
click at [433, 205] on span "Cumulative" at bounding box center [425, 200] width 56 height 13
click at [329, 383] on input "text" at bounding box center [362, 378] width 225 height 37
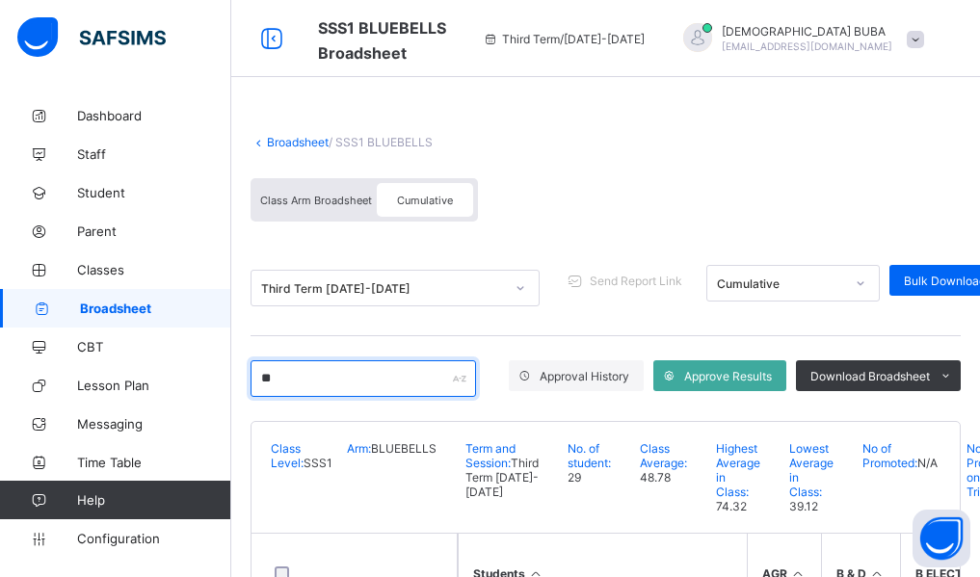
type input "*"
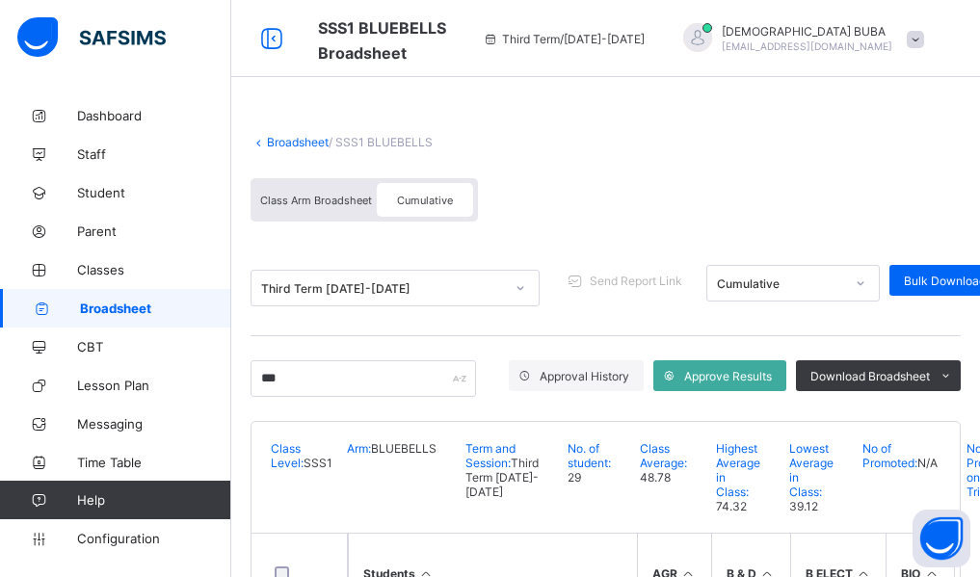
click at [239, 534] on div "Broadsheet / SSS1 BLUEBELLS Class Arm Broadsheet Cumulative Third Term 2024-202…" at bounding box center [605, 443] width 748 height 694
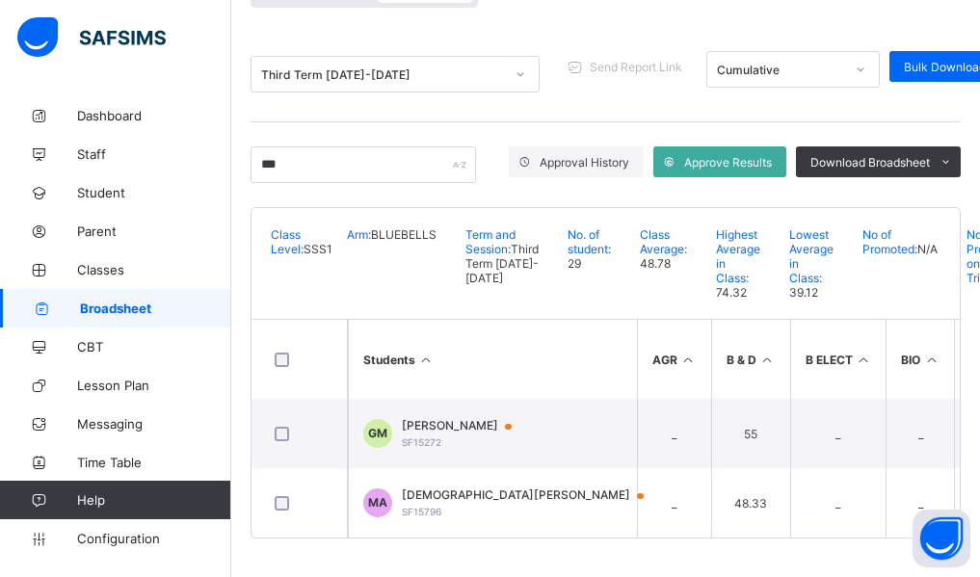
scroll to position [250, 0]
click at [300, 146] on input "***" at bounding box center [362, 164] width 225 height 37
type input "*"
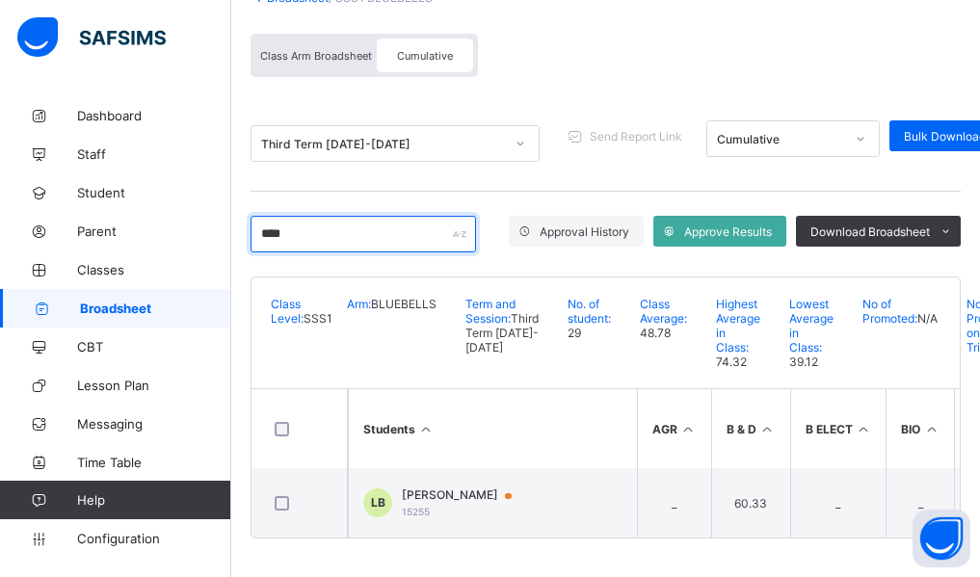
scroll to position [181, 0]
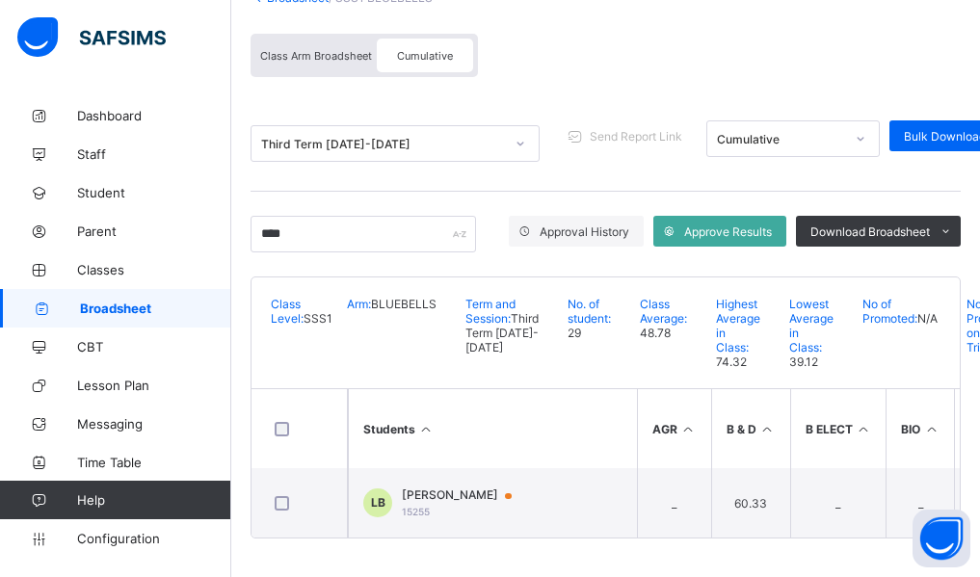
click at [242, 332] on div "Broadsheet / SSS1 BLUEBELLS Class Arm Broadsheet Cumulative Third Term 2024-202…" at bounding box center [605, 264] width 748 height 625
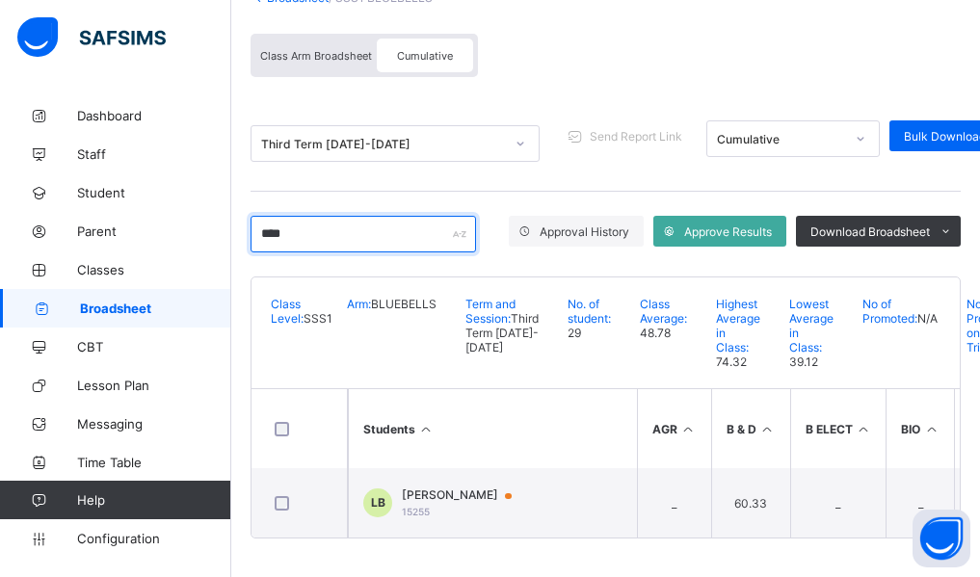
click at [325, 216] on input "****" at bounding box center [362, 234] width 225 height 37
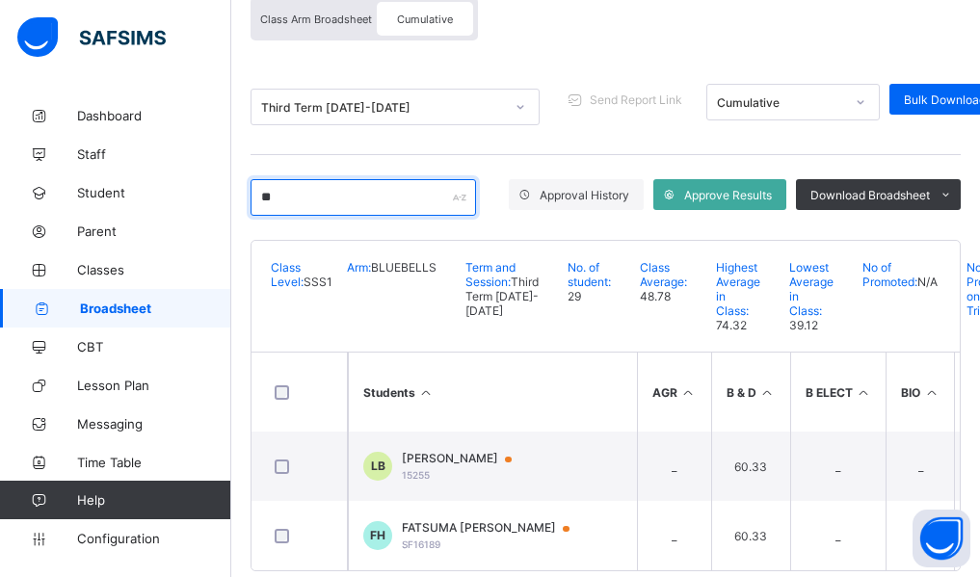
type input "*"
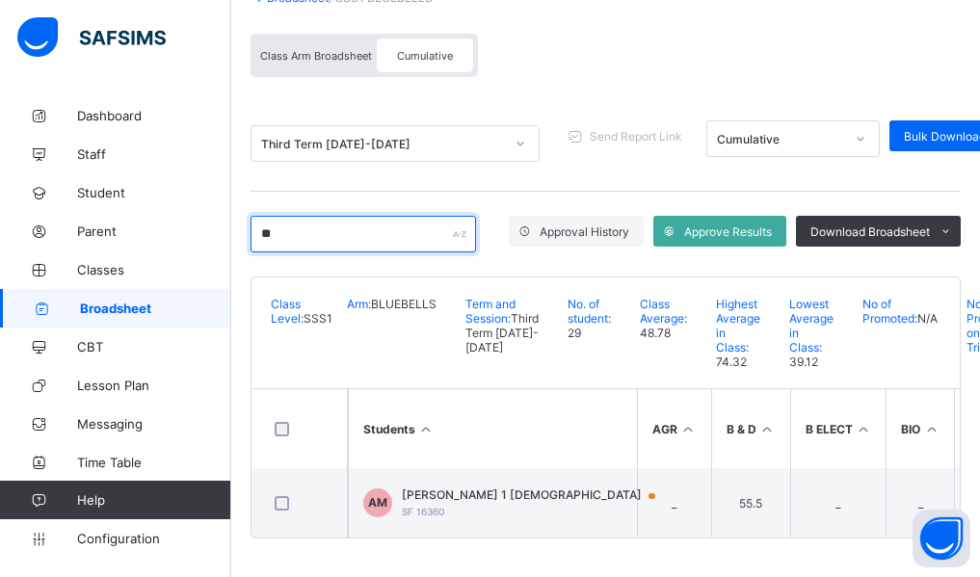
scroll to position [151, 0]
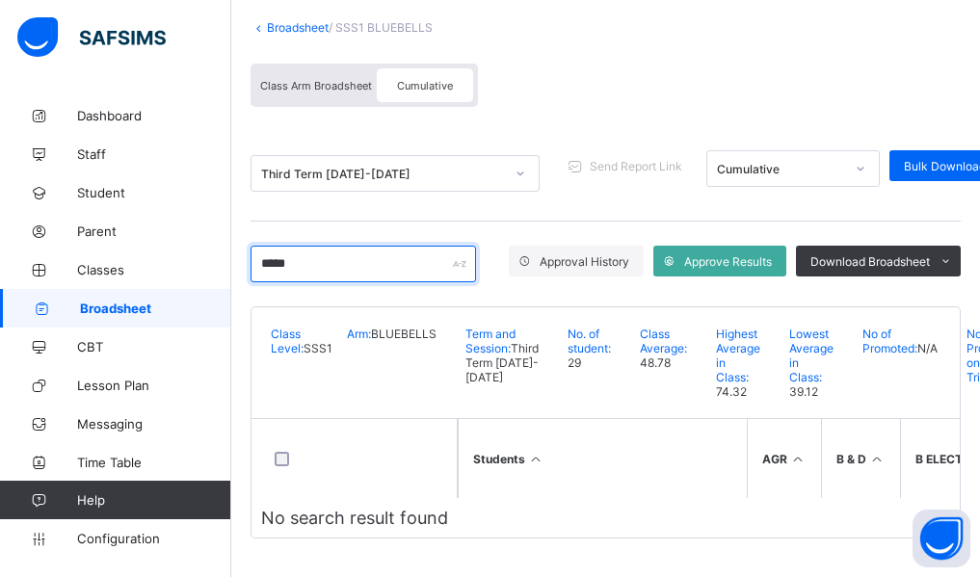
type input "*****"
click at [243, 404] on div "Broadsheet / SSS1 BLUEBELLS Class Arm Broadsheet Cumulative Third Term 2024-202…" at bounding box center [605, 279] width 748 height 595
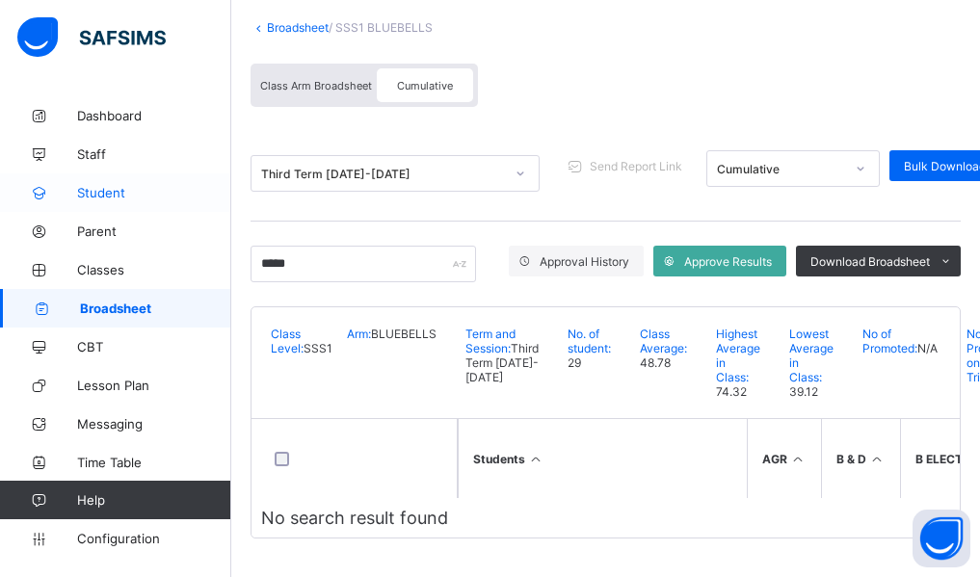
click at [117, 196] on span "Student" at bounding box center [154, 192] width 154 height 15
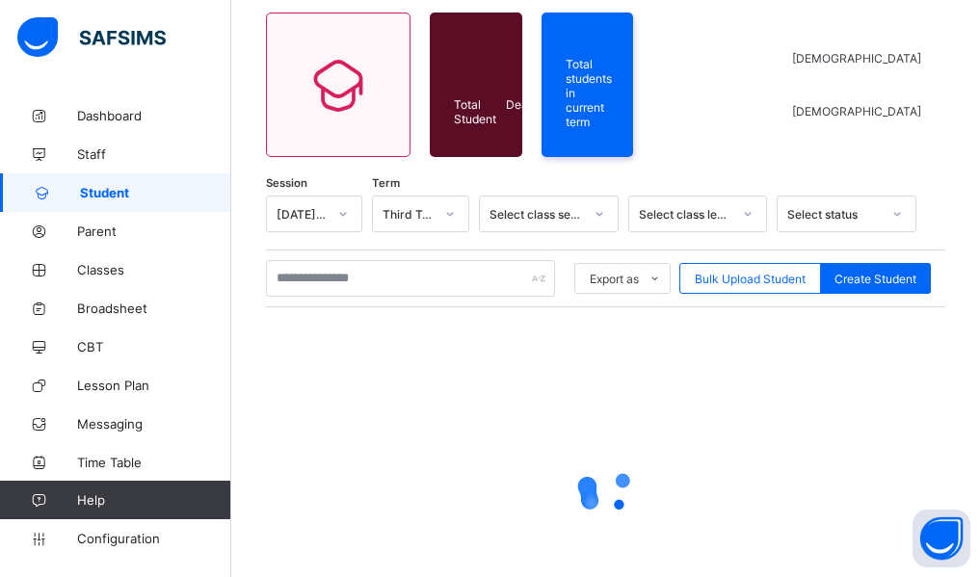
click at [117, 196] on span "Student" at bounding box center [155, 192] width 151 height 15
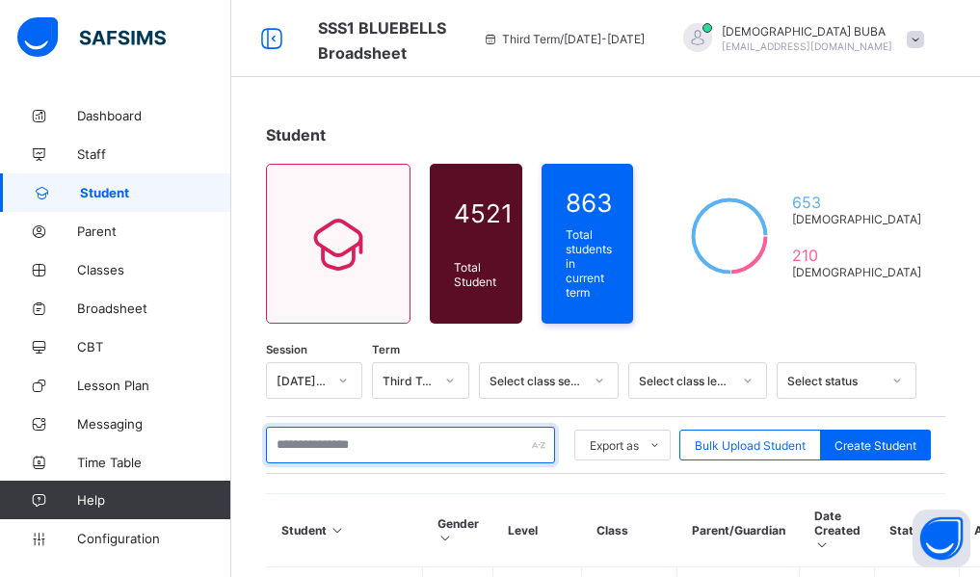
click at [292, 443] on input "text" at bounding box center [410, 445] width 289 height 37
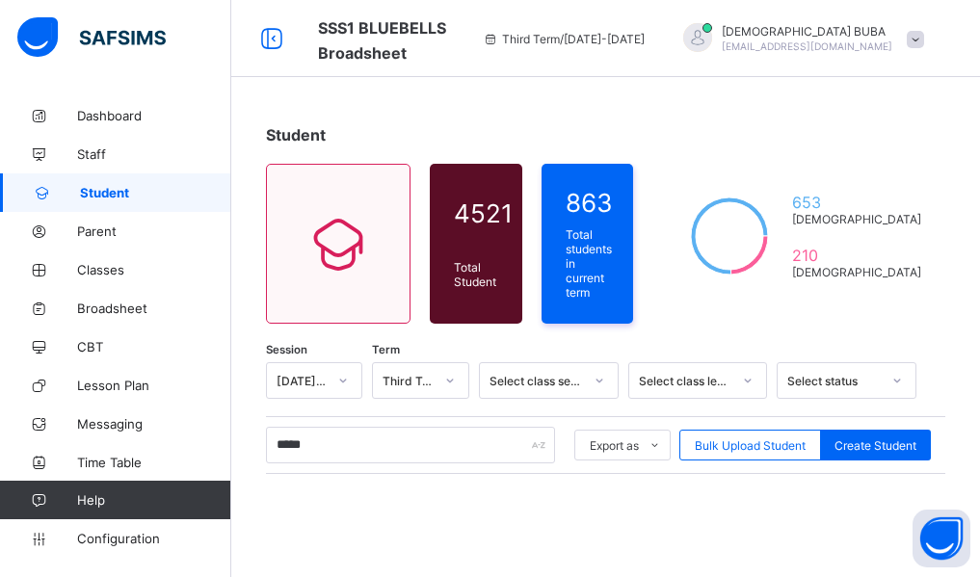
click at [247, 479] on div "Student 4521 Total Student Active Student 4521 Deactivated Student 0 863 Total …" at bounding box center [605, 482] width 748 height 772
click at [250, 484] on div "Student 4521 Total Student Active Student 4521 Deactivated Student 0 863 Total …" at bounding box center [605, 482] width 748 height 772
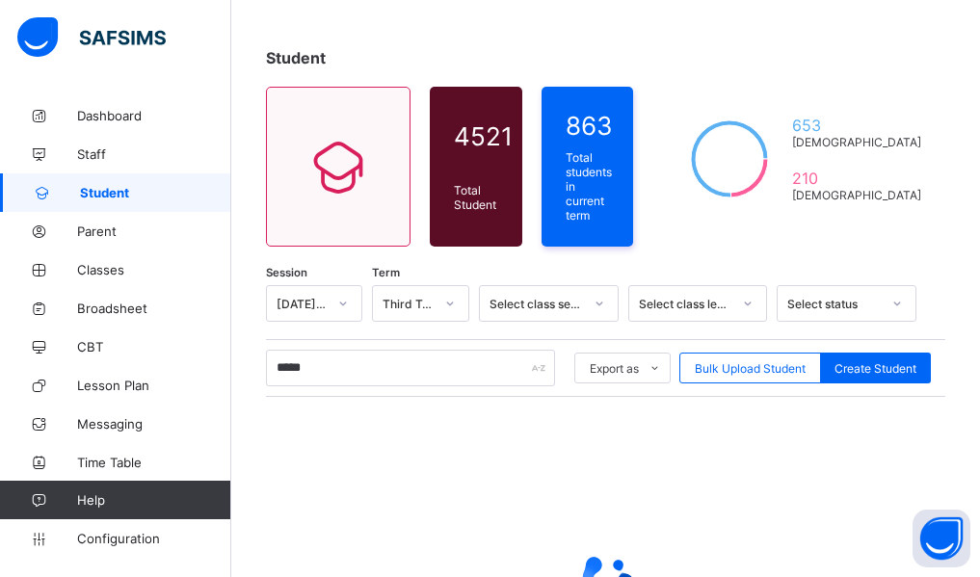
scroll to position [116, 0]
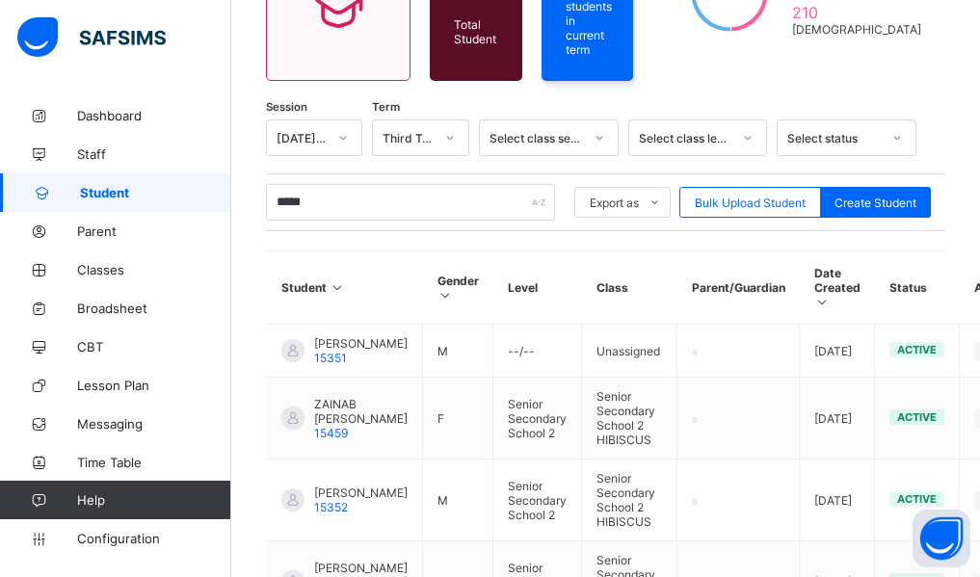
scroll to position [0, 0]
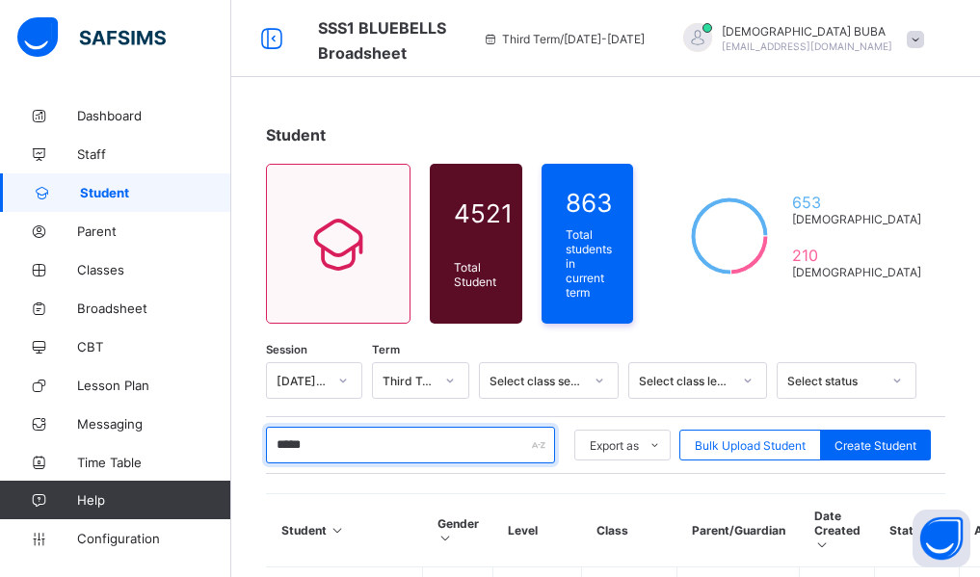
click at [333, 432] on input "*****" at bounding box center [410, 445] width 289 height 37
type input "*"
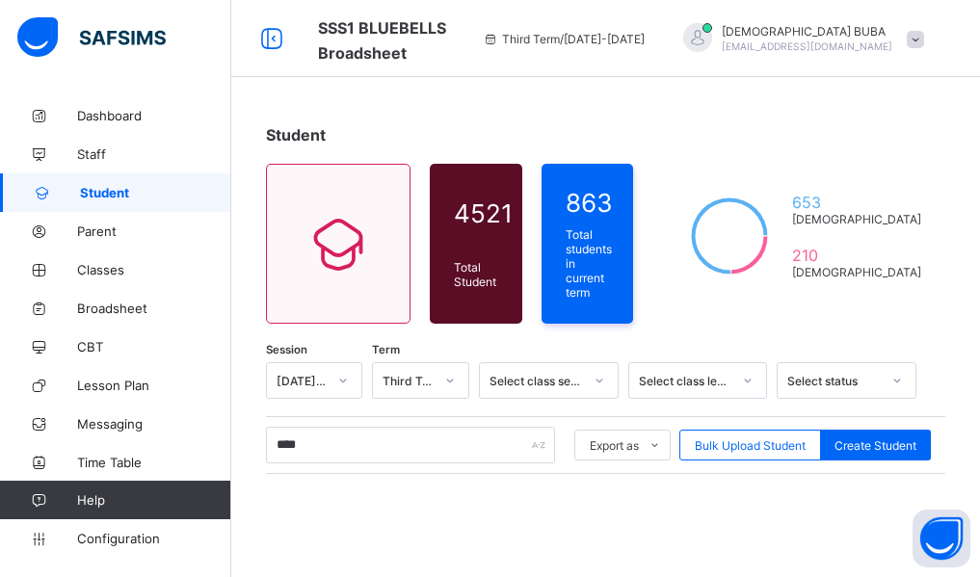
click at [249, 483] on div "Student 4521 Total Student Active Student 4521 Deactivated Student 0 863 Total …" at bounding box center [605, 482] width 748 height 772
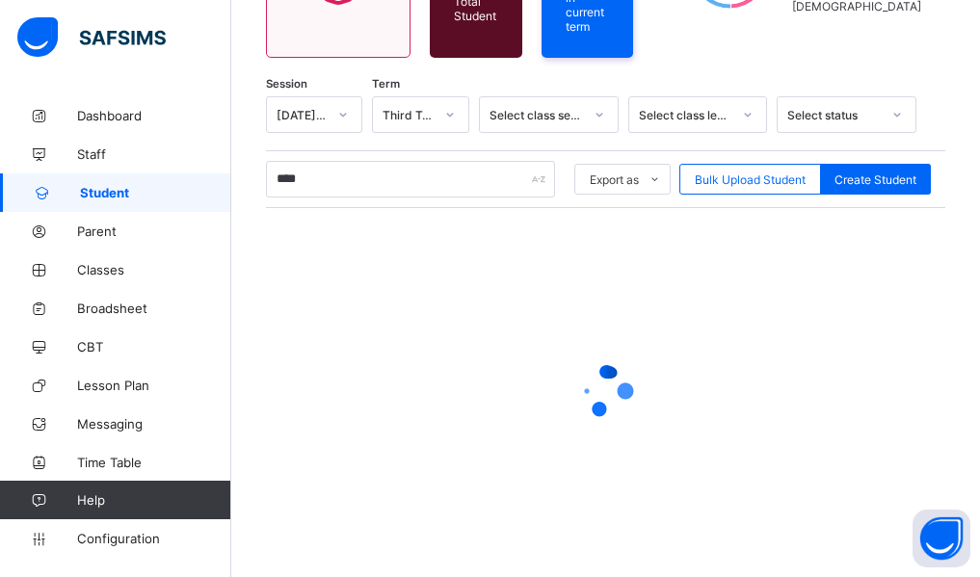
scroll to position [270, 0]
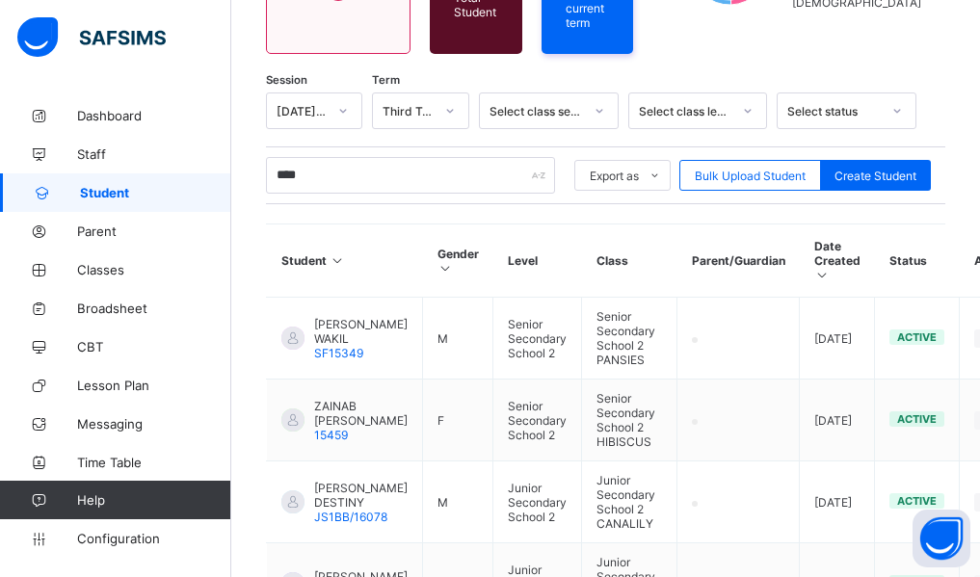
click at [251, 322] on div "Student 4521 Total Student Active Student 4521 Deactivated Student 0 863 Total …" at bounding box center [605, 515] width 748 height 1376
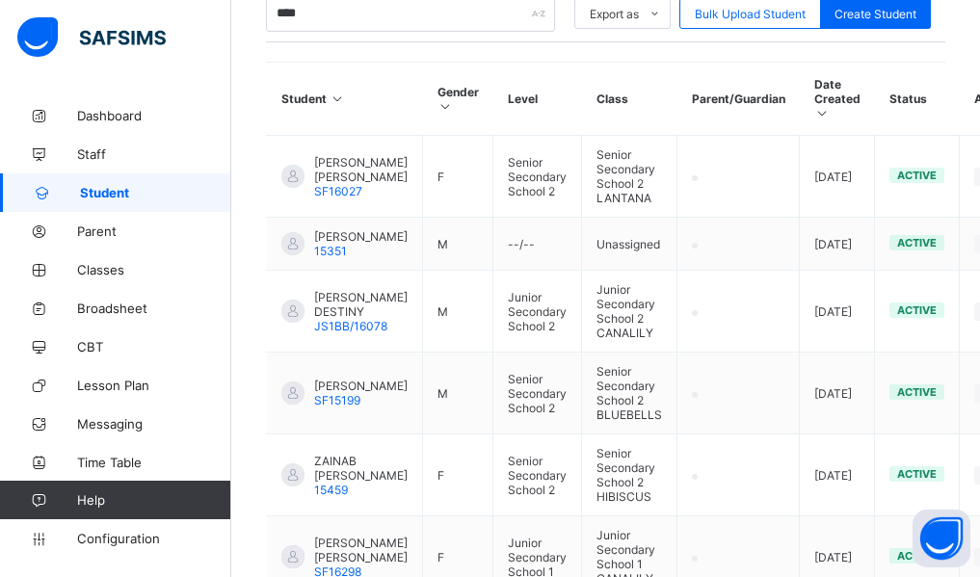
scroll to position [264, 0]
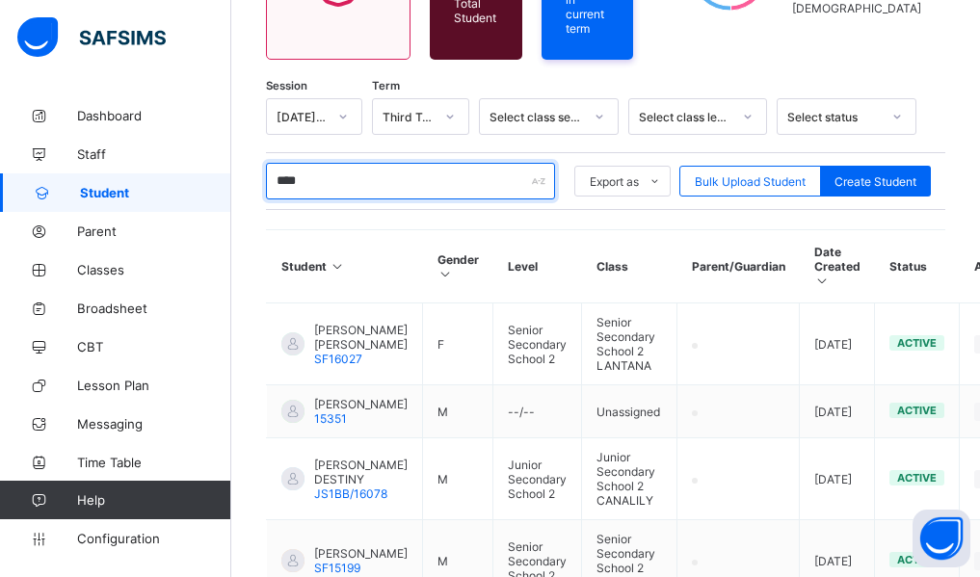
click at [326, 171] on input "****" at bounding box center [410, 181] width 289 height 37
type input "*"
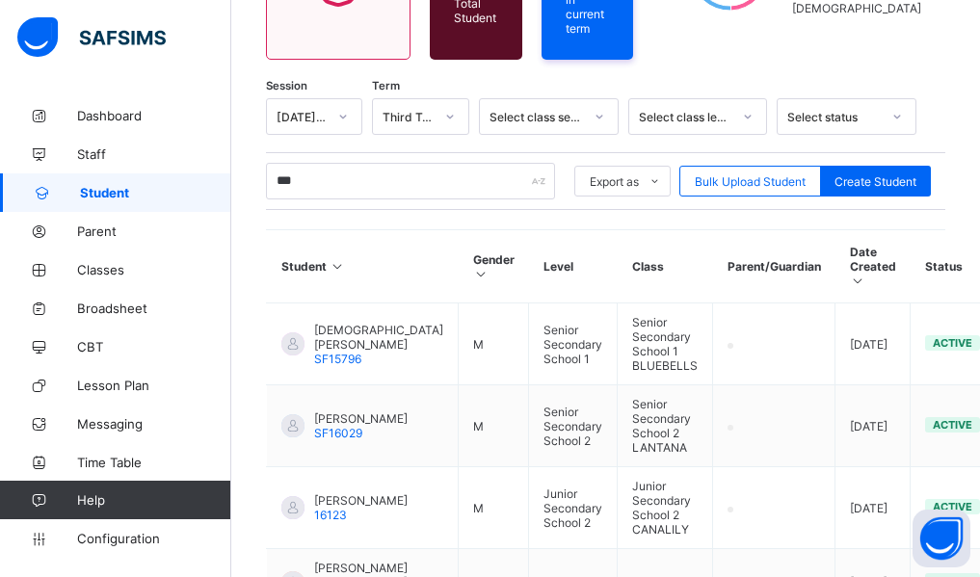
click at [254, 317] on div "Student 4521 Total Student Active Student 4521 Deactivated Student 0 863 Total …" at bounding box center [605, 479] width 748 height 1295
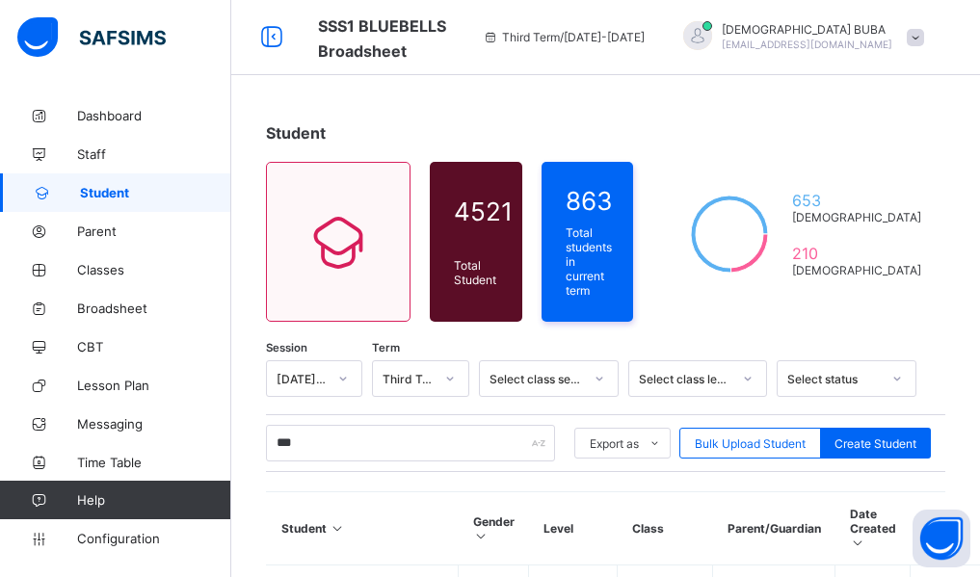
scroll to position [0, 0]
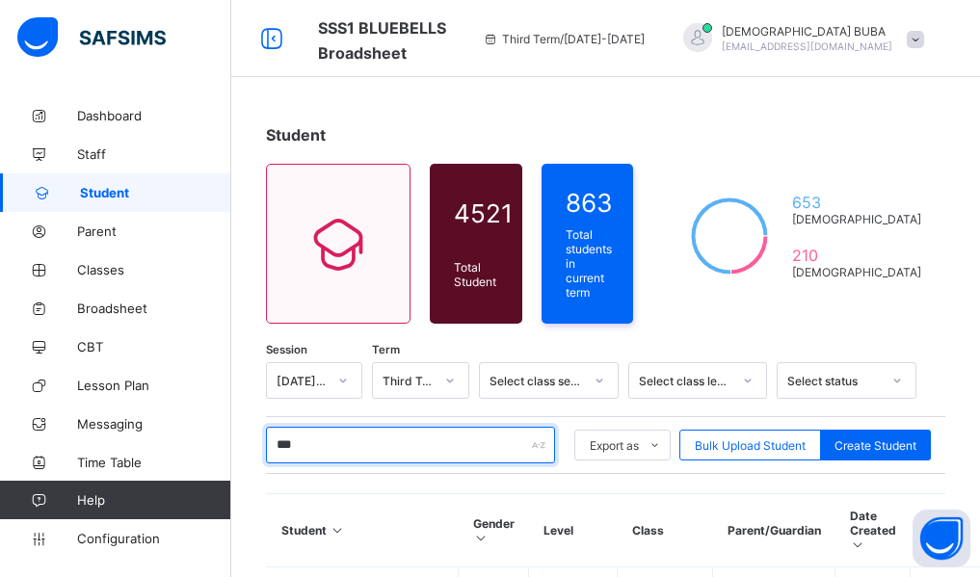
click at [306, 434] on input "***" at bounding box center [410, 445] width 289 height 37
type input "*"
type input "****"
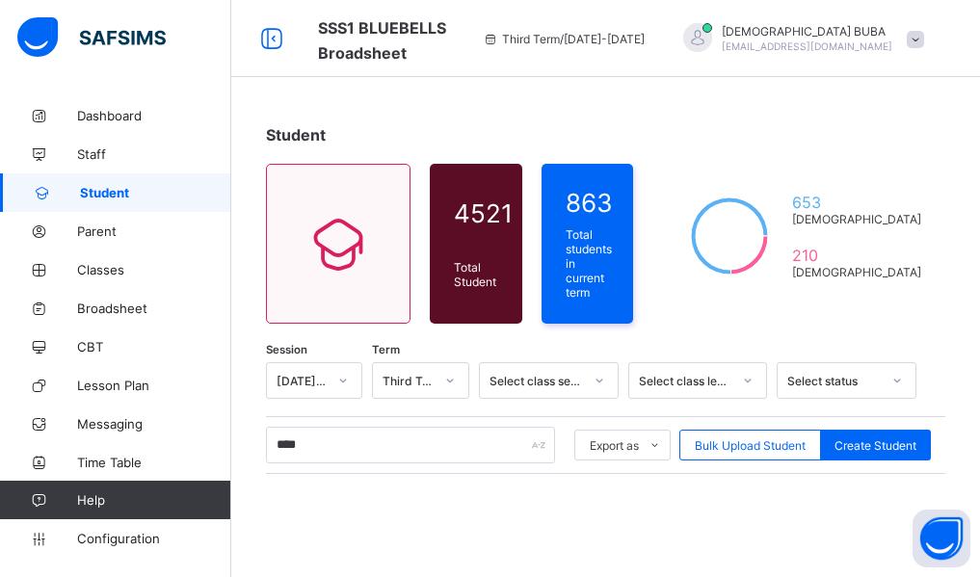
click at [248, 450] on div "Student 4521 Total Student Active Student 4521 Deactivated Student 0 863 Total …" at bounding box center [605, 482] width 748 height 772
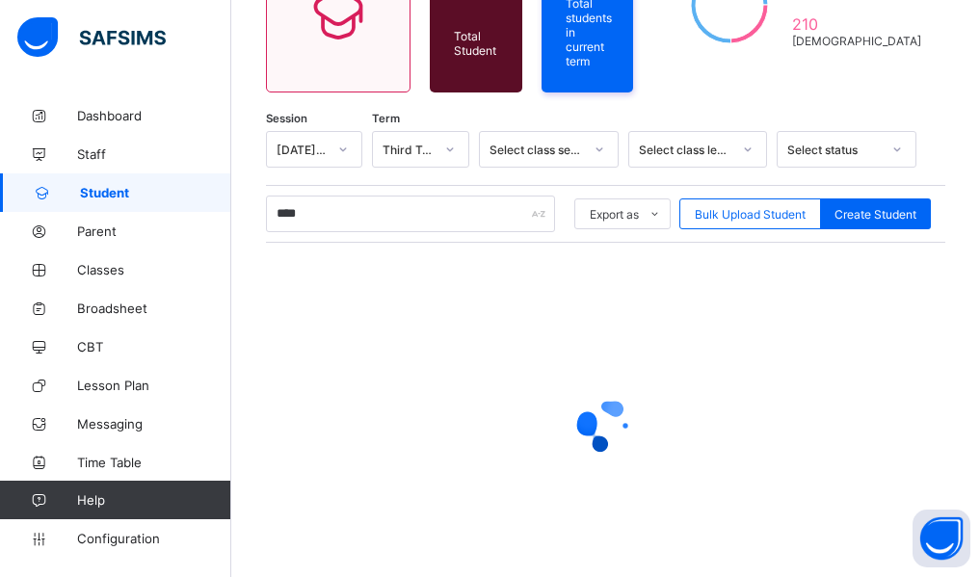
scroll to position [270, 0]
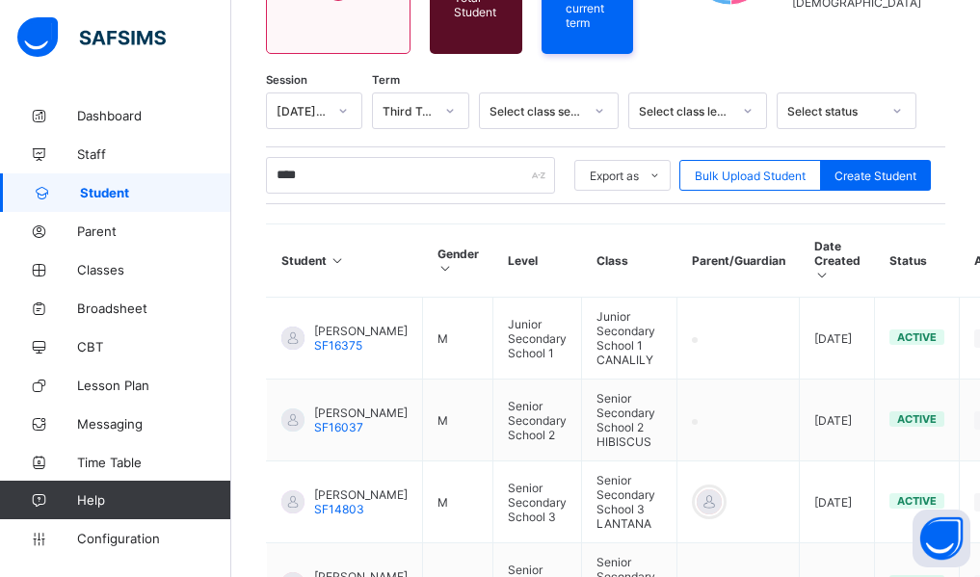
click at [249, 337] on div "Student 4521 Total Student Active Student 4521 Deactivated Student 0 863 Total …" at bounding box center [605, 529] width 748 height 1405
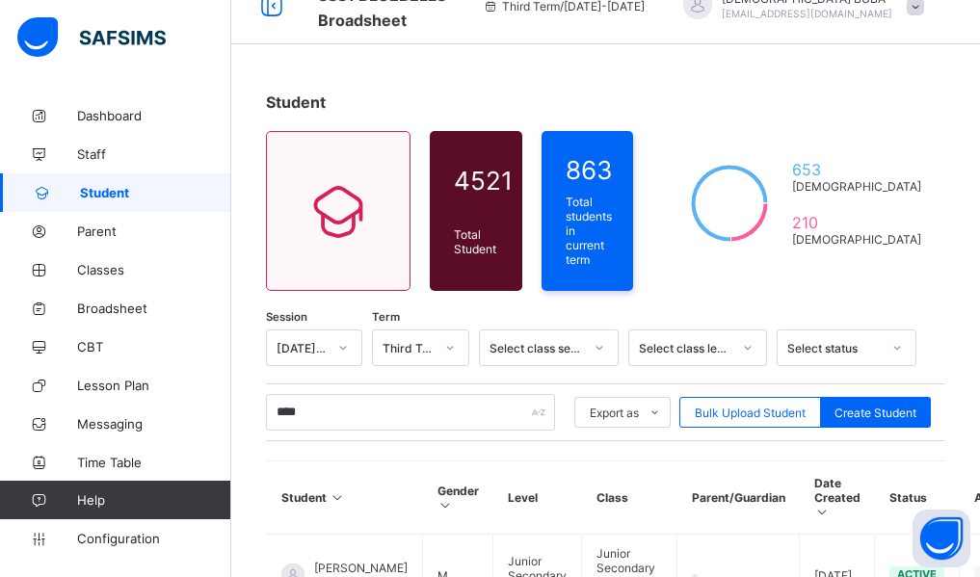
scroll to position [0, 0]
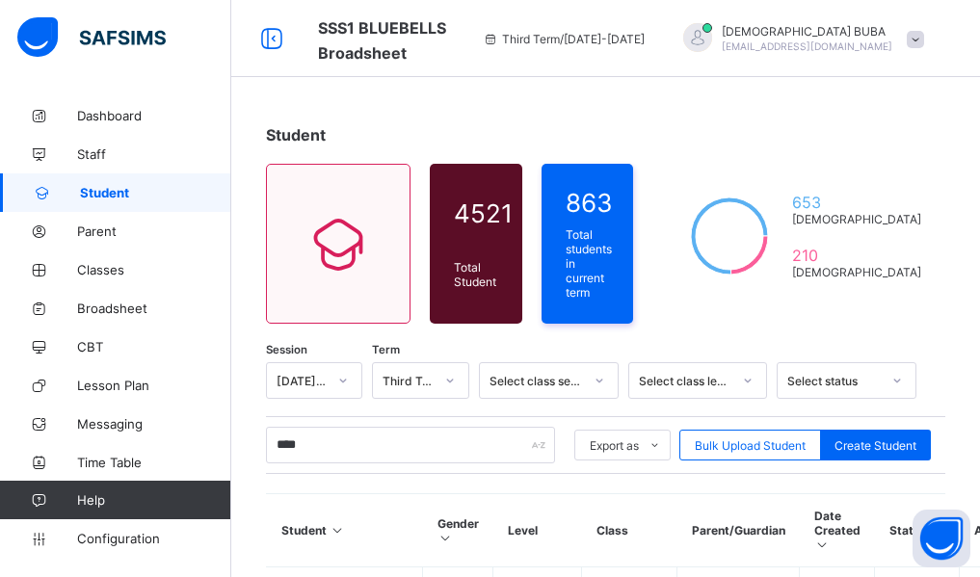
click at [131, 190] on span "Student" at bounding box center [155, 192] width 151 height 15
click at [99, 310] on span "Broadsheet" at bounding box center [154, 308] width 154 height 15
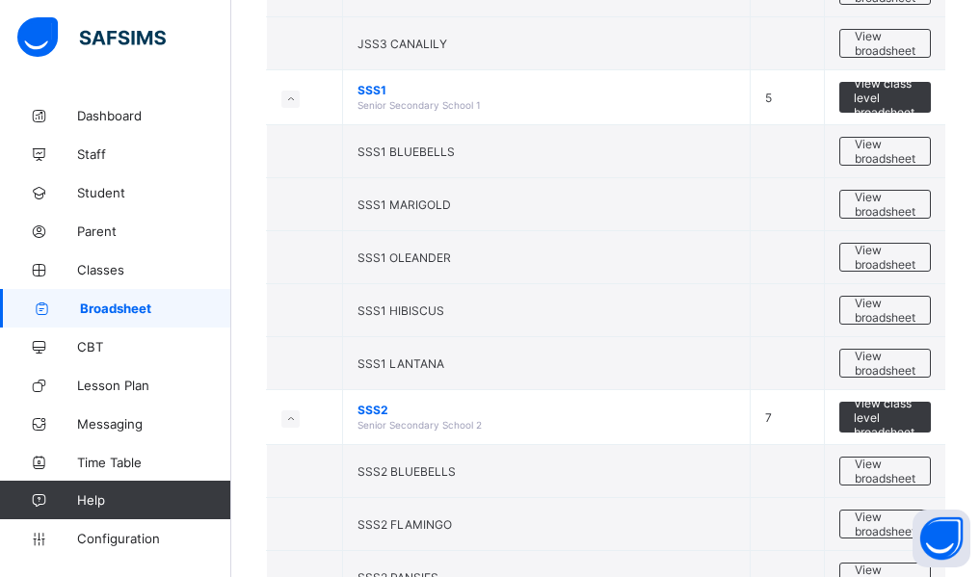
scroll to position [655, 0]
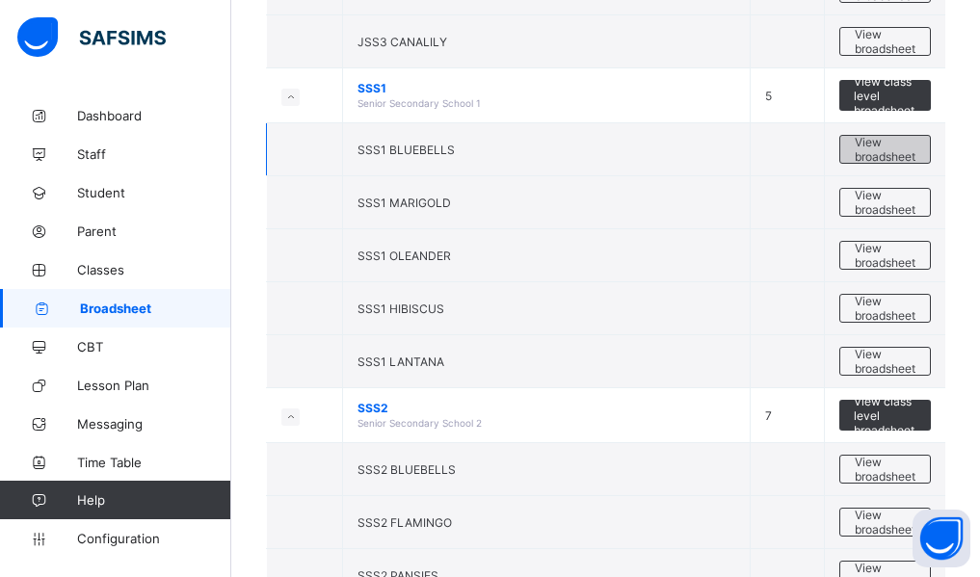
click at [878, 150] on span "View broadsheet" at bounding box center [884, 149] width 61 height 29
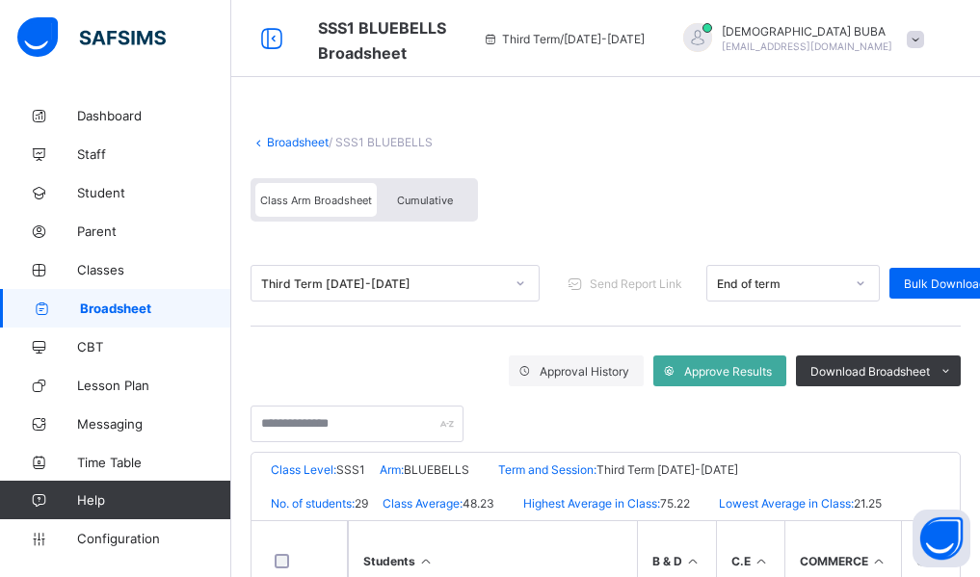
click at [430, 197] on span "Cumulative" at bounding box center [425, 200] width 56 height 13
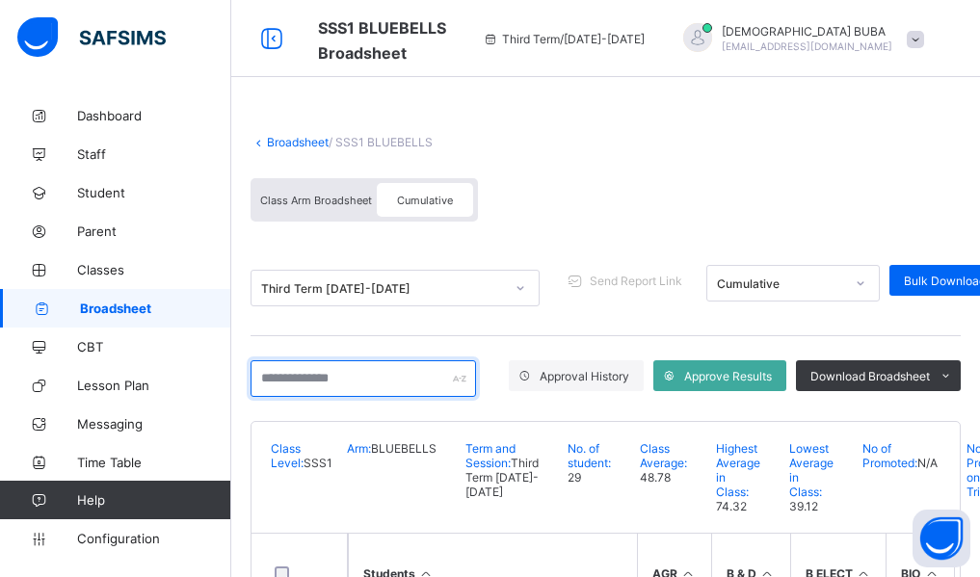
click at [319, 378] on input "text" at bounding box center [362, 378] width 225 height 37
type input "*****"
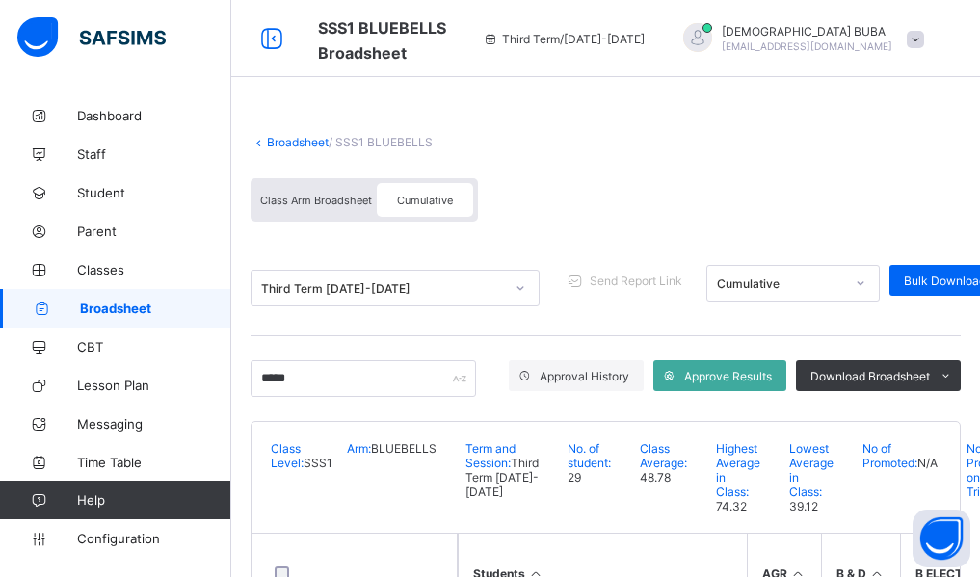
click at [239, 432] on div "Broadsheet / SSS1 BLUEBELLS Class Arm Broadsheet Cumulative Third Term 2024-202…" at bounding box center [605, 393] width 748 height 595
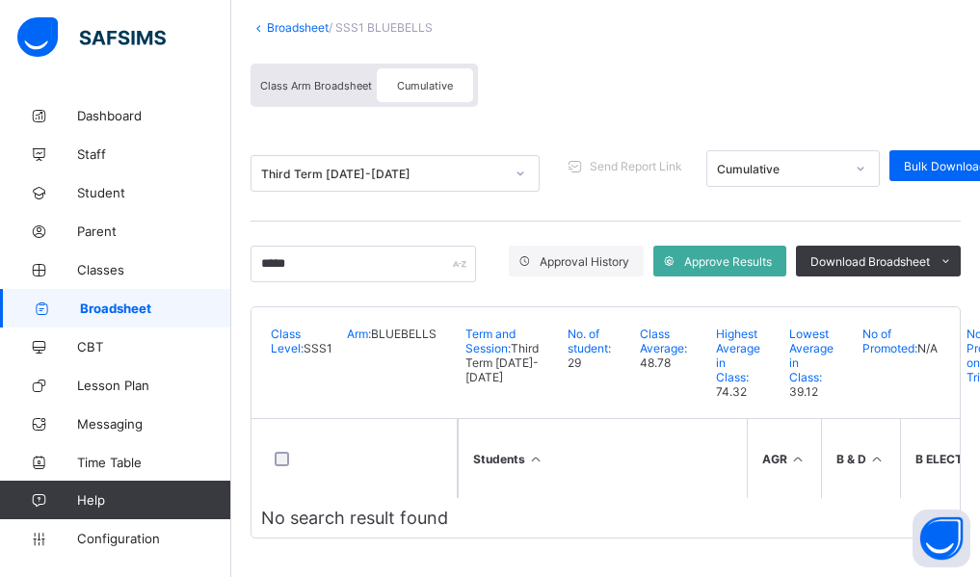
scroll to position [151, 0]
click at [320, 222] on div "***** Approval History Approve Results Download Broadsheet PDF Excel sheet" at bounding box center [605, 264] width 710 height 85
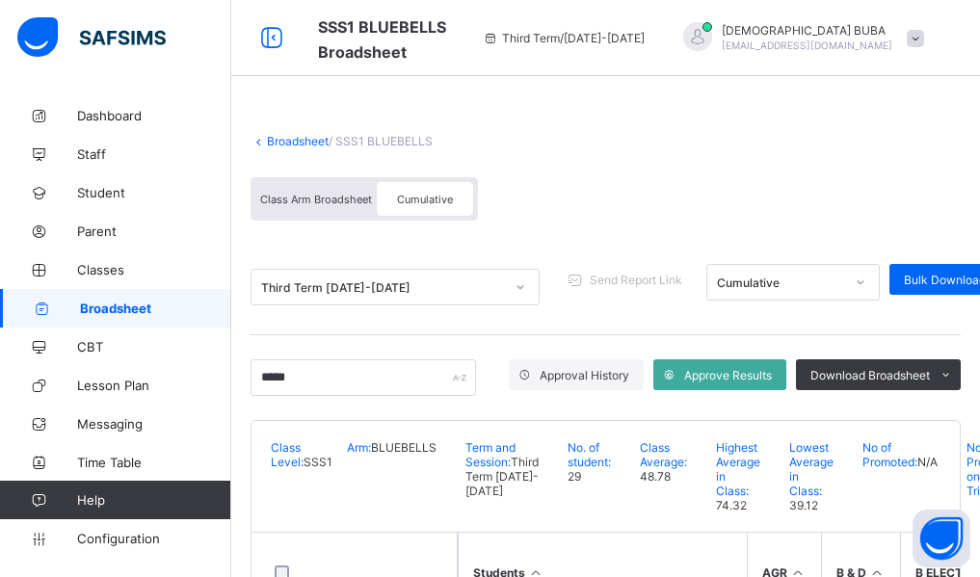
scroll to position [0, 0]
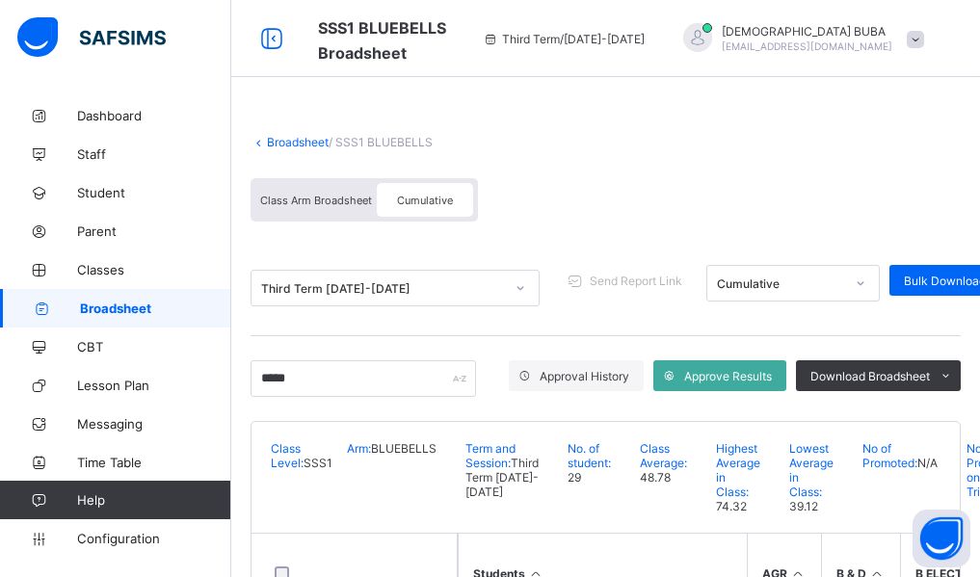
click at [320, 195] on span "Class Arm Broadsheet" at bounding box center [316, 200] width 112 height 13
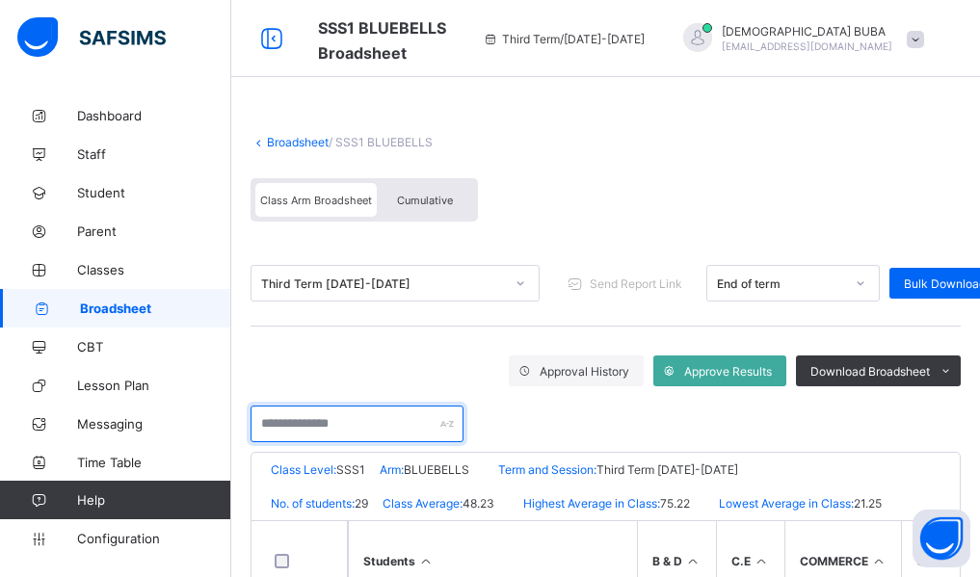
click at [307, 425] on input "text" at bounding box center [356, 423] width 213 height 37
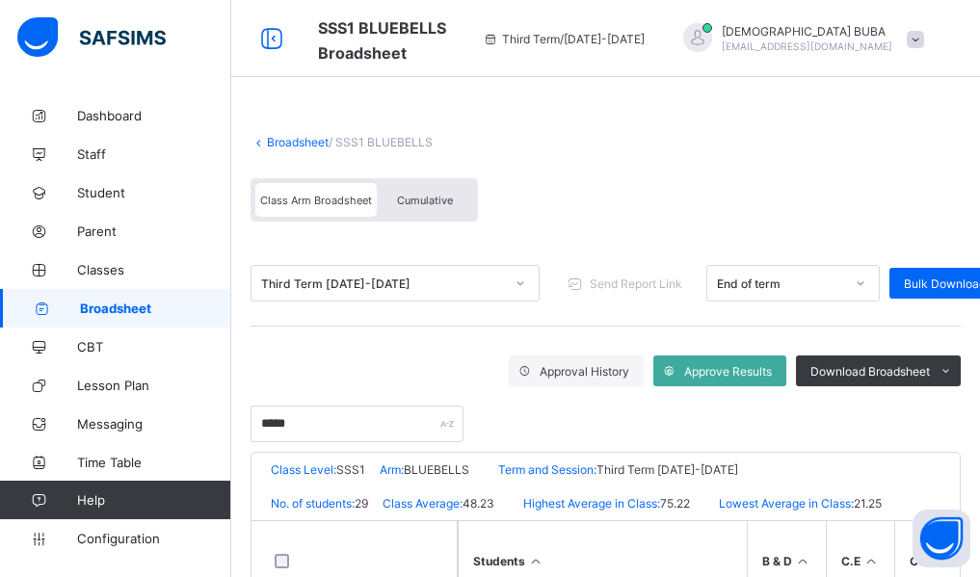
click at [242, 440] on div "Broadsheet / SSS1 BLUEBELLS Class Arm Broadsheet Cumulative Third Term 2024-202…" at bounding box center [605, 387] width 748 height 583
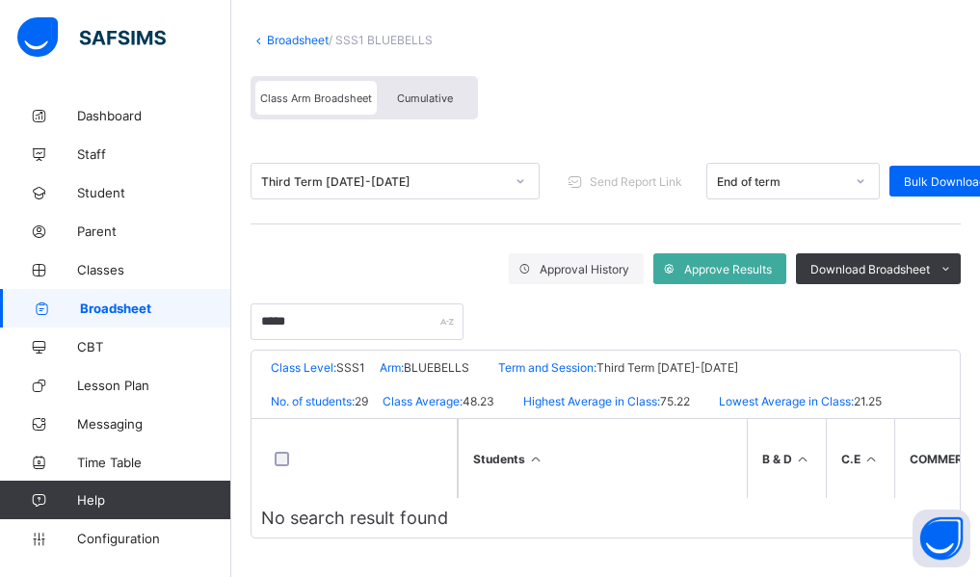
scroll to position [110, 0]
click at [317, 320] on input "*****" at bounding box center [356, 321] width 213 height 37
type input "*"
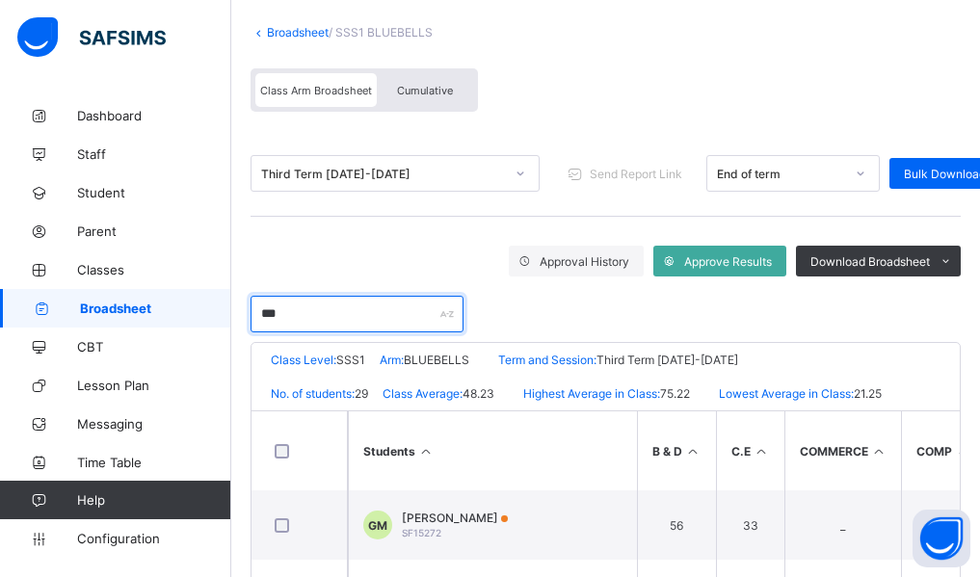
type input "***"
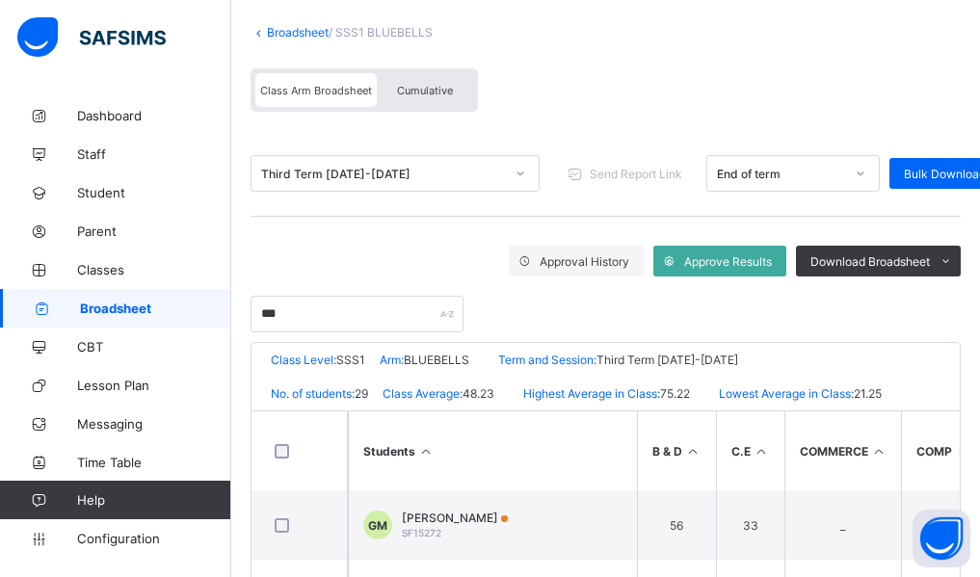
click at [240, 425] on div "Broadsheet / SSS1 BLUEBELLS Class Arm Broadsheet Cumulative Third Term 2024-202…" at bounding box center [605, 328] width 748 height 682
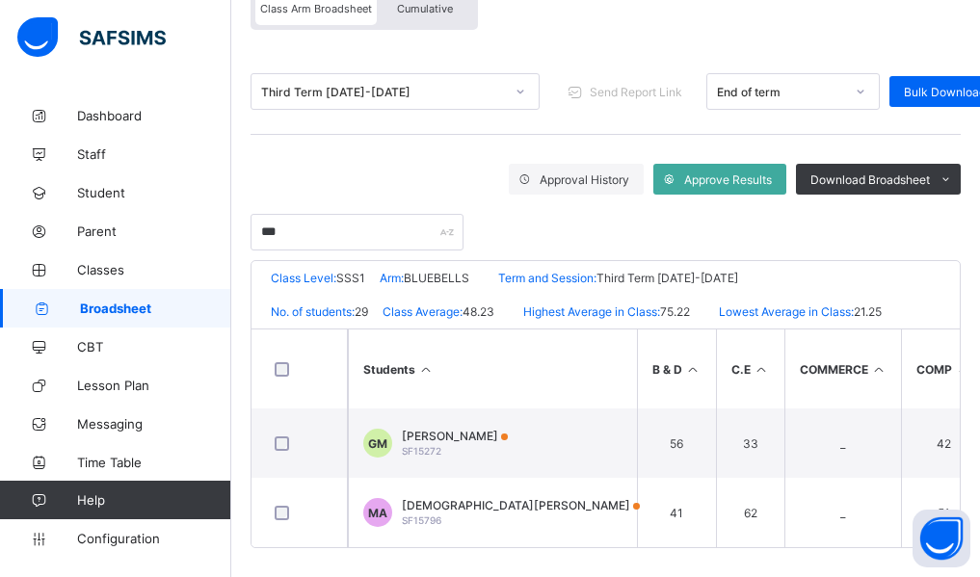
scroll to position [209, 0]
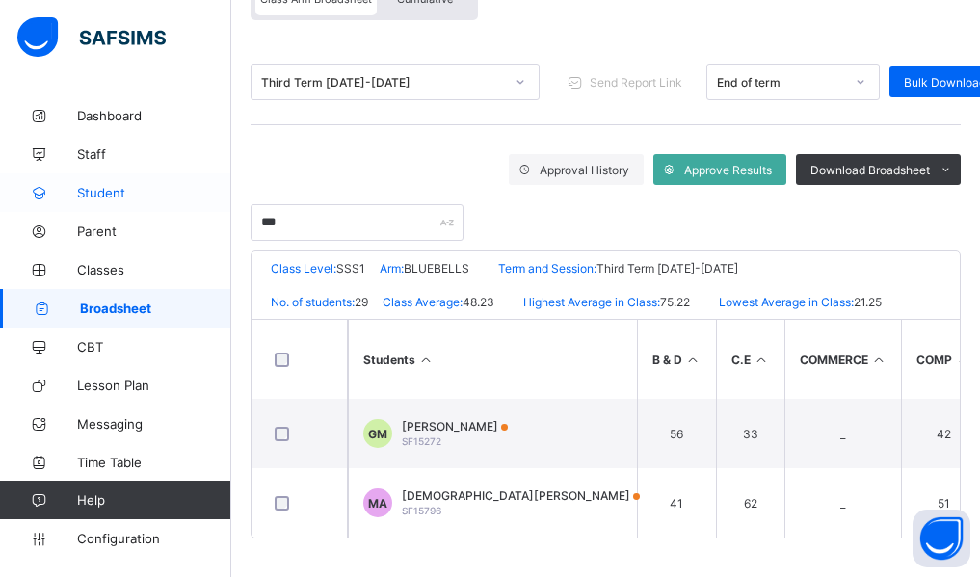
click at [97, 198] on span "Student" at bounding box center [154, 192] width 154 height 15
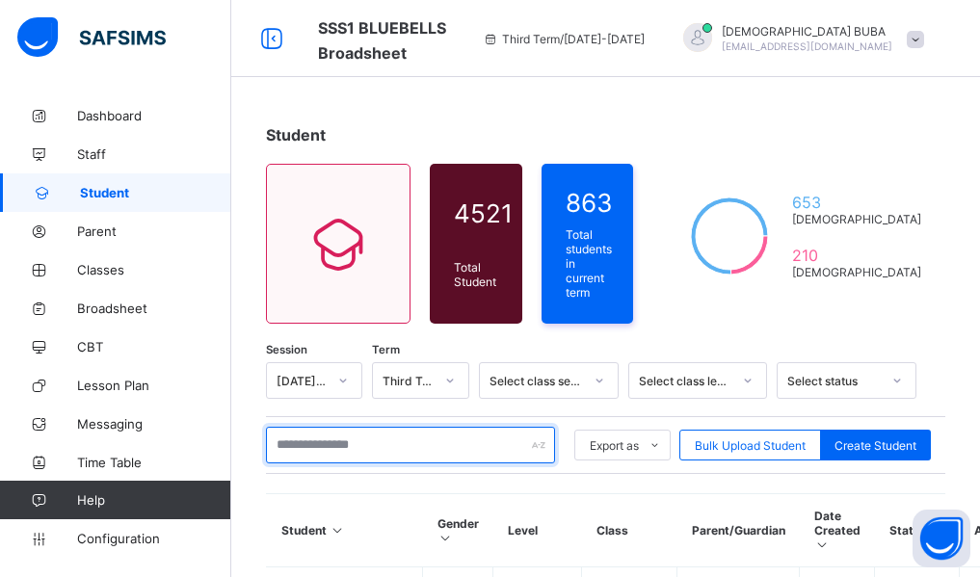
click at [297, 443] on input "text" at bounding box center [410, 445] width 289 height 37
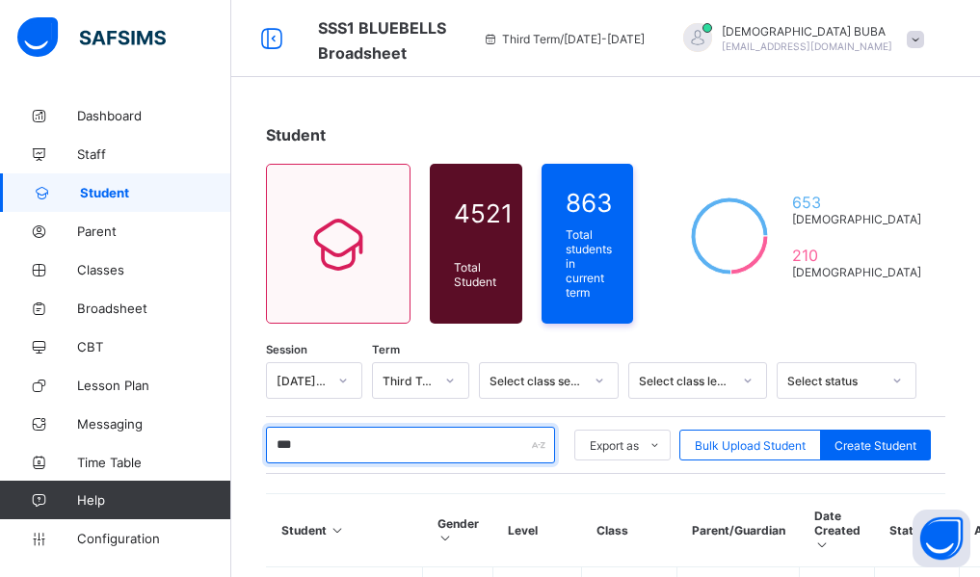
click at [308, 435] on input "***" at bounding box center [410, 445] width 289 height 37
type input "*"
type input "****"
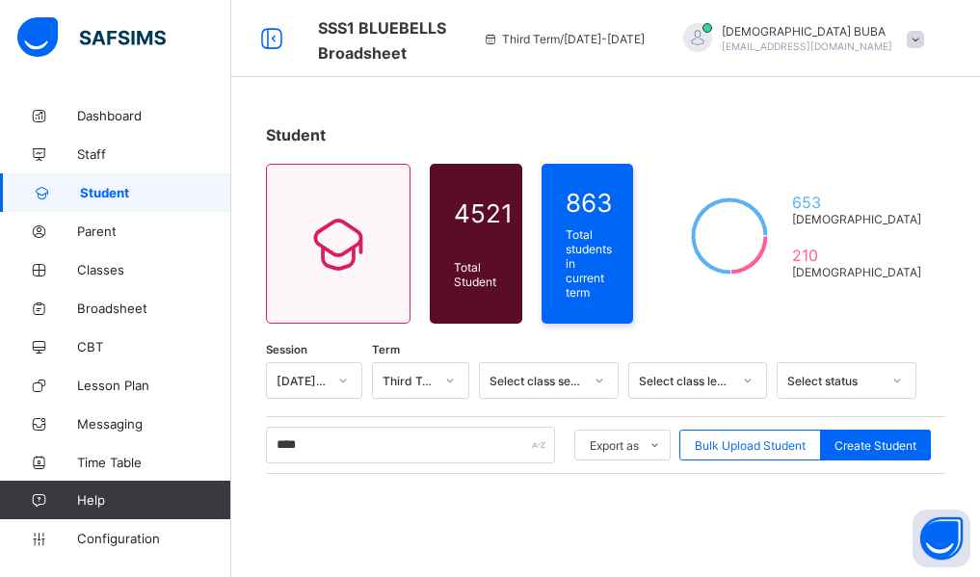
click at [251, 488] on div "Student 4521 Total Student Active Student 4521 Deactivated Student 0 863 Total …" at bounding box center [605, 482] width 748 height 772
click at [134, 536] on span "Configuration" at bounding box center [153, 538] width 153 height 15
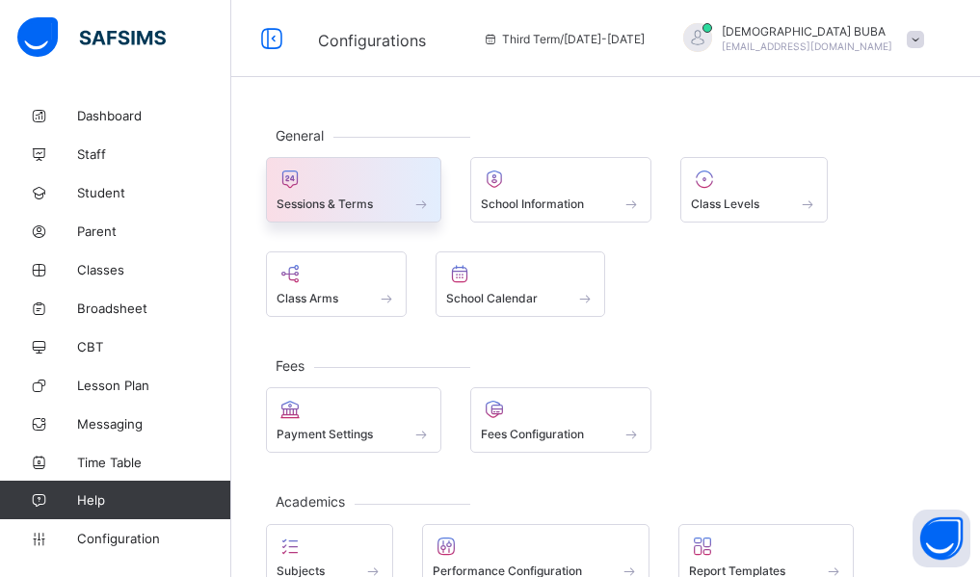
click at [360, 200] on span "Sessions & Terms" at bounding box center [324, 203] width 96 height 14
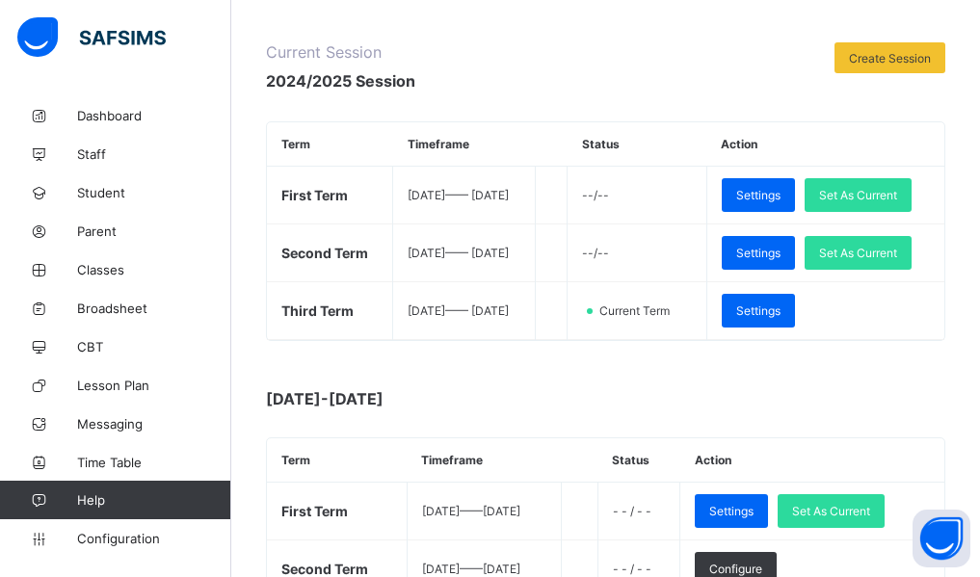
scroll to position [193, 0]
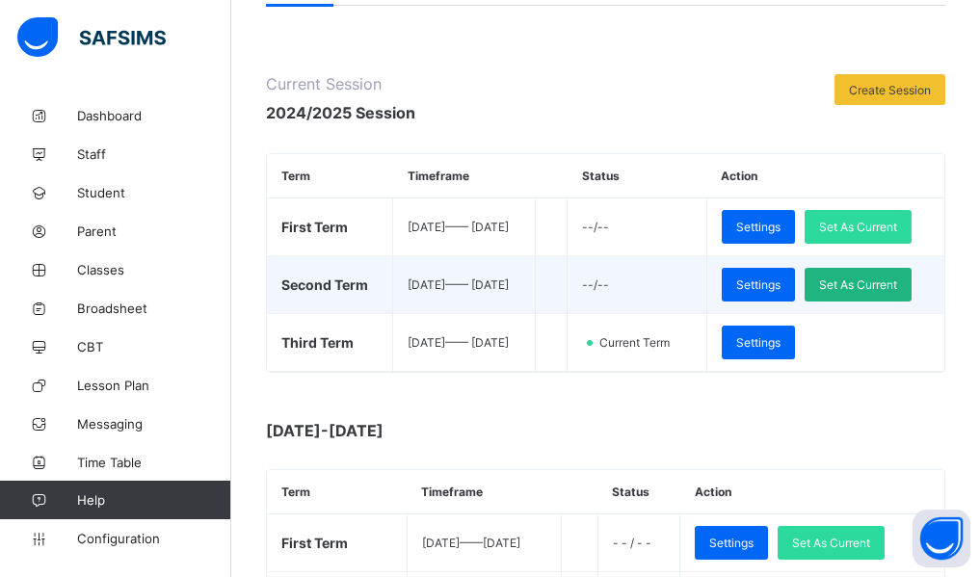
click at [877, 285] on span "Set As Current" at bounding box center [858, 284] width 78 height 14
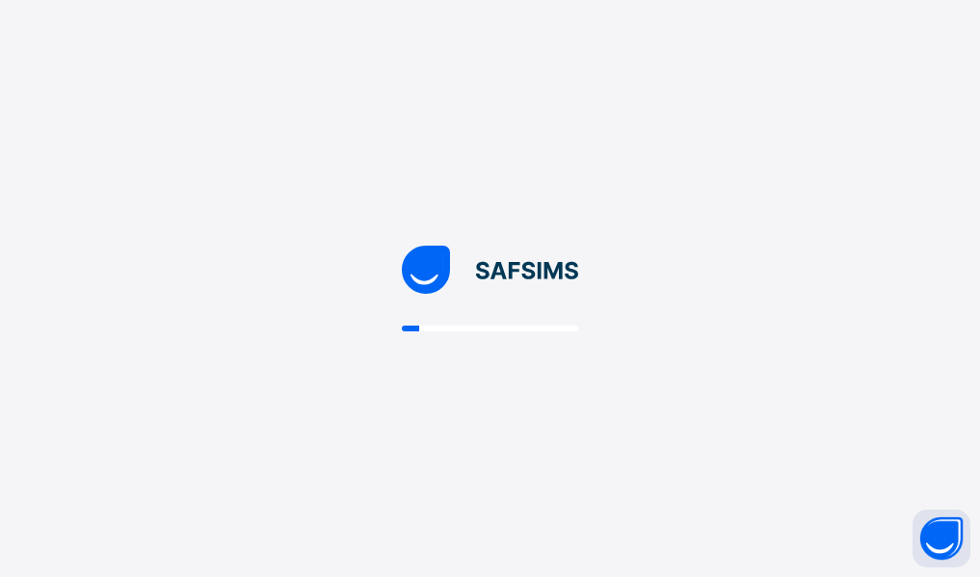
scroll to position [0, 0]
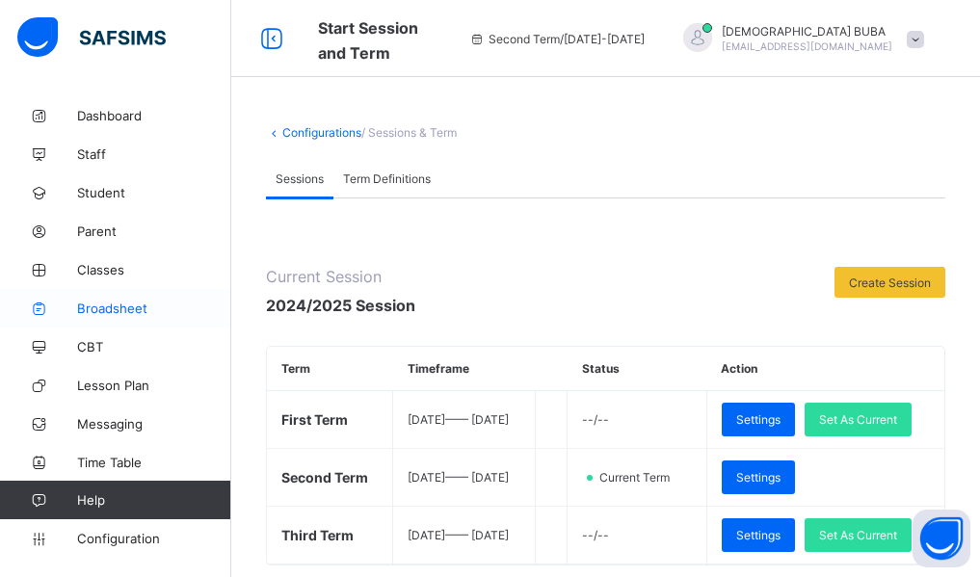
click at [103, 308] on span "Broadsheet" at bounding box center [154, 308] width 154 height 15
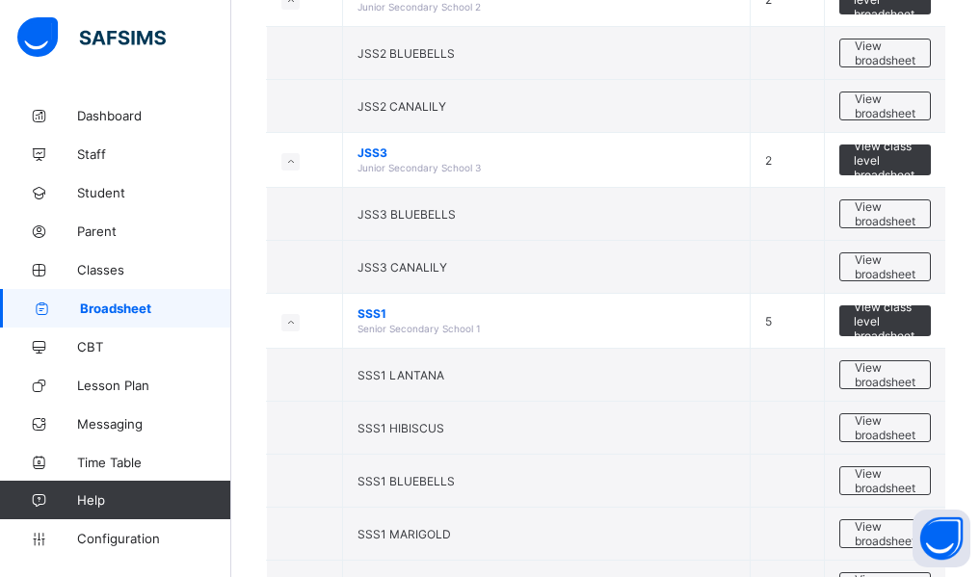
scroll to position [616, 0]
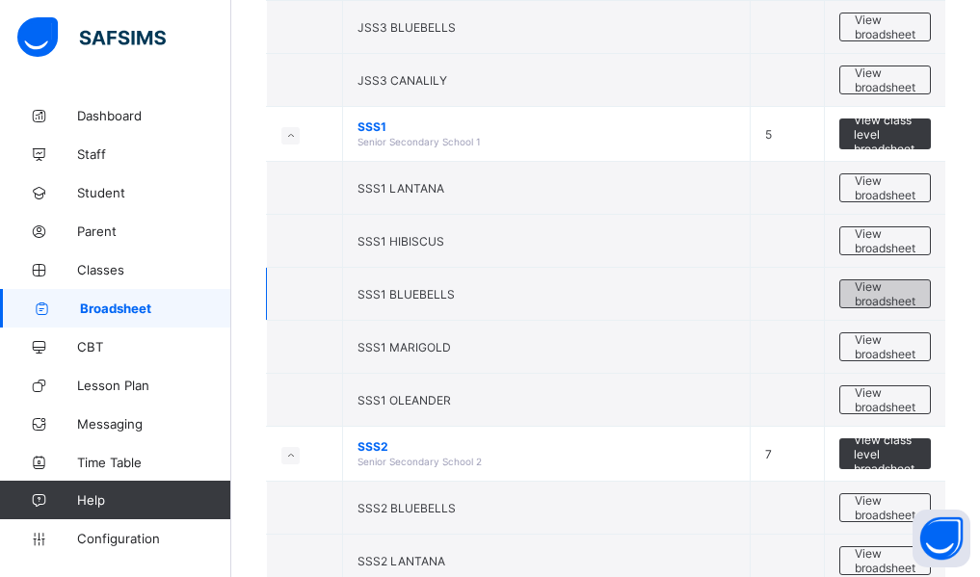
click at [878, 301] on span "View broadsheet" at bounding box center [884, 293] width 61 height 29
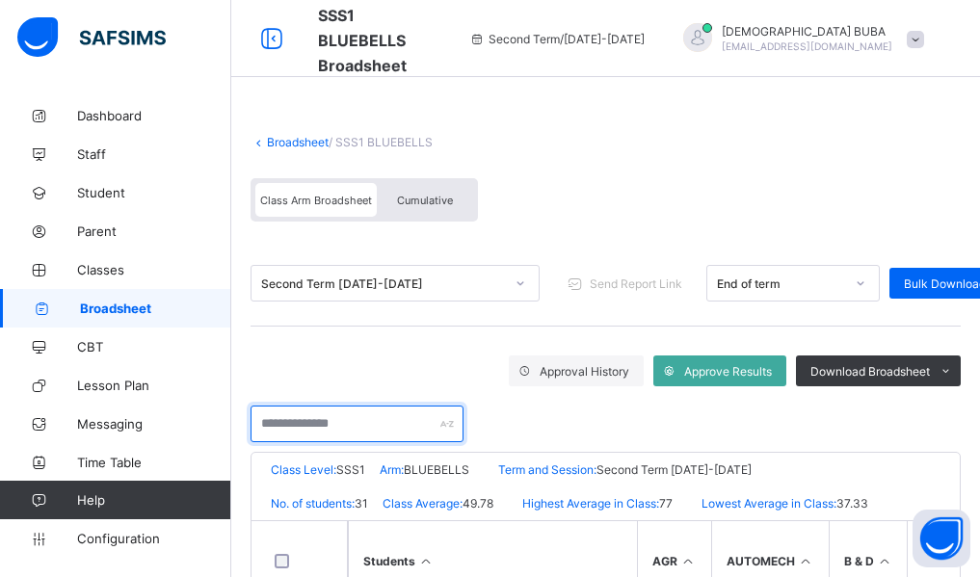
click at [301, 422] on input "text" at bounding box center [356, 423] width 213 height 37
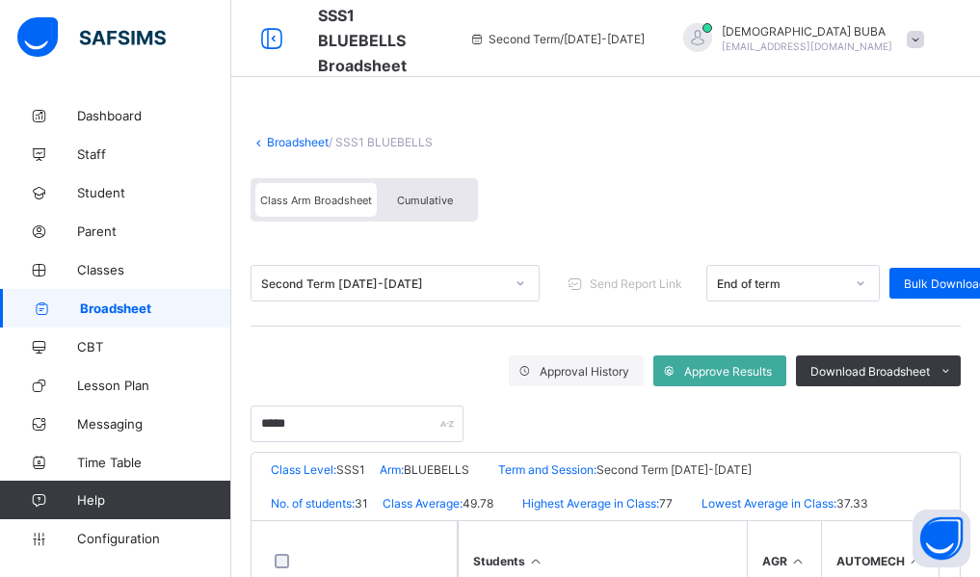
click at [241, 443] on div "Broadsheet / SSS1 BLUEBELLS Class Arm Broadsheet Cumulative Second Term 2024-20…" at bounding box center [605, 387] width 748 height 583
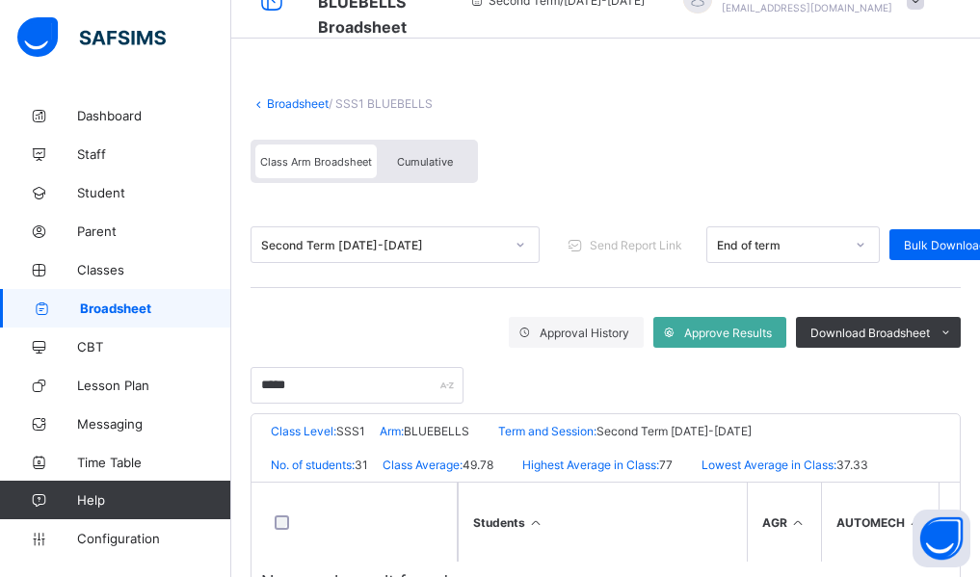
scroll to position [110, 0]
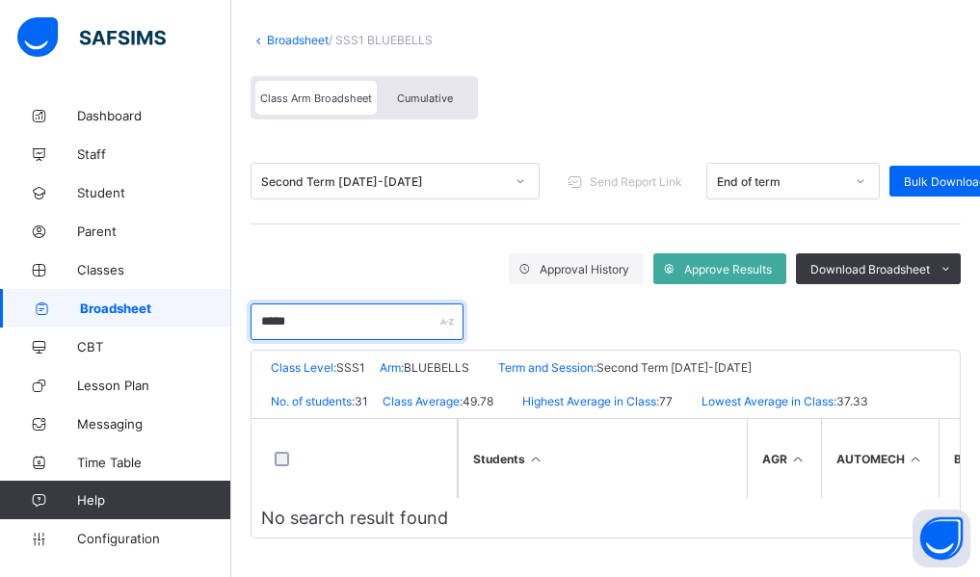
click at [311, 318] on input "*****" at bounding box center [356, 321] width 213 height 37
type input "*"
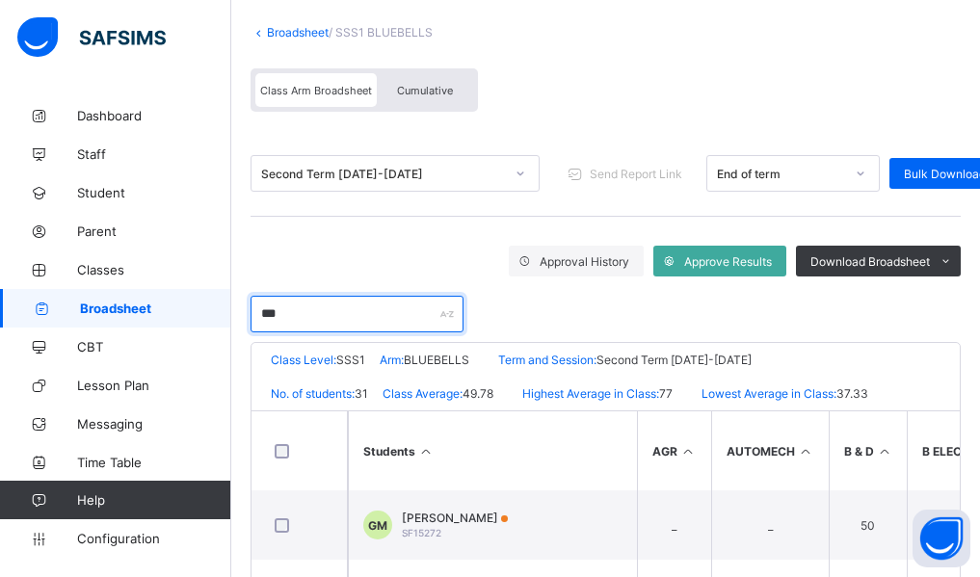
type input "***"
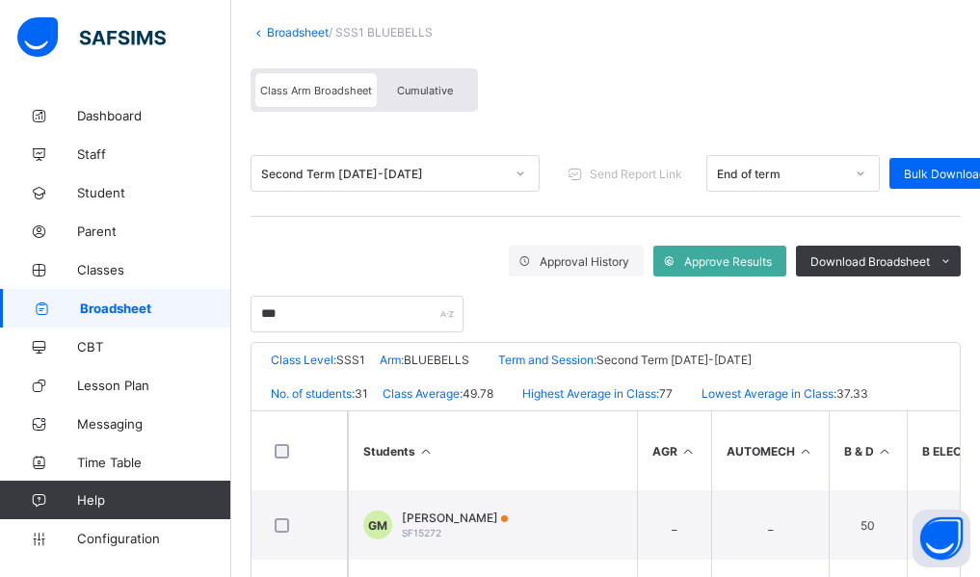
click at [241, 393] on div "Broadsheet / SSS1 BLUEBELLS Class Arm Broadsheet Cumulative Second Term 2024-20…" at bounding box center [605, 362] width 748 height 751
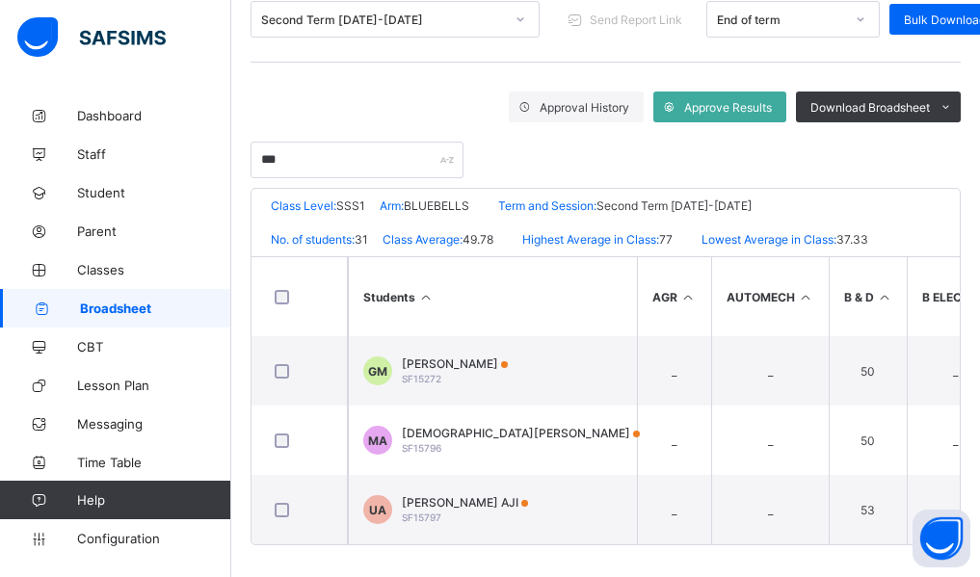
scroll to position [278, 0]
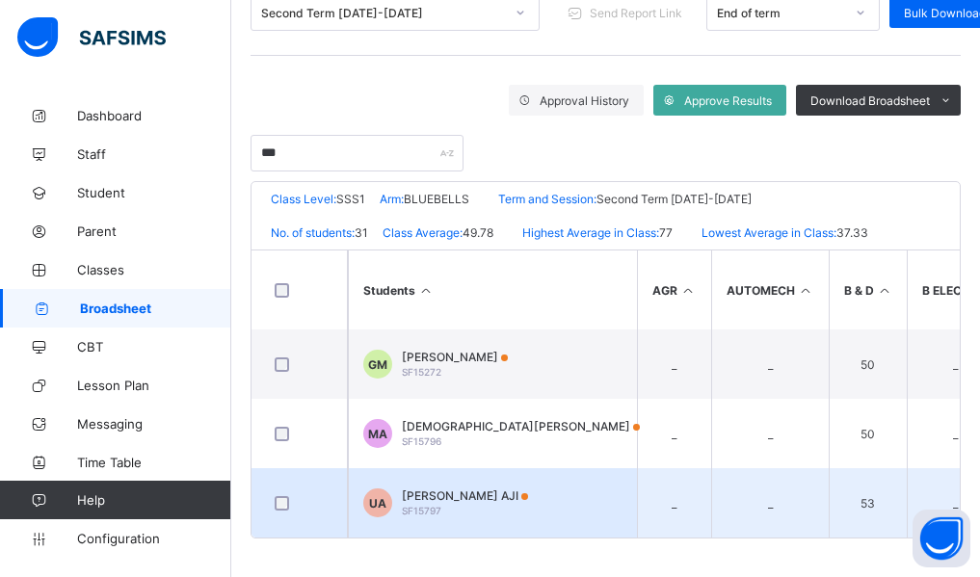
click at [468, 488] on span "[PERSON_NAME] AJI" at bounding box center [465, 495] width 126 height 14
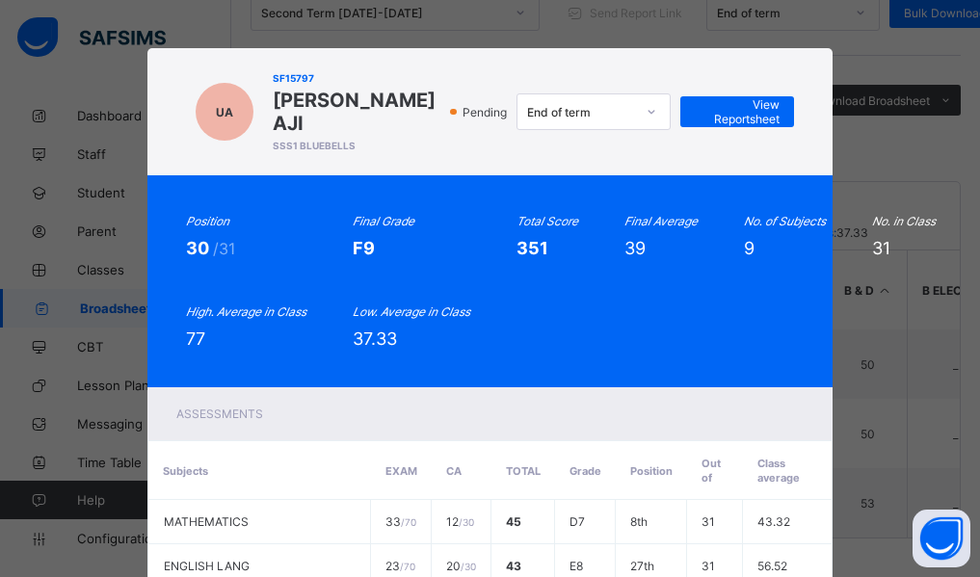
click at [619, 304] on div "Position 30 /31 Final Grade F9 Total Score 351 Final Average 39 No. of Subjects…" at bounding box center [490, 281] width 609 height 135
click at [758, 109] on span "View Reportsheet" at bounding box center [736, 111] width 85 height 29
click at [423, 387] on div "Assessments" at bounding box center [490, 413] width 686 height 53
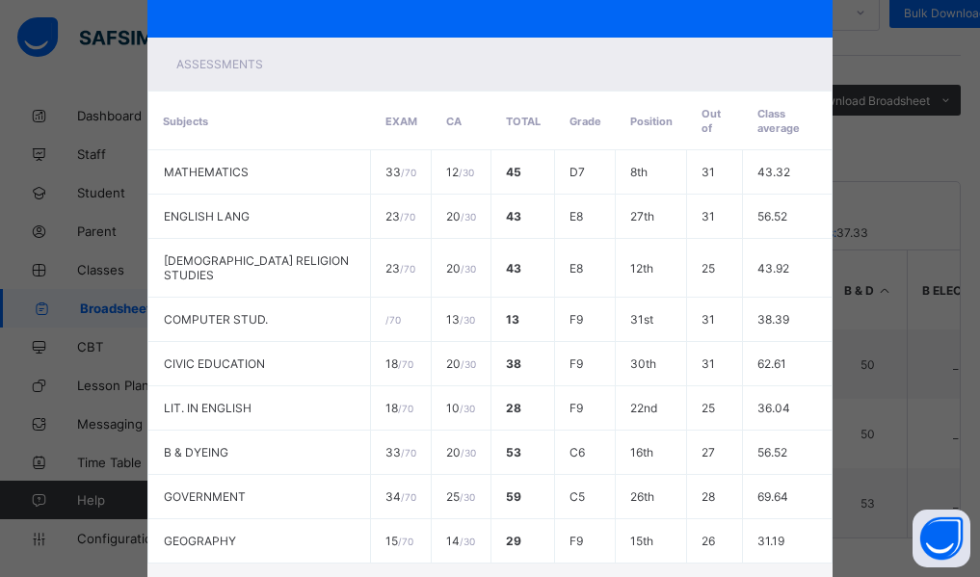
scroll to position [486, 0]
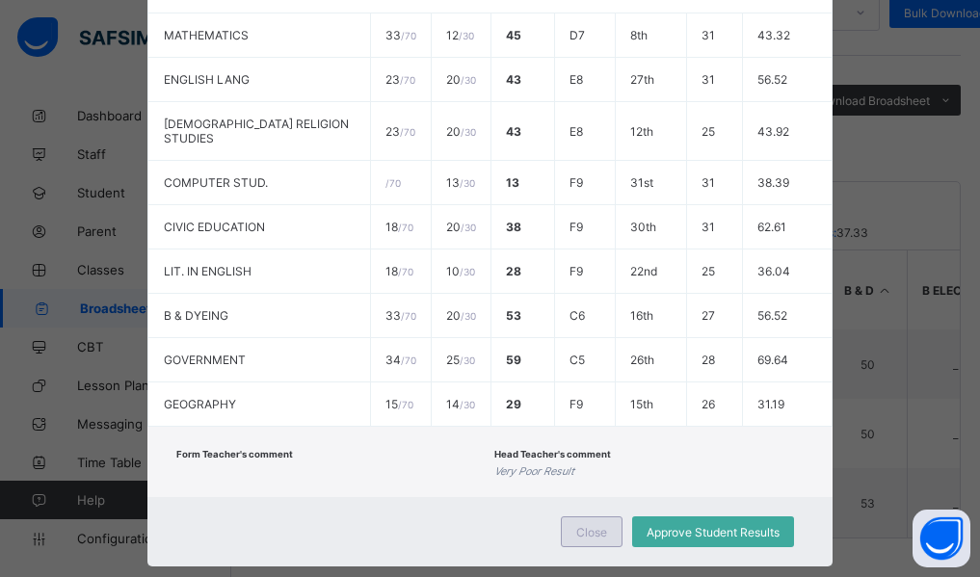
click at [589, 525] on span "Close" at bounding box center [591, 532] width 31 height 14
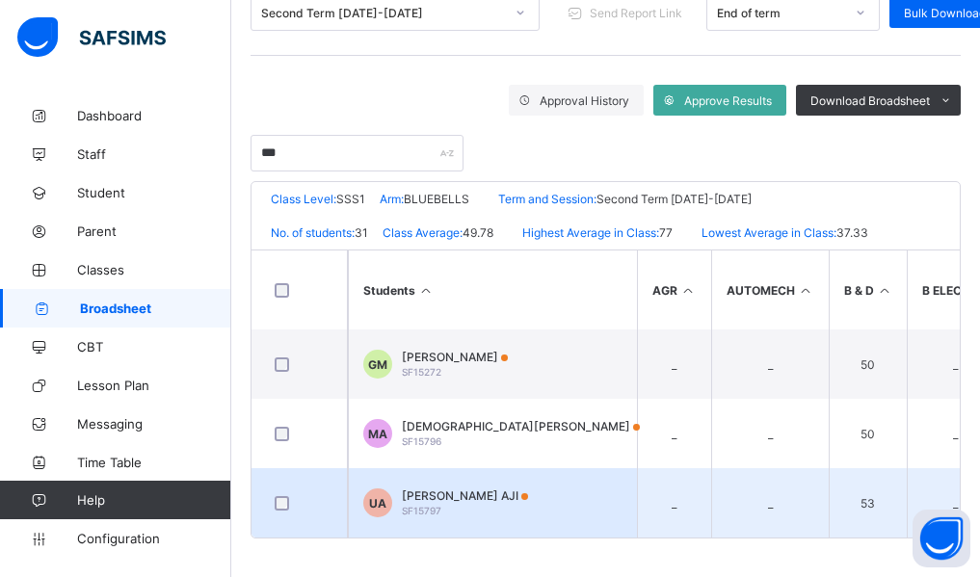
click at [457, 488] on span "[PERSON_NAME] AJI" at bounding box center [465, 495] width 126 height 14
click at [0, 0] on div "Close Approve Student Results" at bounding box center [0, 0] width 0 height 0
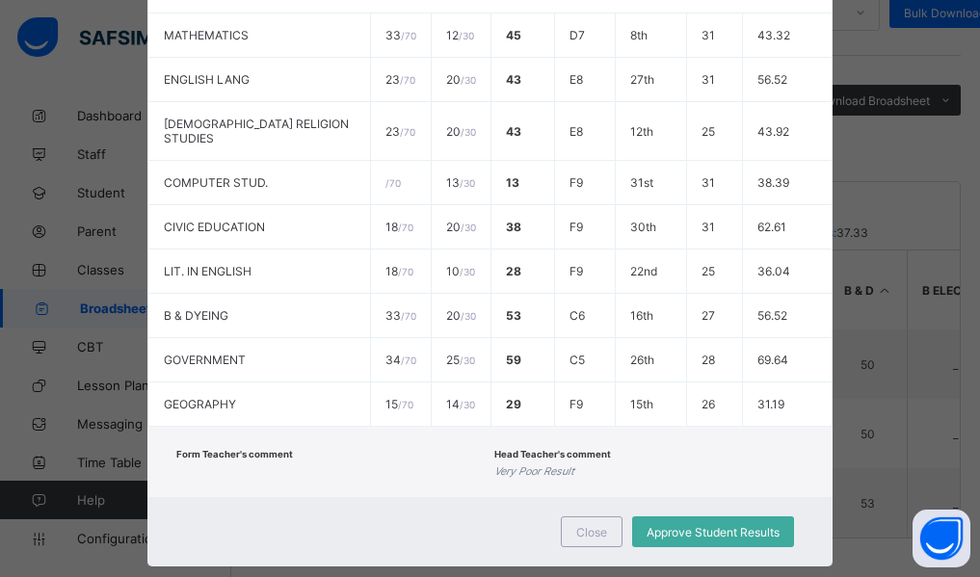
click at [435, 497] on div "Close Approve Student Results" at bounding box center [490, 531] width 686 height 69
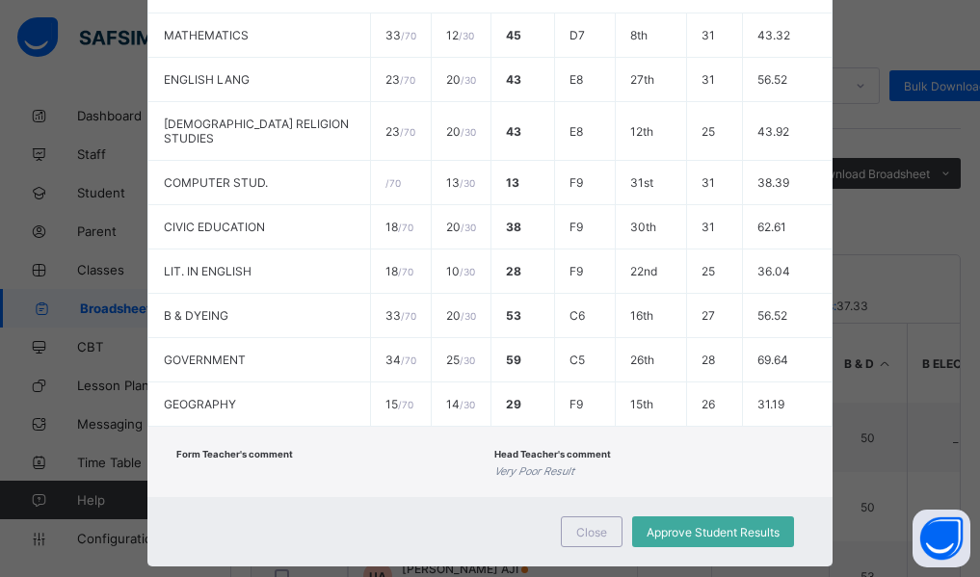
scroll to position [278, 0]
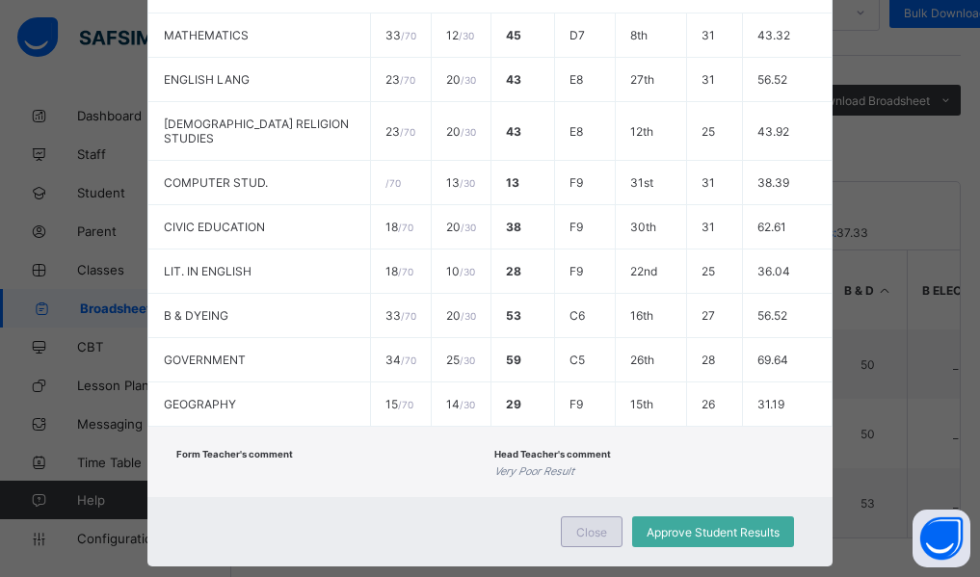
click at [591, 525] on span "Close" at bounding box center [591, 532] width 31 height 14
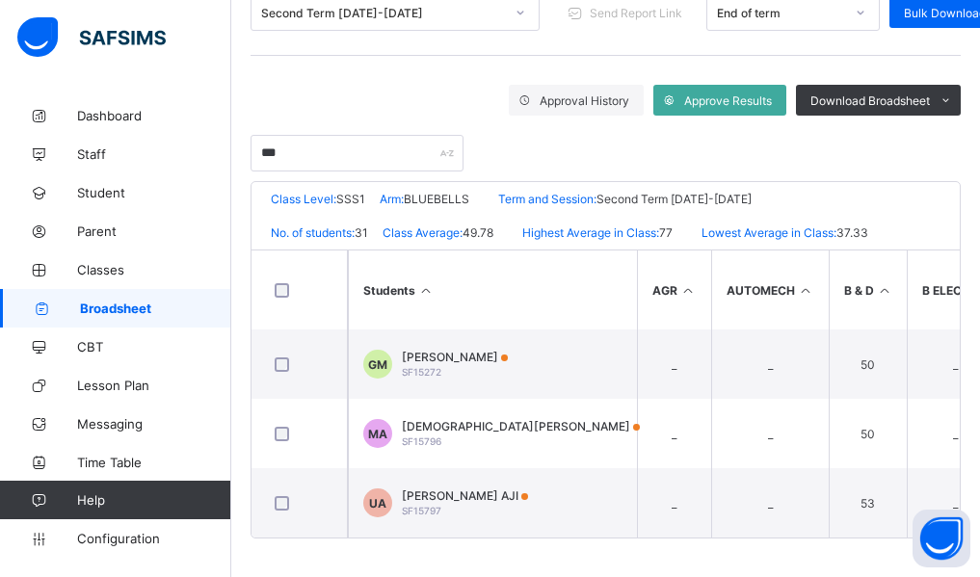
click at [238, 175] on div "Broadsheet / SSS1 BLUEBELLS Class Arm Broadsheet Cumulative Second Term 2024-20…" at bounding box center [605, 201] width 748 height 751
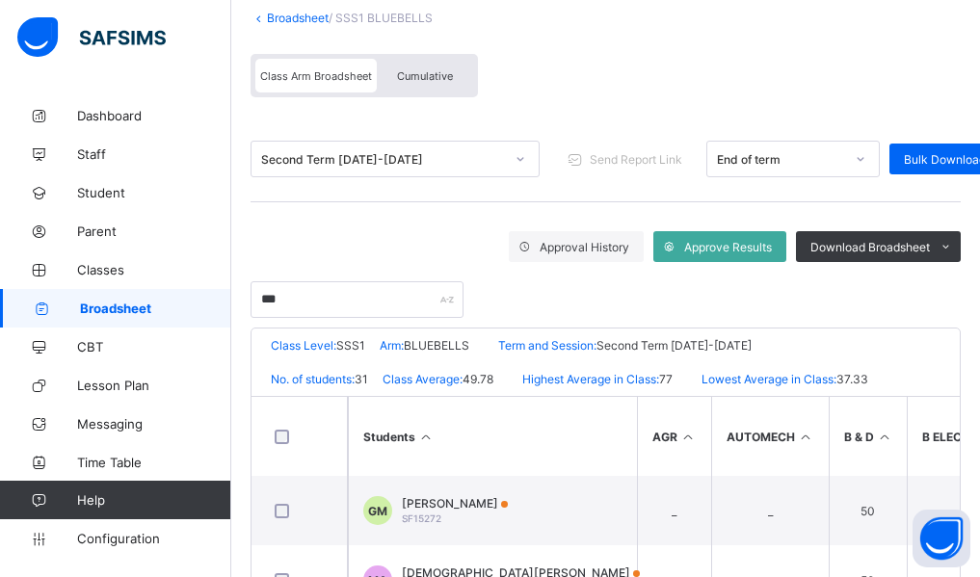
scroll to position [86, 0]
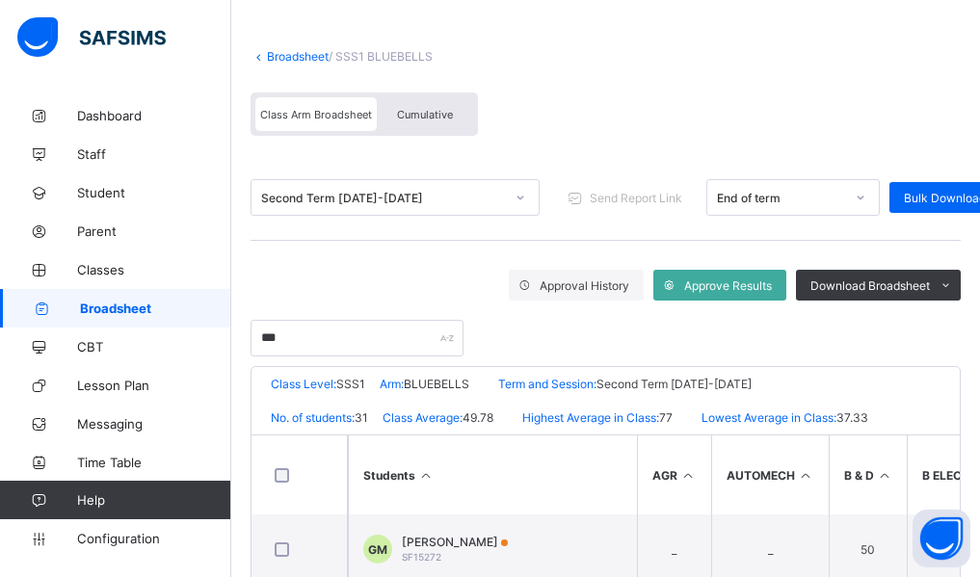
click at [420, 113] on span "Cumulative" at bounding box center [425, 114] width 56 height 13
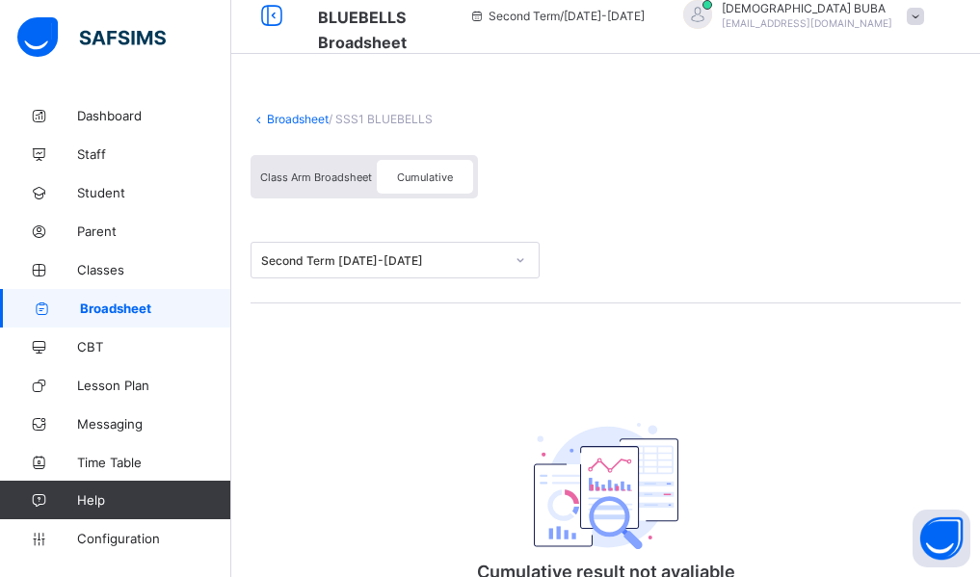
scroll to position [0, 0]
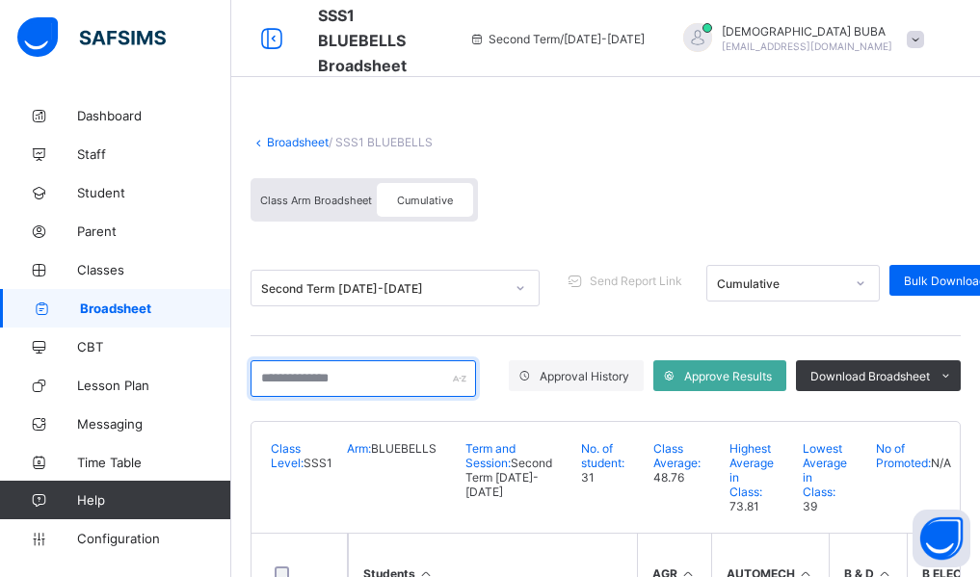
click at [308, 387] on input "text" at bounding box center [362, 378] width 225 height 37
type input "***"
click at [240, 405] on div "Broadsheet / SSS1 BLUEBELLS Class Arm Broadsheet Cumulative Second Term 2024-20…" at bounding box center [605, 478] width 748 height 764
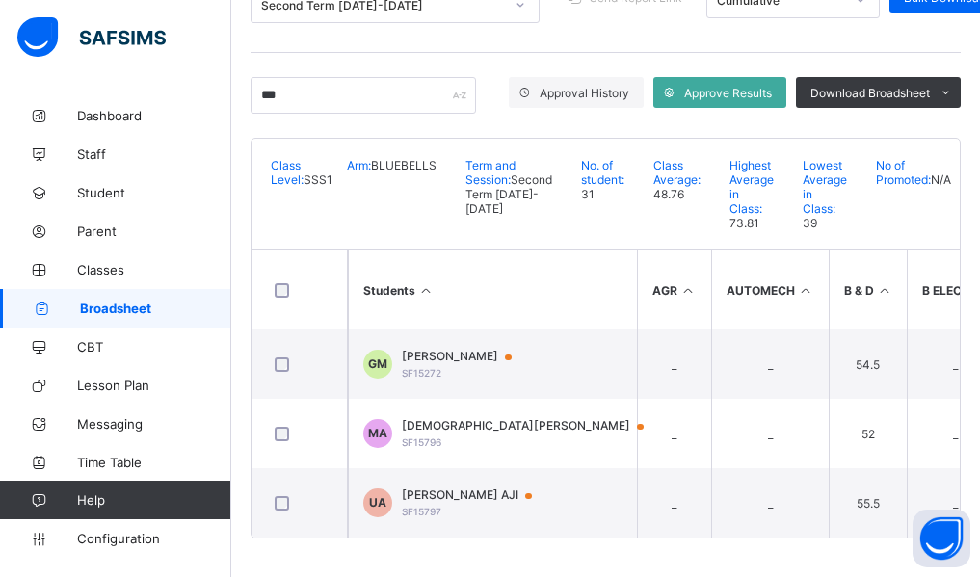
scroll to position [320, 0]
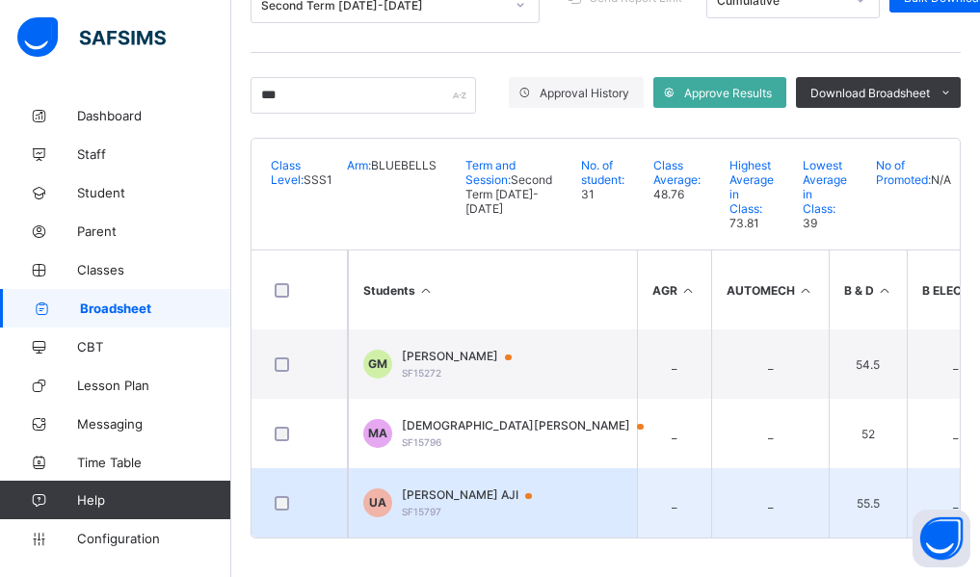
click at [459, 487] on span "[PERSON_NAME] AJI" at bounding box center [476, 494] width 148 height 15
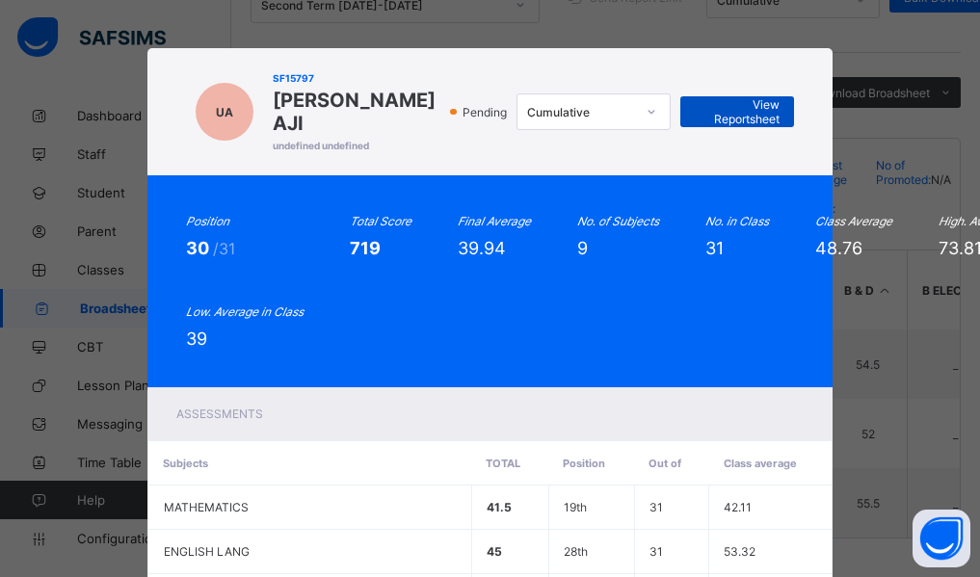
click at [745, 97] on span "View Reportsheet" at bounding box center [736, 111] width 85 height 29
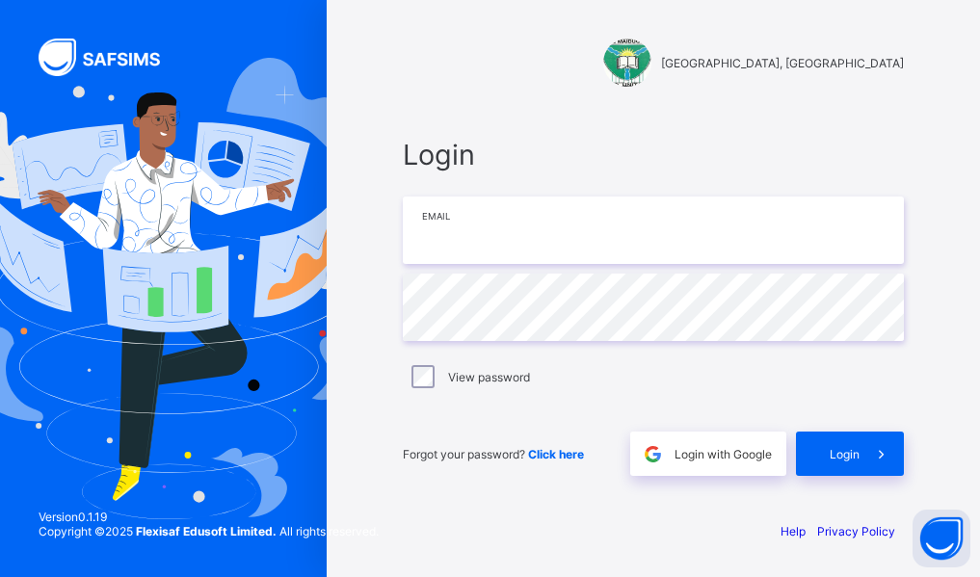
type input "**********"
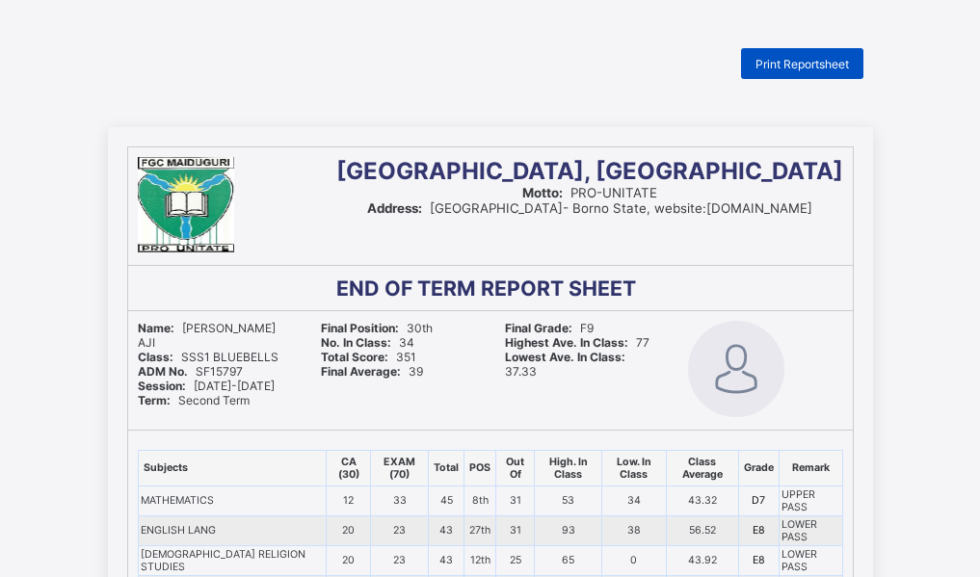
click at [824, 65] on span "Print Reportsheet" at bounding box center [801, 64] width 93 height 14
click at [477, 406] on div "Final Position: 30th No. In Class: 34 Total Score: 351 Final Average: 39" at bounding box center [398, 370] width 174 height 118
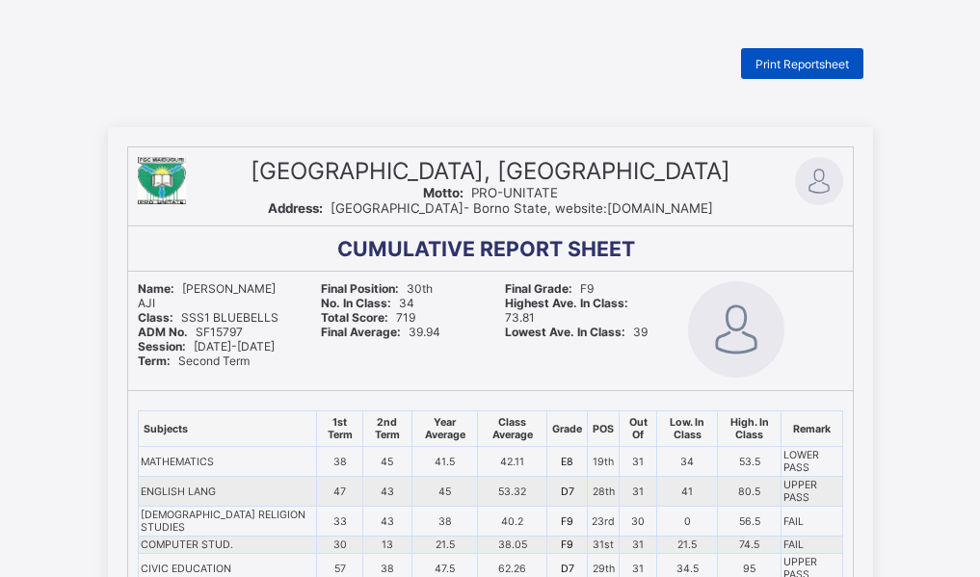
click at [814, 66] on span "Print Reportsheet" at bounding box center [801, 64] width 93 height 14
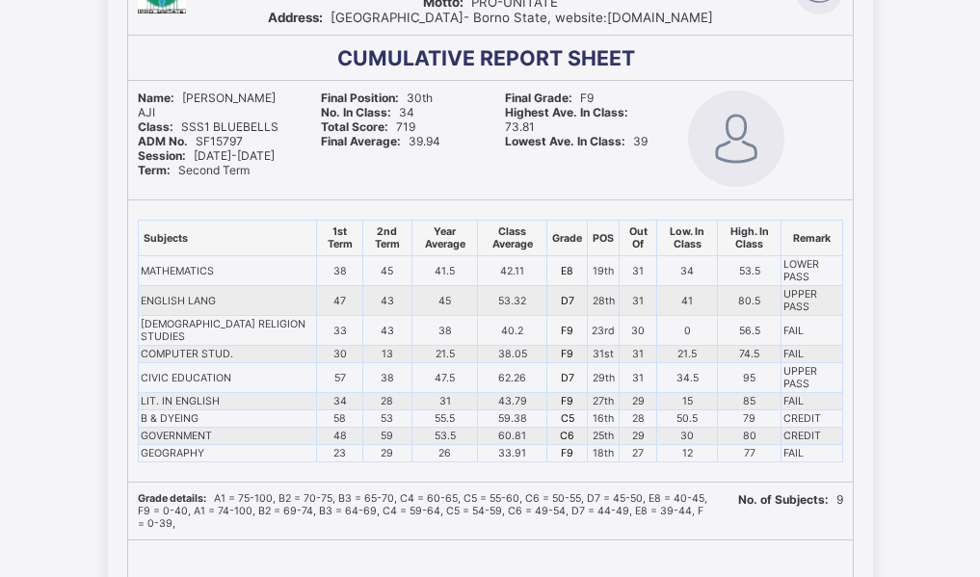
scroll to position [193, 0]
